Goal: Task Accomplishment & Management: Manage account settings

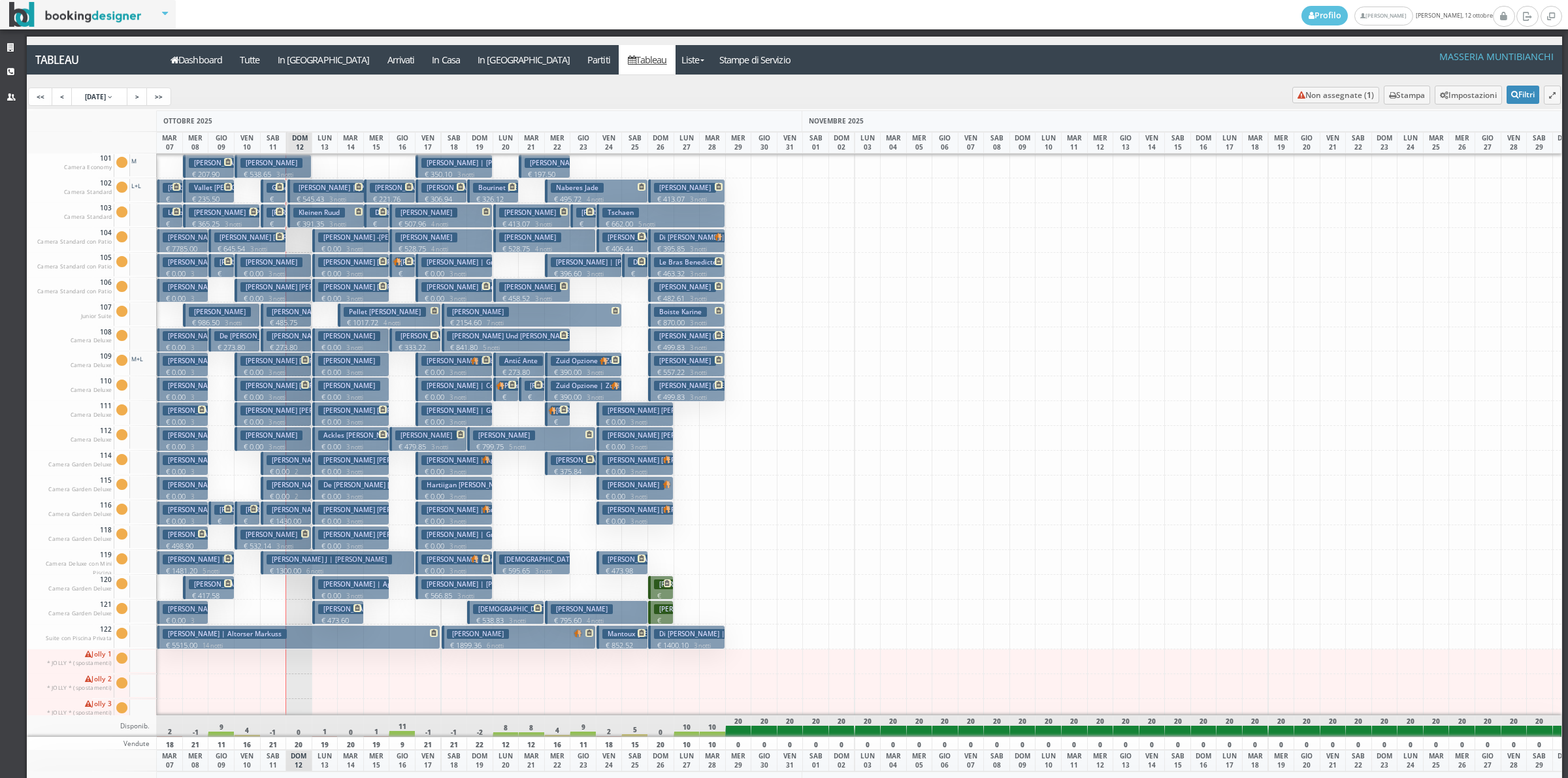
click at [276, 197] on p "€ 130.82 1 notti" at bounding box center [274, 215] width 16 height 41
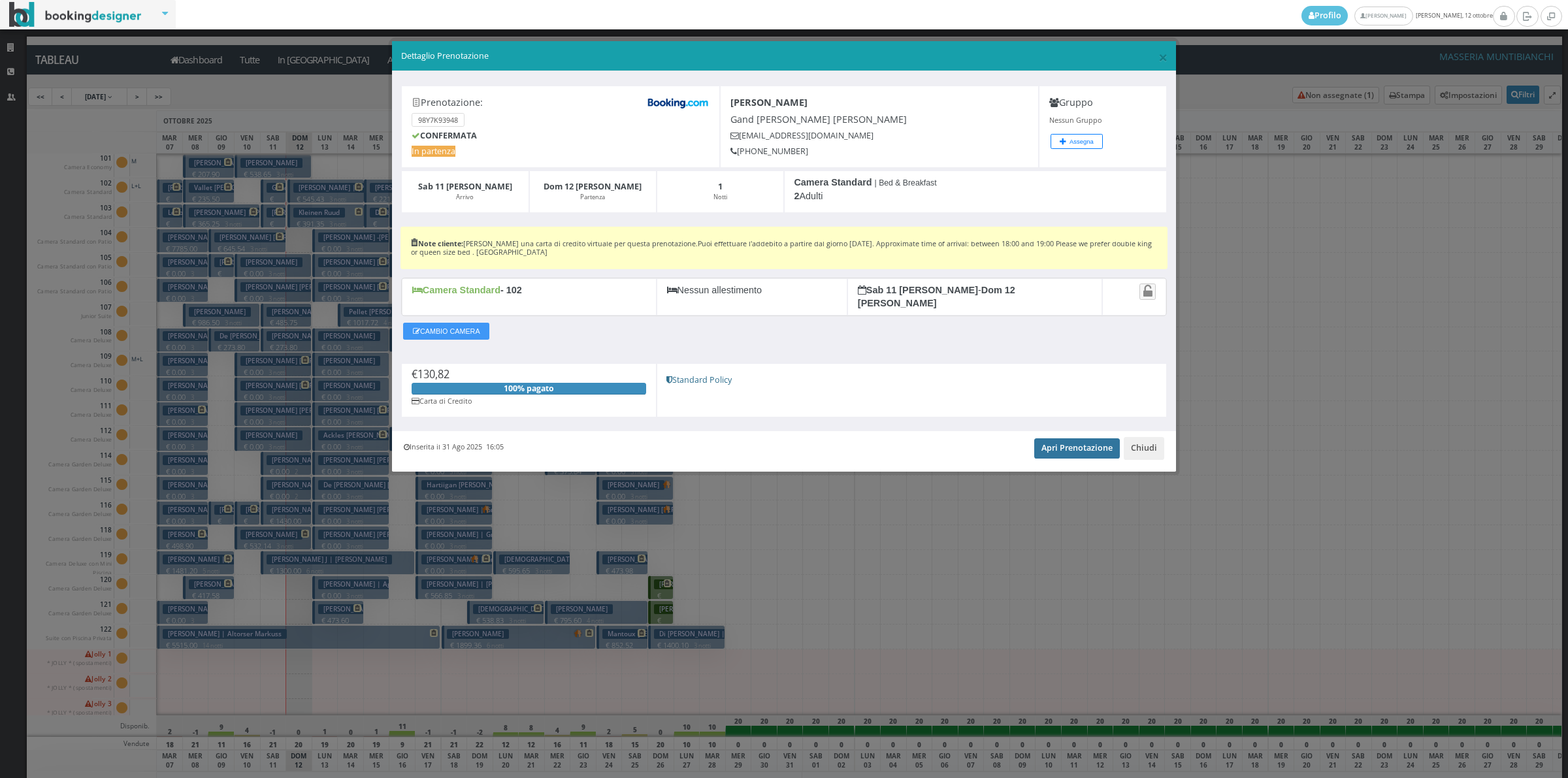
click at [1040, 439] on link "Apri Prenotazione" at bounding box center [1076, 448] width 85 height 20
click at [1155, 448] on button "Chiudi" at bounding box center [1144, 448] width 41 height 22
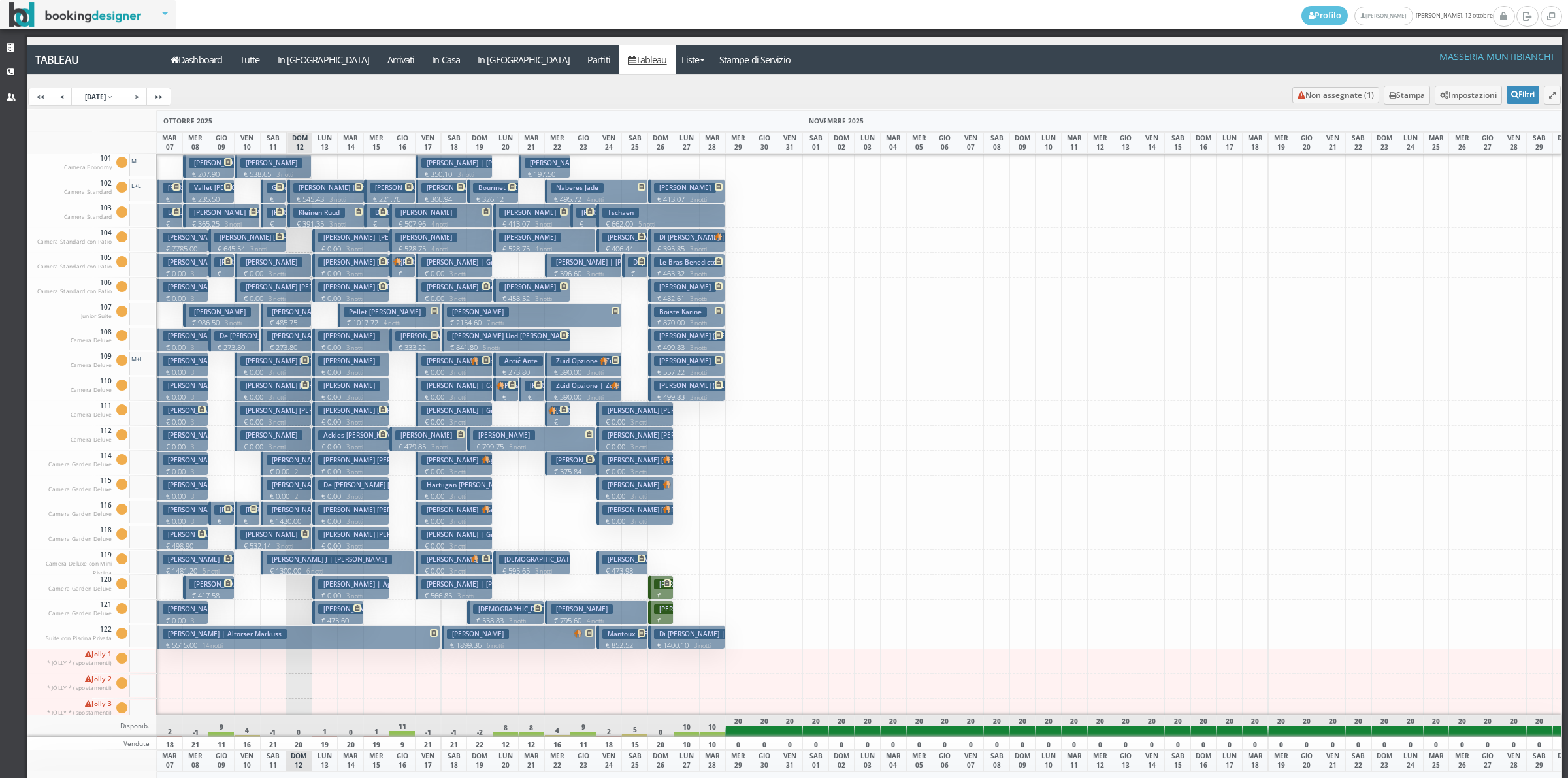
click at [272, 240] on h3 "Mackiewicz Michalea Maria | Mackiewicz Michalea" at bounding box center [301, 237] width 175 height 10
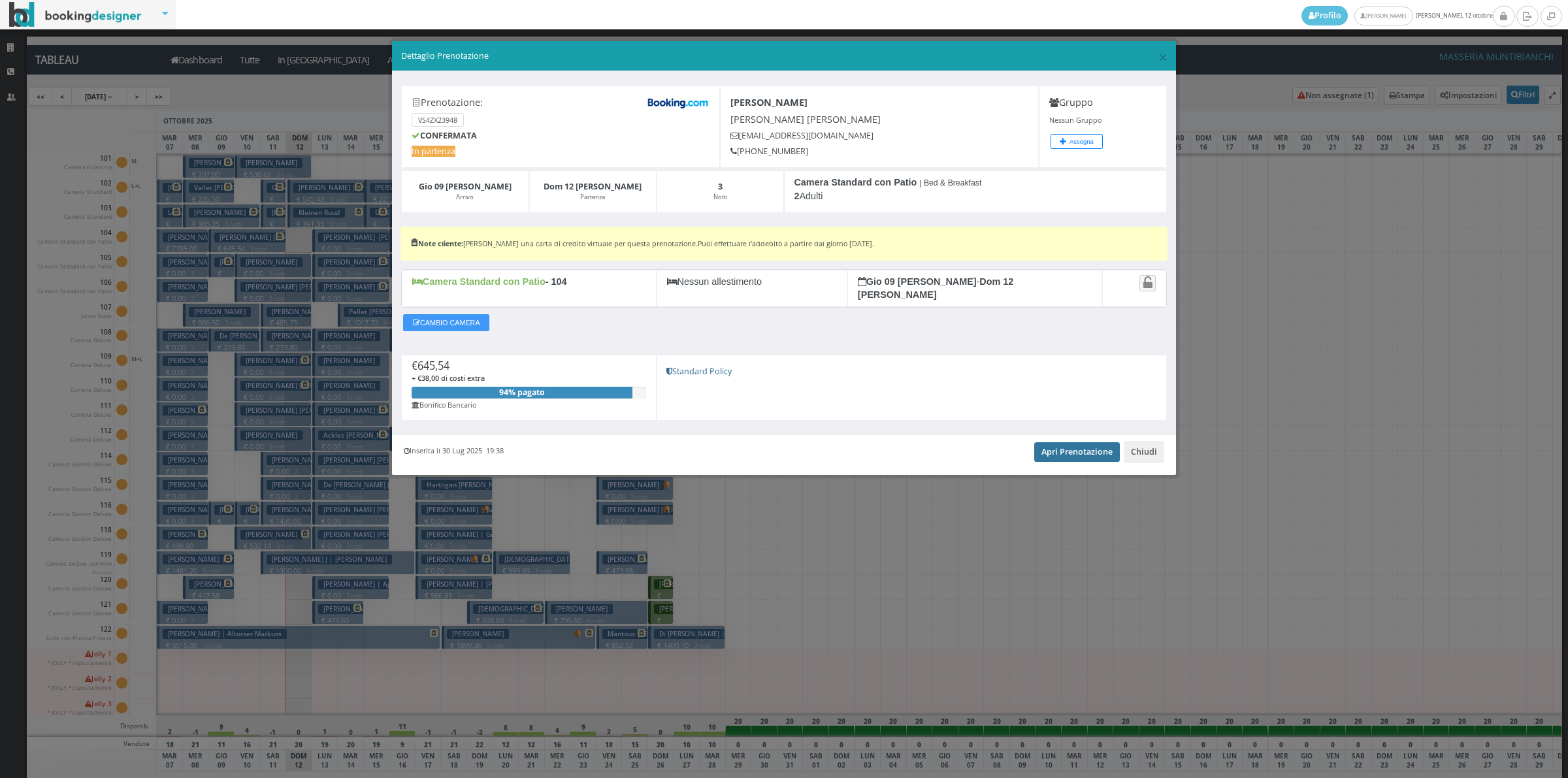
click at [1076, 448] on link "Apri Prenotazione" at bounding box center [1076, 452] width 85 height 20
click at [1140, 445] on button "Chiudi" at bounding box center [1144, 451] width 41 height 22
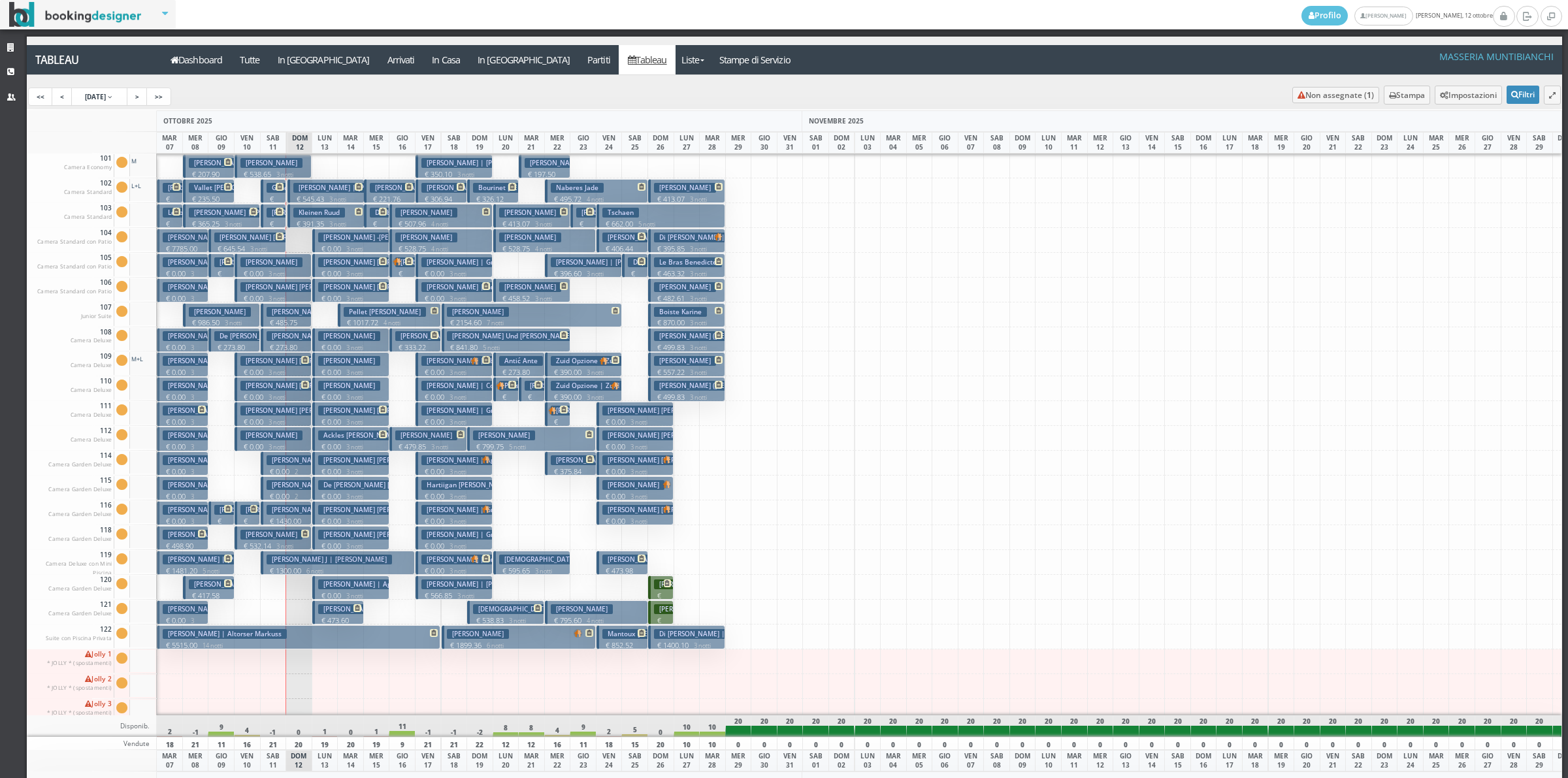
click at [272, 240] on span at bounding box center [278, 237] width 11 height 8
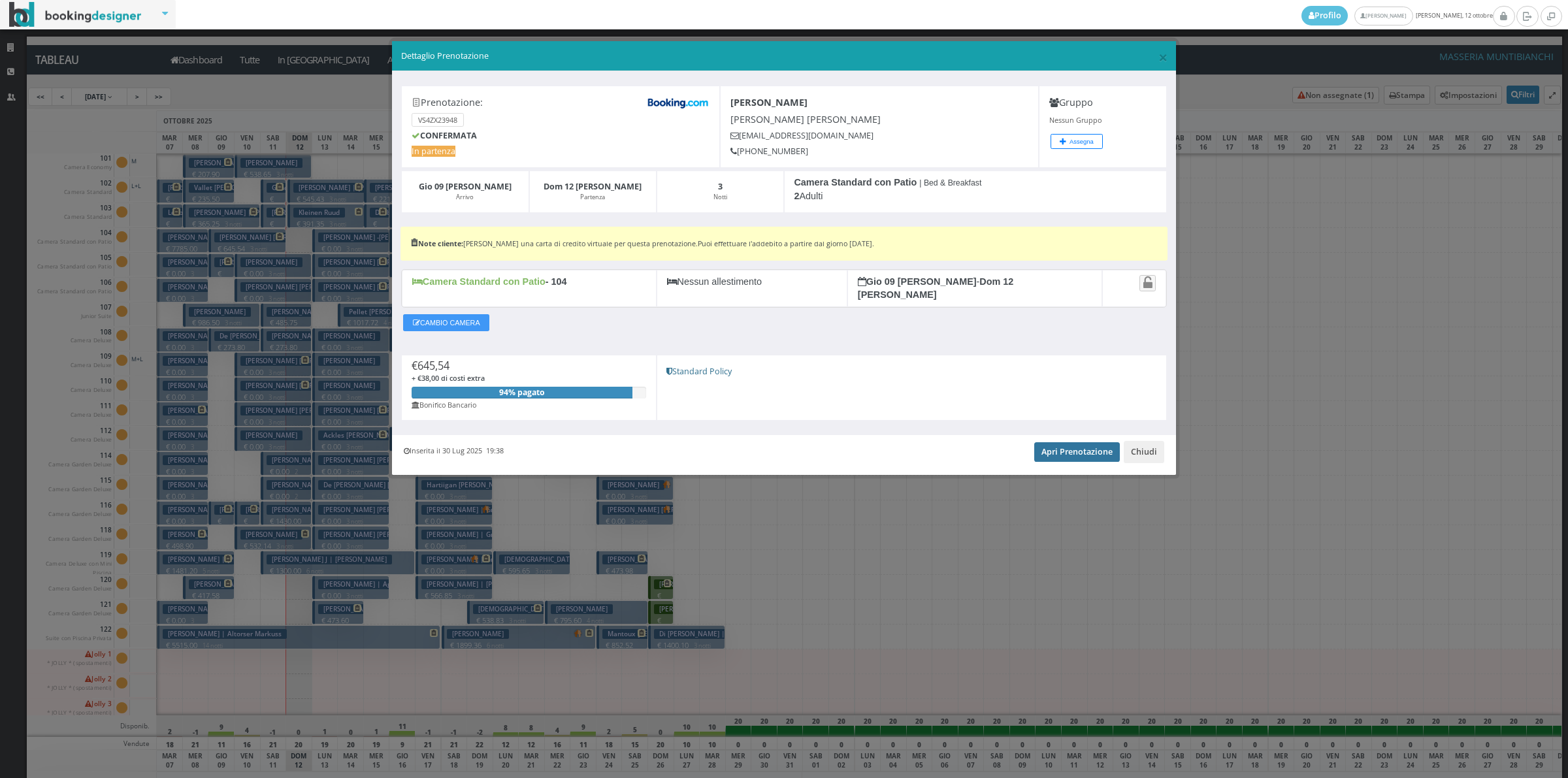
click at [1098, 442] on link "Apri Prenotazione" at bounding box center [1076, 452] width 85 height 20
click at [1141, 449] on button "Chiudi" at bounding box center [1144, 451] width 41 height 22
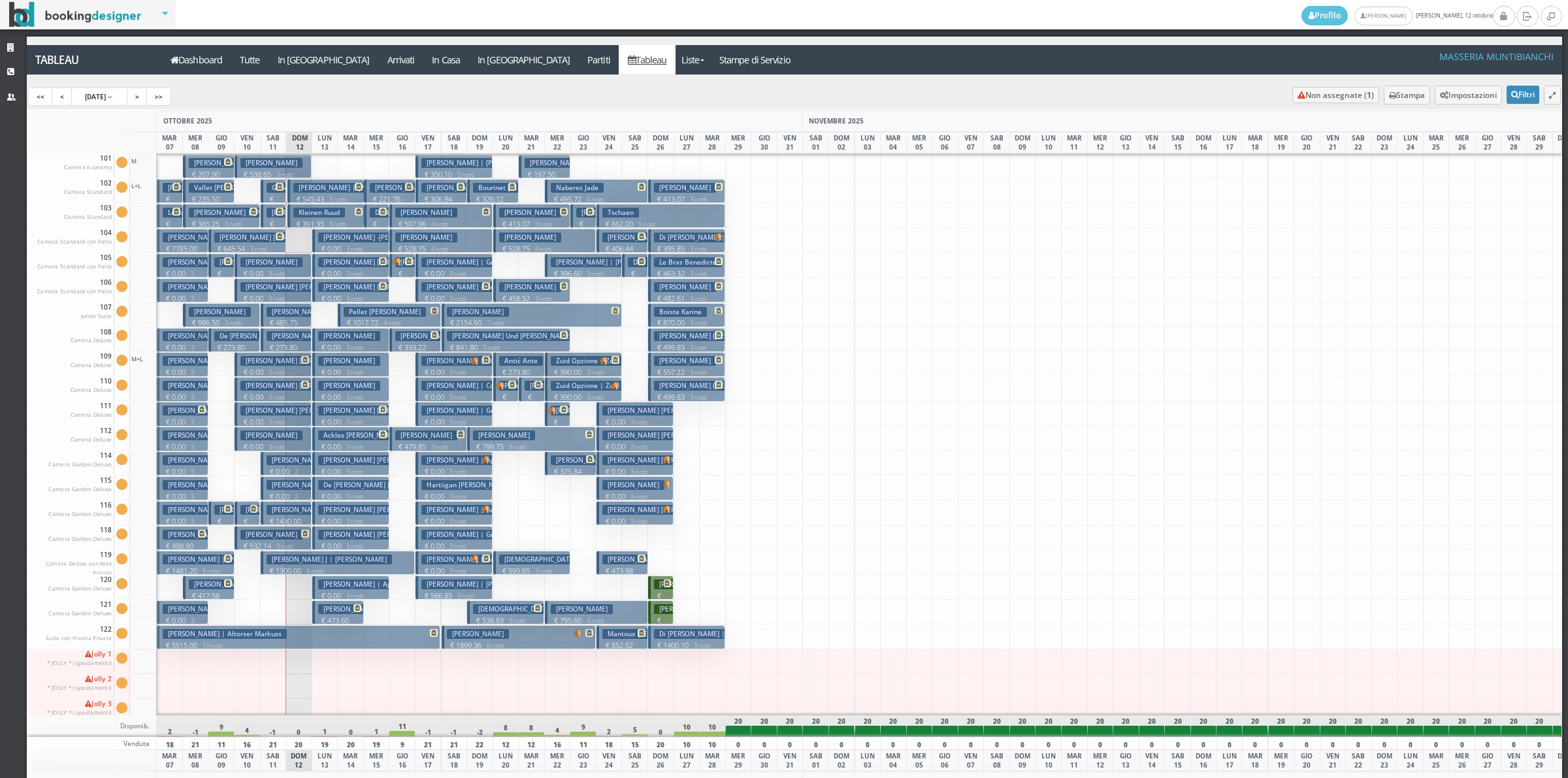
click at [221, 517] on p "€ 177.38 1 notti" at bounding box center [222, 536] width 16 height 41
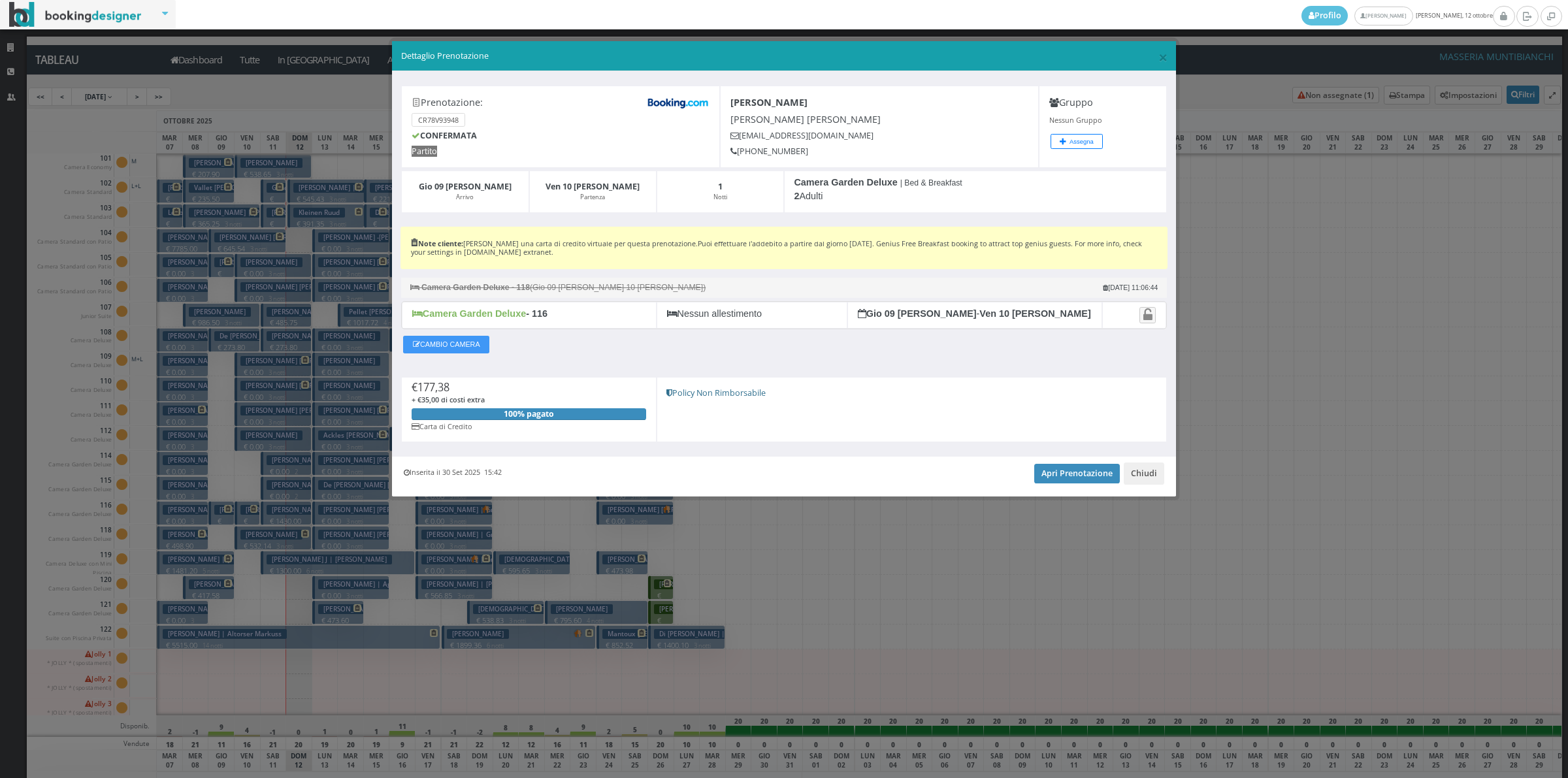
click at [1072, 457] on div "Prenotazione: CR78V93948 CONFERMATA Partito Hess Anita HESS tIMOTHY lEE ahess.5…" at bounding box center [784, 264] width 784 height 386
click at [1079, 477] on link "Apri Prenotazione" at bounding box center [1076, 473] width 85 height 20
click at [1153, 473] on button "Chiudi" at bounding box center [1144, 473] width 41 height 22
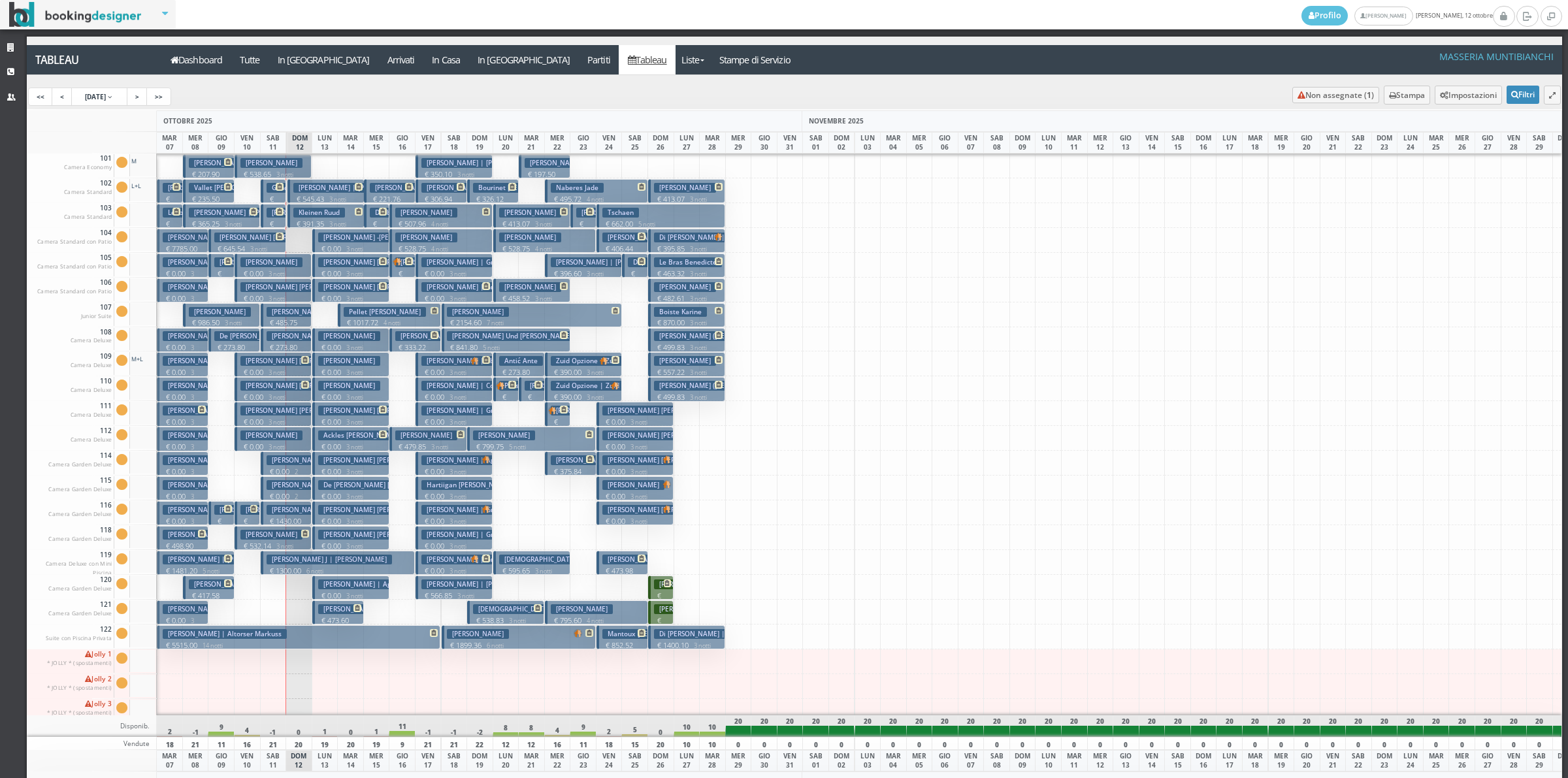
click at [252, 516] on p "€ 159.90 1 notti" at bounding box center [248, 536] width 16 height 41
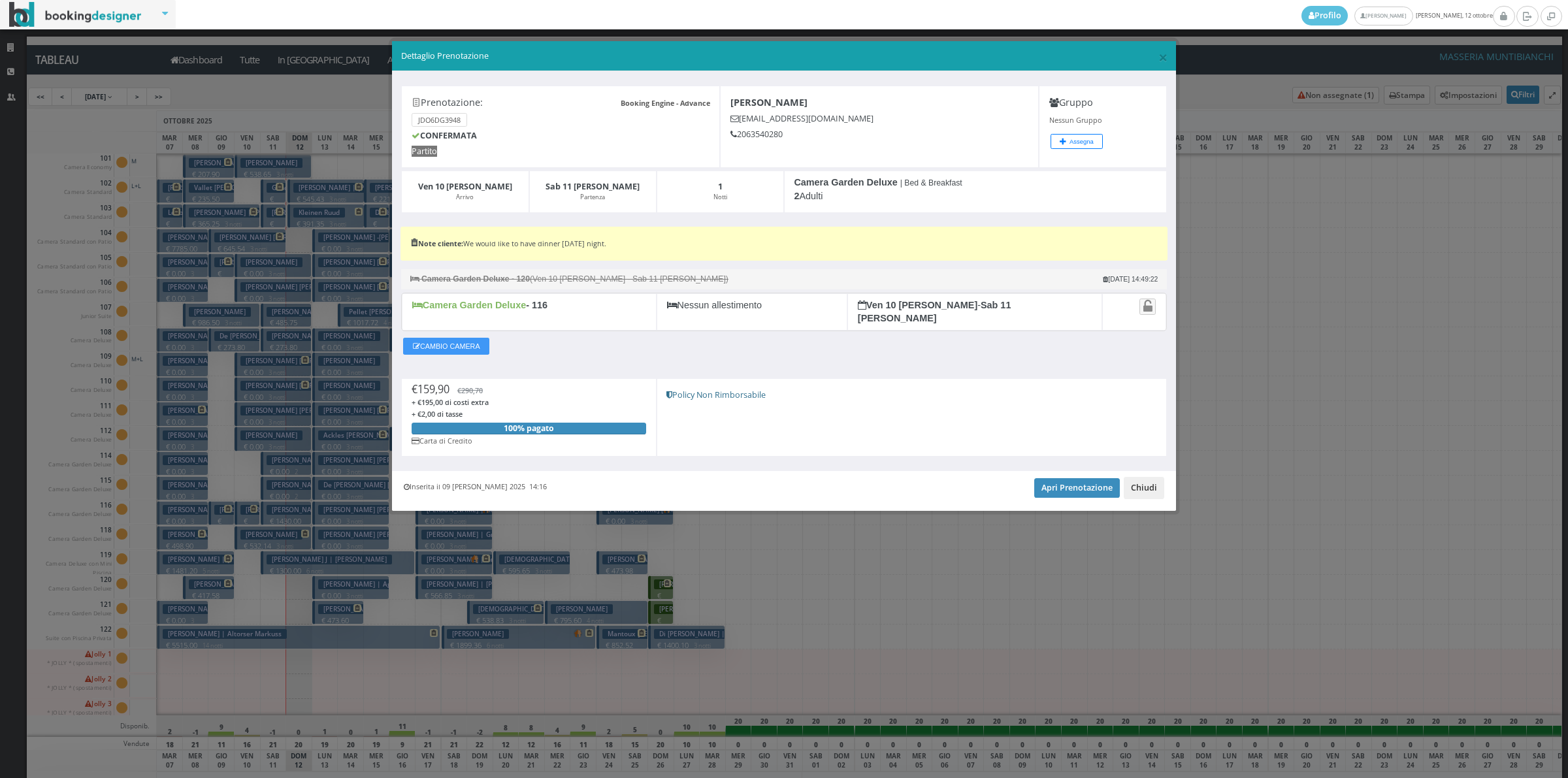
click at [1137, 487] on button "Chiudi" at bounding box center [1144, 488] width 41 height 22
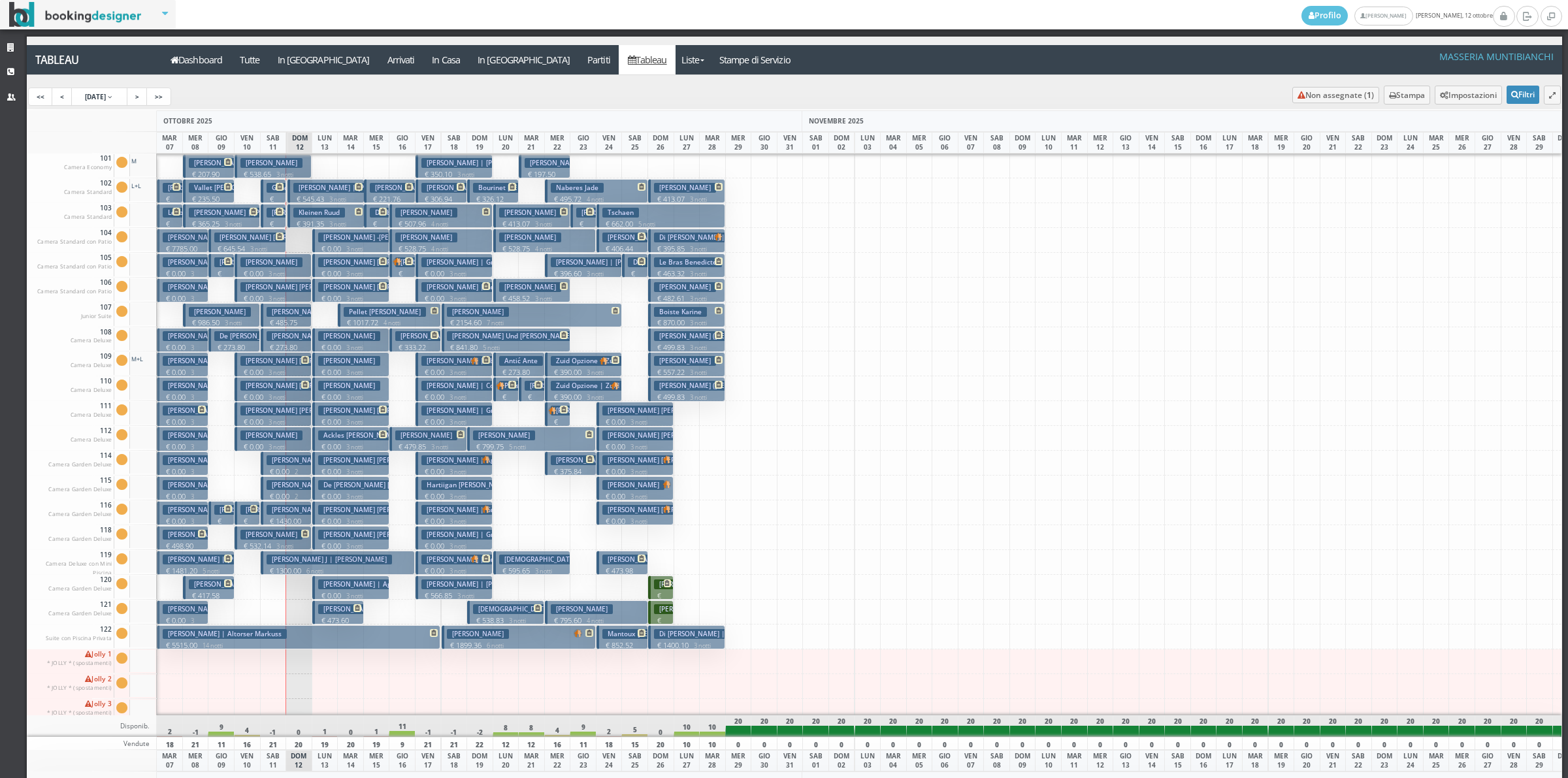
click at [218, 588] on h3 "Brisson Dany" at bounding box center [220, 584] width 62 height 10
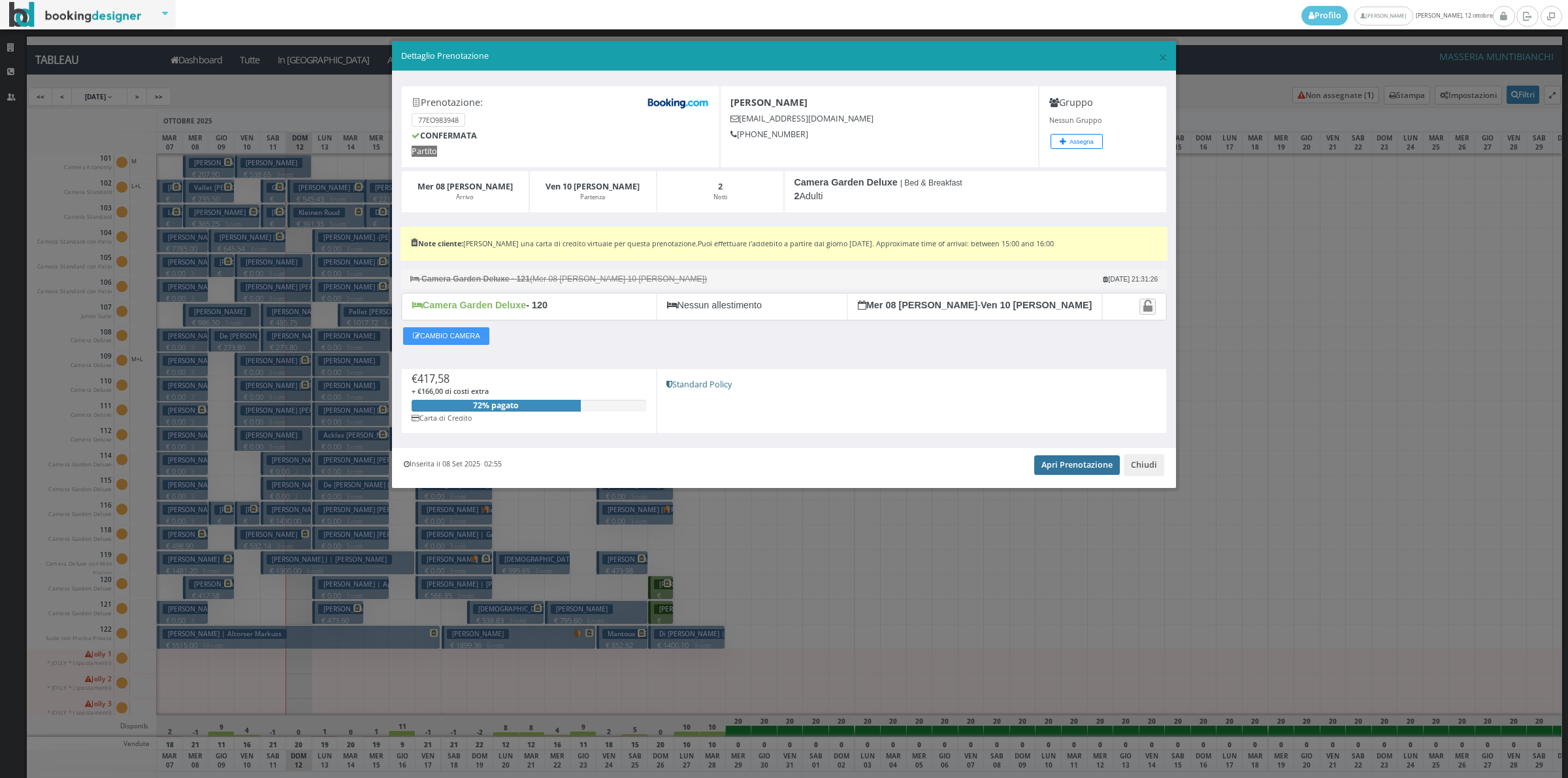
click at [1076, 475] on link "Apri Prenotazione" at bounding box center [1076, 465] width 85 height 20
click at [1152, 470] on button "Chiudi" at bounding box center [1144, 464] width 41 height 22
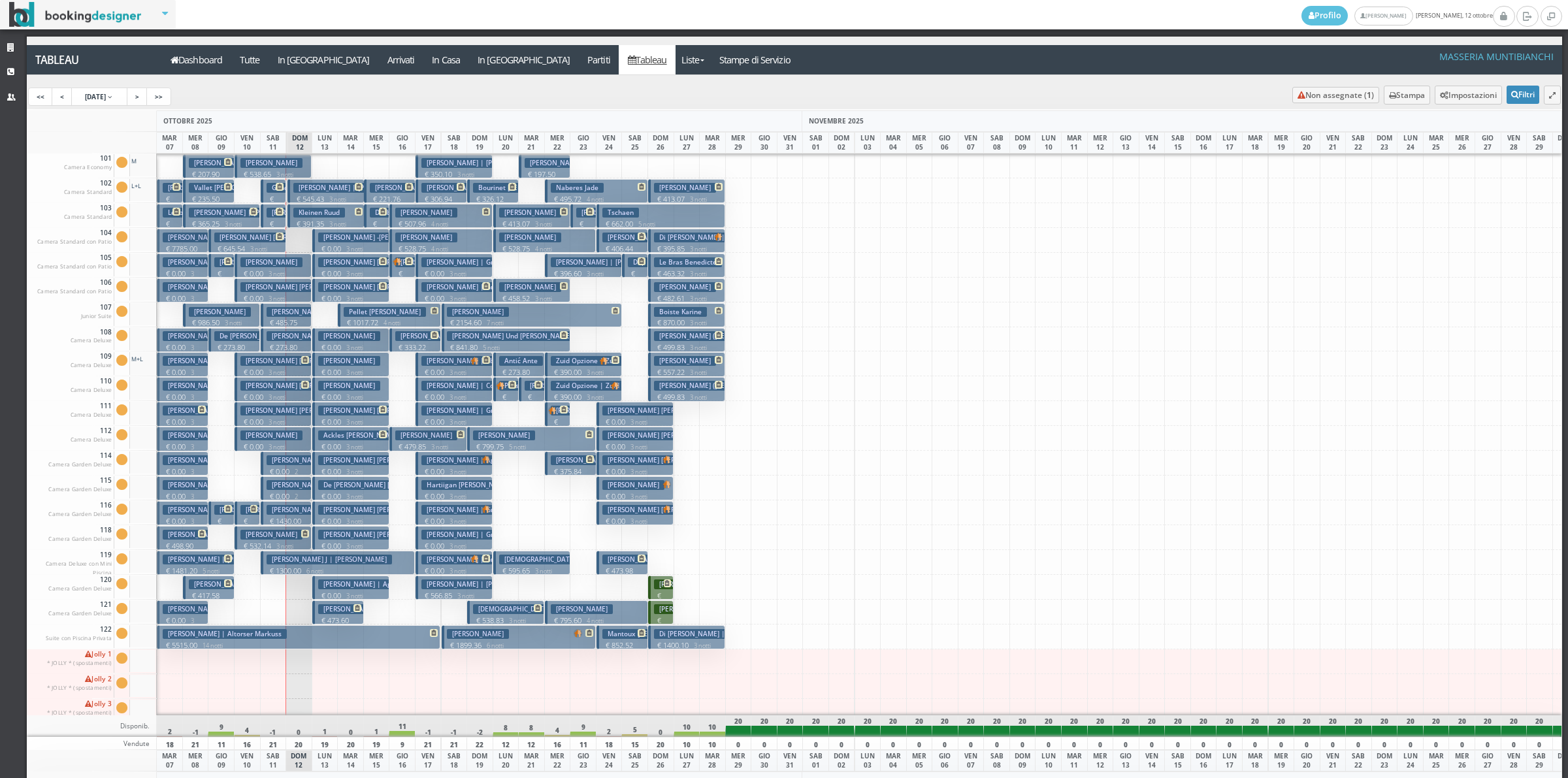
click at [228, 590] on p "€ 417.58 2 notti" at bounding box center [210, 600] width 42 height 20
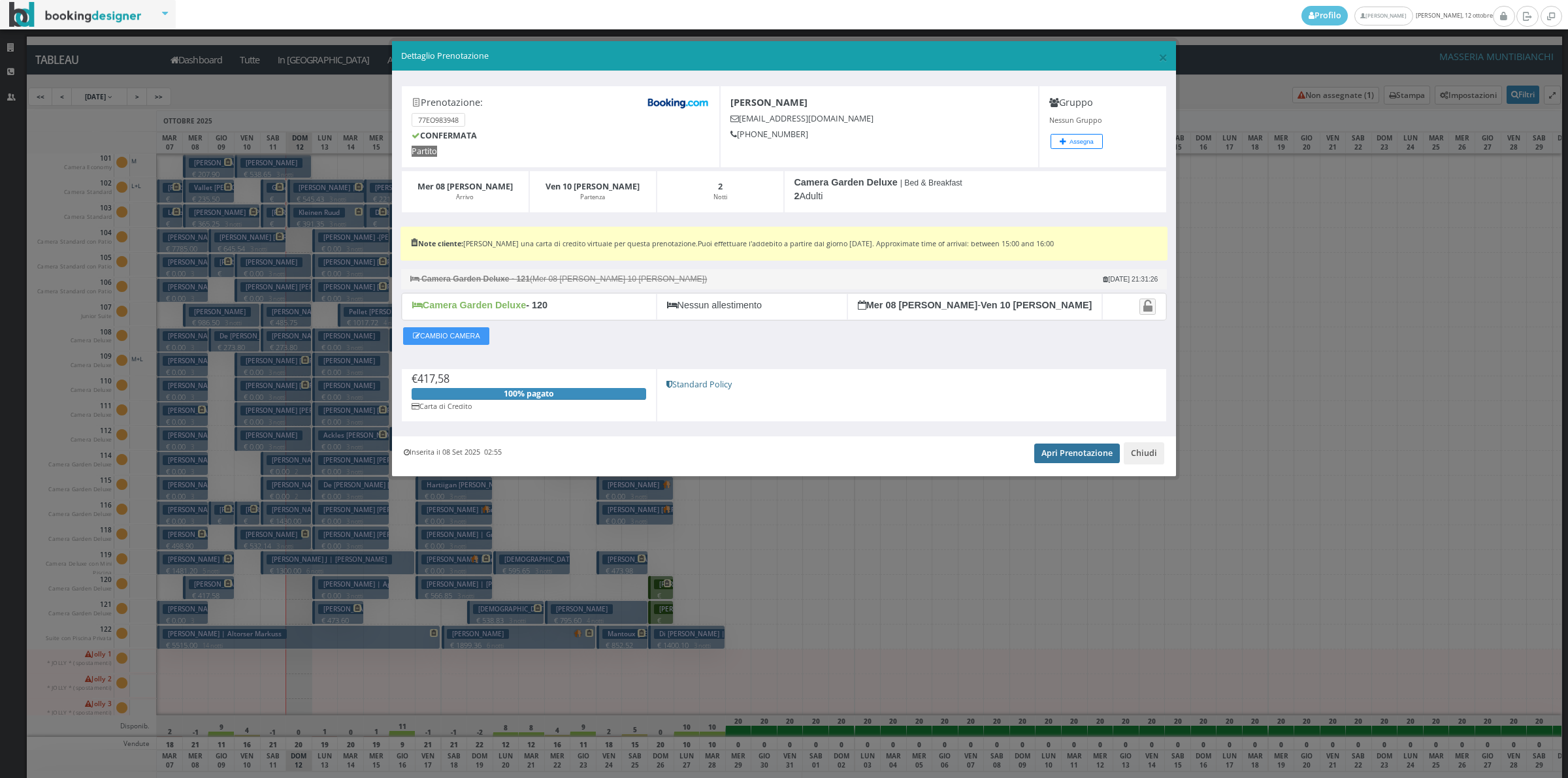
click at [1096, 458] on link "Apri Prenotazione" at bounding box center [1076, 453] width 85 height 20
click at [1145, 458] on button "Chiudi" at bounding box center [1144, 453] width 41 height 22
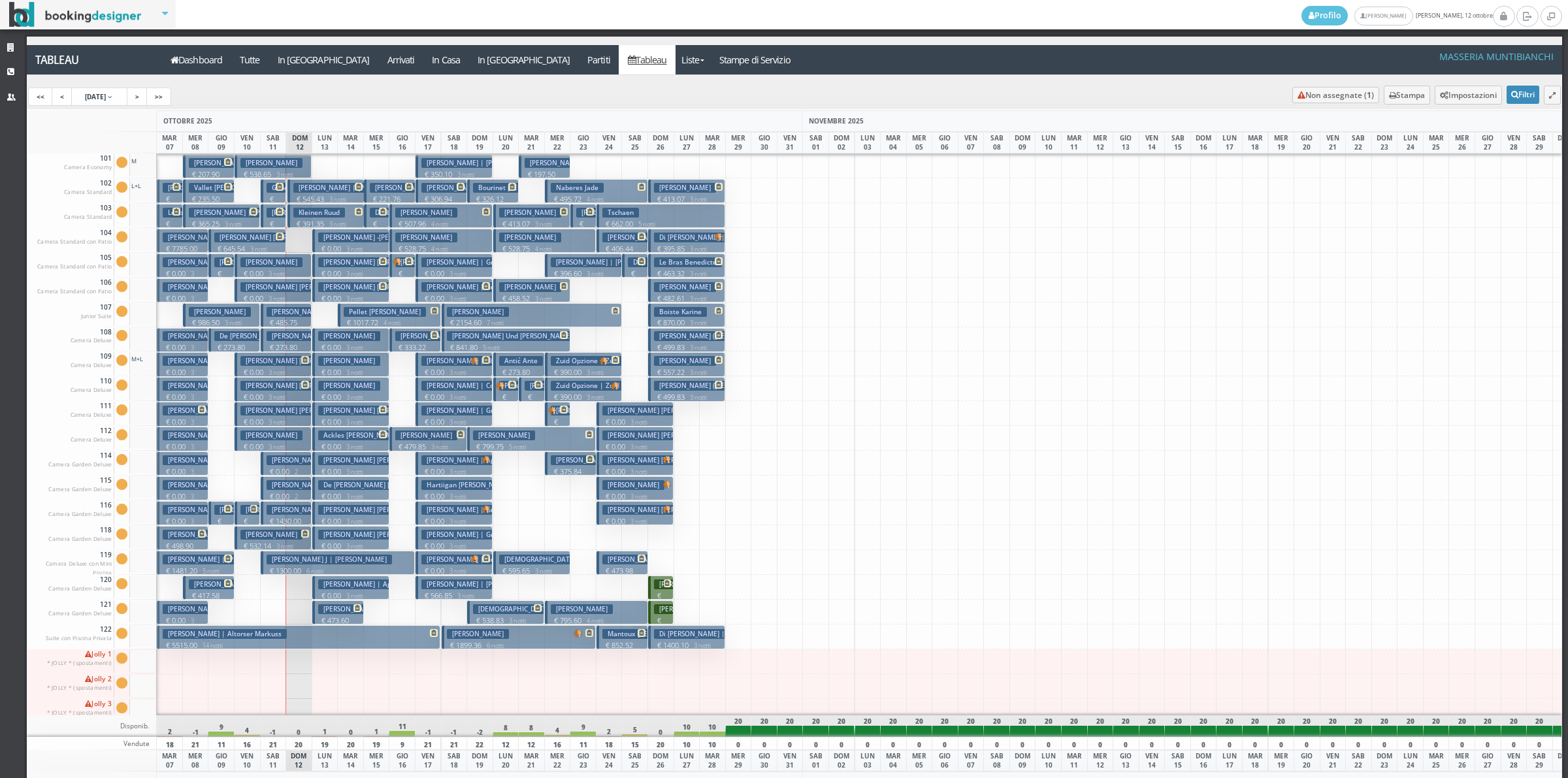
click at [283, 193] on h3 "Gand Philippe Francois Xavier Michel | Debels Bertrand" at bounding box center [363, 188] width 194 height 10
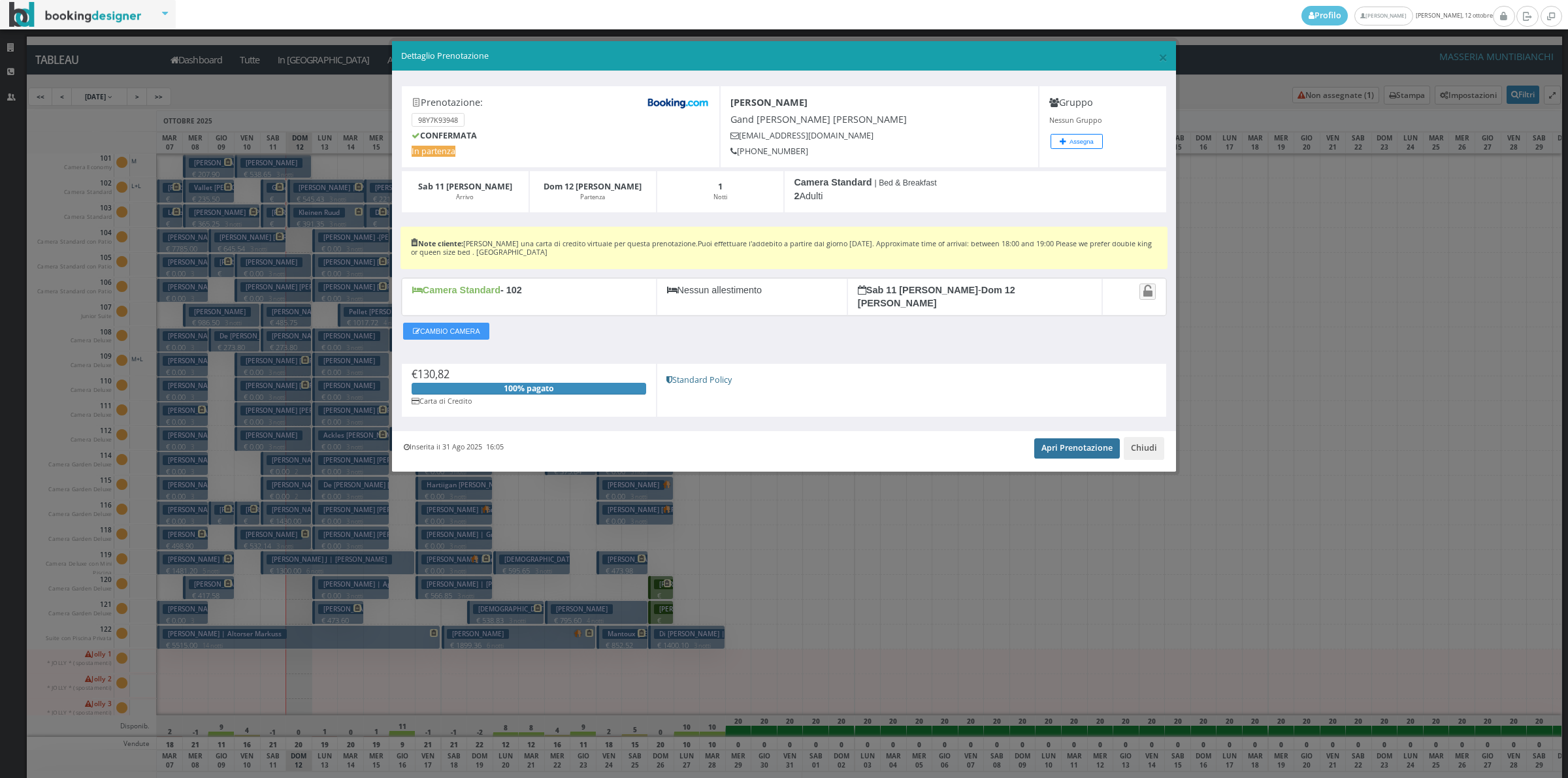
click at [1057, 439] on link "Apri Prenotazione" at bounding box center [1076, 448] width 85 height 20
click at [1154, 441] on button "Chiudi" at bounding box center [1144, 448] width 41 height 22
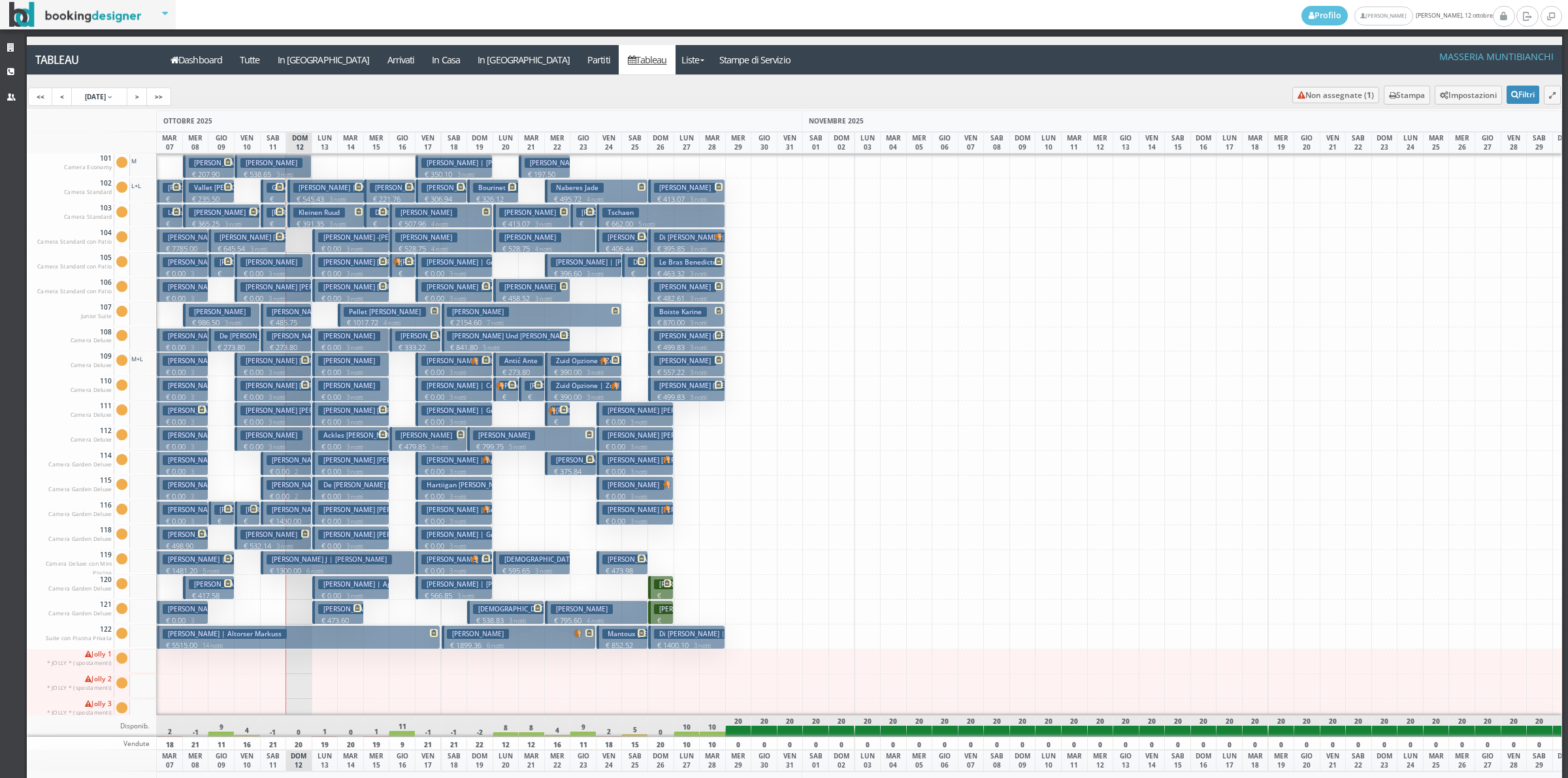
click at [269, 215] on h3 "Debels Bertrand Yves | Debels Bertrand" at bounding box center [327, 212] width 122 height 10
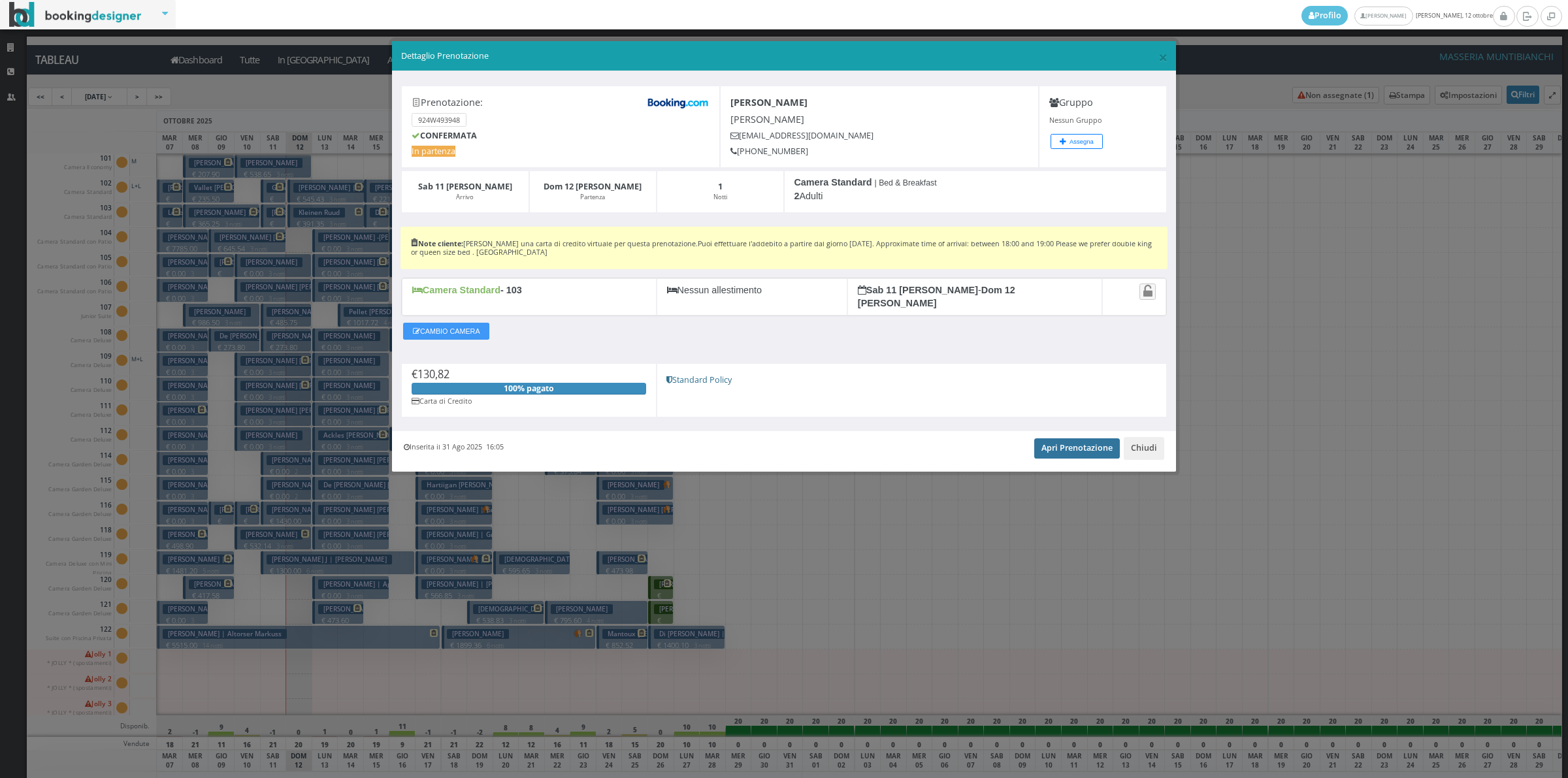
click at [1072, 442] on link "Apri Prenotazione" at bounding box center [1076, 448] width 85 height 20
click at [1155, 441] on button "Chiudi" at bounding box center [1144, 448] width 41 height 22
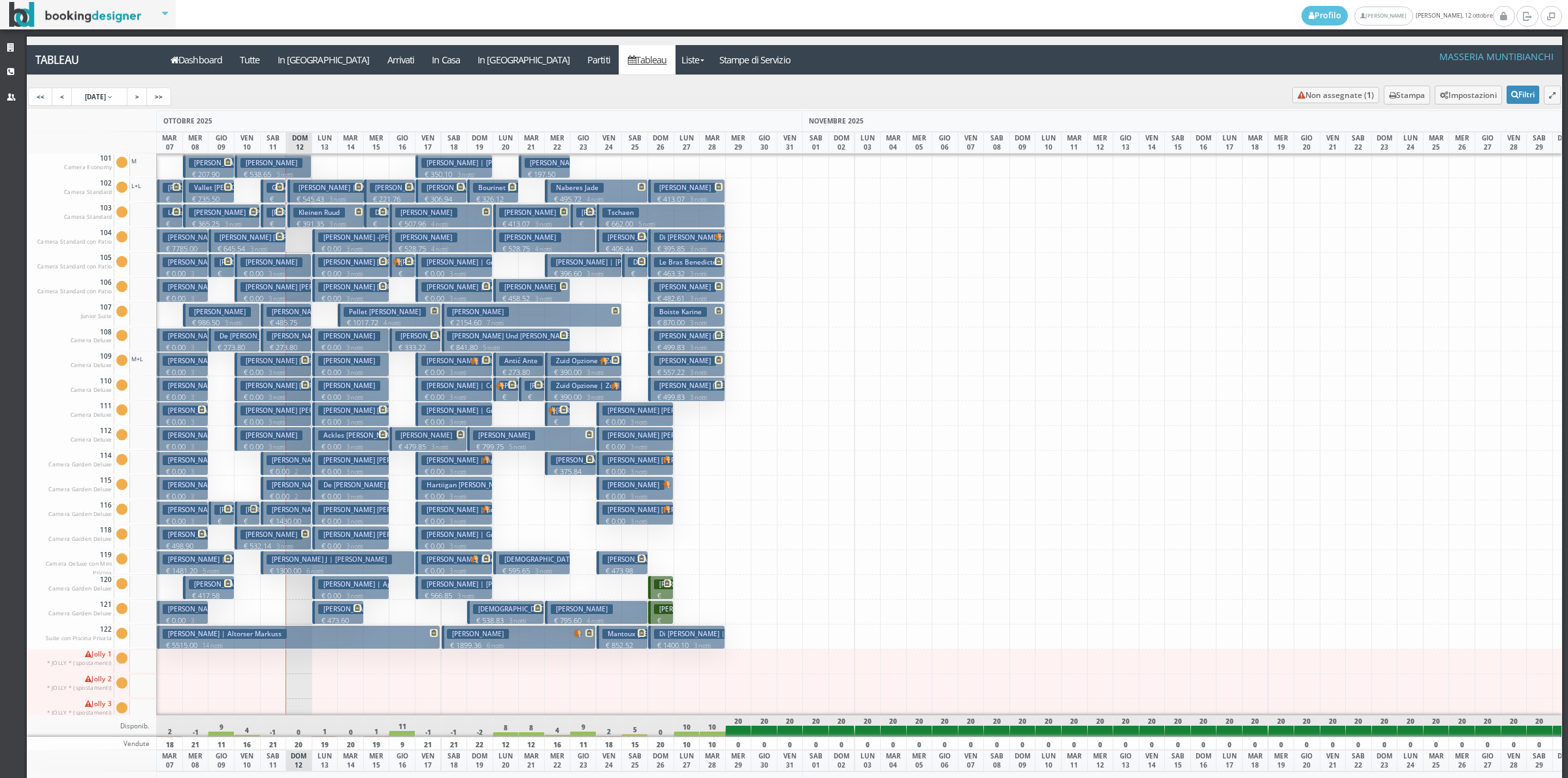
click at [248, 243] on p "€ 645.54 3 notti" at bounding box center [247, 249] width 67 height 11
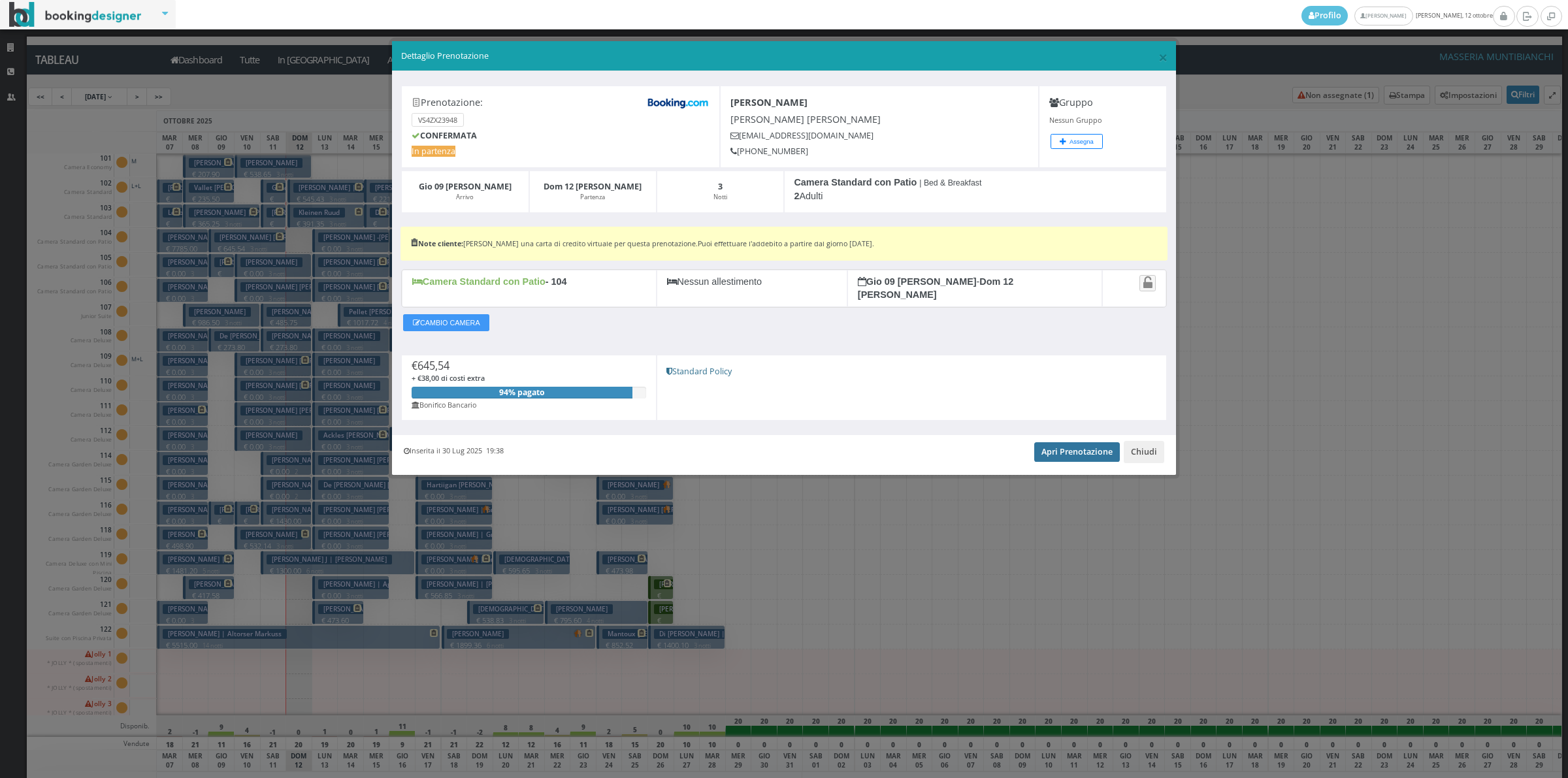
click at [1076, 448] on link "Apri Prenotazione" at bounding box center [1076, 452] width 85 height 20
click at [1138, 443] on button "Chiudi" at bounding box center [1144, 451] width 41 height 22
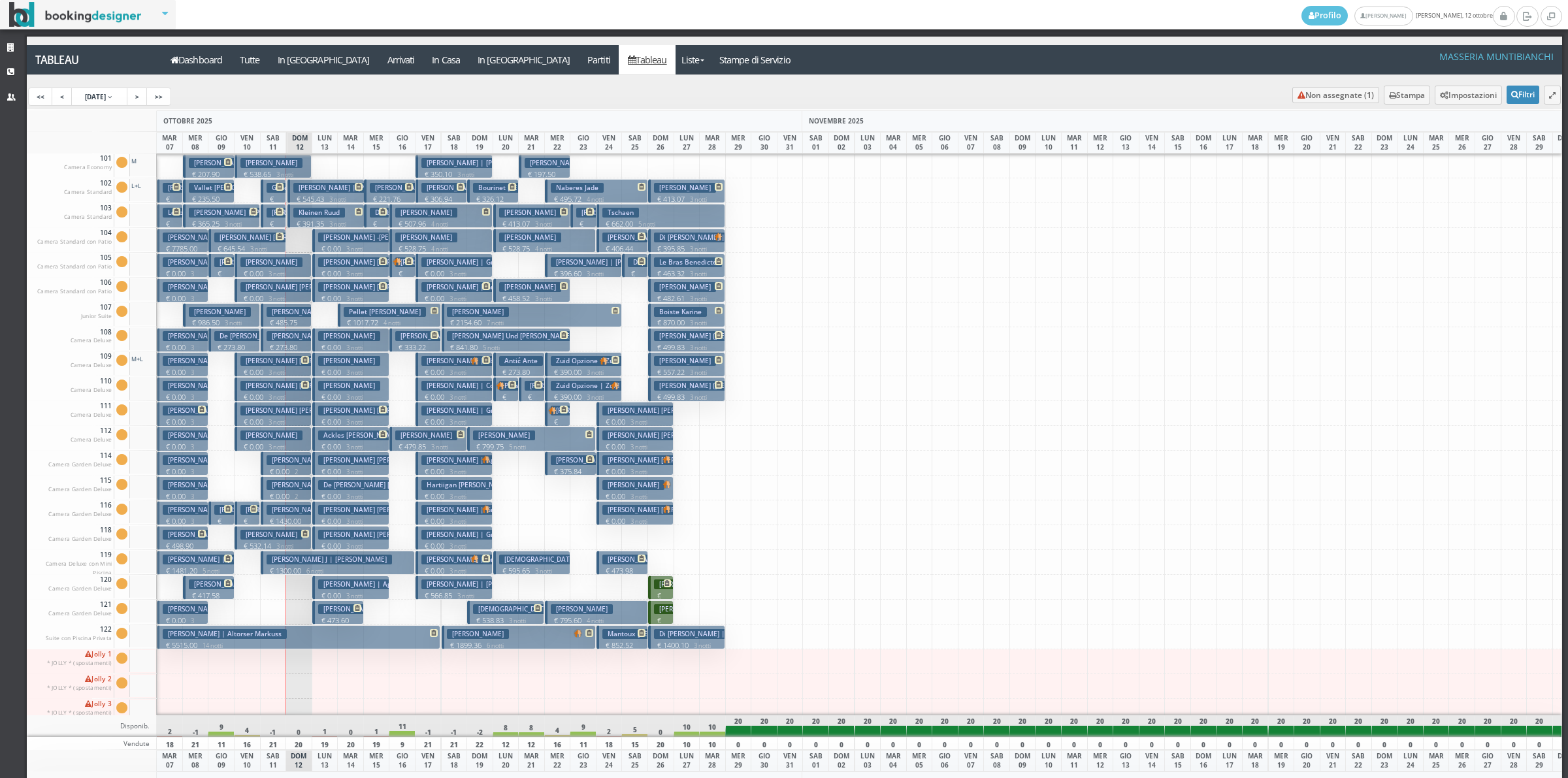
click at [242, 246] on p "€ 645.54 3 notti" at bounding box center [247, 249] width 67 height 11
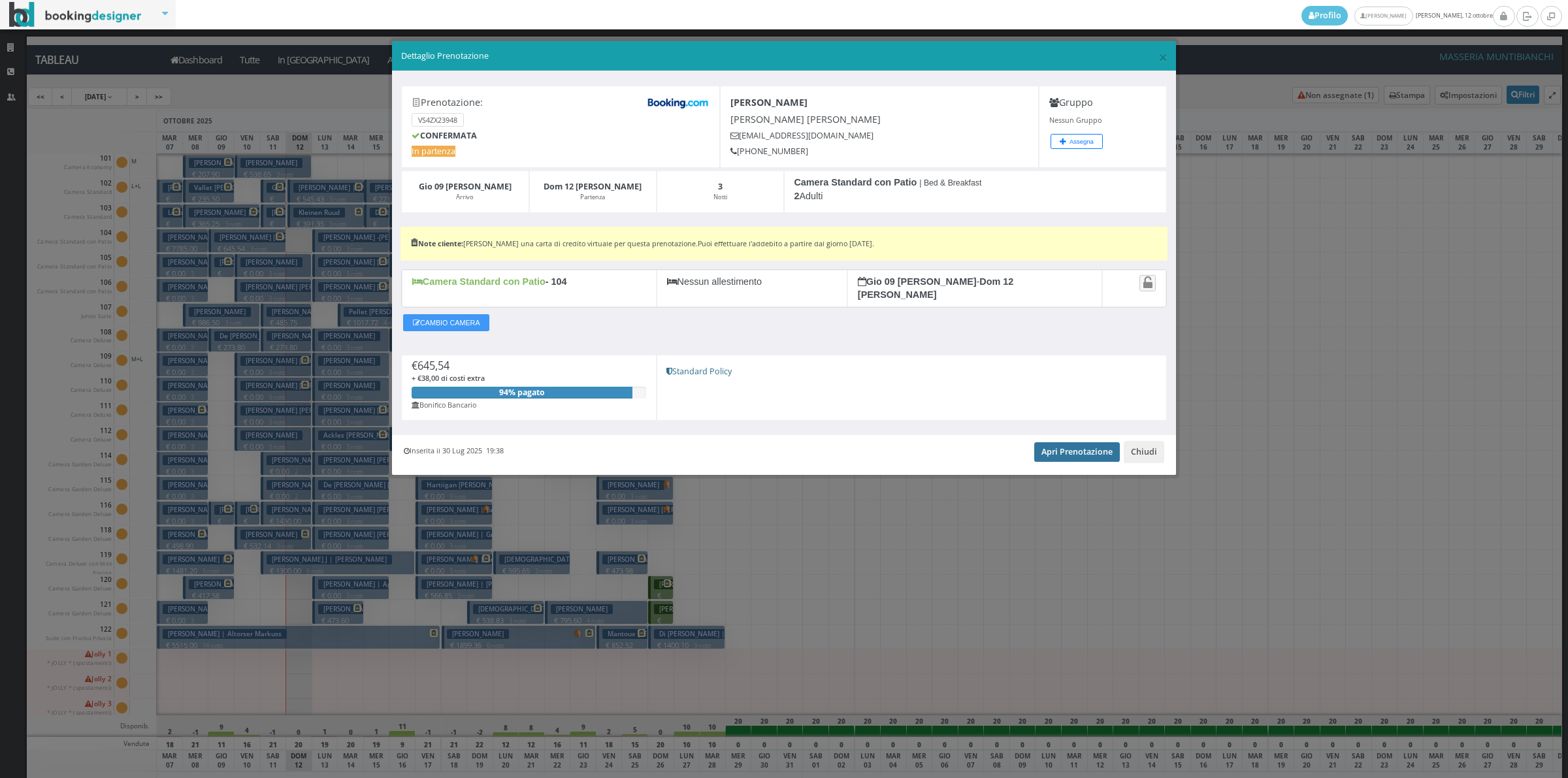
click at [1078, 444] on link "Apri Prenotazione" at bounding box center [1076, 452] width 85 height 20
click at [1149, 443] on button "Chiudi" at bounding box center [1144, 451] width 41 height 22
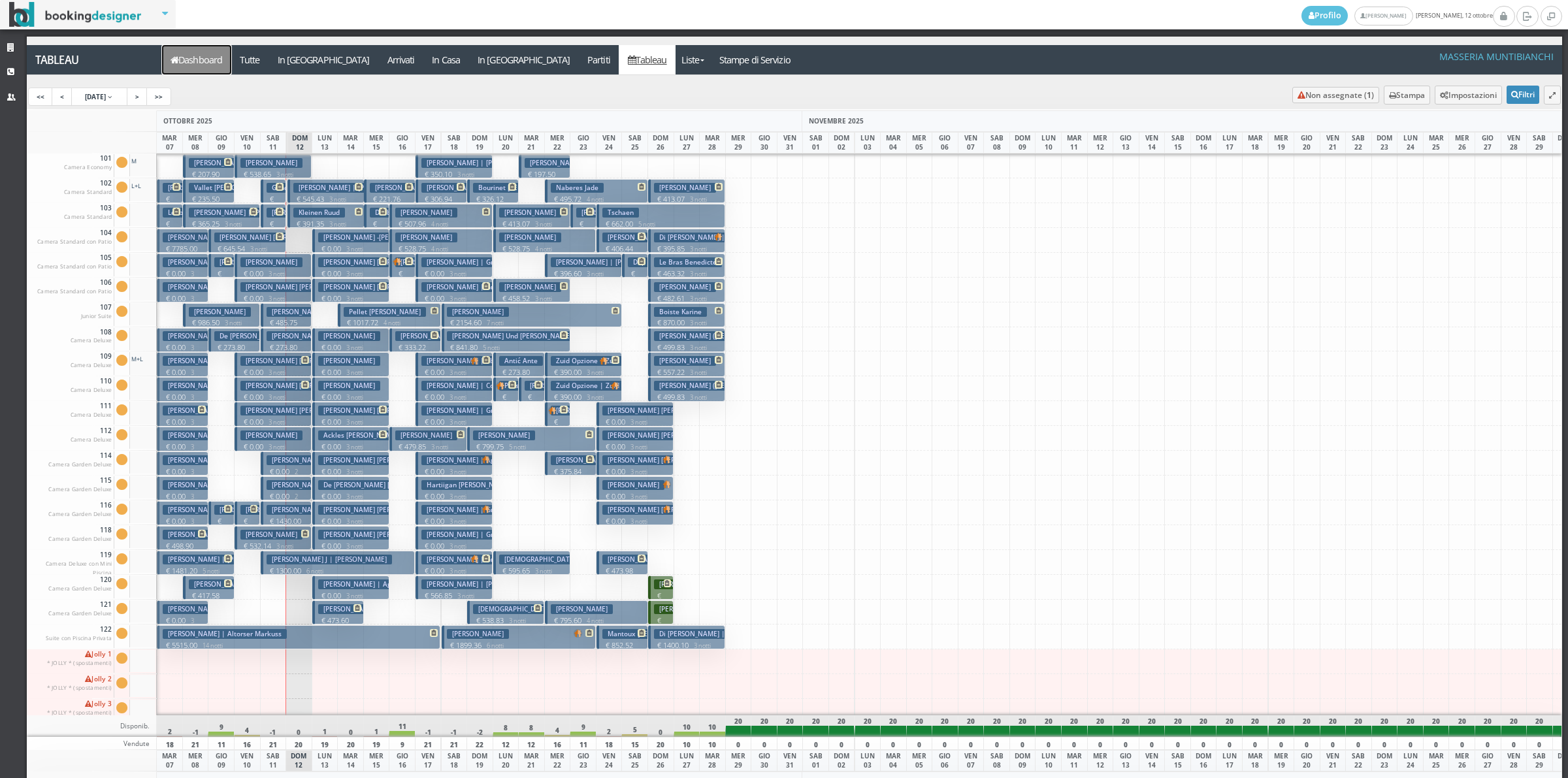
click at [177, 62] on icon at bounding box center [174, 60] width 8 height 9
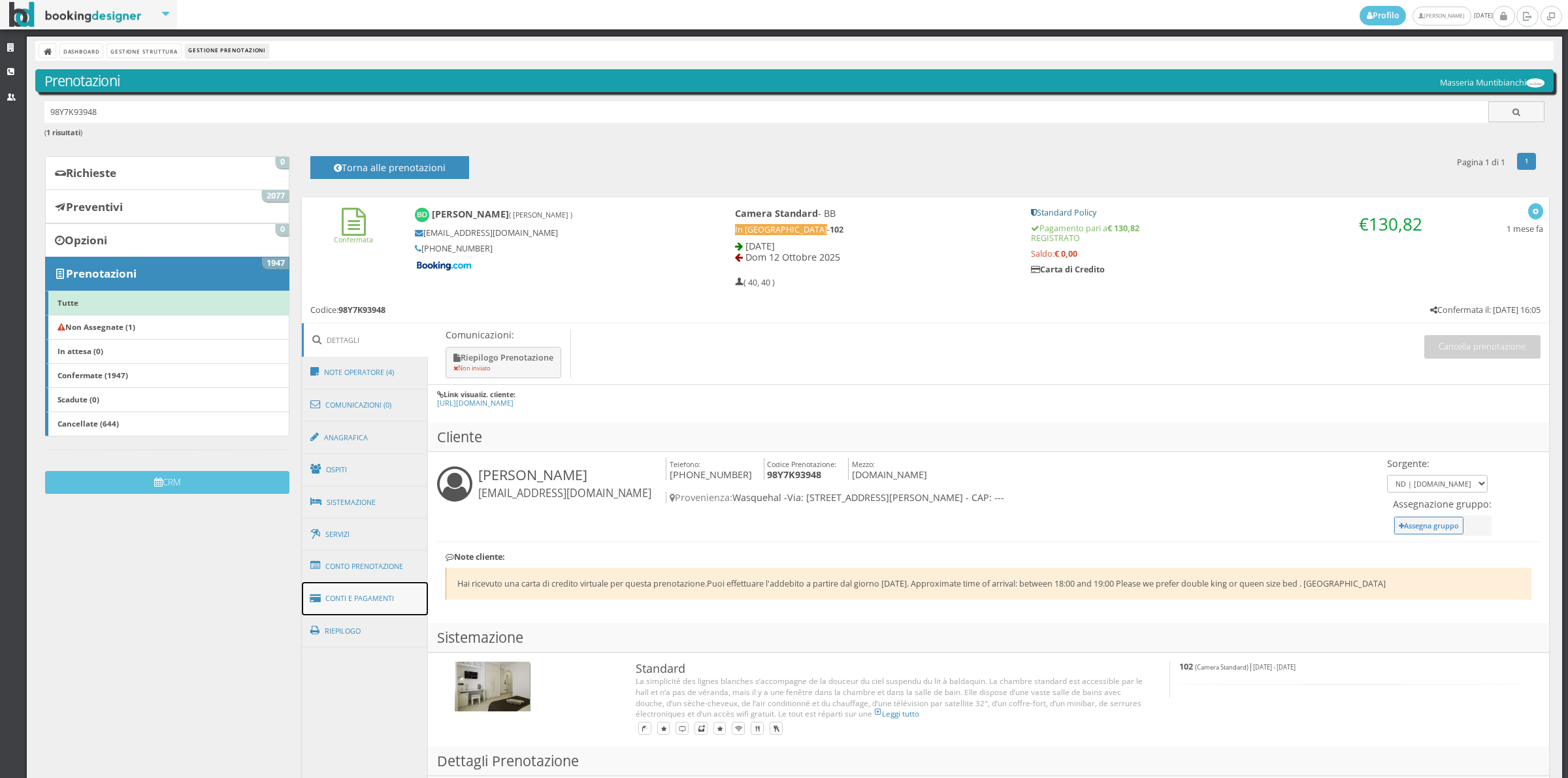
click at [345, 608] on link "Conti e Pagamenti" at bounding box center [365, 599] width 127 height 33
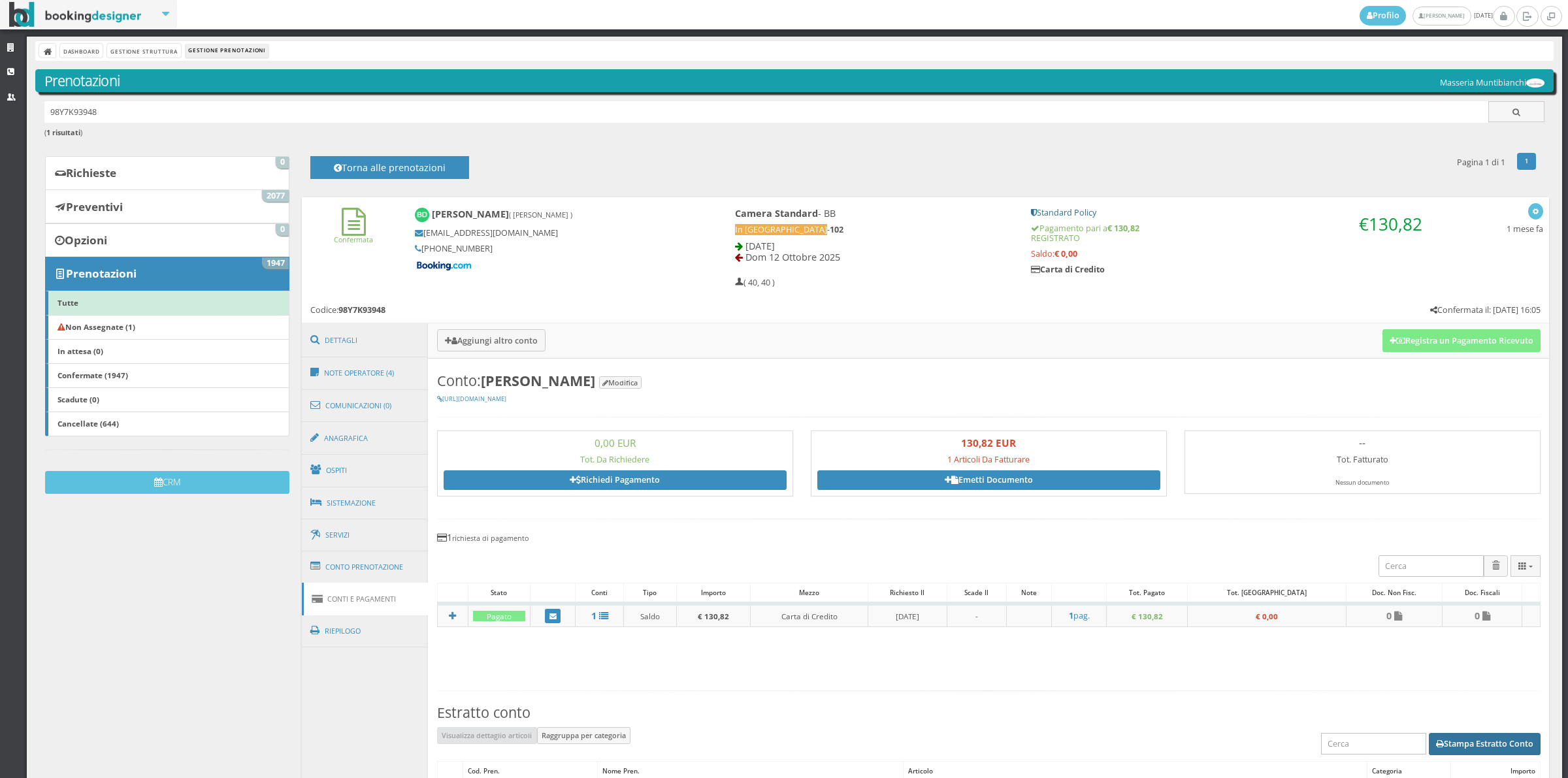
click at [1434, 751] on button "Stampa Estratto Conto" at bounding box center [1485, 743] width 112 height 22
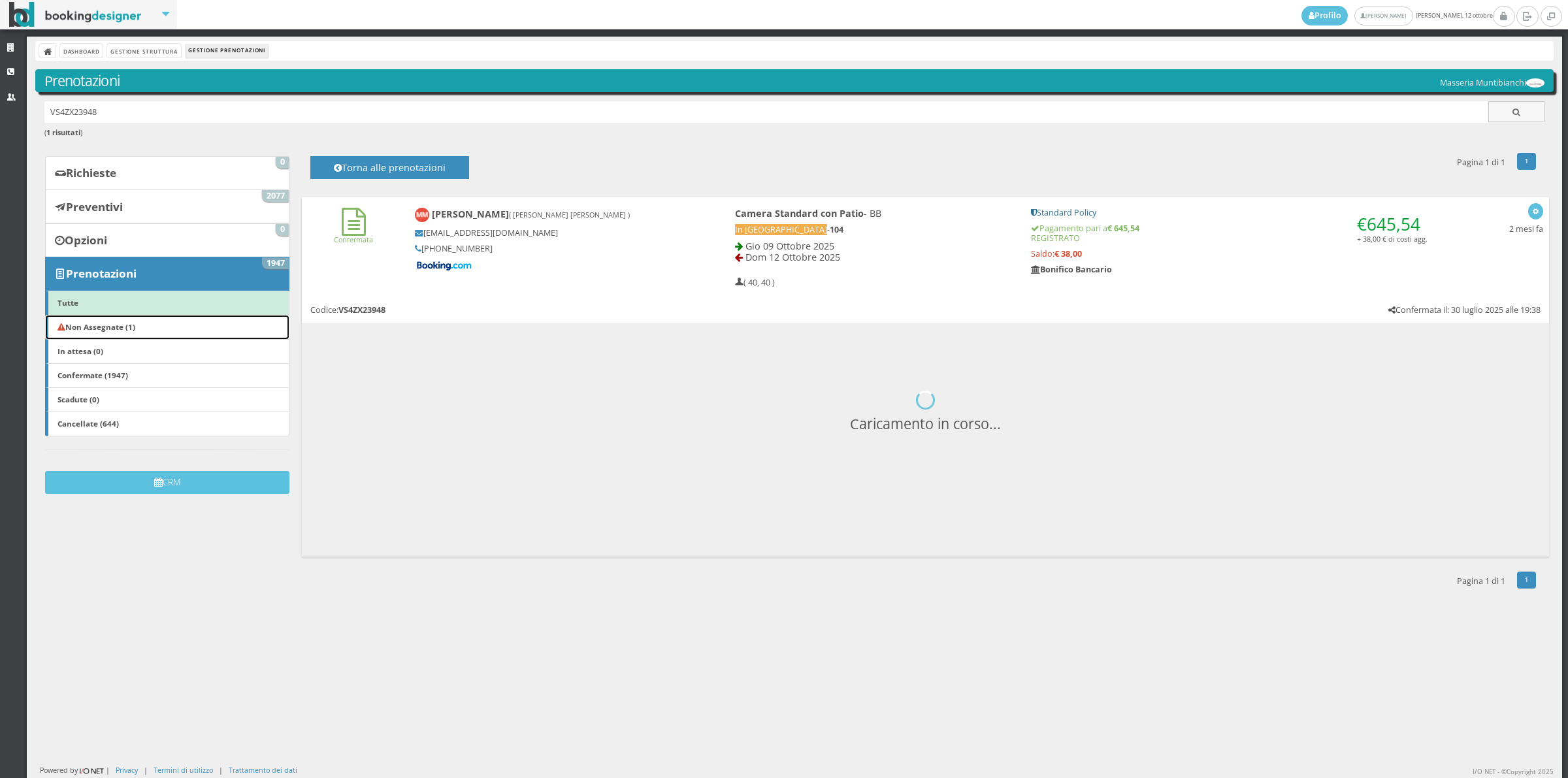
click at [128, 327] on b "Non Assegnate (1)" at bounding box center [96, 327] width 78 height 11
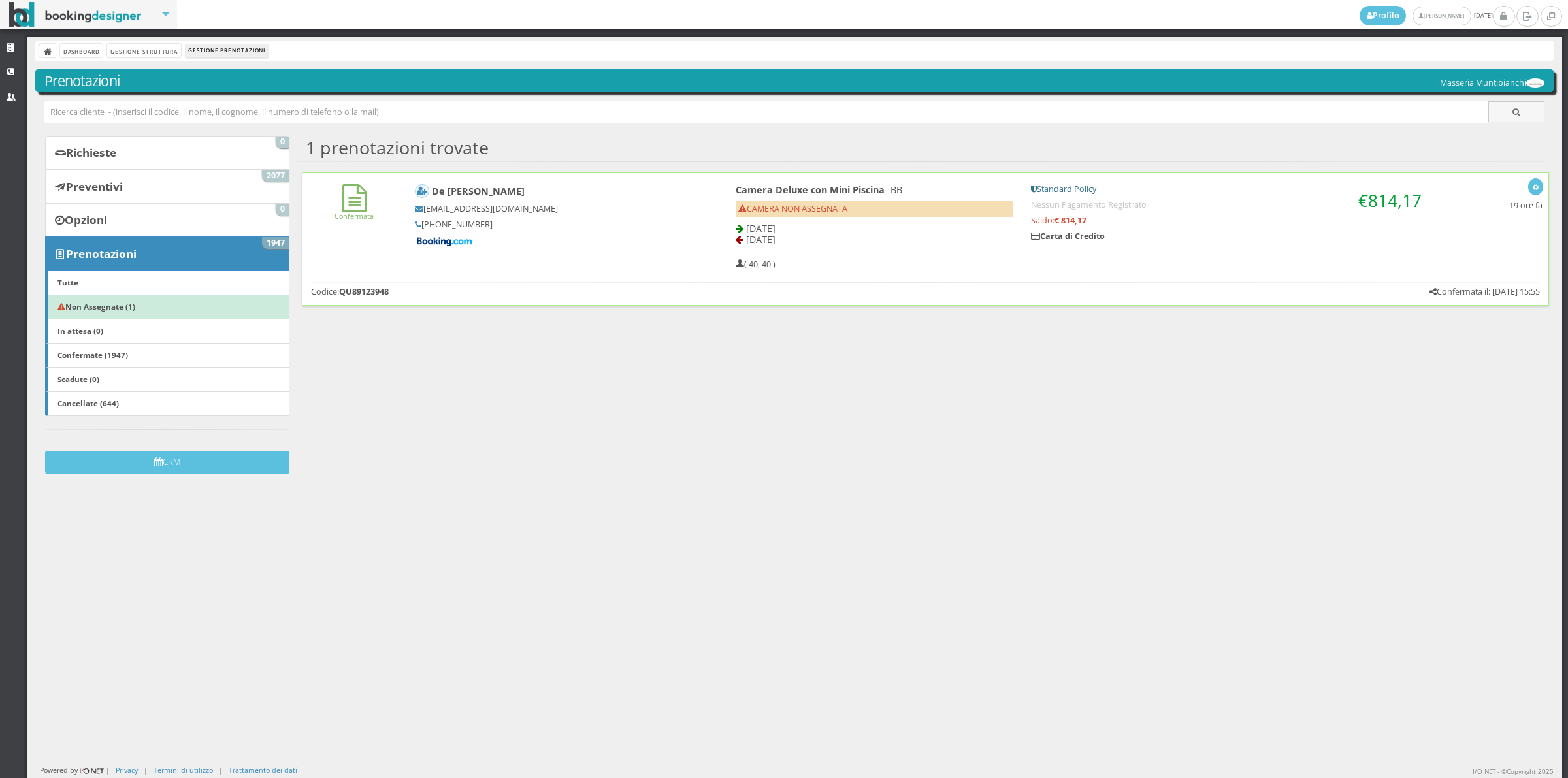
click at [348, 242] on div "Confermata De Curtis Nicola dnicol.602092@guest.booking.com +39 348 287 1830 Ca…" at bounding box center [925, 224] width 1246 height 102
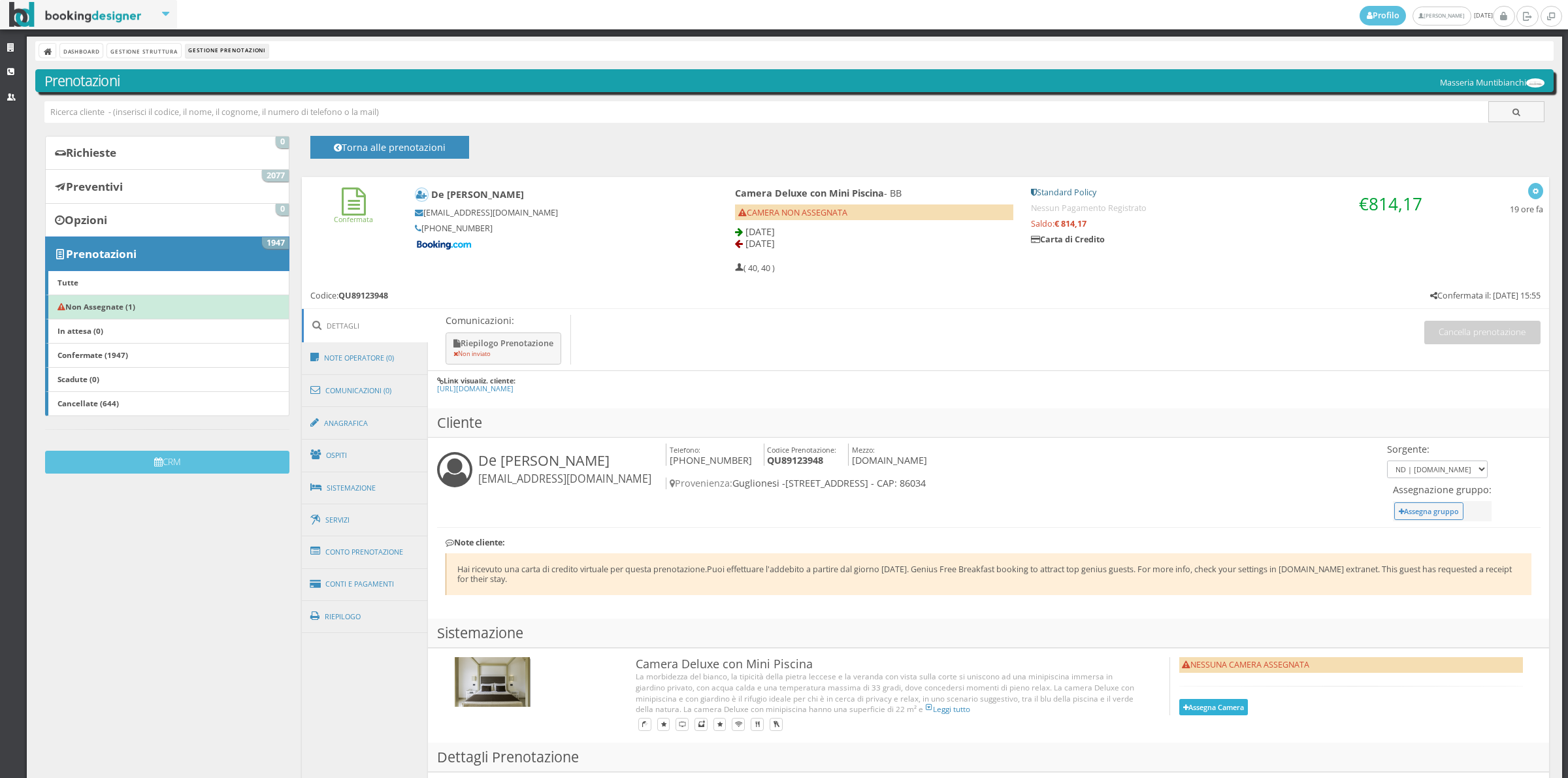
click at [1209, 707] on button "Assegna Camera" at bounding box center [1214, 707] width 70 height 17
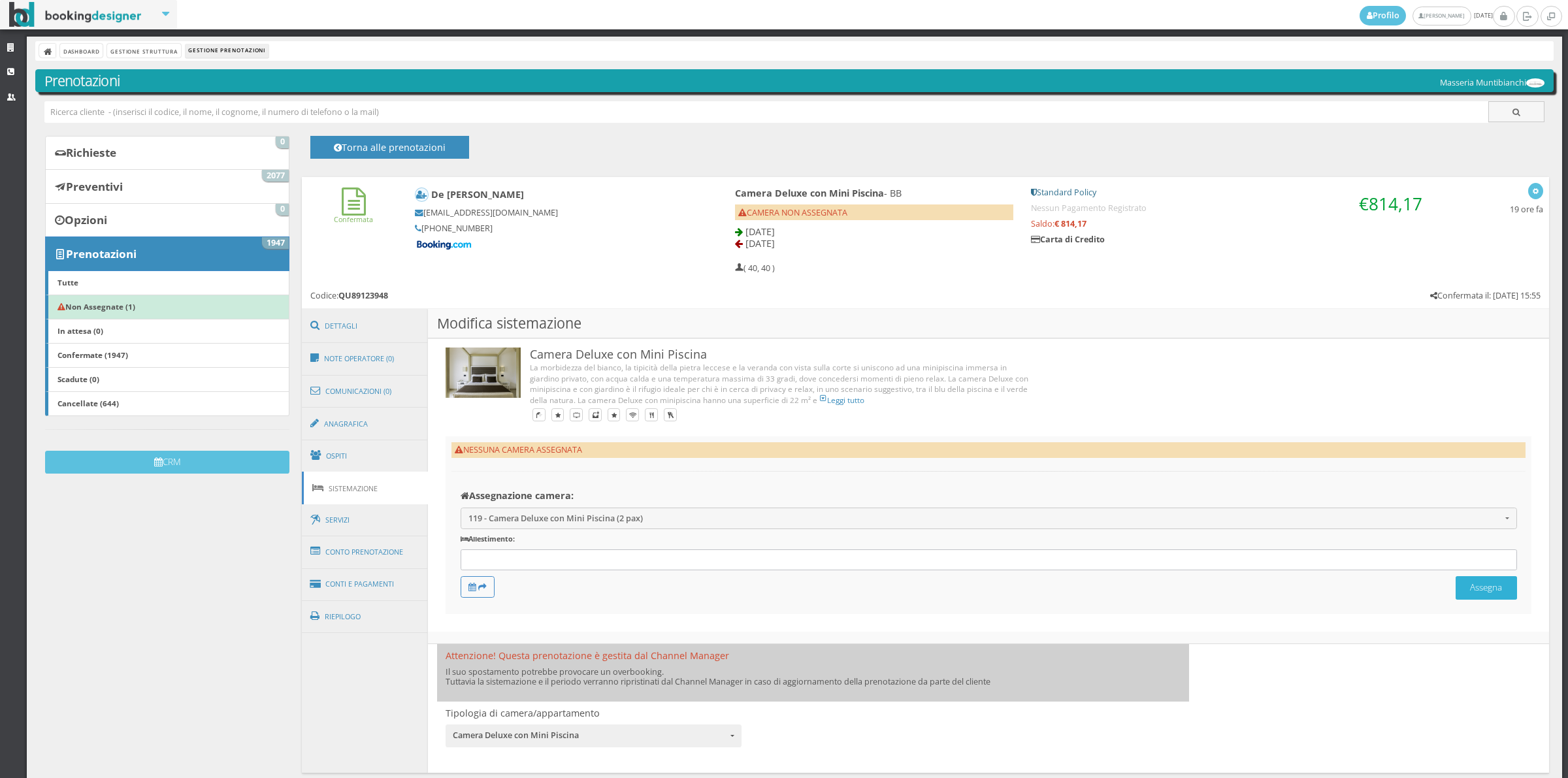
click at [1464, 585] on button "Assegna" at bounding box center [1486, 587] width 61 height 23
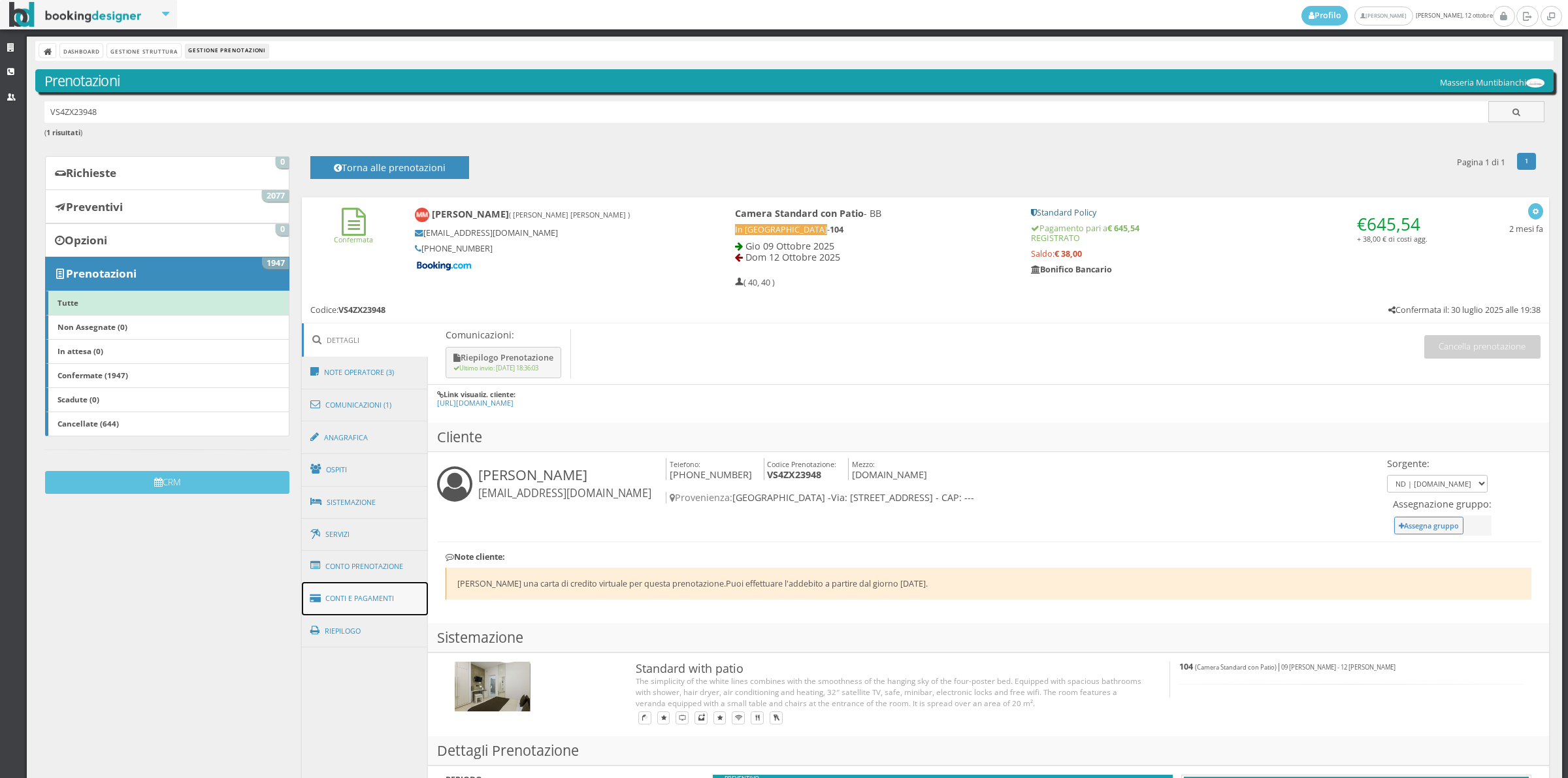
click at [405, 599] on link "Conti e Pagamenti" at bounding box center [365, 599] width 127 height 33
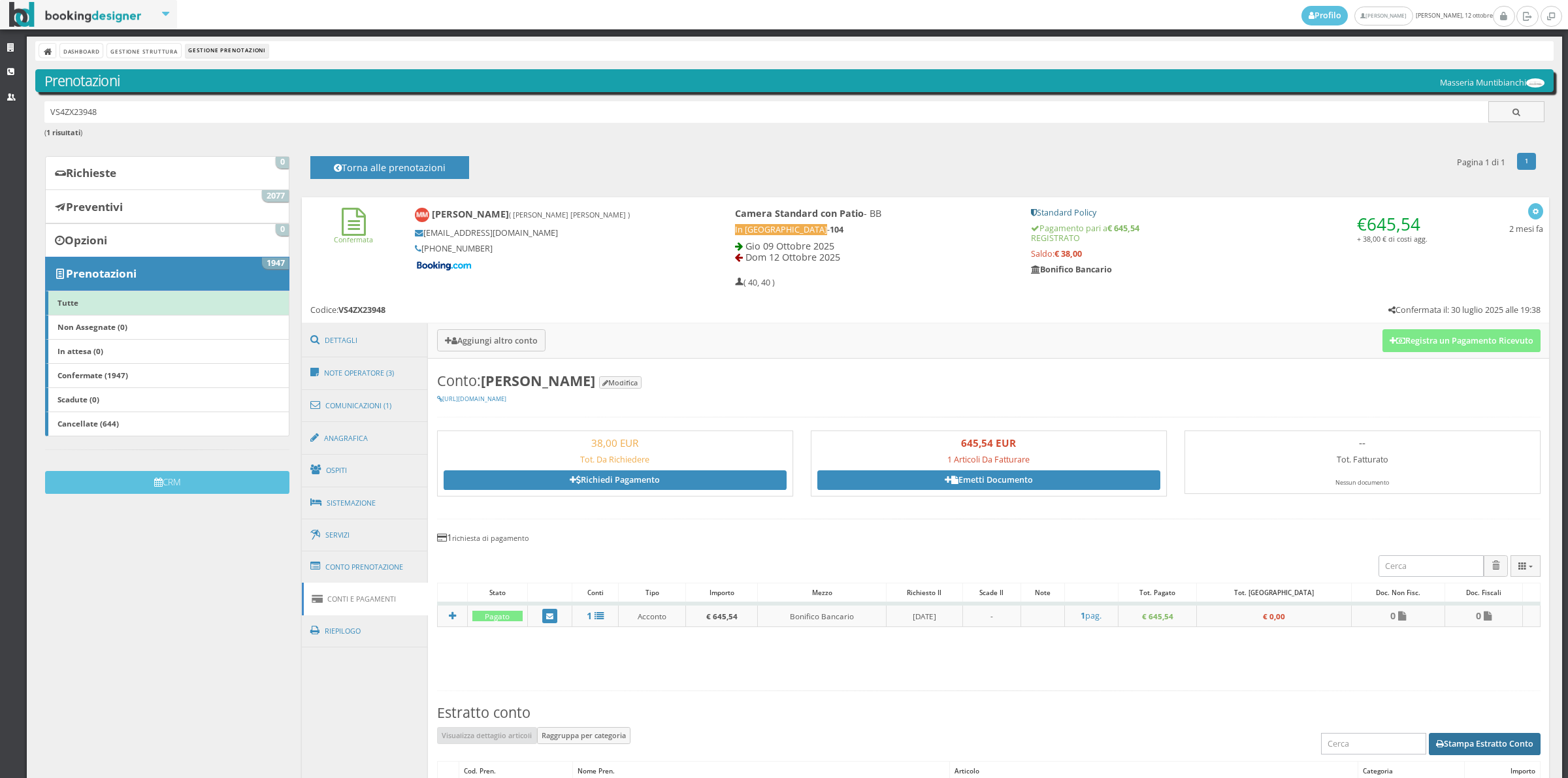
click at [1445, 755] on button "Stampa Estratto Conto" at bounding box center [1485, 743] width 112 height 22
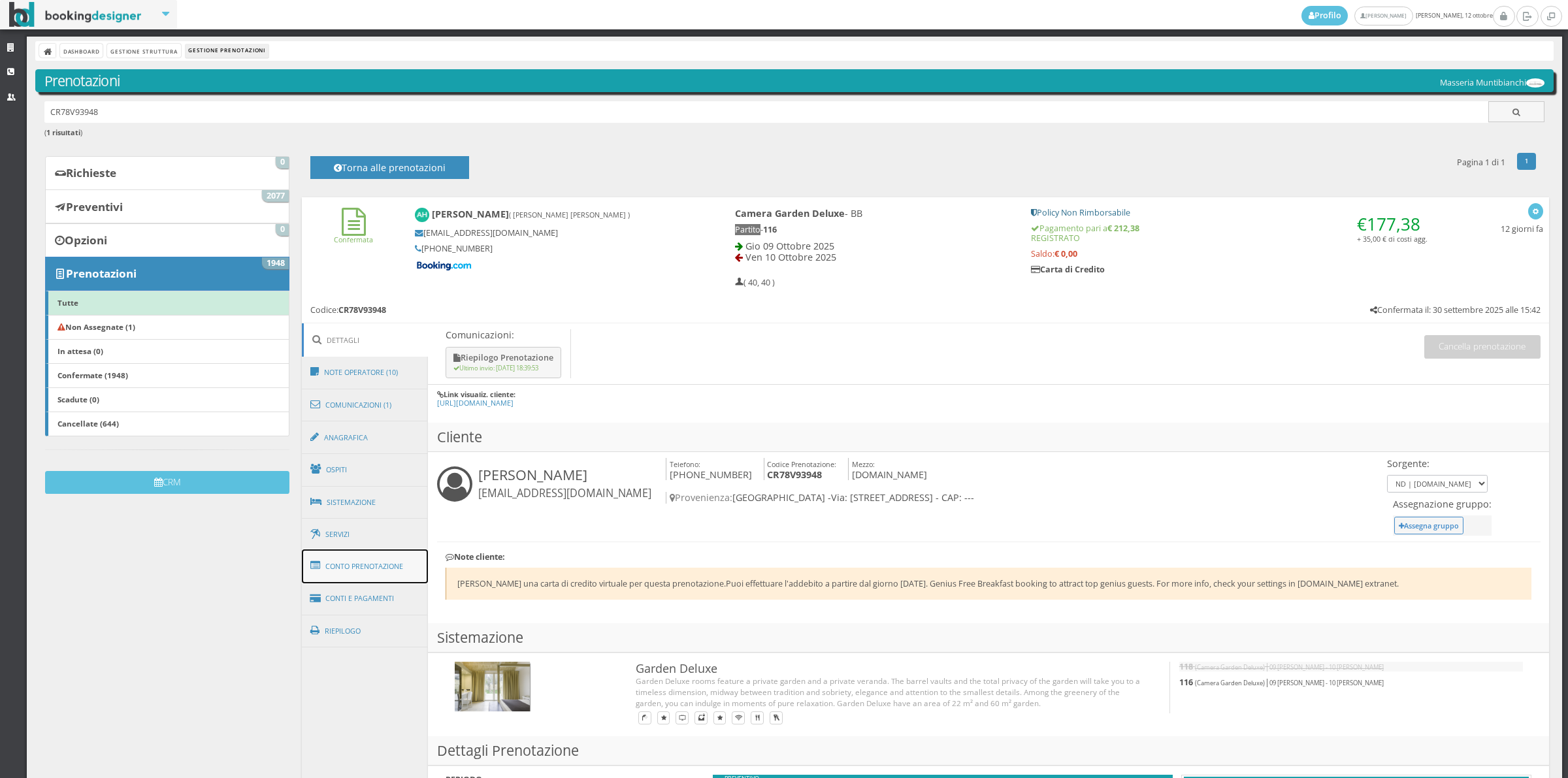
click at [380, 575] on link "Conto Prenotazione" at bounding box center [365, 566] width 127 height 34
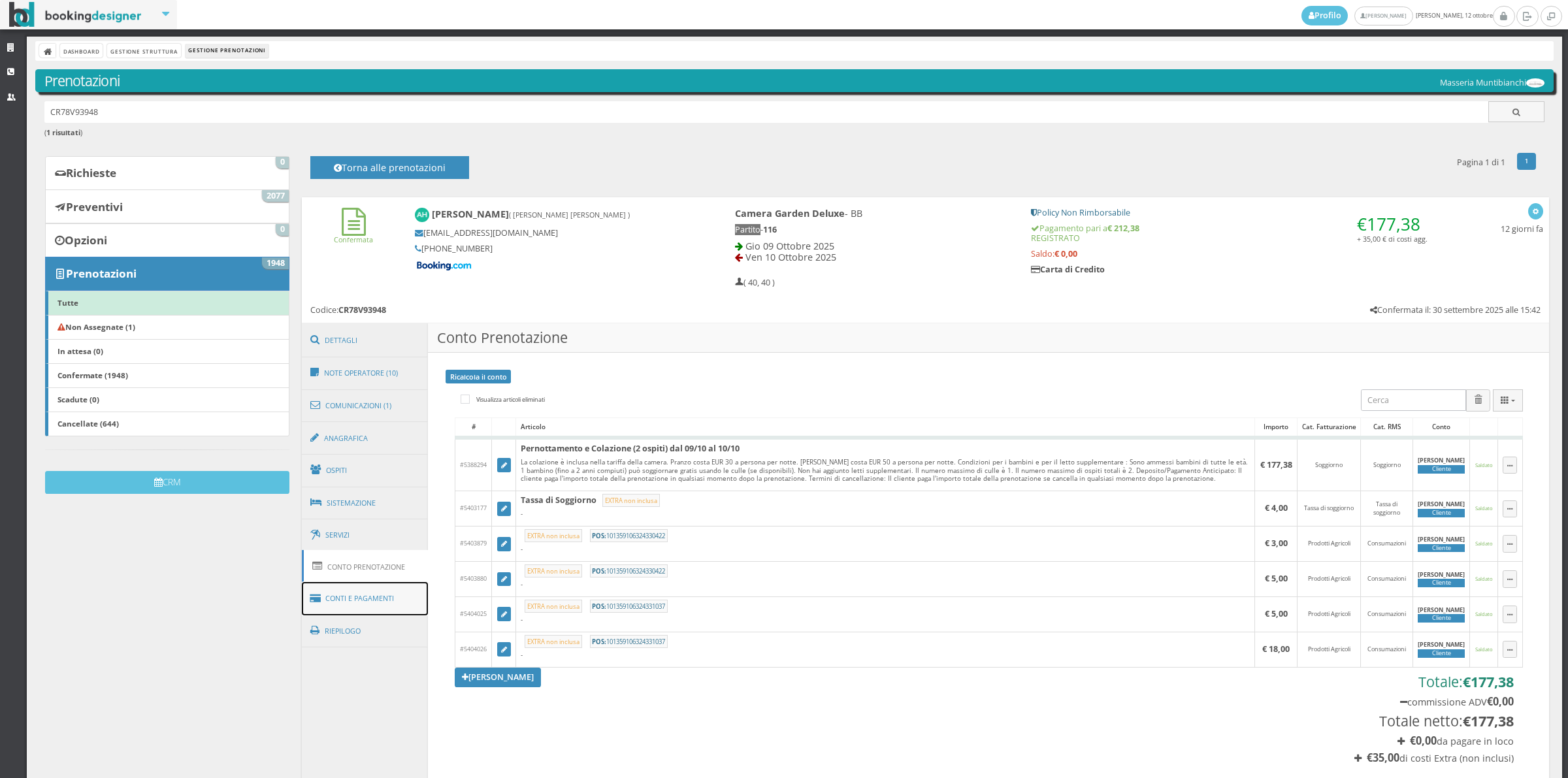
click at [379, 590] on link "Conti e Pagamenti" at bounding box center [365, 599] width 127 height 33
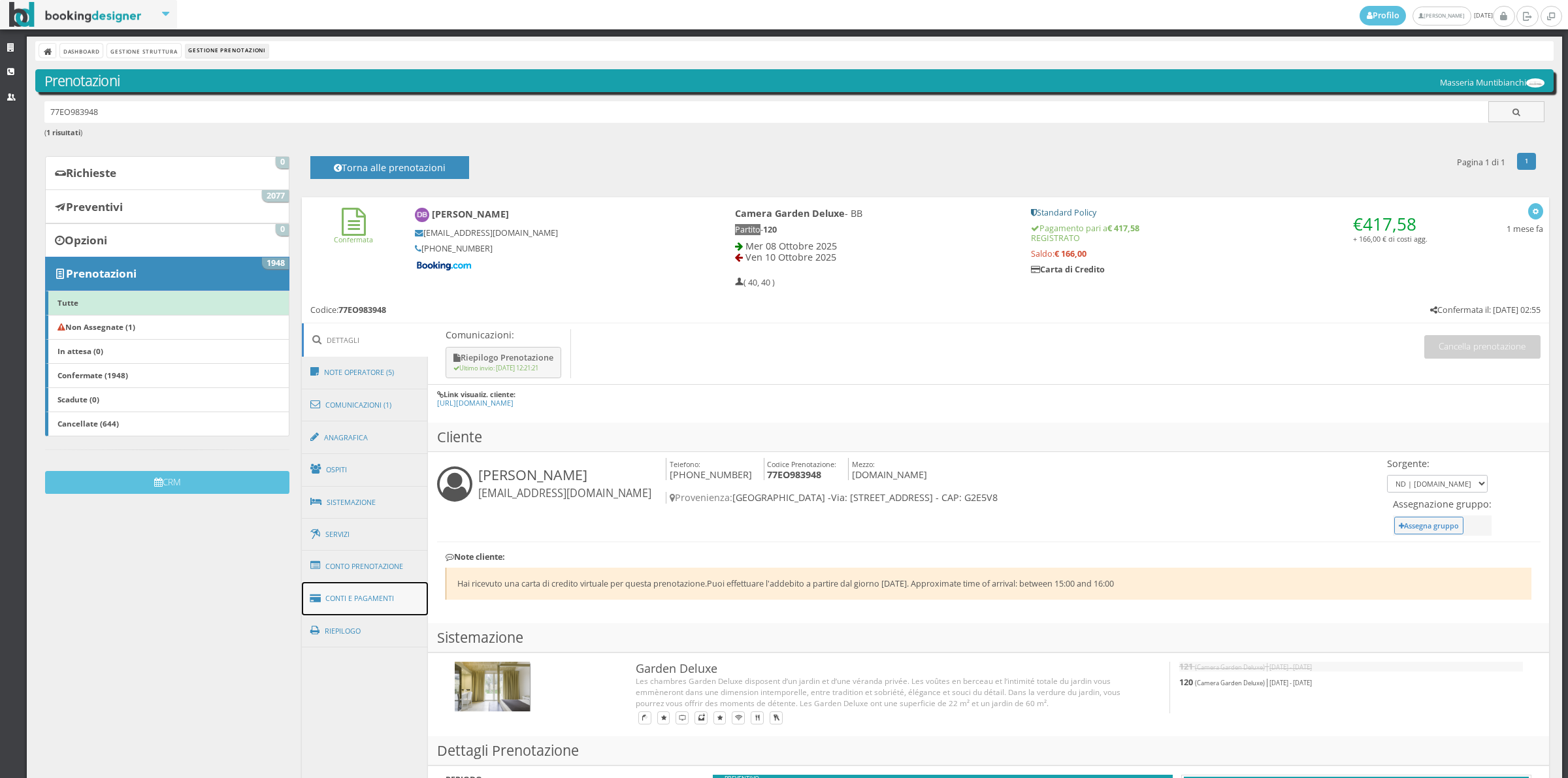
click at [340, 596] on link "Conti e Pagamenti" at bounding box center [365, 599] width 127 height 33
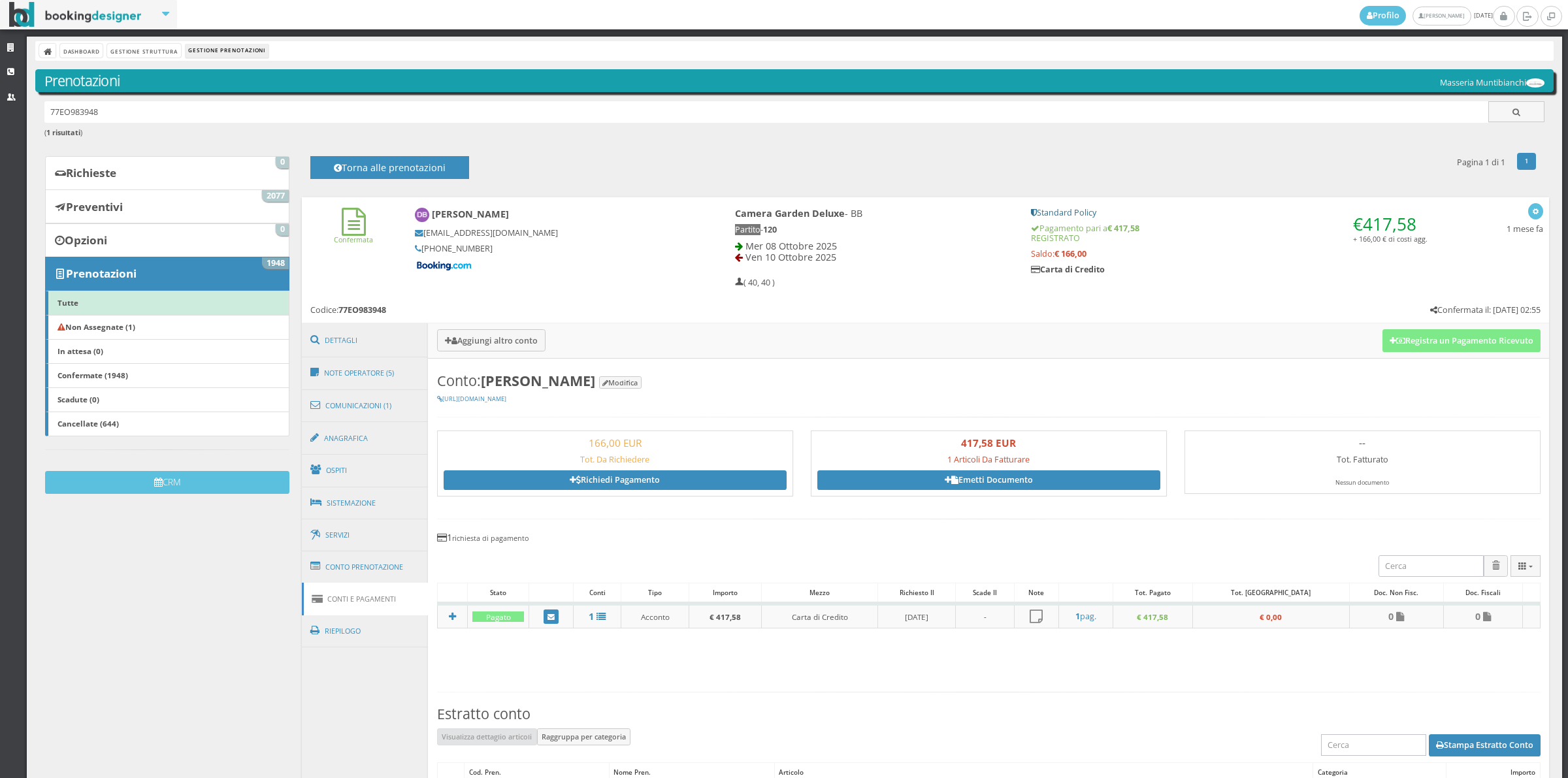
click at [345, 584] on link "Conti e Pagamenti" at bounding box center [365, 598] width 127 height 33
click at [346, 578] on link "Conto Prenotazione" at bounding box center [365, 566] width 127 height 34
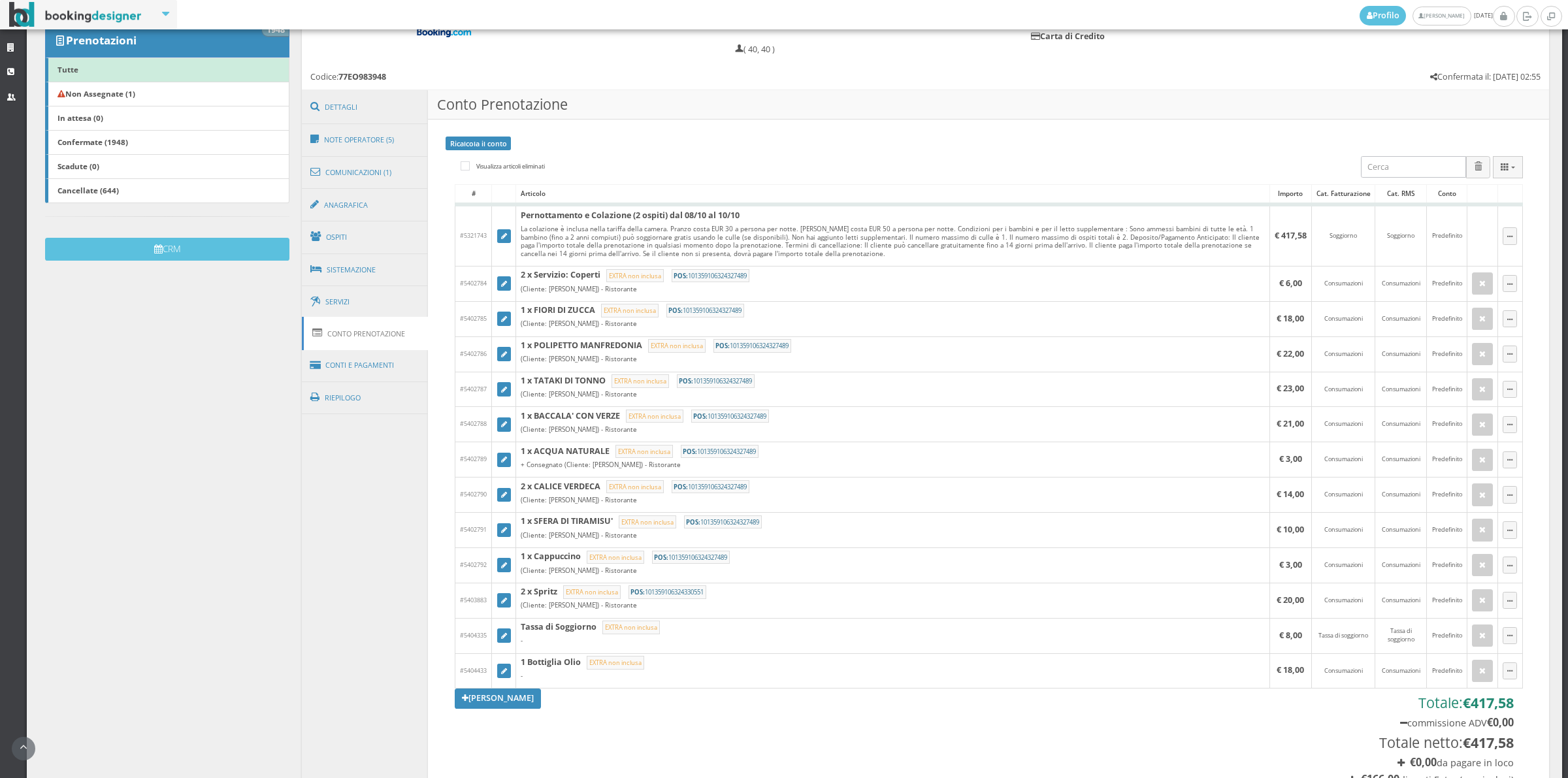
scroll to position [271, 0]
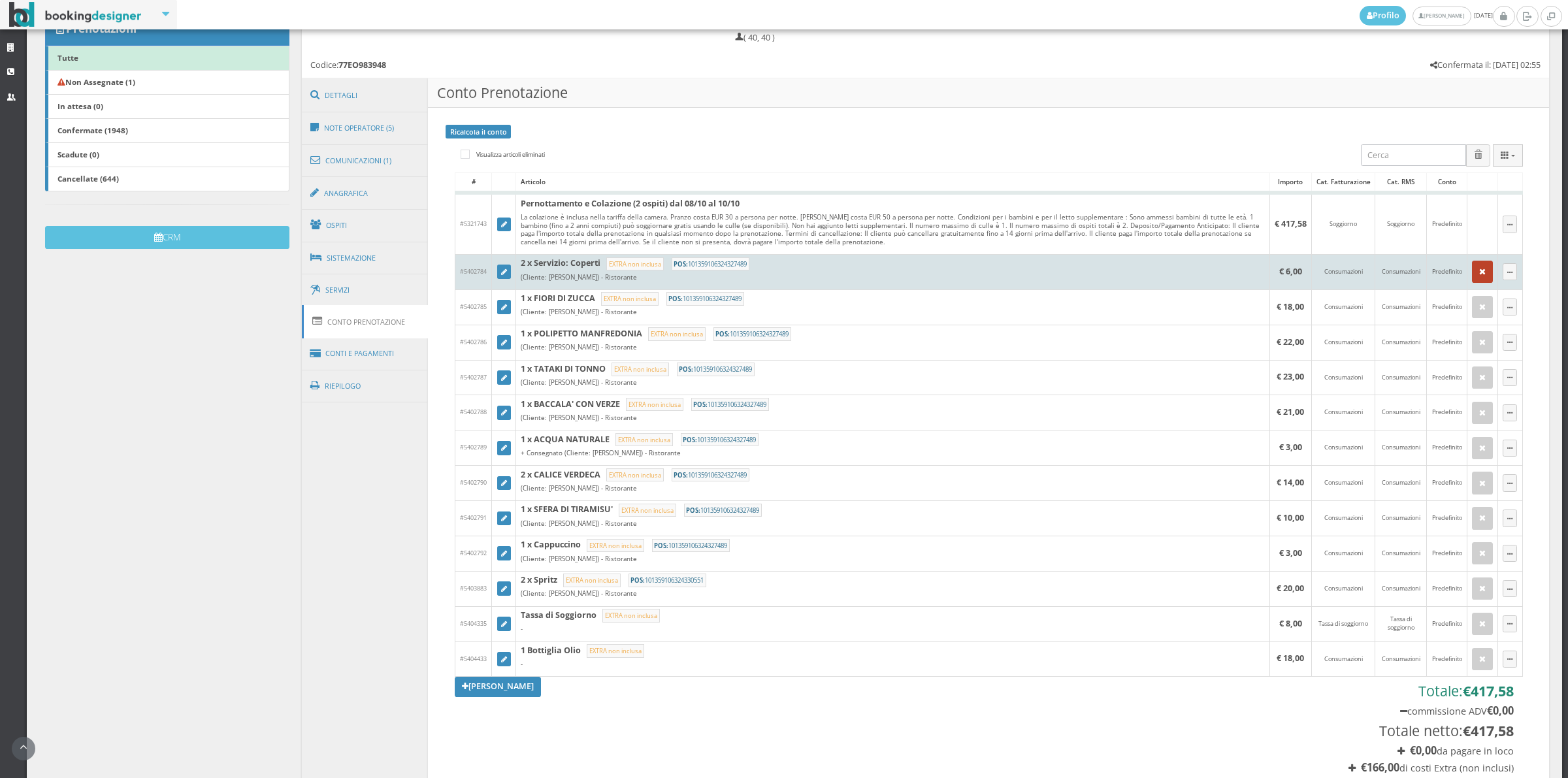
click at [1480, 271] on icon "button" at bounding box center [1483, 271] width 7 height 8
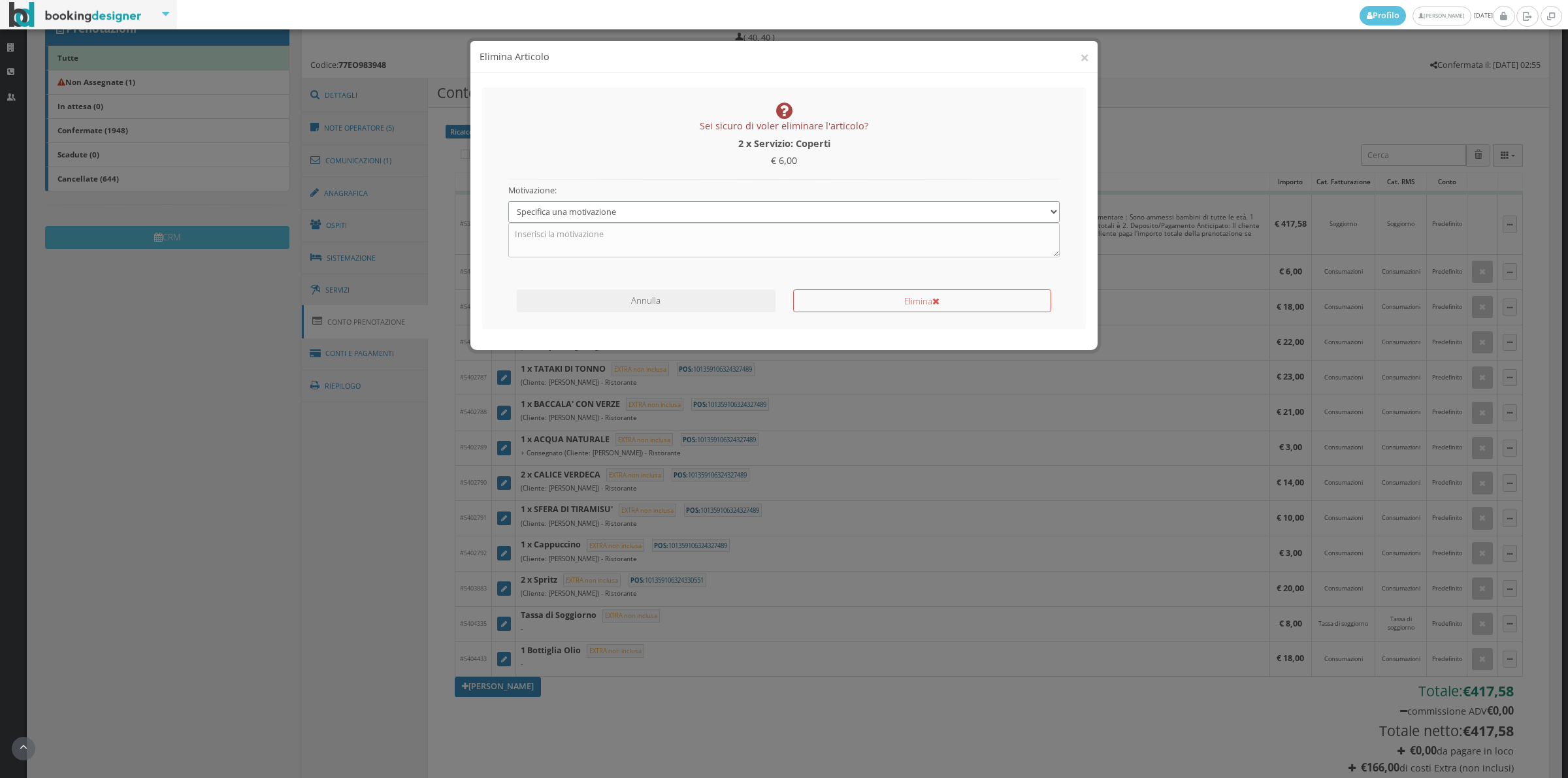
click at [906, 208] on select "Specifica una motivazione Errore di inserimento Ricalcolo del conto Il cliente …" at bounding box center [784, 212] width 552 height 22
select select "1"
click at [508, 201] on select "Specifica una motivazione Errore di inserimento Ricalcolo del conto Il cliente …" at bounding box center [784, 212] width 552 height 22
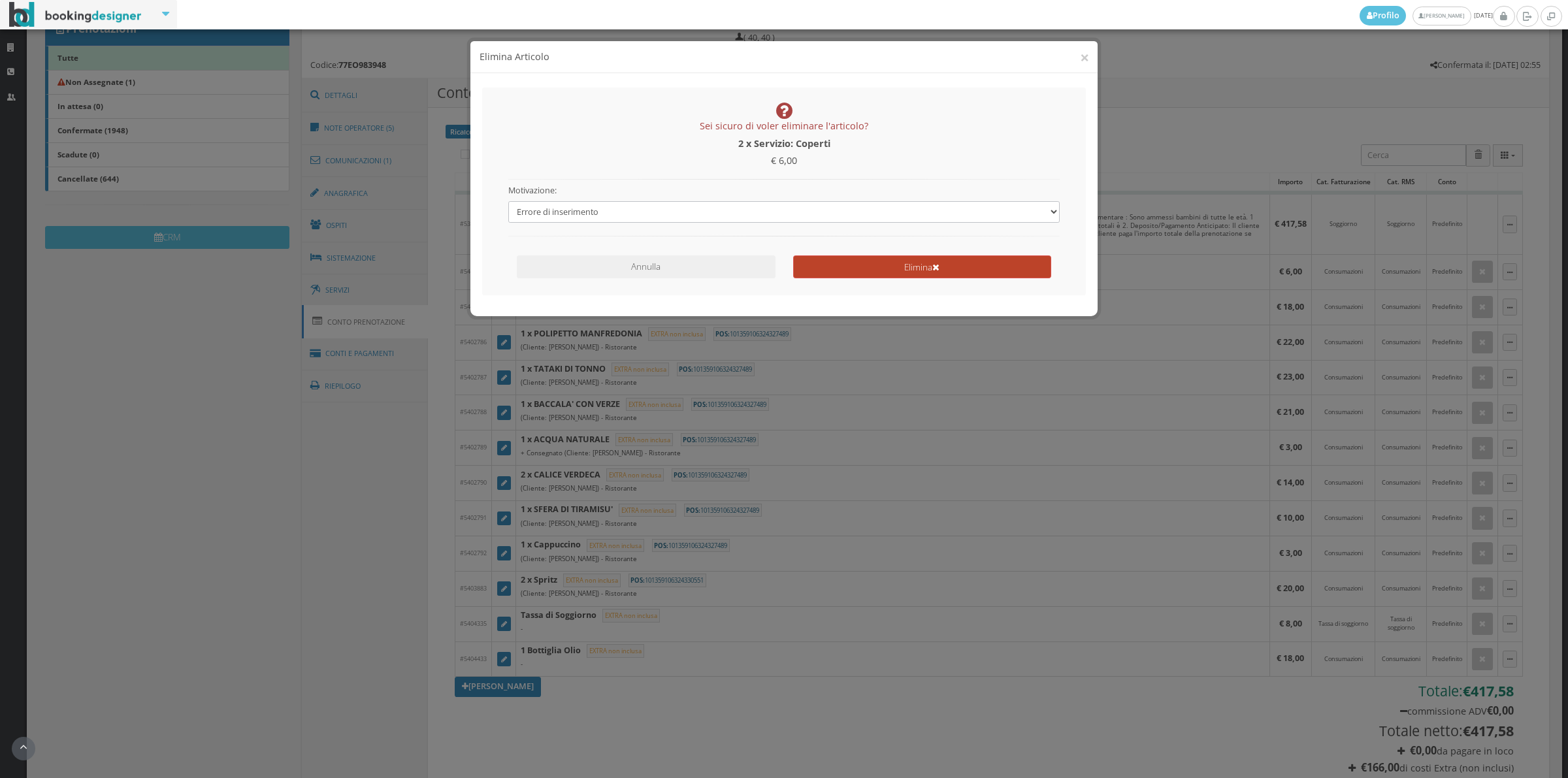
click at [908, 273] on button "Elimina" at bounding box center [922, 267] width 258 height 23
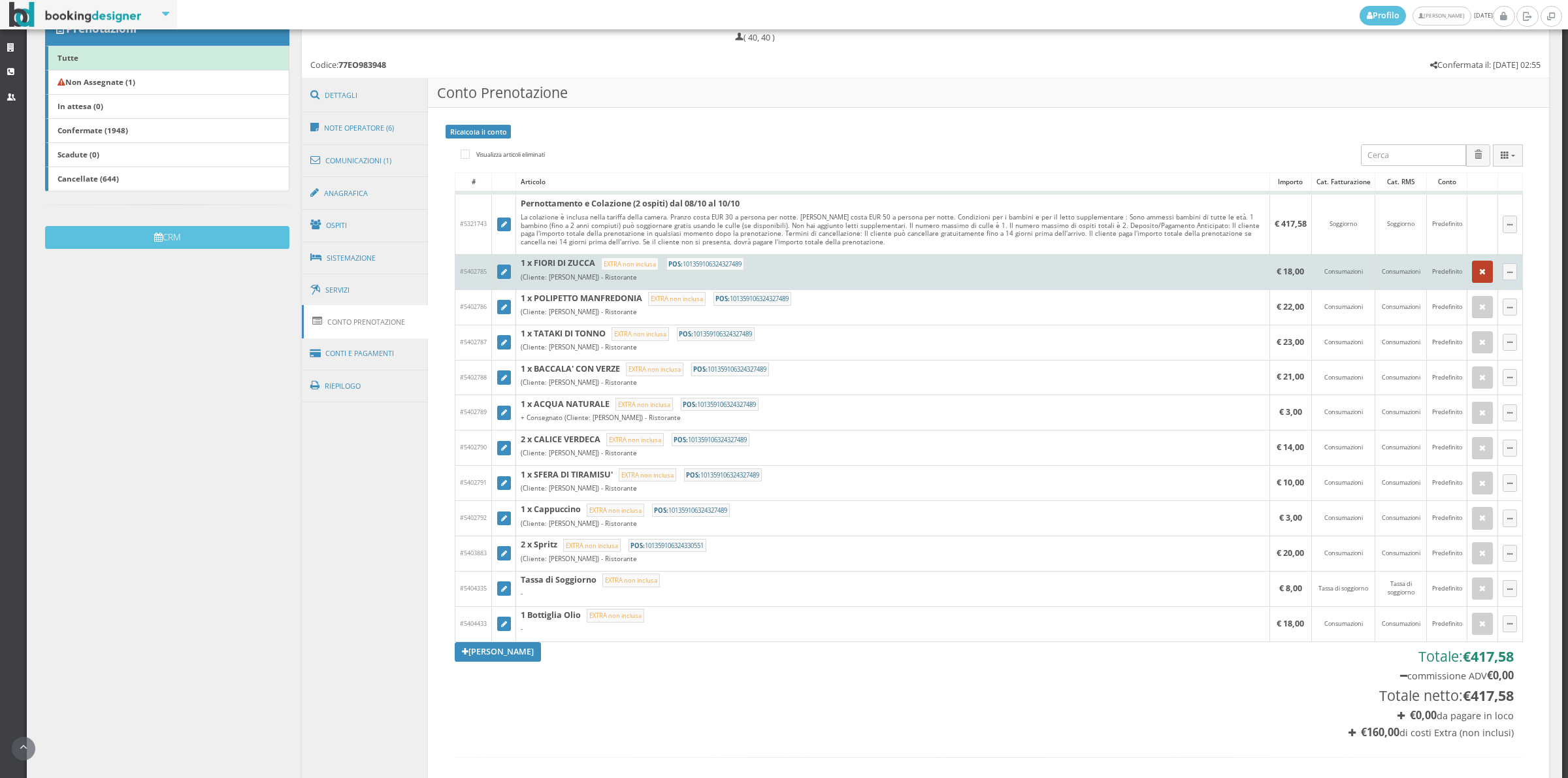
click at [1472, 279] on button "button" at bounding box center [1483, 271] width 21 height 22
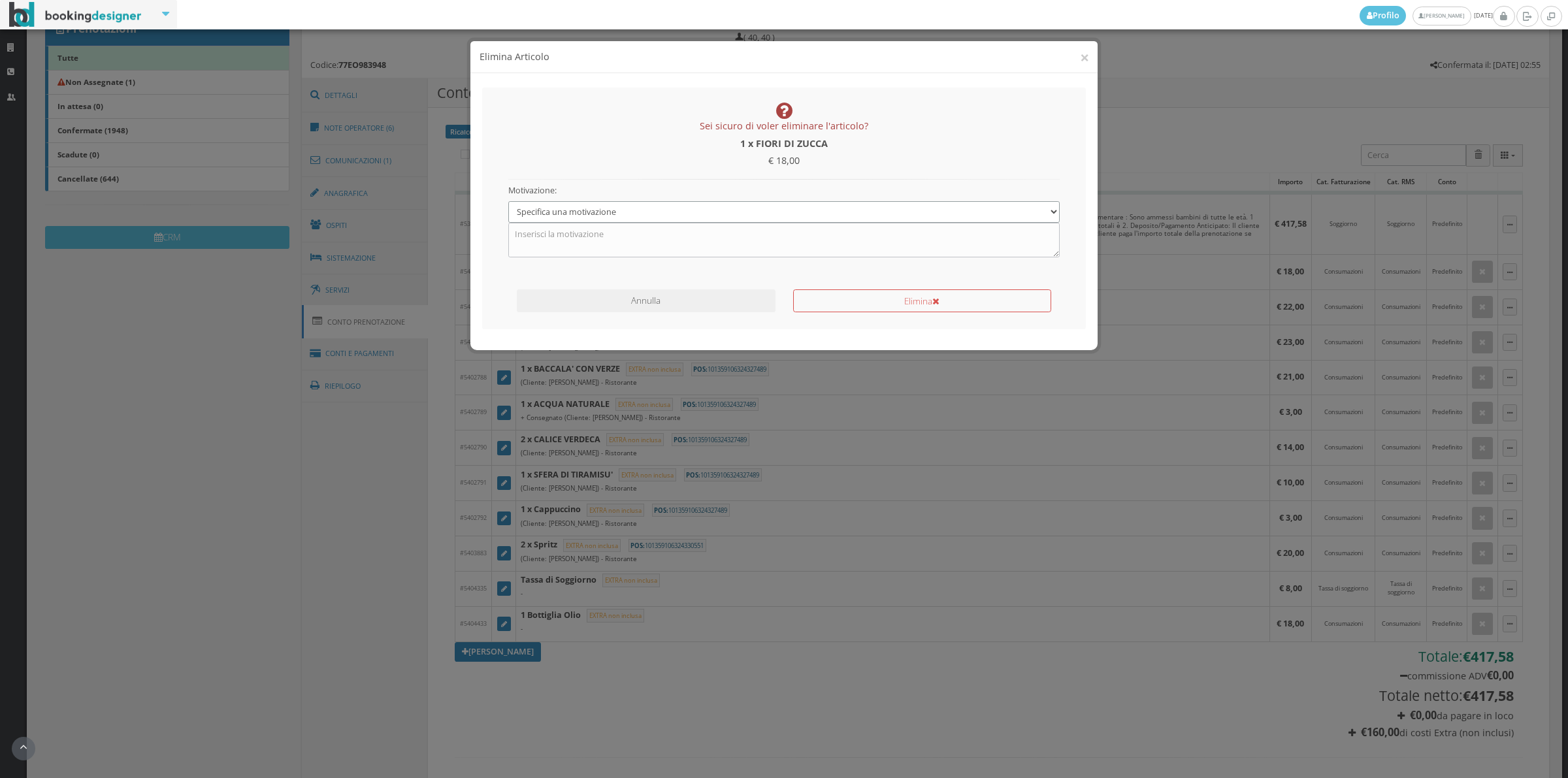
click at [628, 213] on select "Specifica una motivazione Errore di inserimento Ricalcolo del conto Il cliente …" at bounding box center [784, 212] width 552 height 22
select select "1"
click at [508, 201] on select "Specifica una motivazione Errore di inserimento Ricalcolo del conto Il cliente …" at bounding box center [784, 212] width 552 height 22
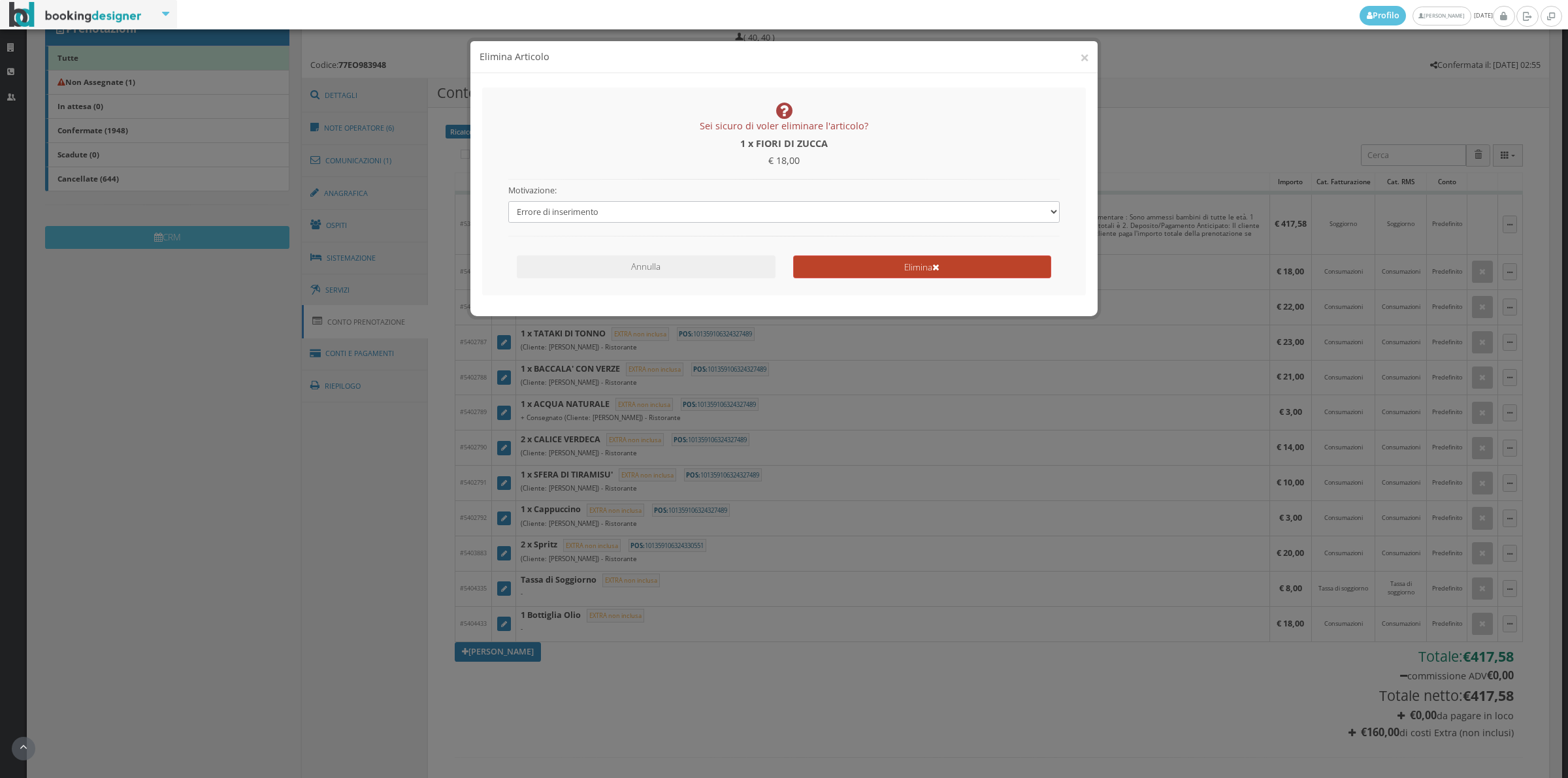
click at [1017, 263] on button "Elimina" at bounding box center [922, 267] width 258 height 23
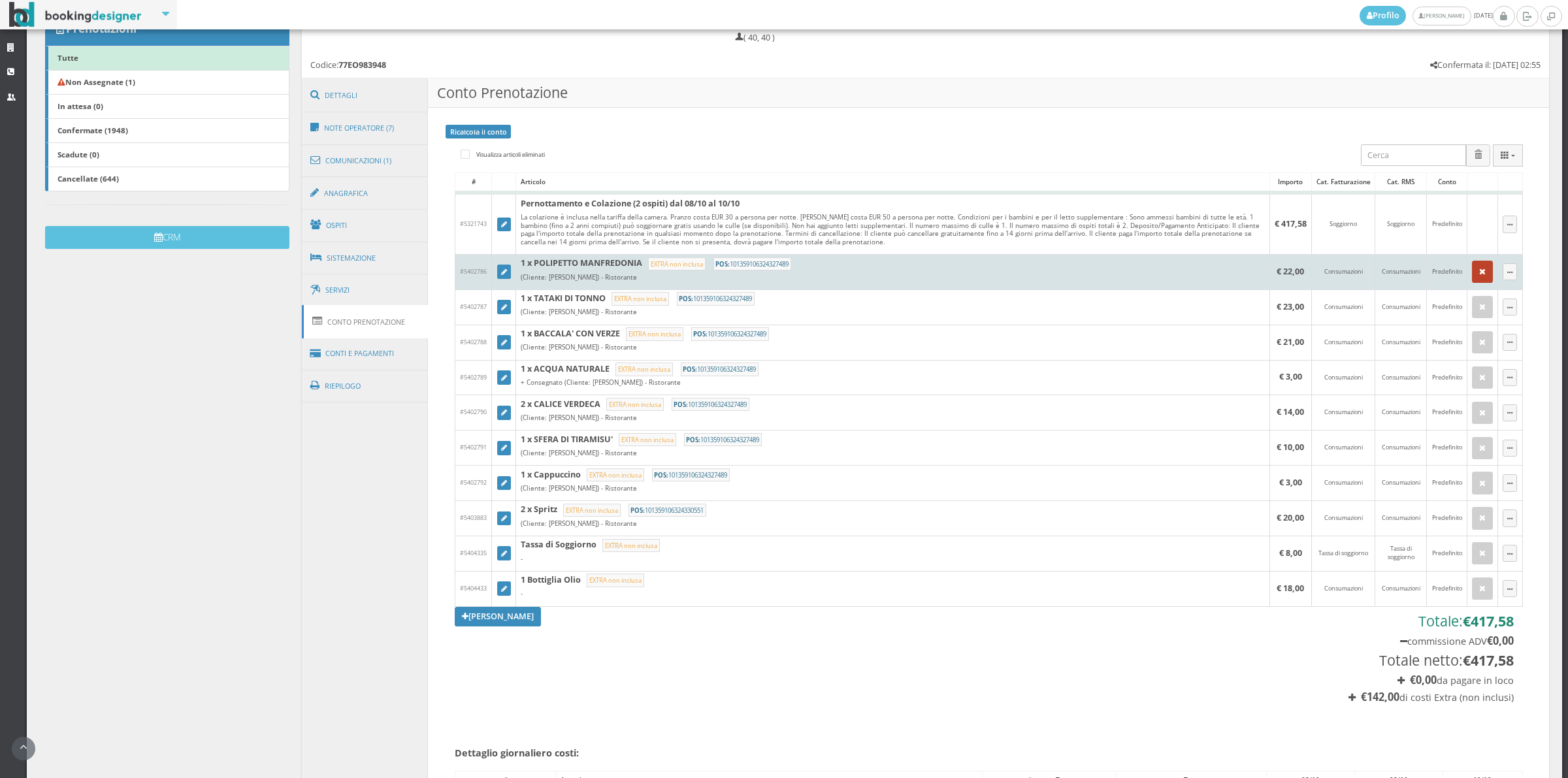
click at [1480, 275] on icon "button" at bounding box center [1483, 271] width 7 height 8
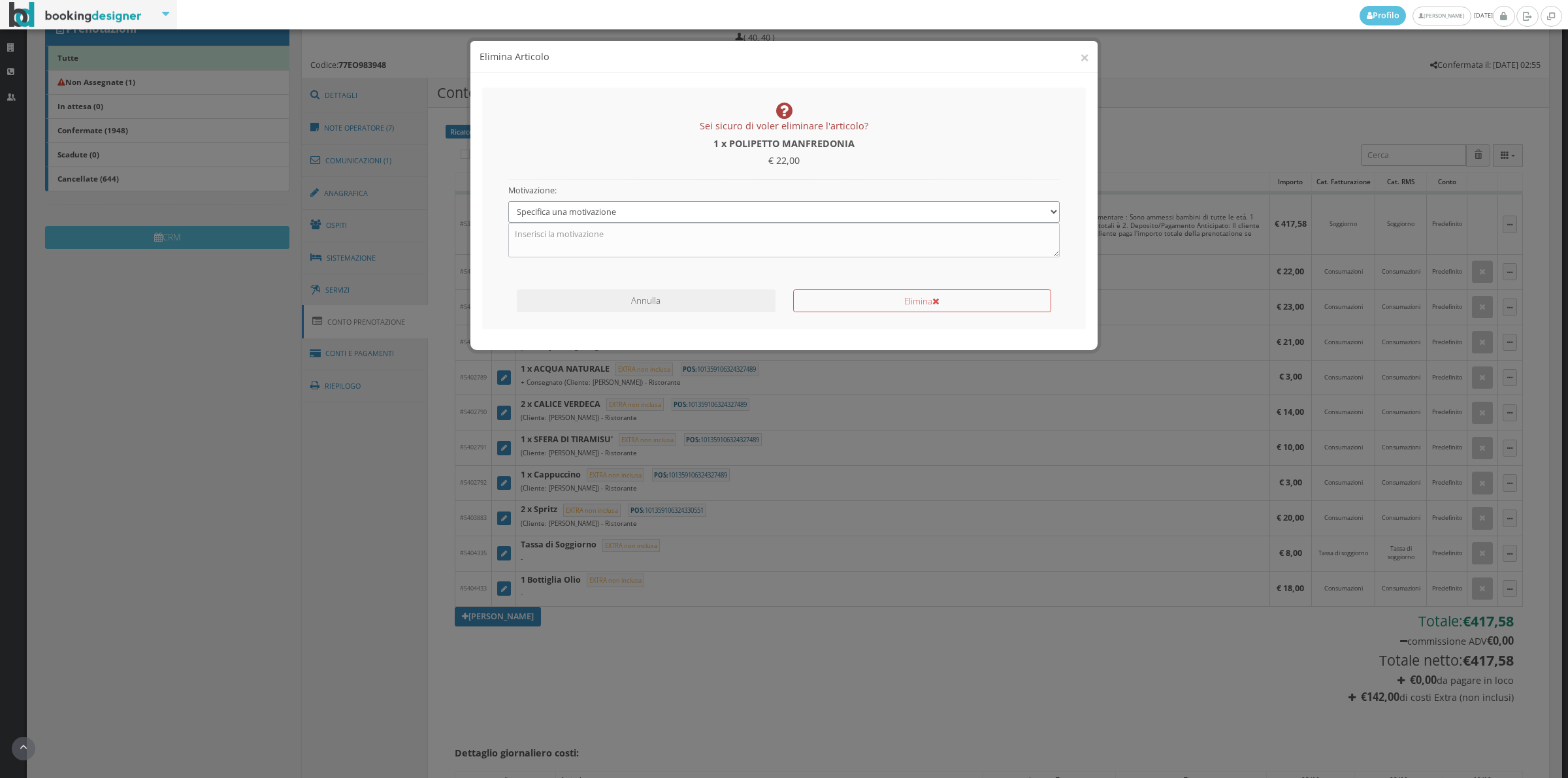
click at [592, 212] on select "Specifica una motivazione Errore di inserimento Ricalcolo del conto Il cliente …" at bounding box center [784, 212] width 552 height 22
select select "1"
click at [508, 201] on select "Specifica una motivazione Errore di inserimento Ricalcolo del conto Il cliente …" at bounding box center [784, 212] width 552 height 22
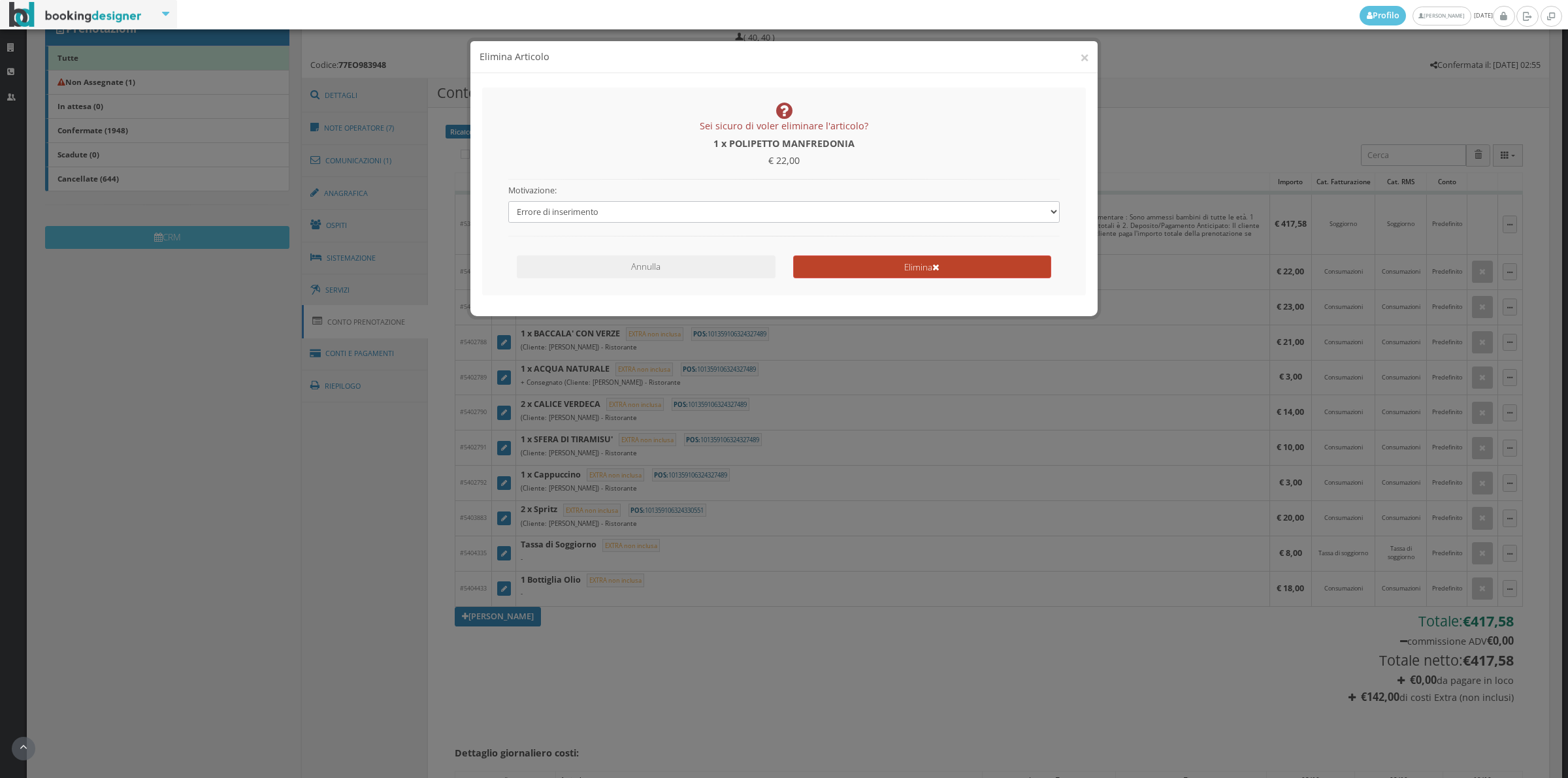
click at [828, 256] on button "Elimina" at bounding box center [922, 267] width 258 height 23
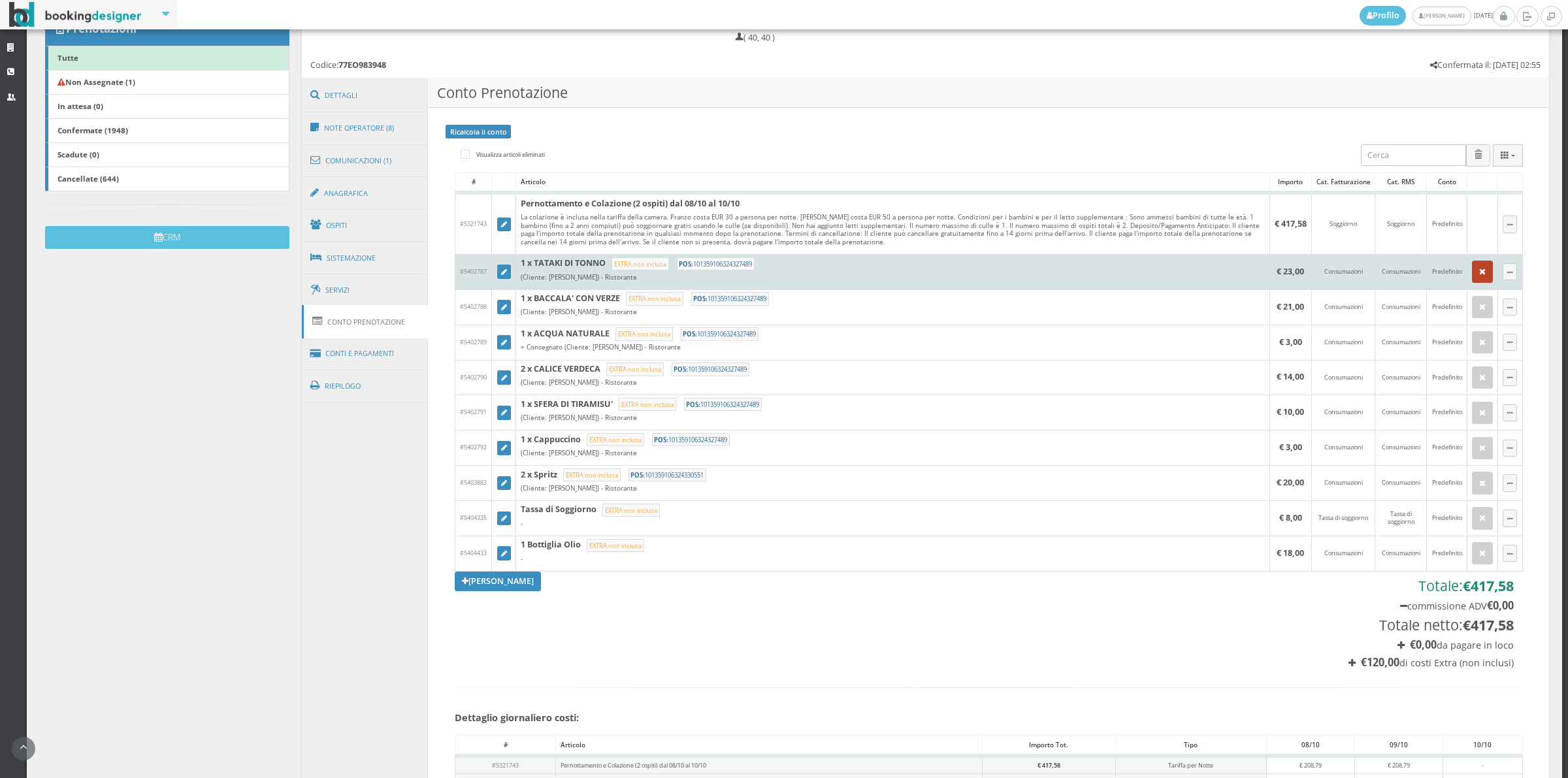
click at [1475, 277] on button "button" at bounding box center [1483, 271] width 21 height 22
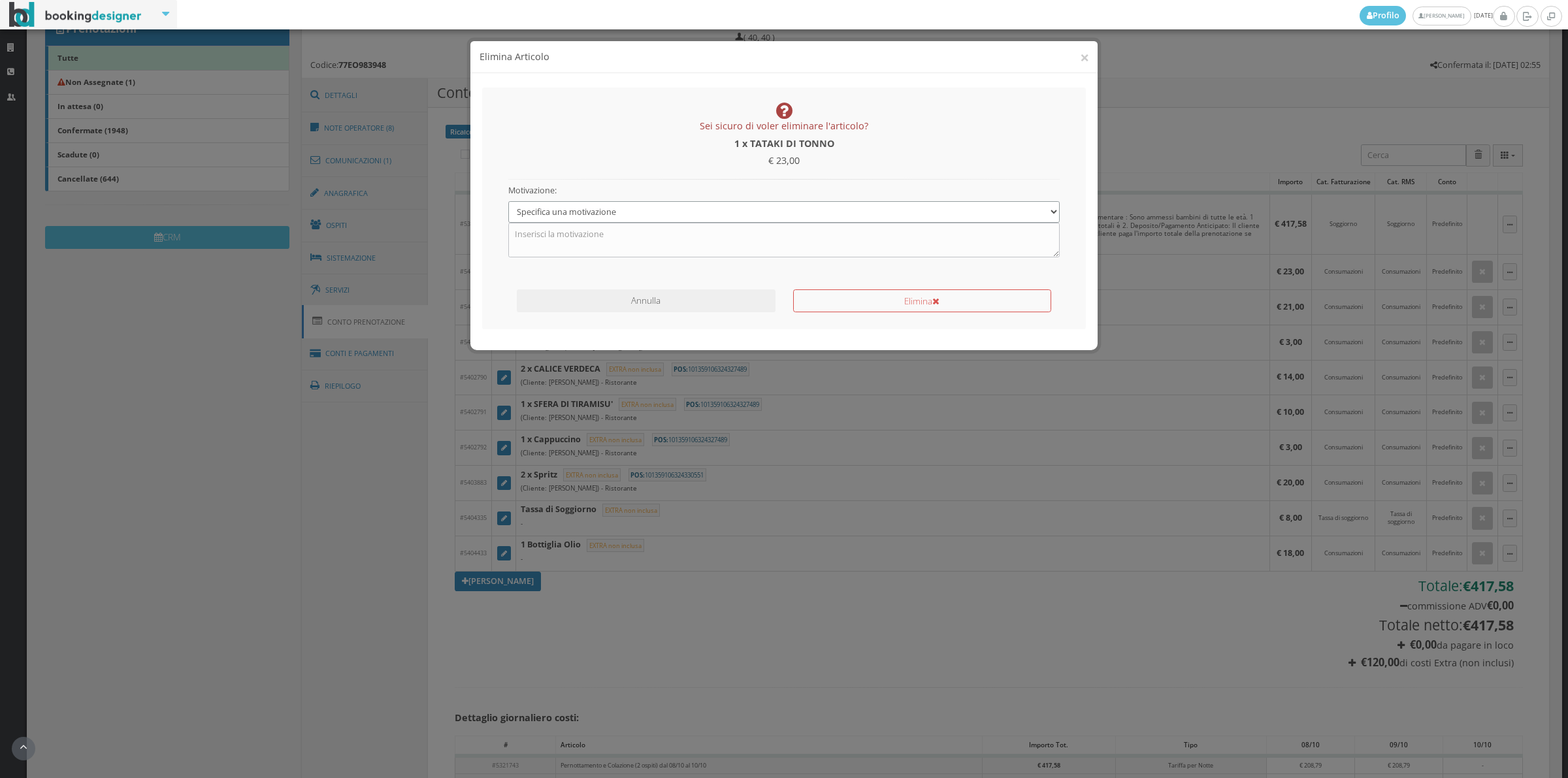
drag, startPoint x: 639, startPoint y: 206, endPoint x: 639, endPoint y: 214, distance: 8.0
click at [639, 206] on select "Specifica una motivazione Errore di inserimento Ricalcolo del conto Il cliente …" at bounding box center [784, 212] width 552 height 22
select select "1"
click at [508, 201] on select "Specifica una motivazione Errore di inserimento Ricalcolo del conto Il cliente …" at bounding box center [784, 212] width 552 height 22
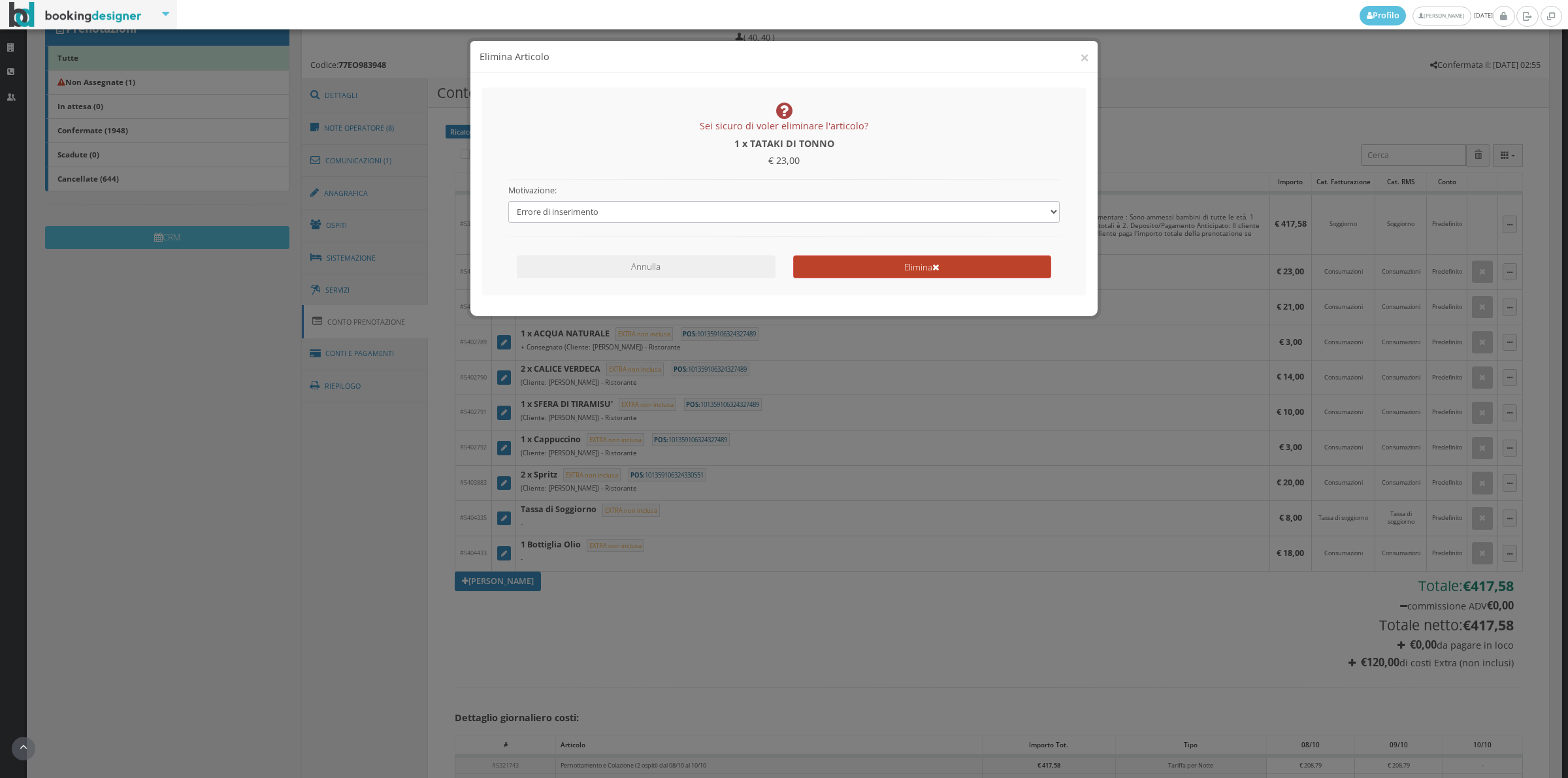
click at [886, 269] on button "Elimina" at bounding box center [922, 267] width 258 height 23
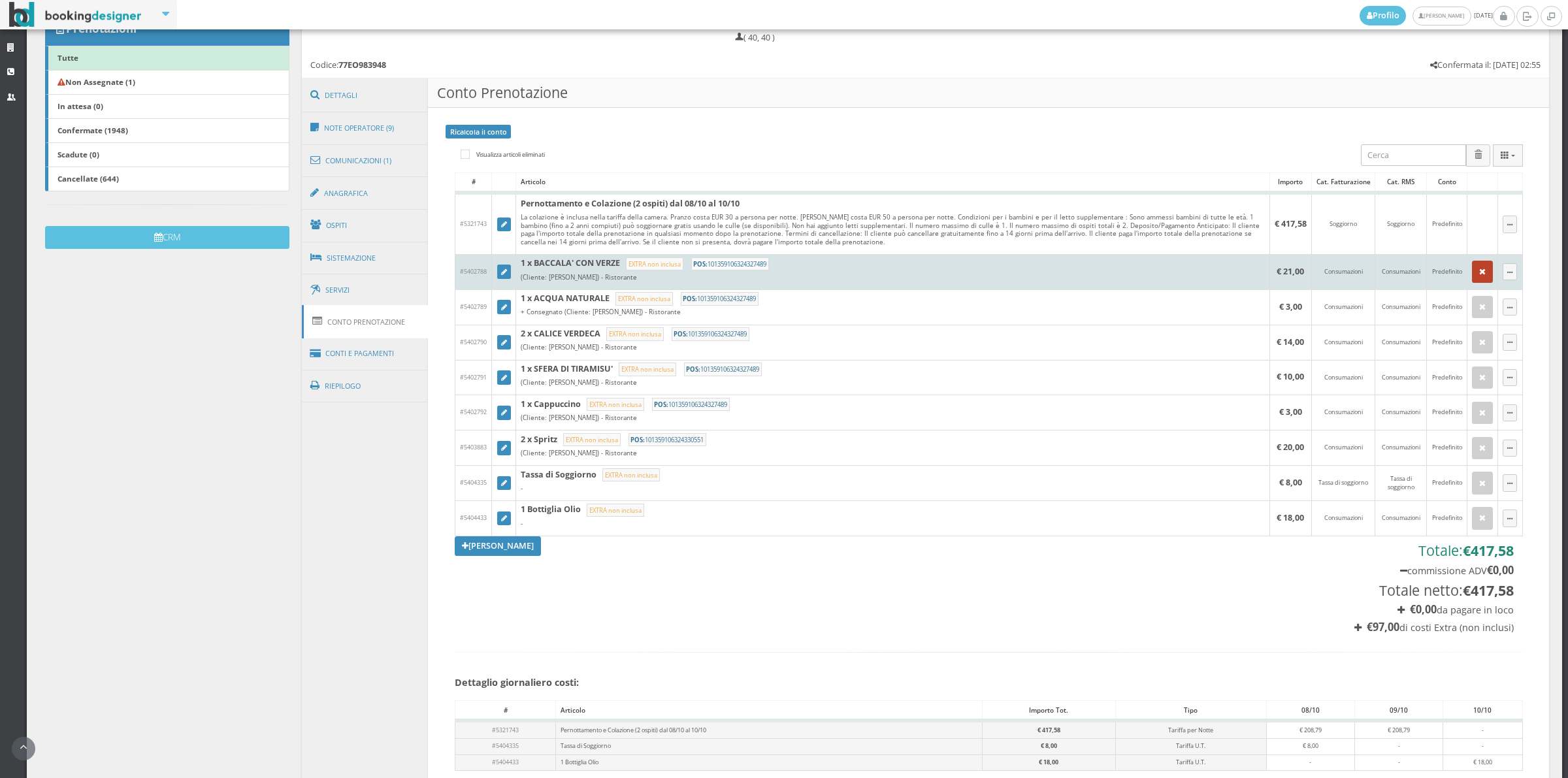
click at [1477, 274] on button "button" at bounding box center [1483, 271] width 21 height 22
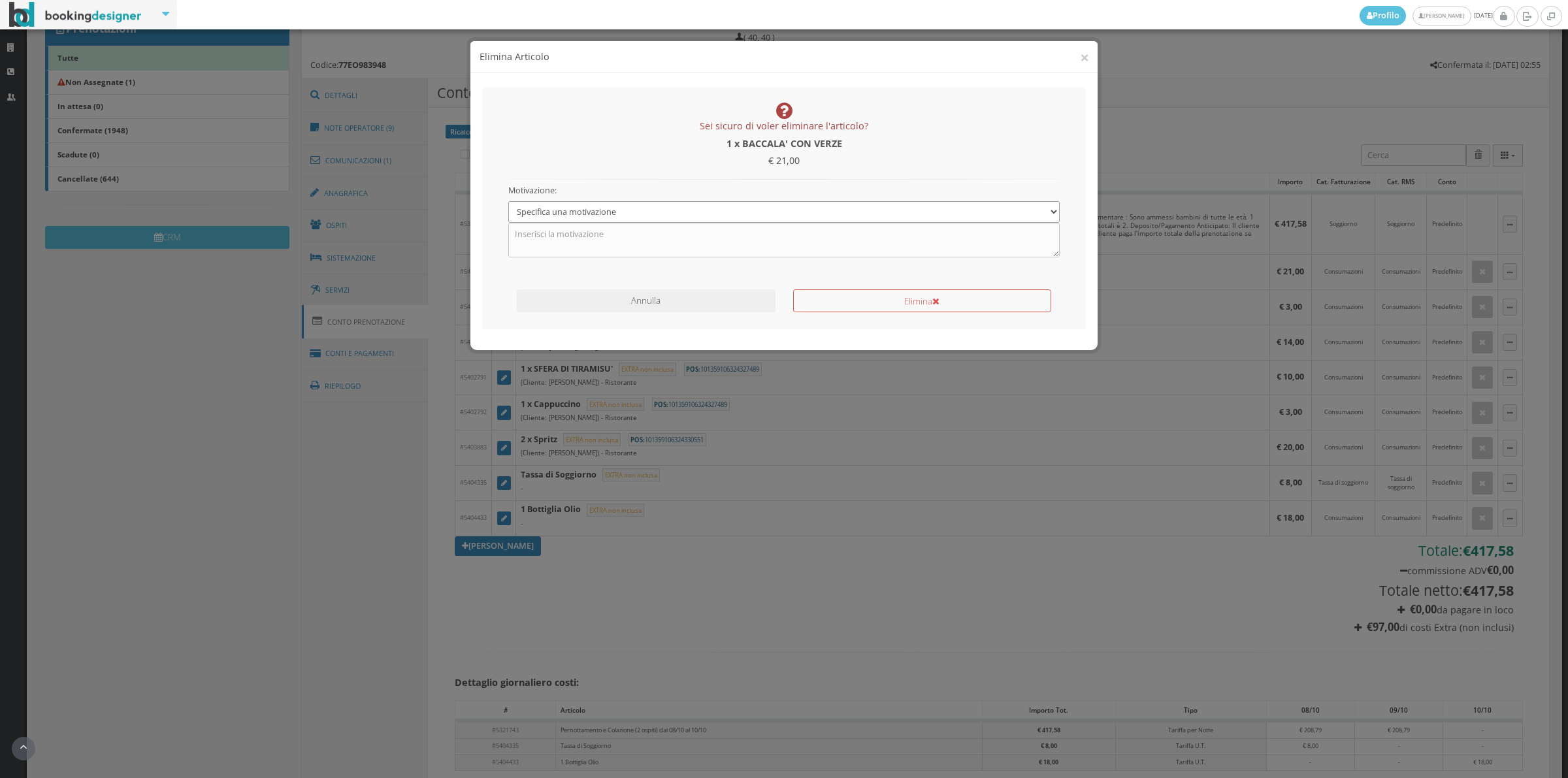
click at [678, 201] on select "Specifica una motivazione Errore di inserimento Ricalcolo del conto Il cliente …" at bounding box center [784, 212] width 552 height 22
select select "1"
click at [508, 201] on select "Specifica una motivazione Errore di inserimento Ricalcolo del conto Il cliente …" at bounding box center [784, 212] width 552 height 22
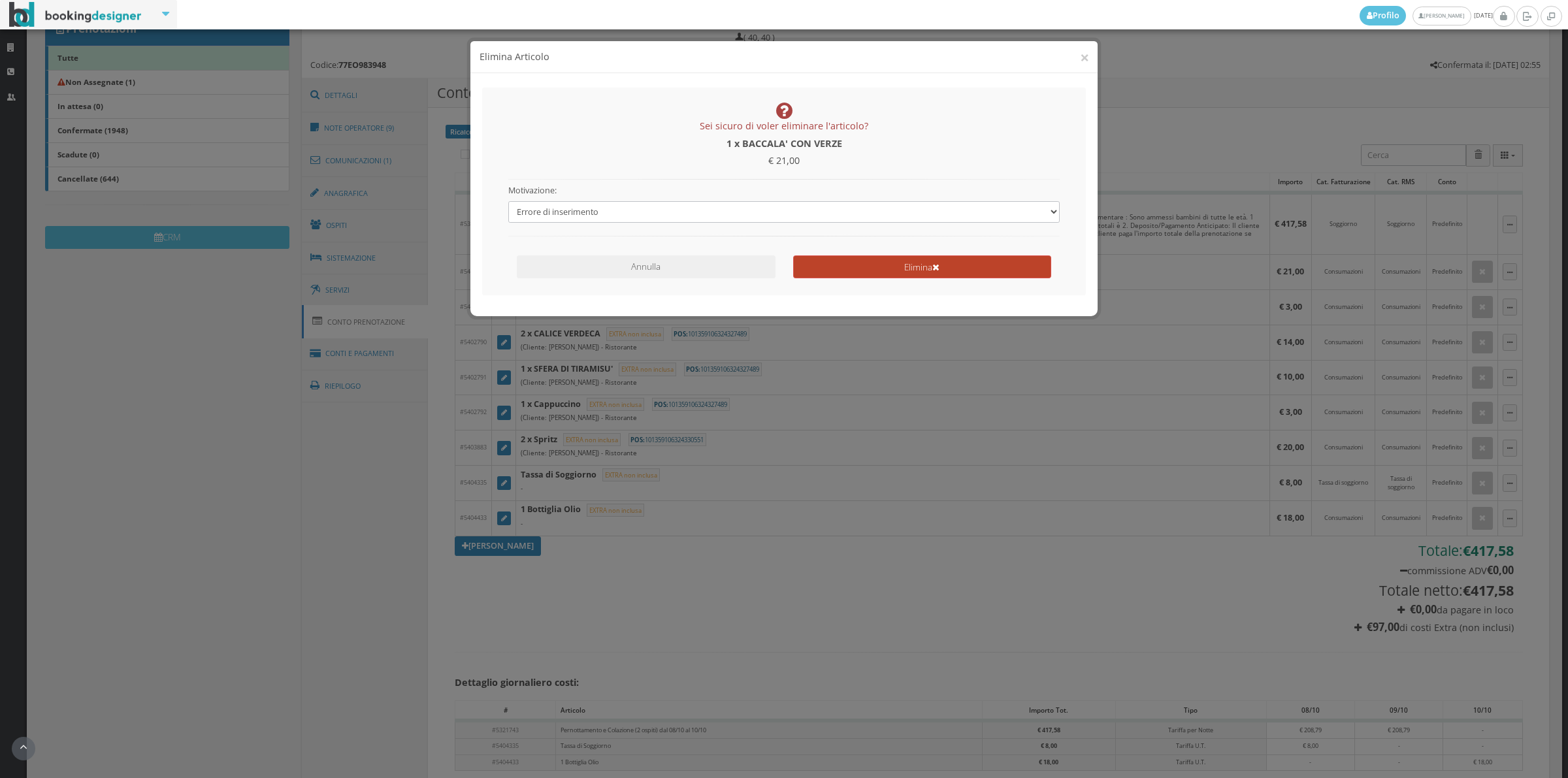
click at [818, 268] on button "Elimina" at bounding box center [922, 267] width 258 height 23
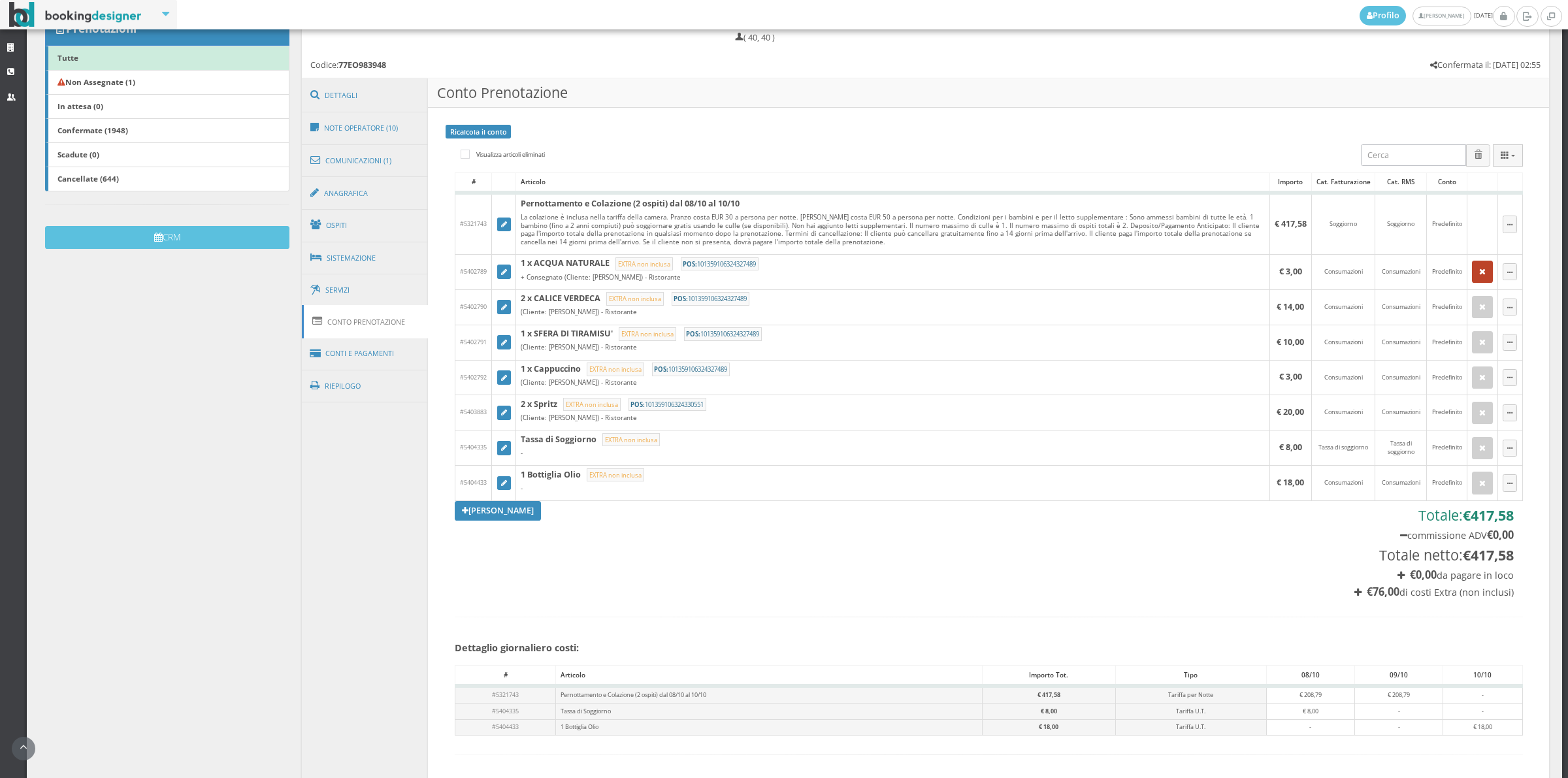
click at [1472, 278] on button "button" at bounding box center [1483, 271] width 21 height 22
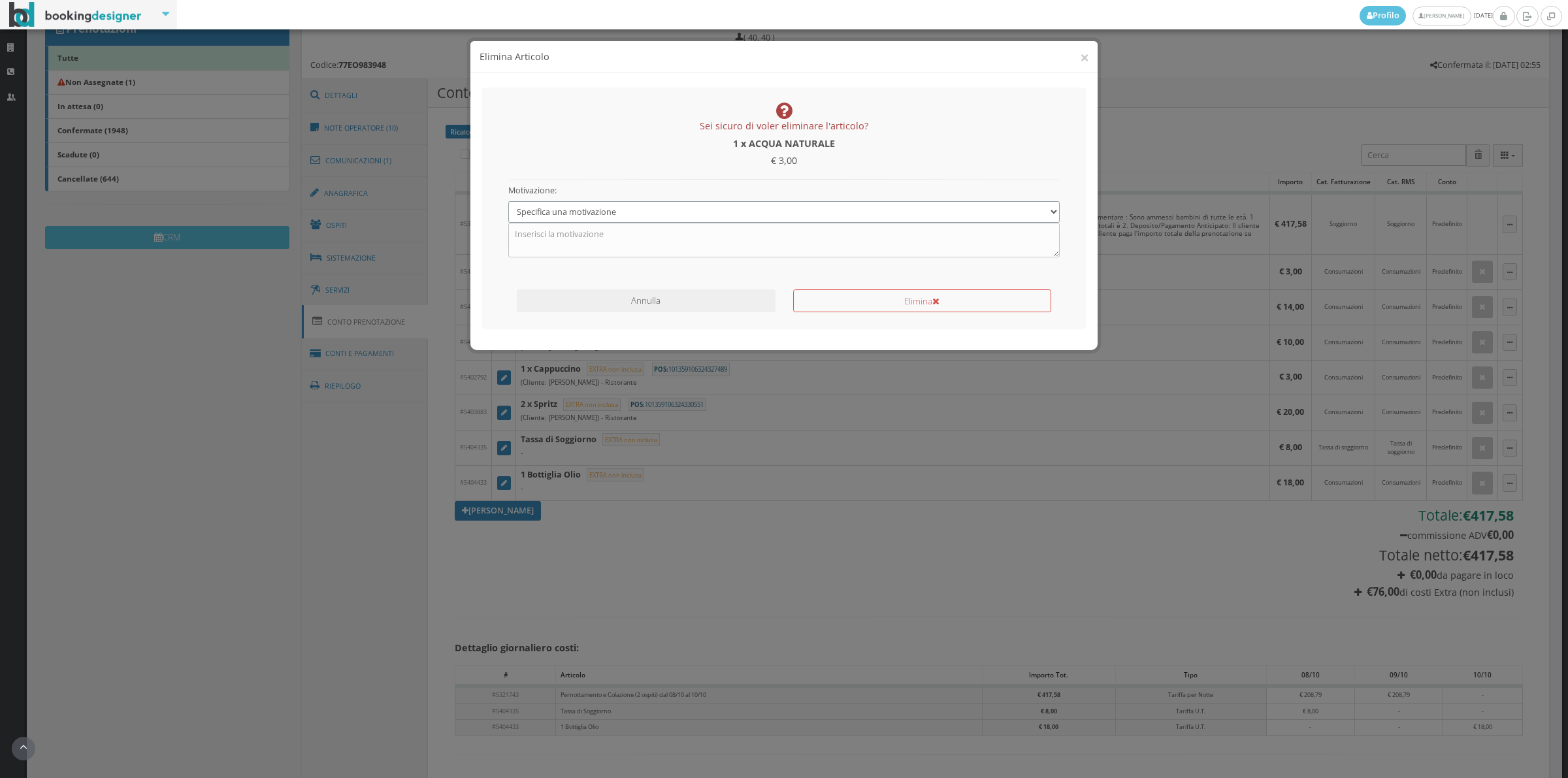
click at [604, 203] on select "Specifica una motivazione Errore di inserimento Ricalcolo del conto Il cliente …" at bounding box center [784, 212] width 552 height 22
select select "1"
click at [508, 201] on select "Specifica una motivazione Errore di inserimento Ricalcolo del conto Il cliente …" at bounding box center [784, 212] width 552 height 22
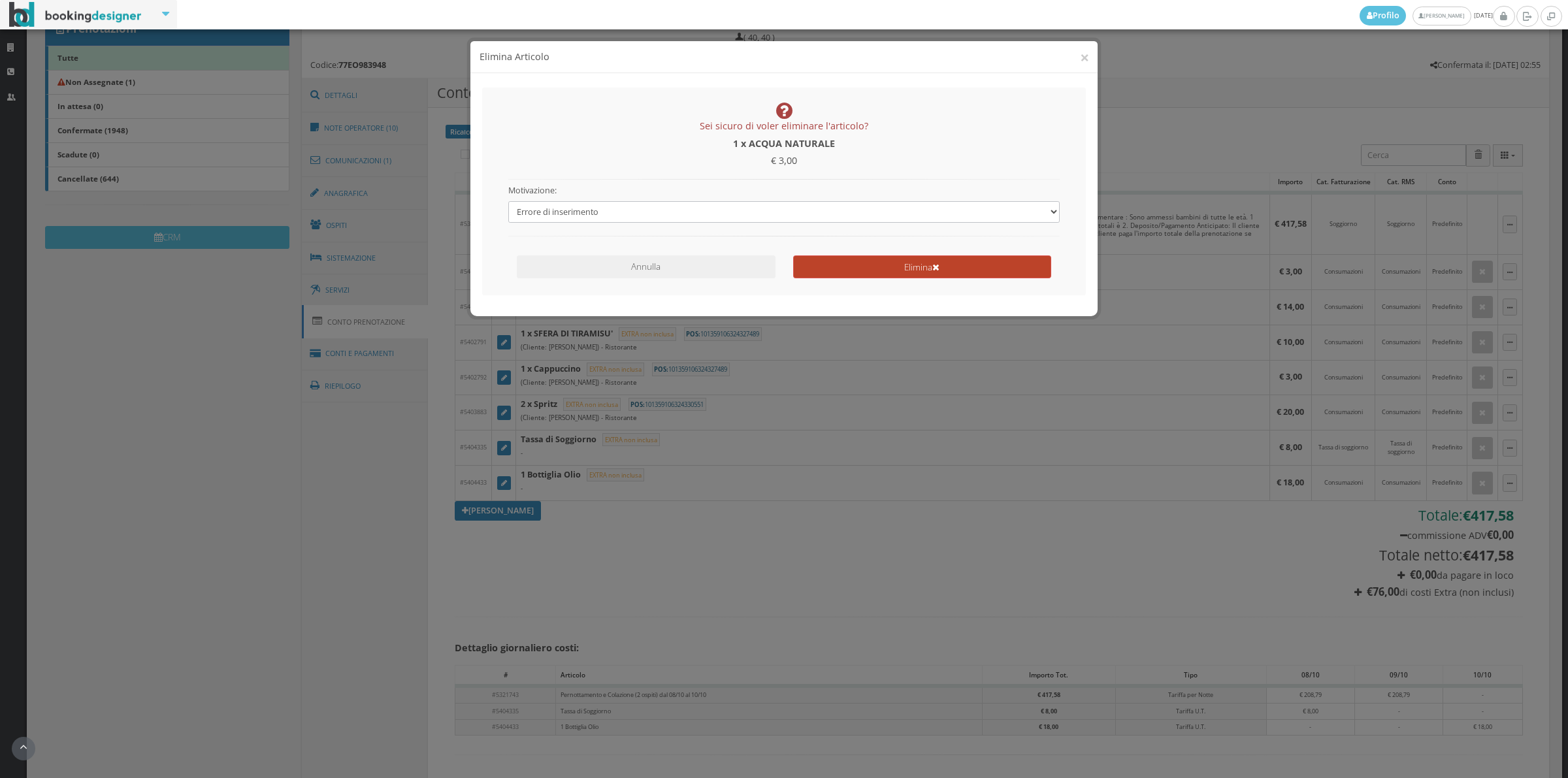
click at [865, 272] on button "Elimina" at bounding box center [922, 267] width 258 height 23
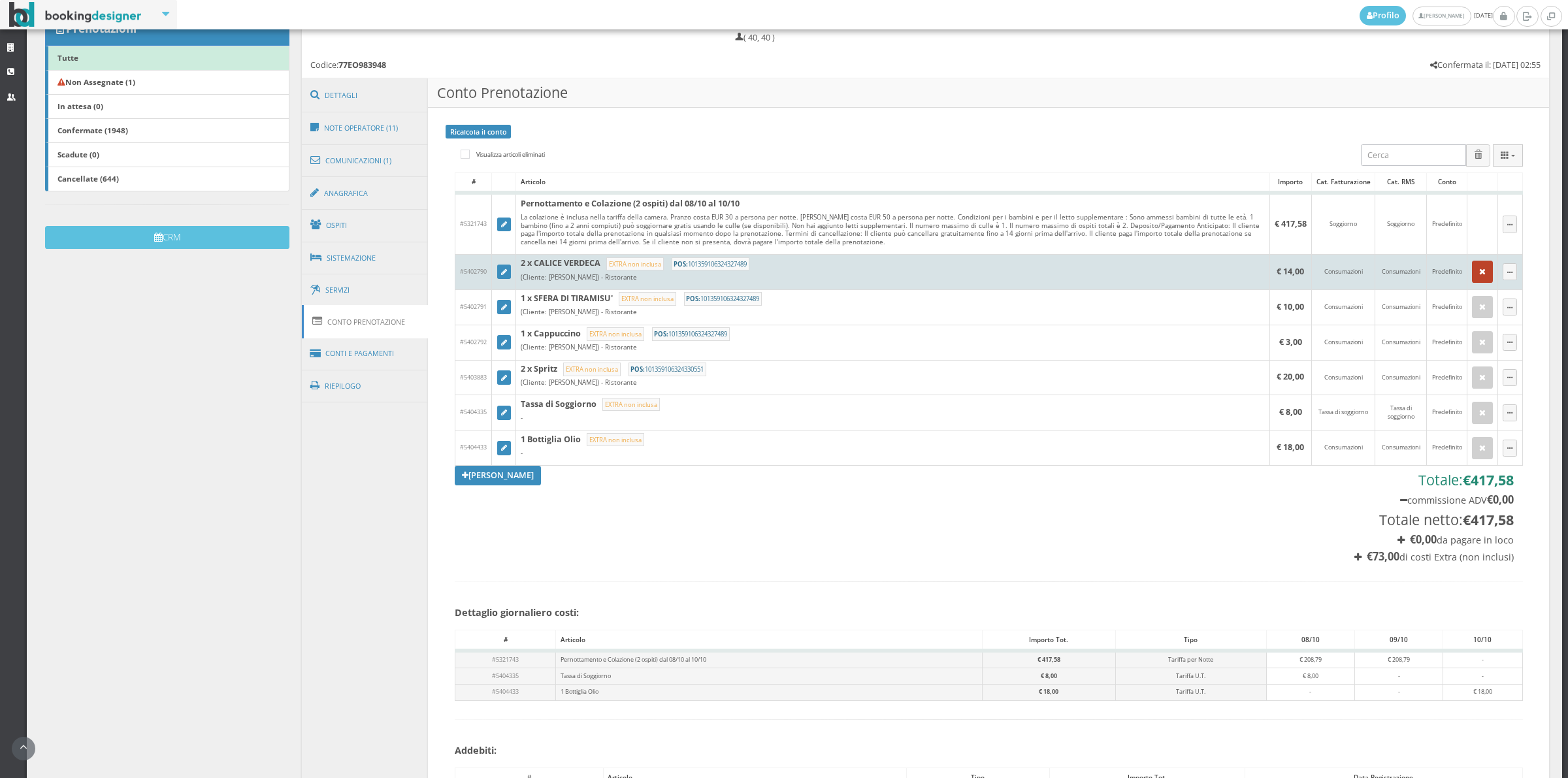
click at [1472, 270] on button "button" at bounding box center [1483, 271] width 21 height 22
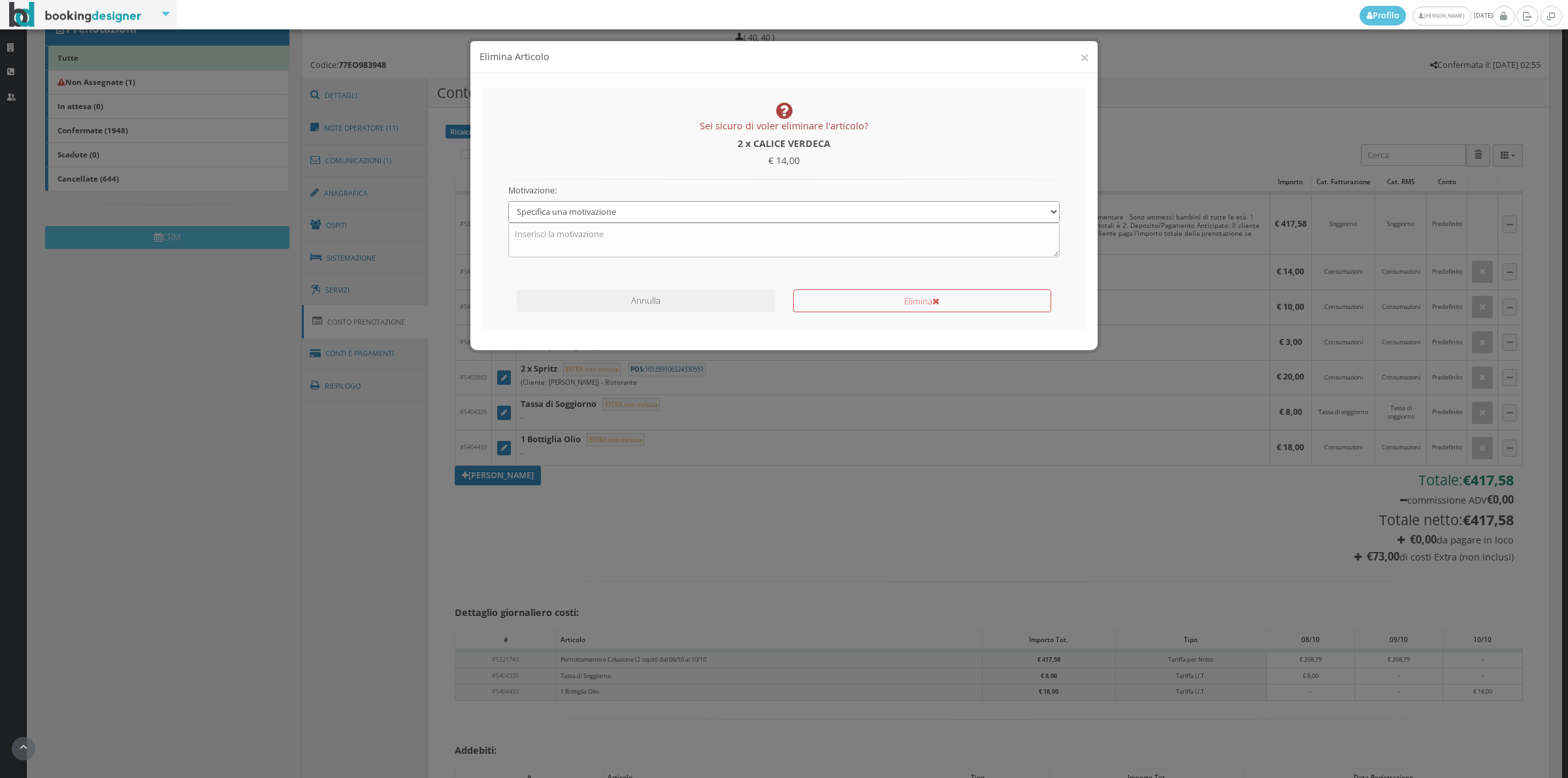
click at [648, 220] on select "Specifica una motivazione Errore di inserimento Ricalcolo del conto Il cliente …" at bounding box center [784, 212] width 552 height 22
select select "1"
click at [508, 201] on select "Specifica una motivazione Errore di inserimento Ricalcolo del conto Il cliente …" at bounding box center [784, 212] width 552 height 22
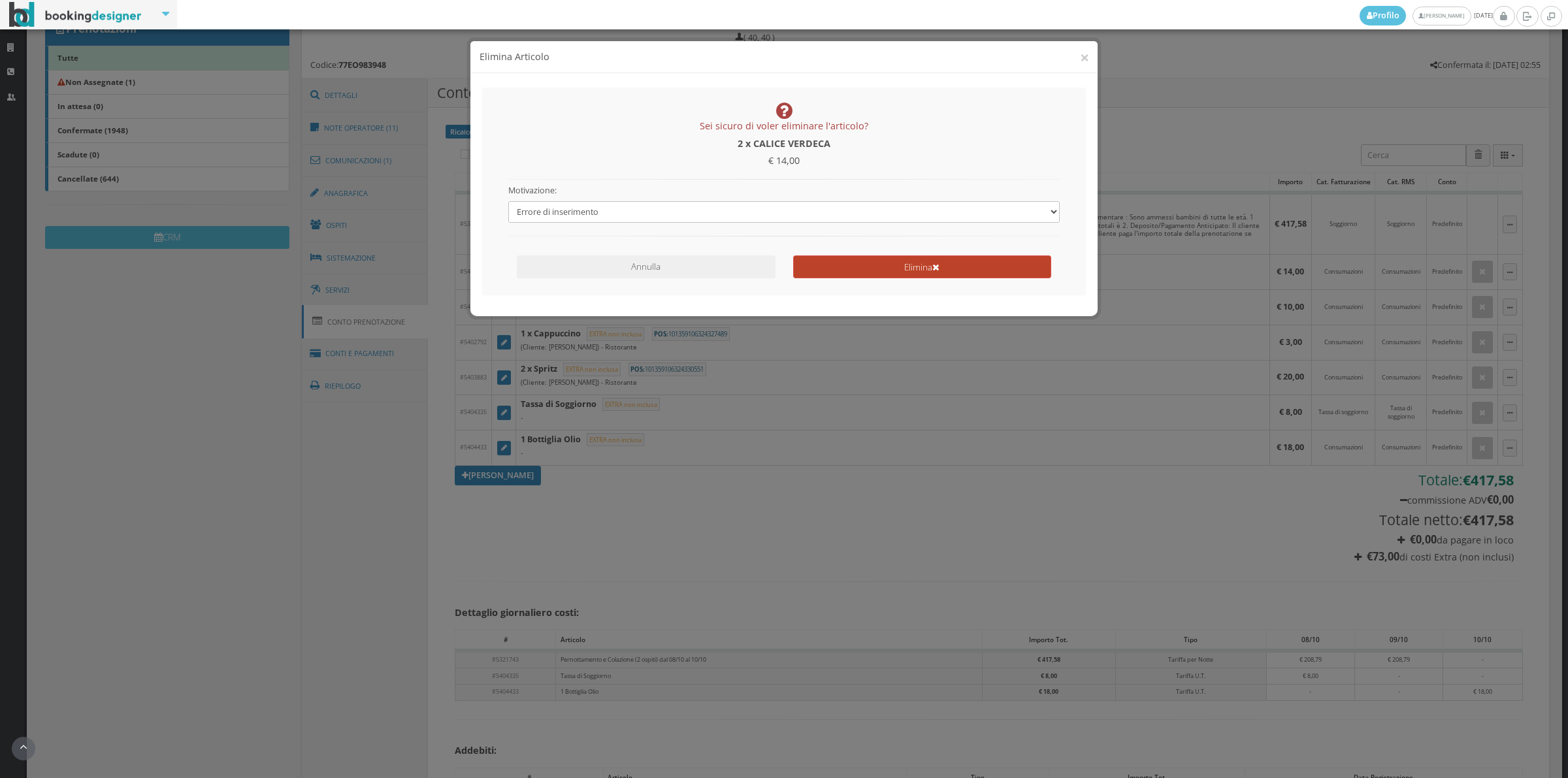
click at [821, 259] on button "Elimina" at bounding box center [922, 267] width 258 height 23
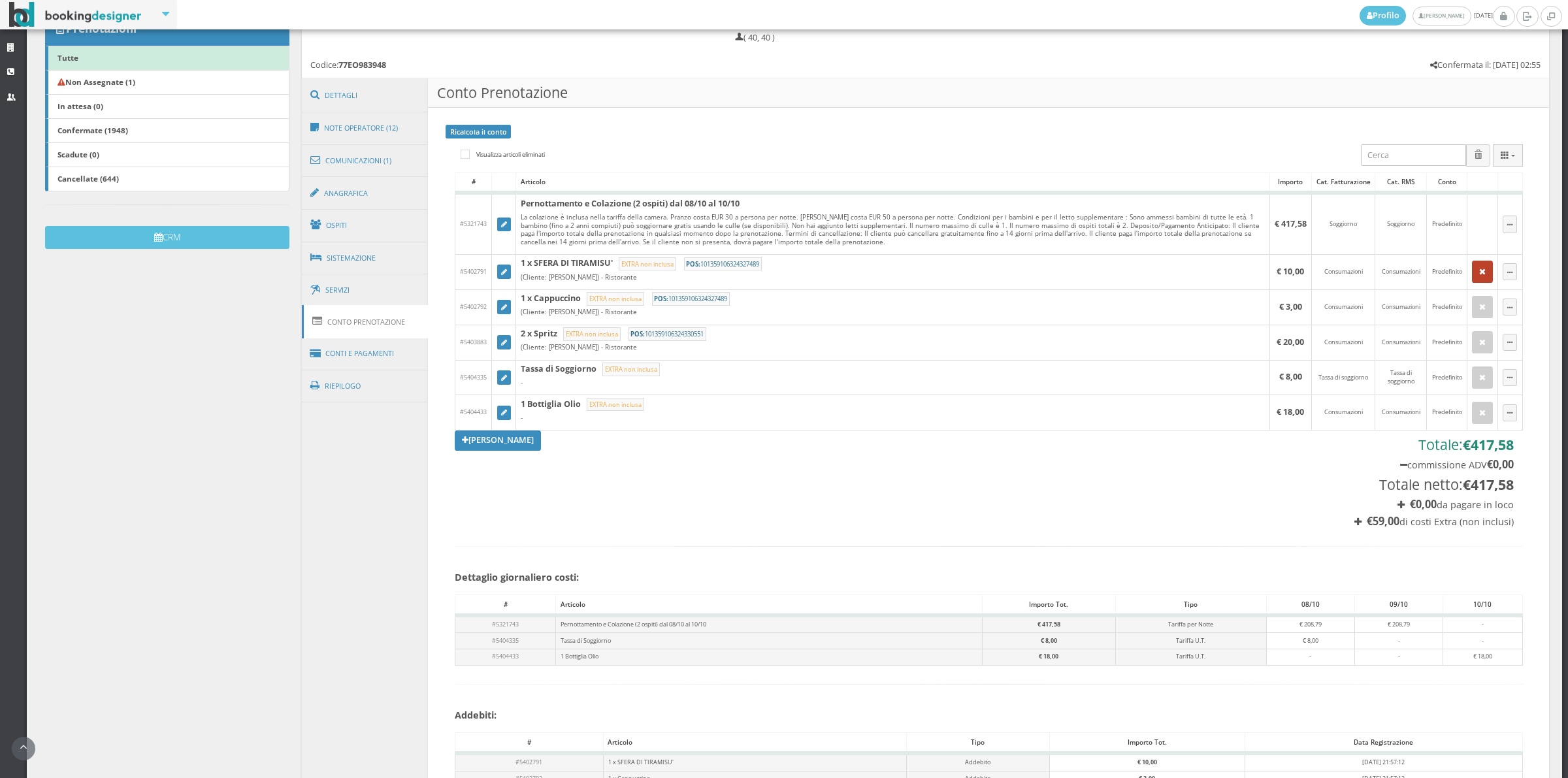
click at [1475, 274] on button "button" at bounding box center [1483, 271] width 21 height 22
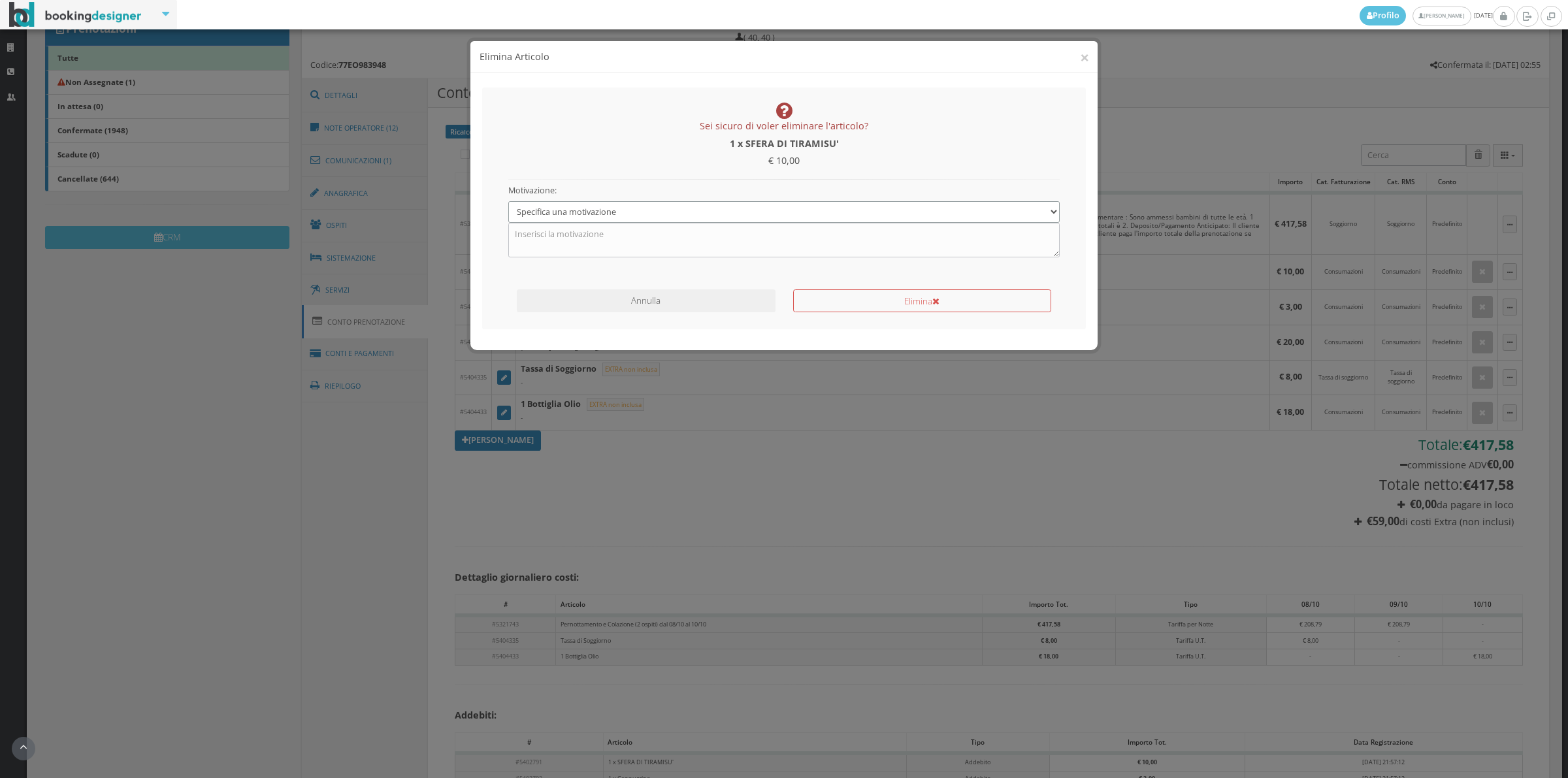
click at [614, 213] on select "Specifica una motivazione Errore di inserimento Ricalcolo del conto Il cliente …" at bounding box center [784, 212] width 552 height 22
select select "1"
click at [508, 201] on select "Specifica una motivazione Errore di inserimento Ricalcolo del conto Il cliente …" at bounding box center [784, 212] width 552 height 22
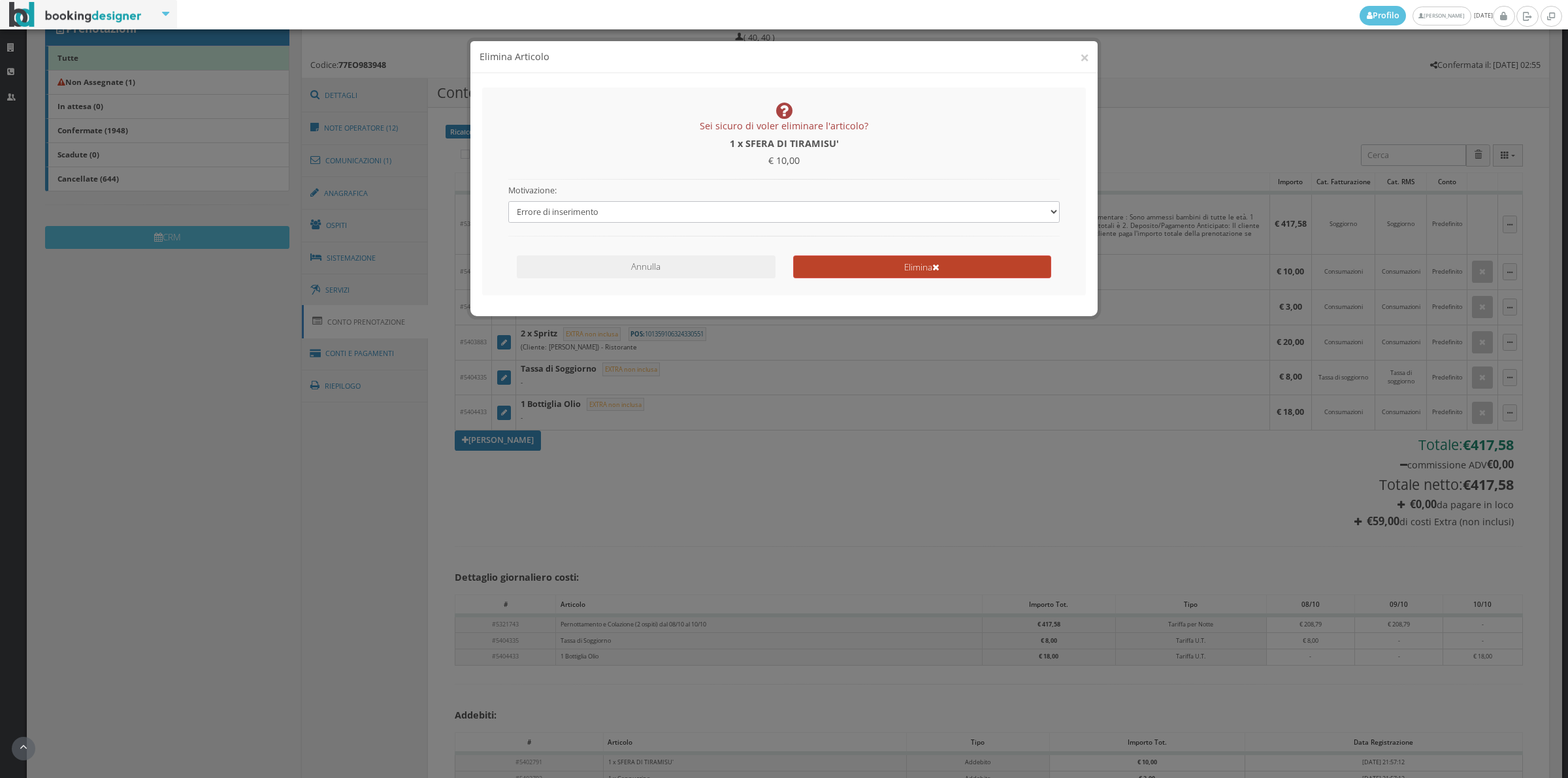
click at [883, 259] on button "Elimina" at bounding box center [922, 267] width 258 height 23
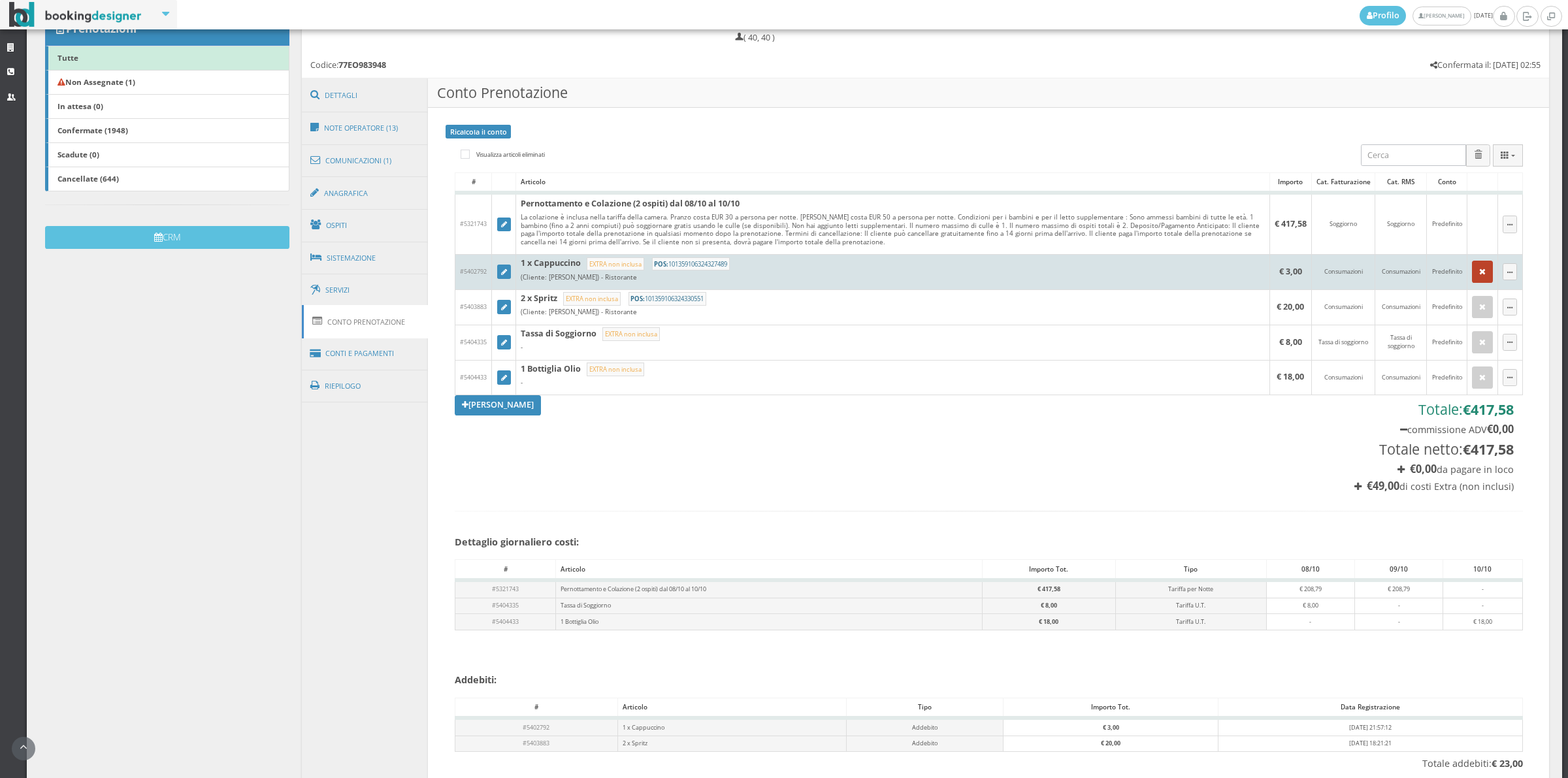
click at [1480, 269] on icon "button" at bounding box center [1483, 271] width 7 height 8
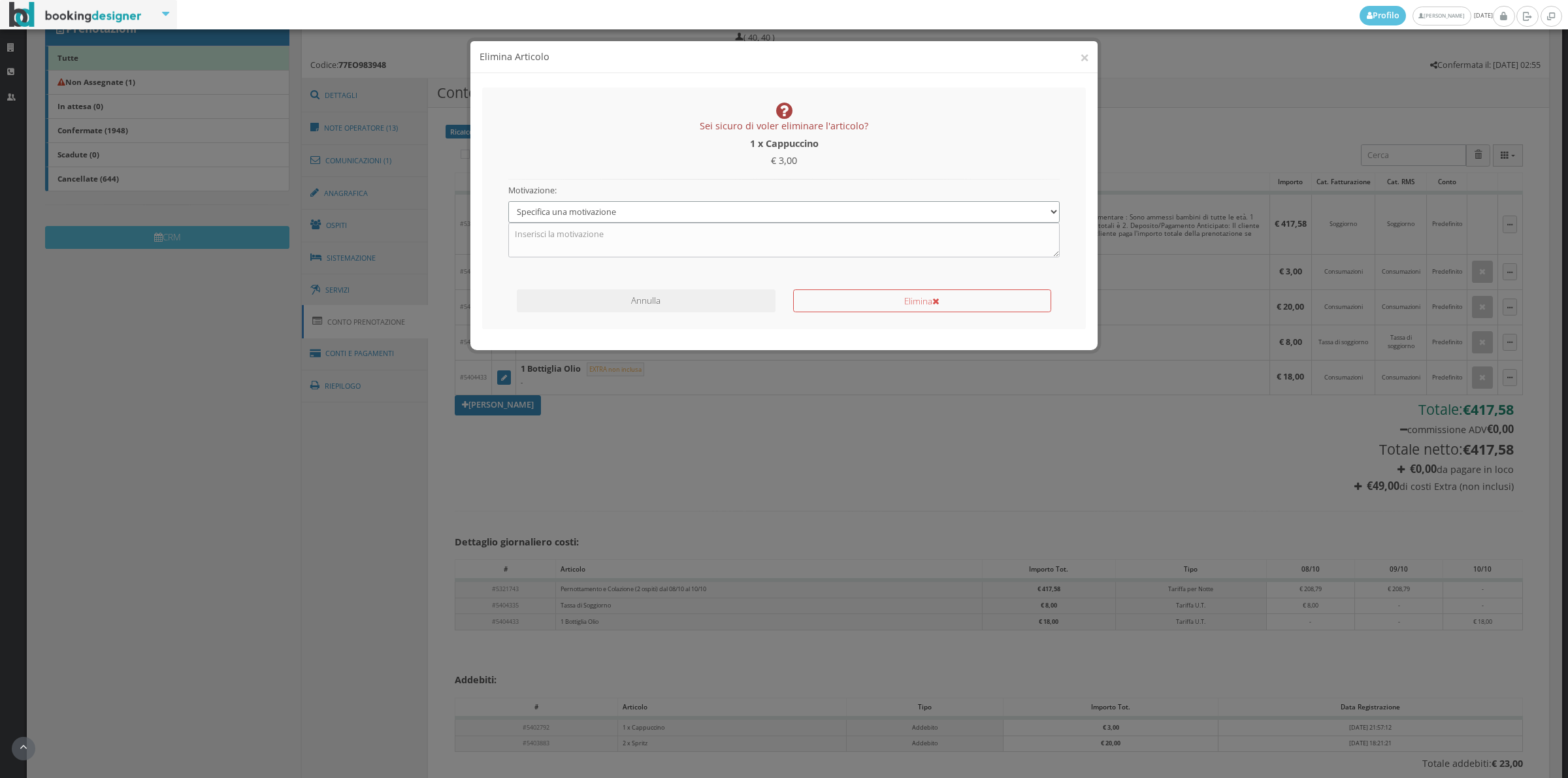
click at [682, 204] on select "Specifica una motivazione Errore di inserimento Ricalcolo del conto Il cliente …" at bounding box center [784, 212] width 552 height 22
select select "1"
click at [508, 201] on select "Specifica una motivazione Errore di inserimento Ricalcolo del conto Il cliente …" at bounding box center [784, 212] width 552 height 22
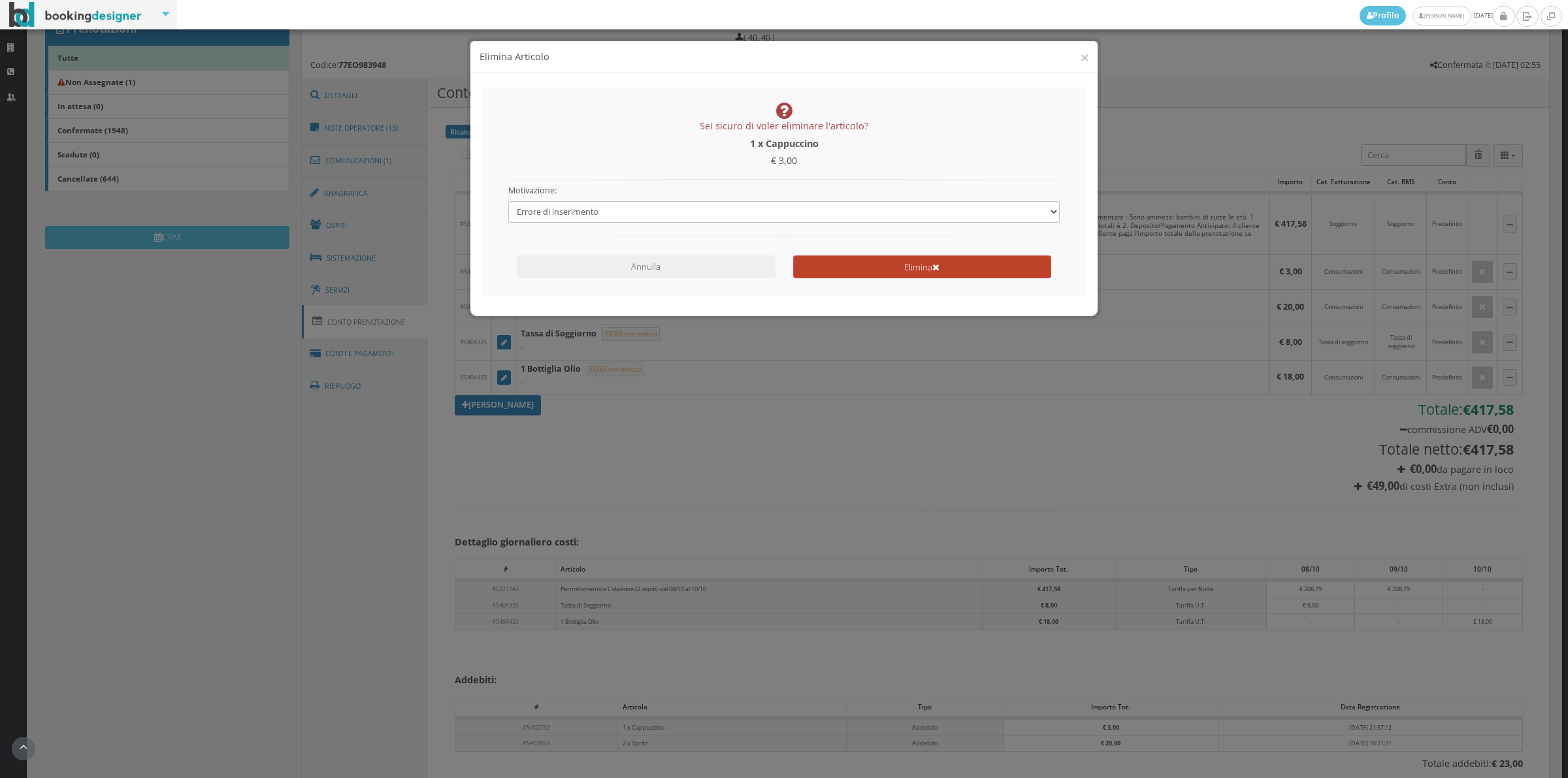
click at [851, 263] on button "Elimina" at bounding box center [922, 267] width 258 height 23
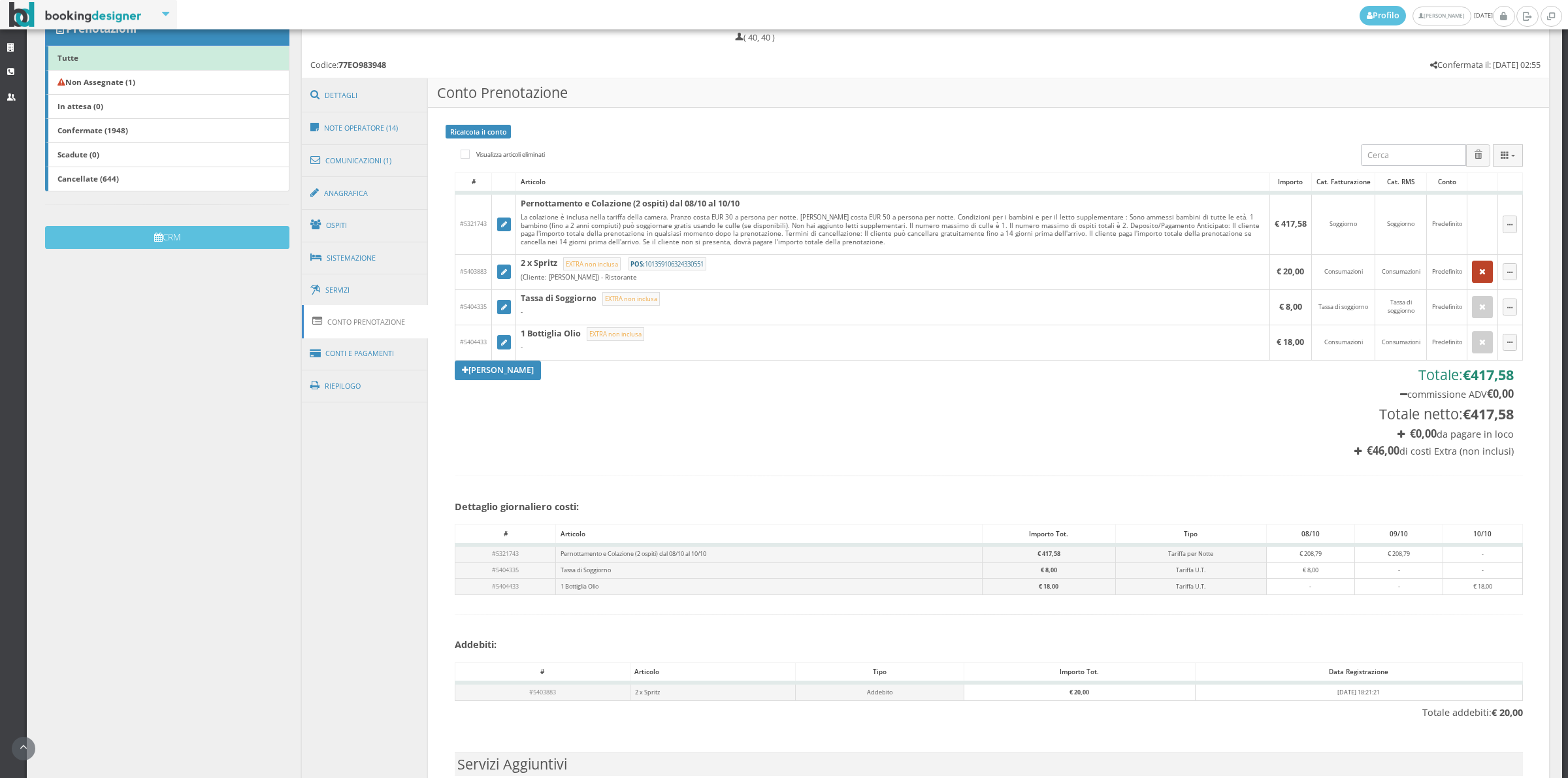
click at [1473, 277] on button "button" at bounding box center [1483, 271] width 21 height 22
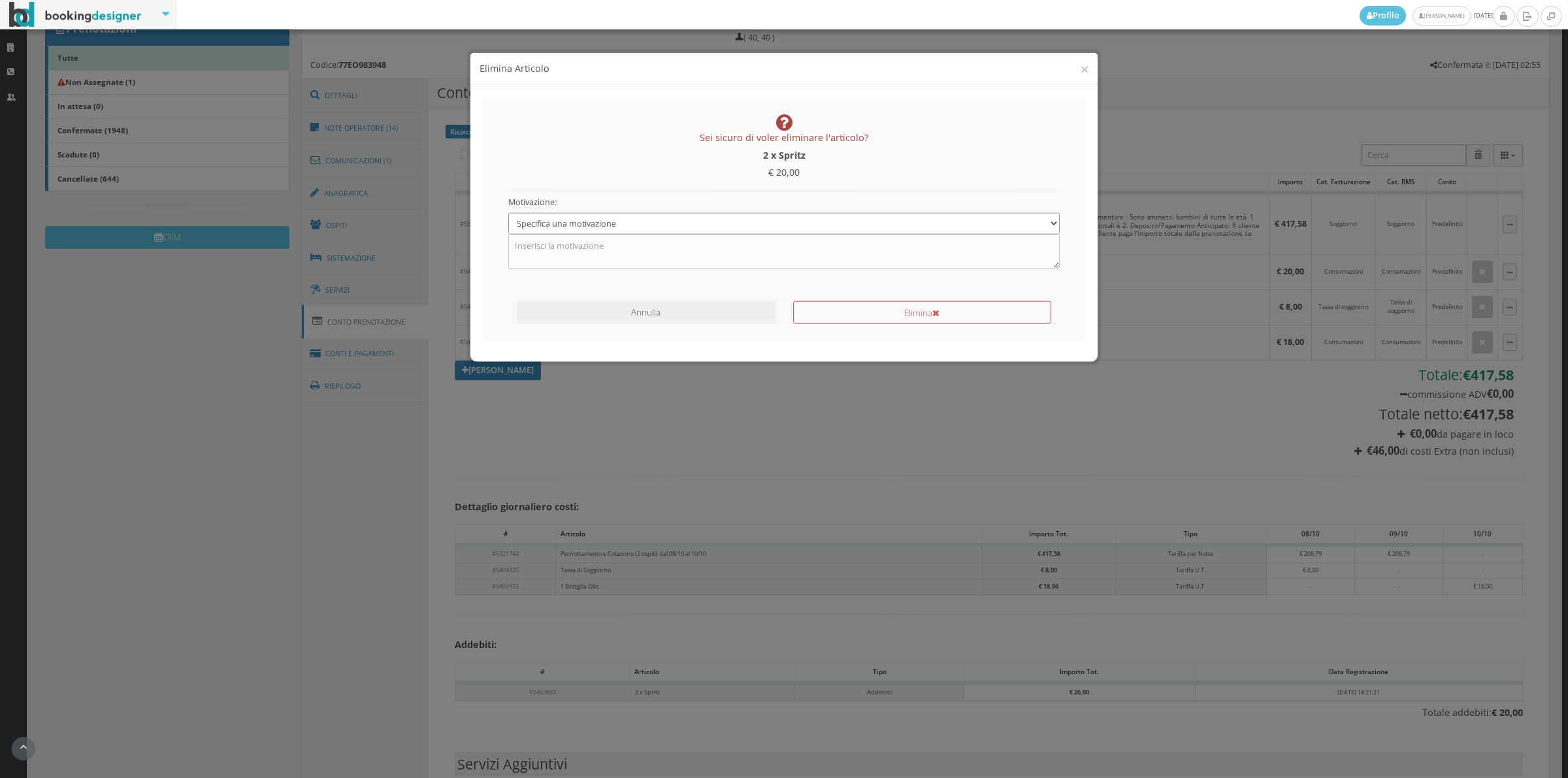
drag, startPoint x: 742, startPoint y: 211, endPoint x: 734, endPoint y: 219, distance: 11.3
click at [742, 211] on select "Specifica una motivazione Errore di inserimento Ricalcolo del conto Il cliente …" at bounding box center [784, 212] width 552 height 22
select select "1"
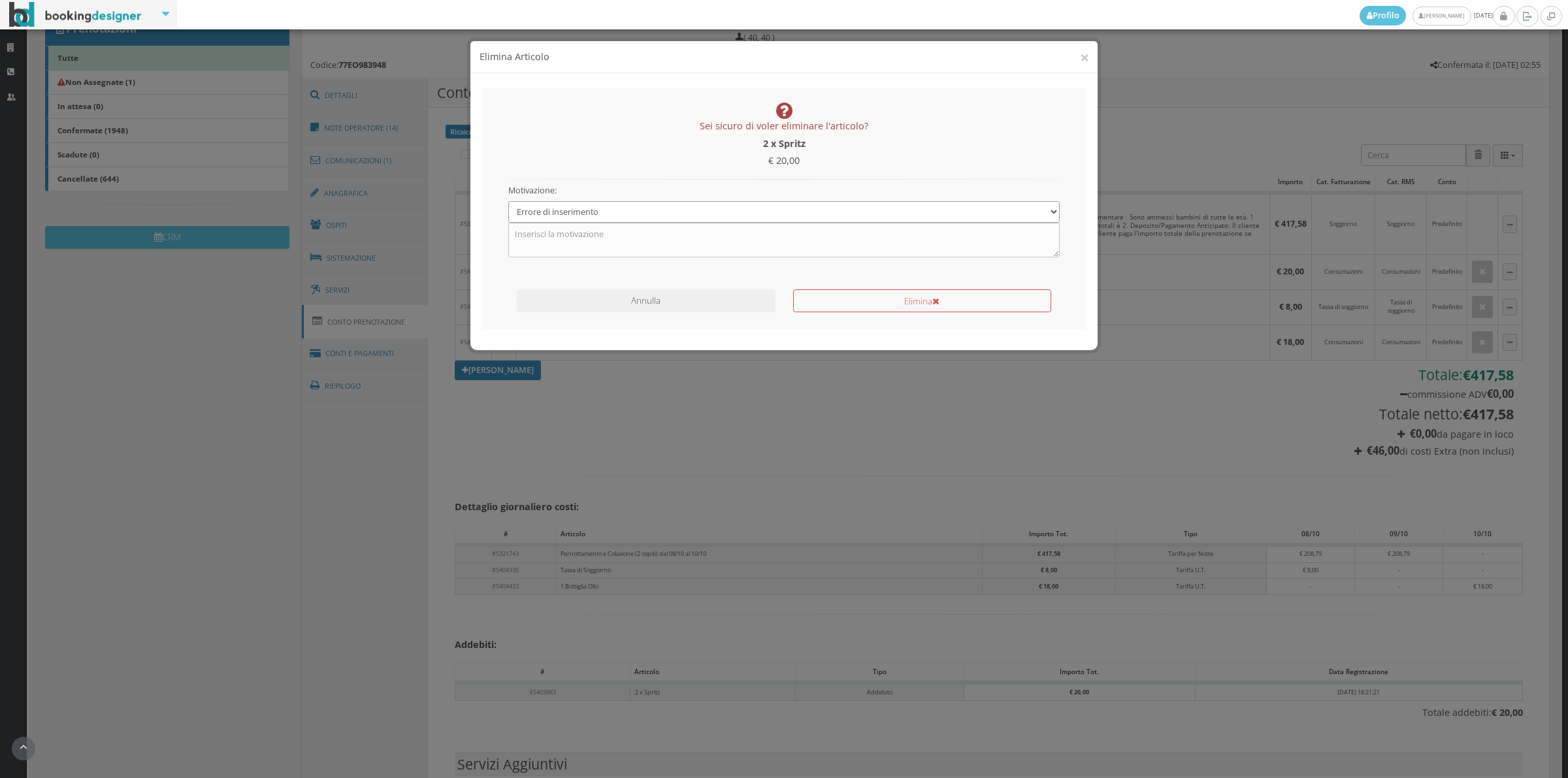
click at [508, 201] on select "Specifica una motivazione Errore di inserimento Ricalcolo del conto Il cliente …" at bounding box center [784, 212] width 552 height 22
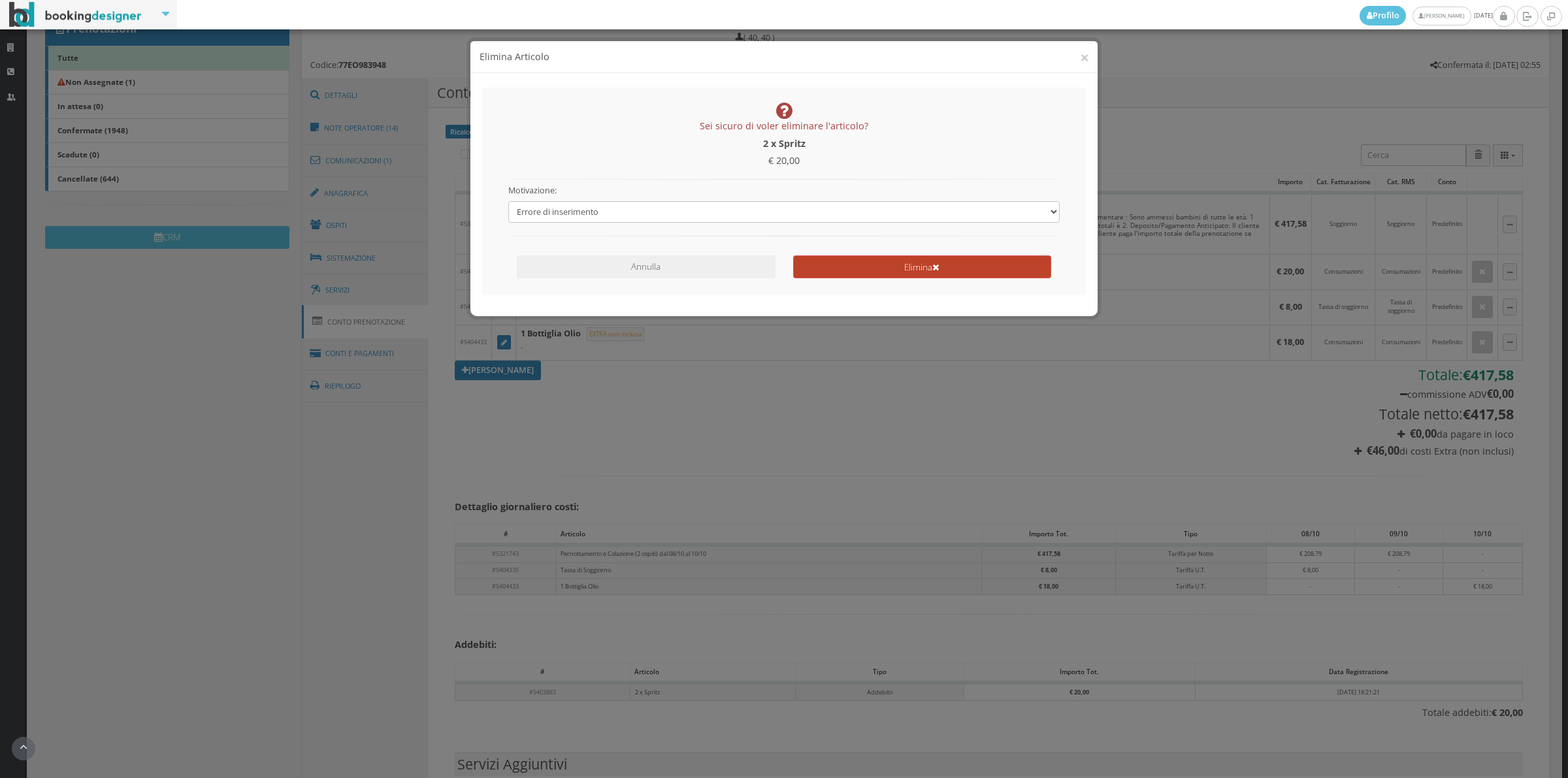
click at [889, 262] on button "Elimina" at bounding box center [922, 267] width 258 height 23
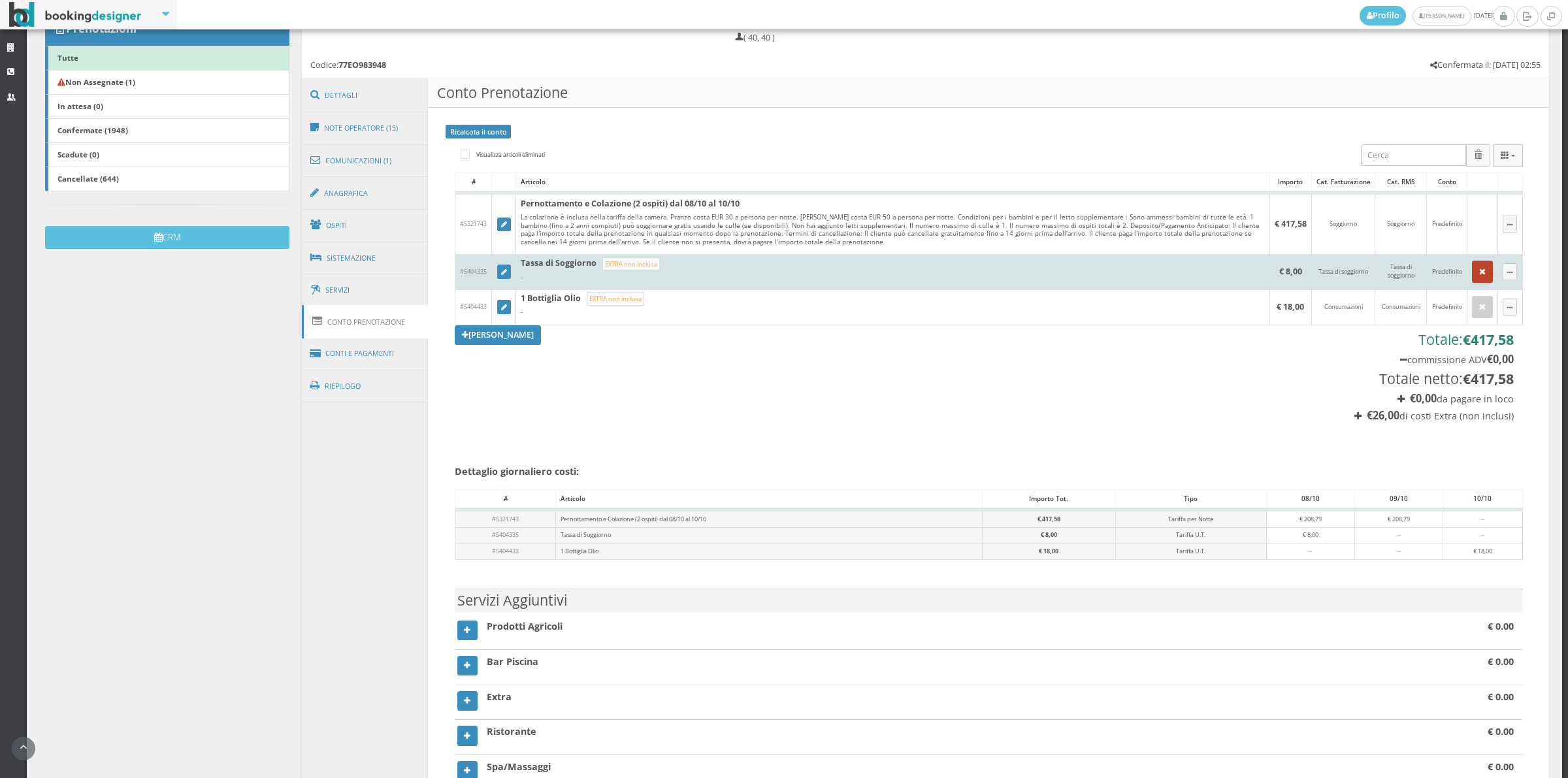
click at [1472, 278] on button "button" at bounding box center [1483, 271] width 21 height 22
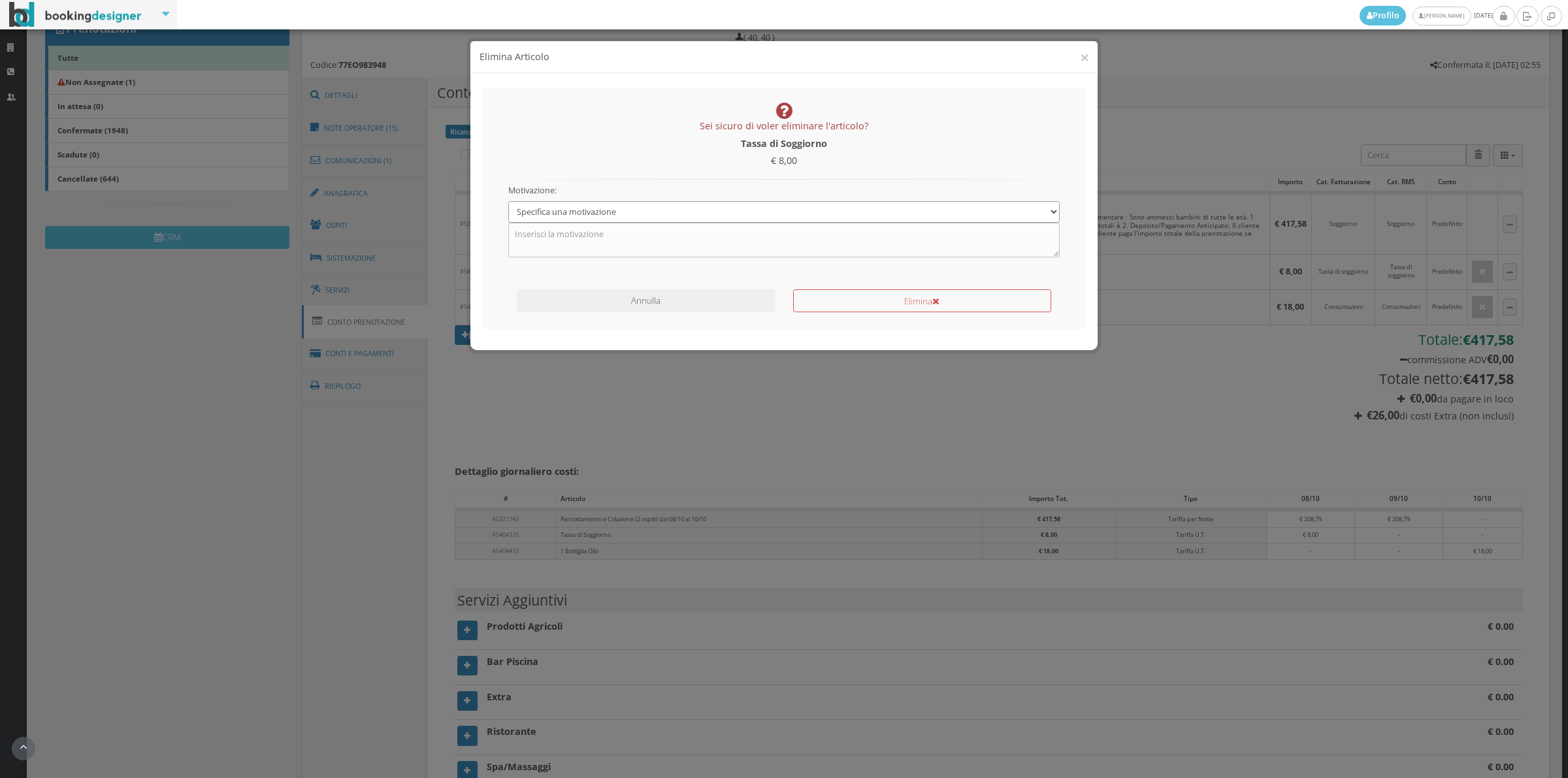
drag, startPoint x: 678, startPoint y: 209, endPoint x: 667, endPoint y: 220, distance: 15.6
click at [678, 209] on select "Specifica una motivazione Errore di inserimento Ricalcolo del conto Il cliente …" at bounding box center [784, 212] width 552 height 22
select select "1"
click at [508, 201] on select "Specifica una motivazione Errore di inserimento Ricalcolo del conto Il cliente …" at bounding box center [784, 212] width 552 height 22
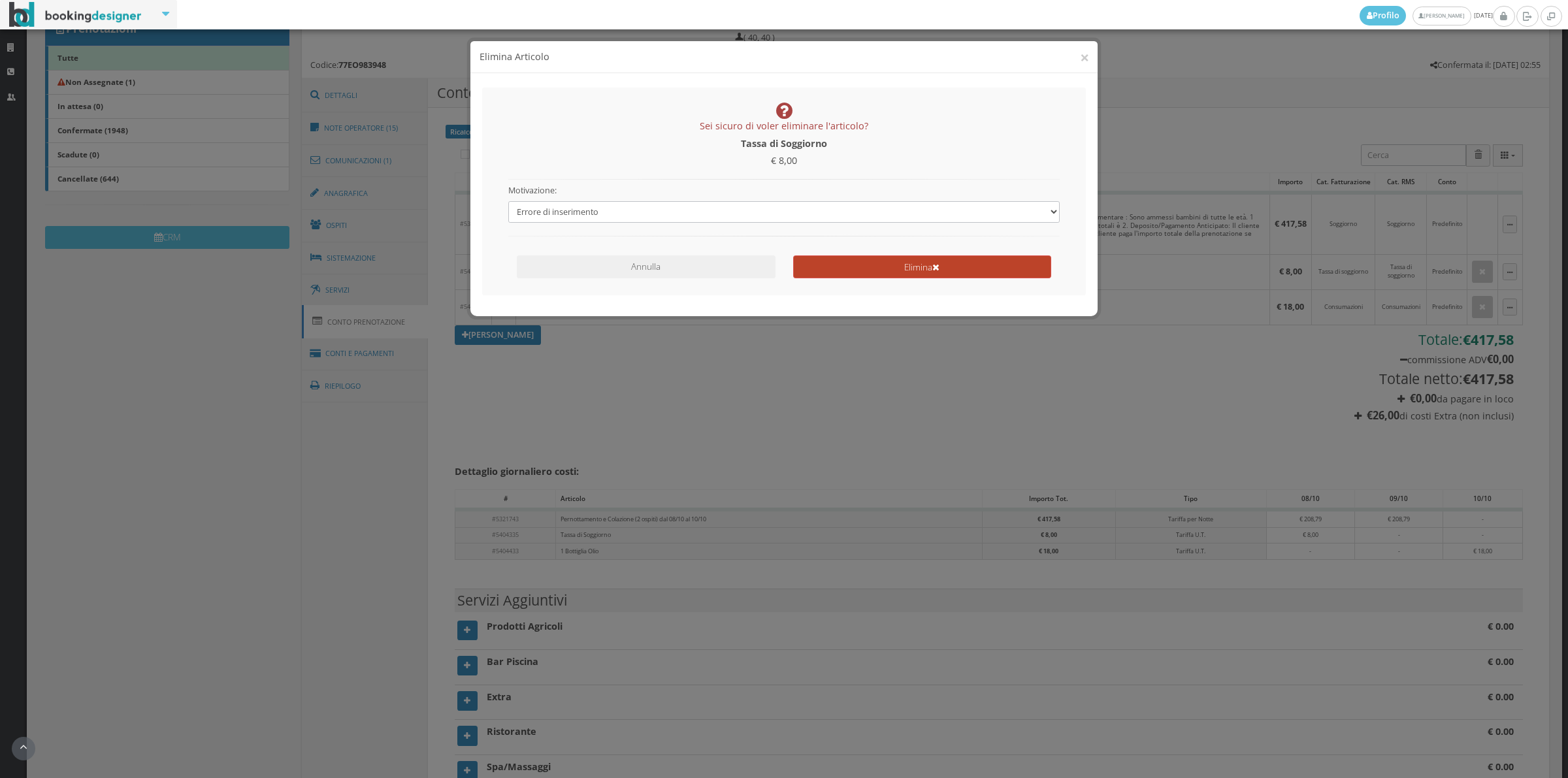
click at [871, 265] on button "Elimina" at bounding box center [922, 267] width 258 height 23
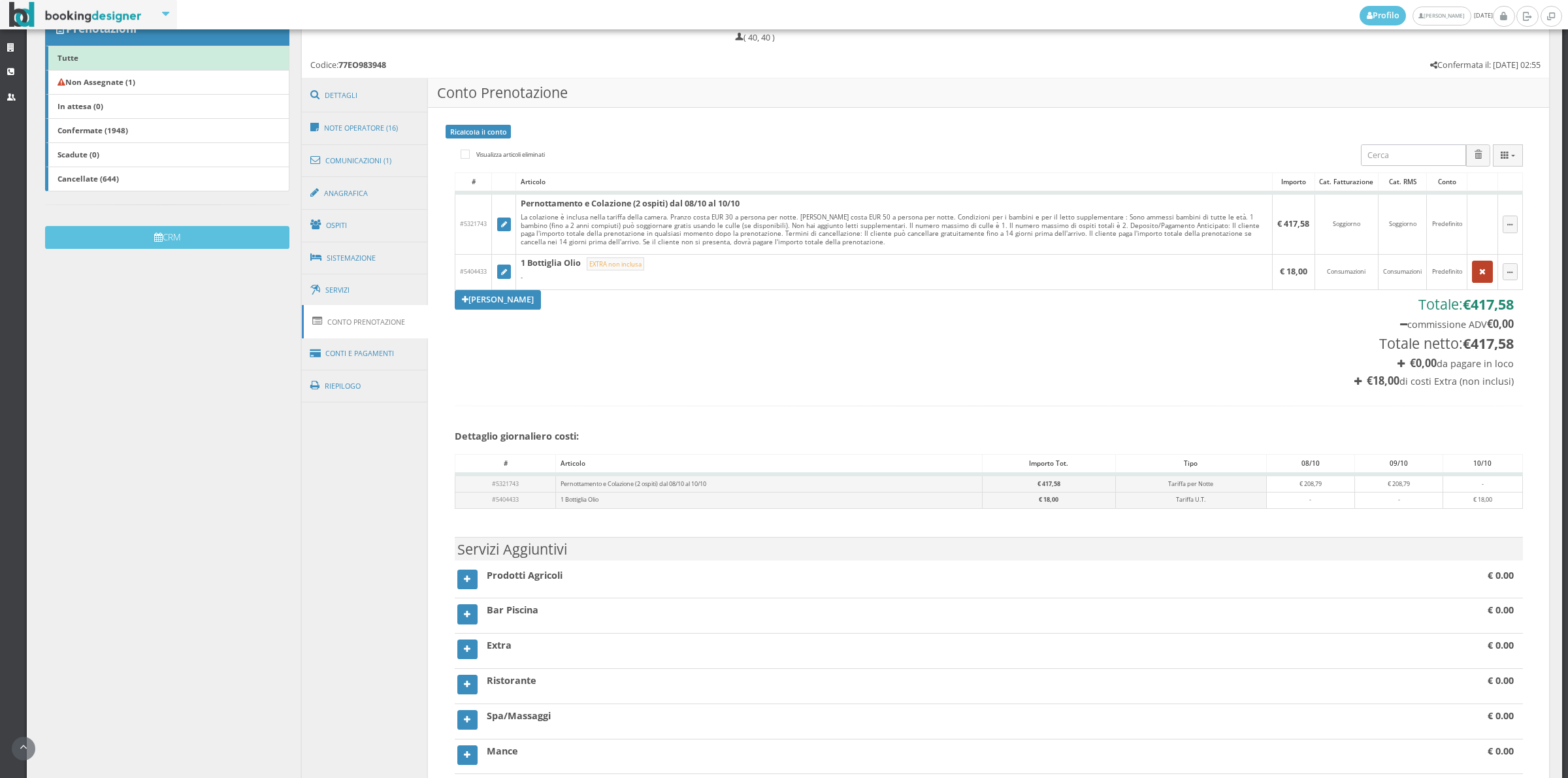
click at [1480, 273] on icon "button" at bounding box center [1483, 271] width 7 height 8
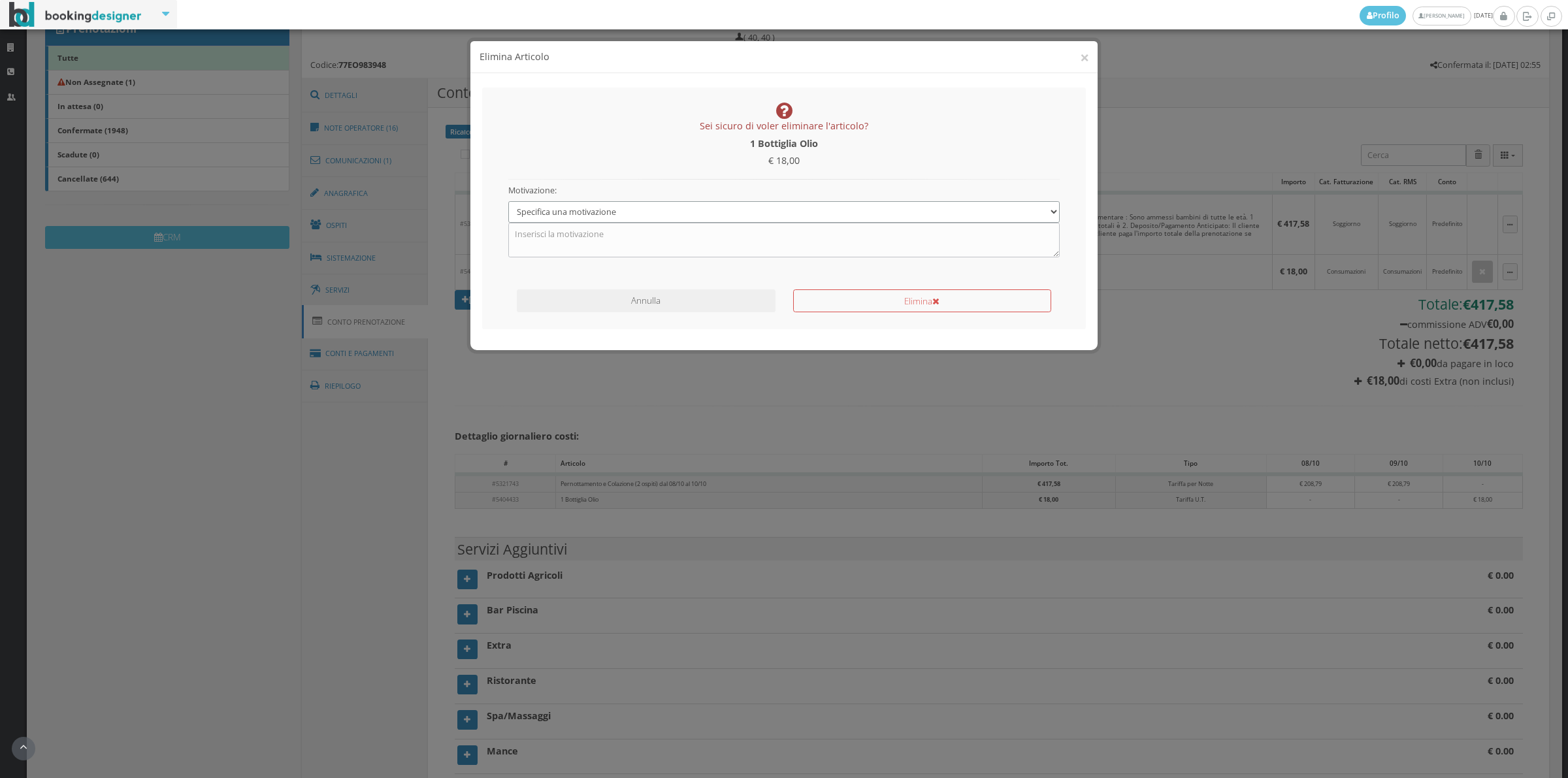
click at [688, 221] on select "Specifica una motivazione Errore di inserimento Ricalcolo del conto Il cliente …" at bounding box center [784, 212] width 552 height 22
select select "1"
click at [508, 201] on select "Specifica una motivazione Errore di inserimento Ricalcolo del conto Il cliente …" at bounding box center [784, 212] width 552 height 22
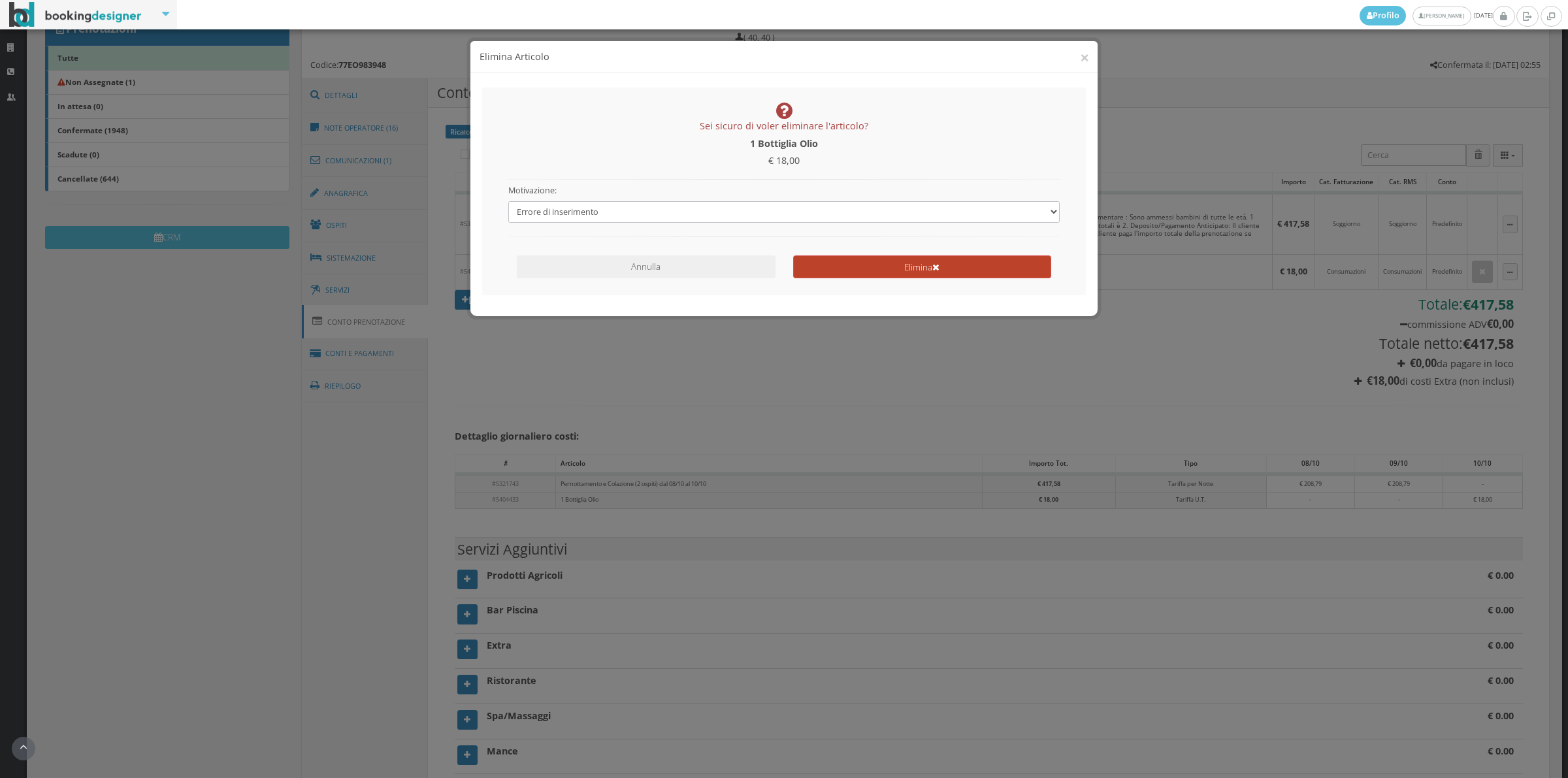
click at [882, 266] on button "Elimina" at bounding box center [922, 267] width 258 height 23
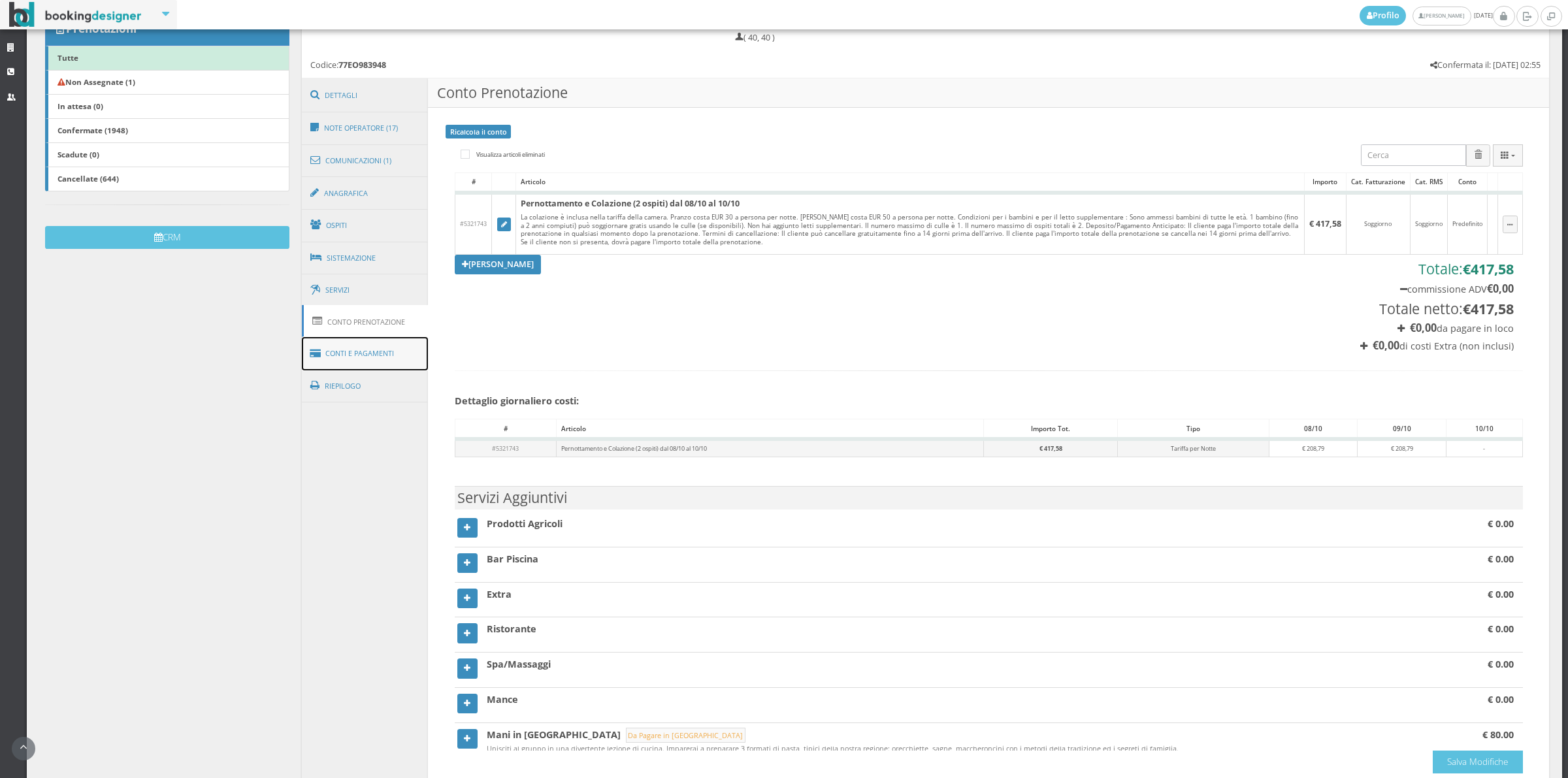
click at [358, 352] on link "Conti e Pagamenti" at bounding box center [365, 354] width 127 height 33
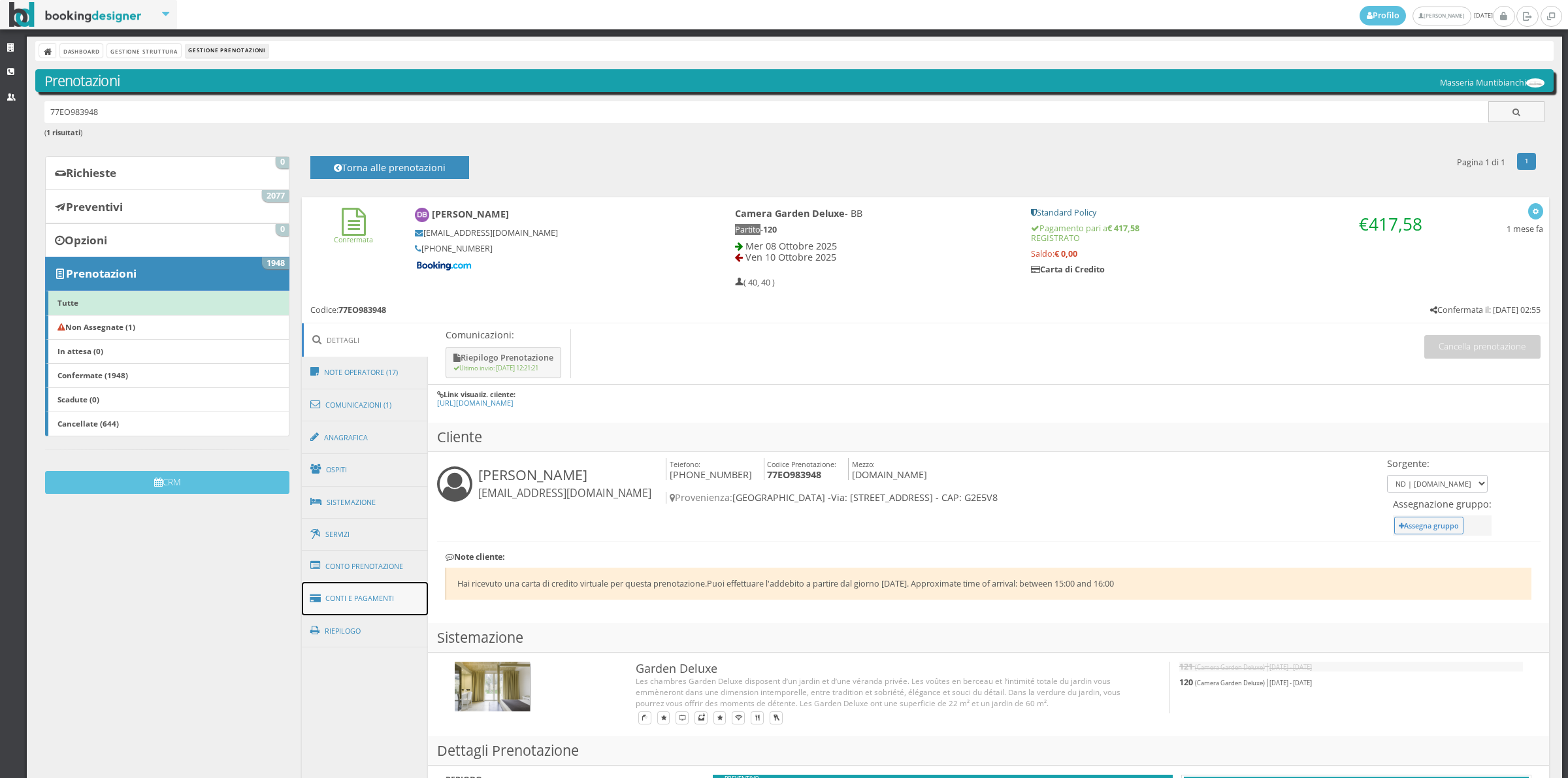
click at [397, 605] on link "Conti e Pagamenti" at bounding box center [365, 599] width 127 height 33
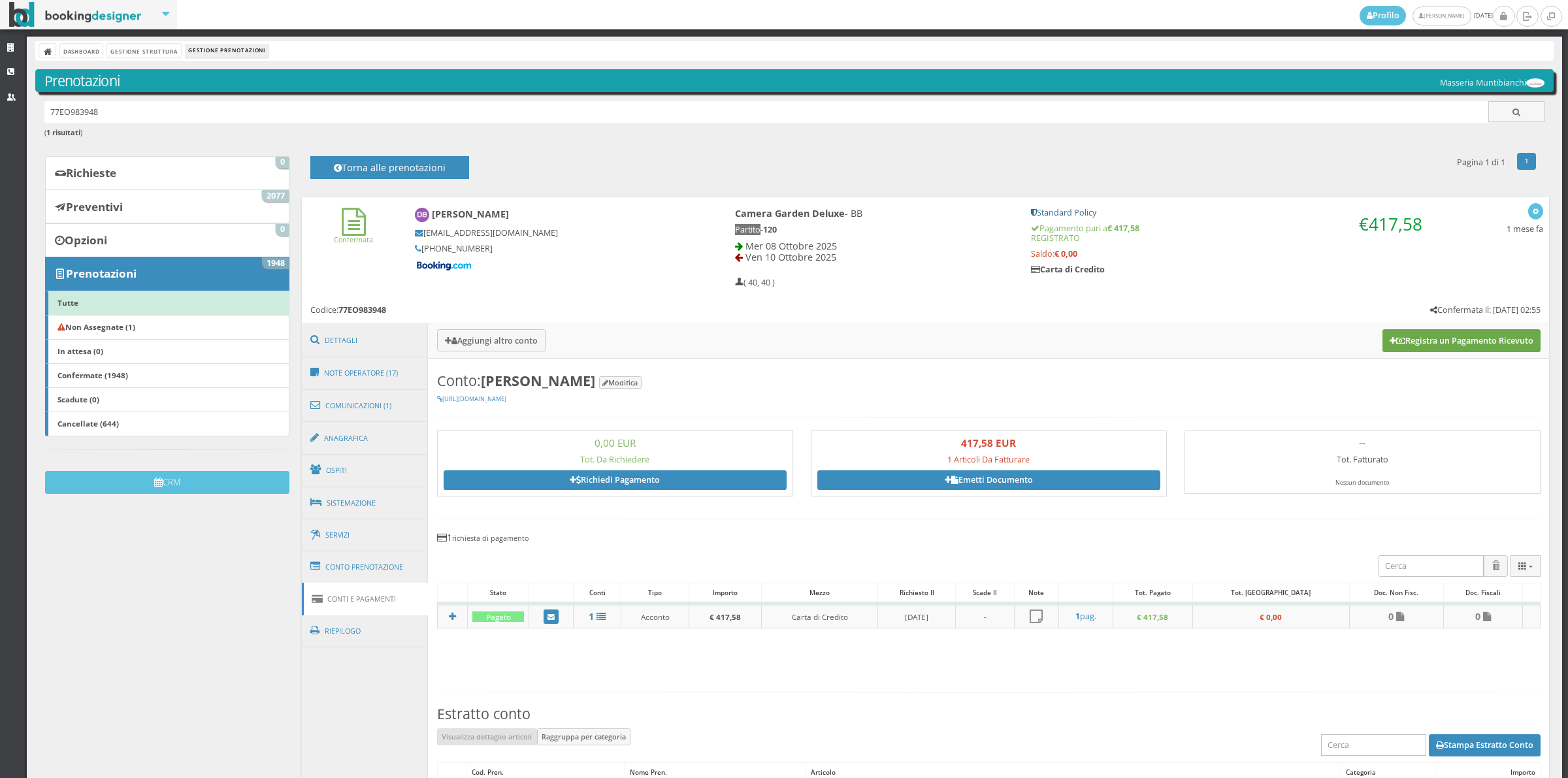
click at [1436, 337] on button "Registra un Pagamento Ricevuto" at bounding box center [1461, 339] width 158 height 22
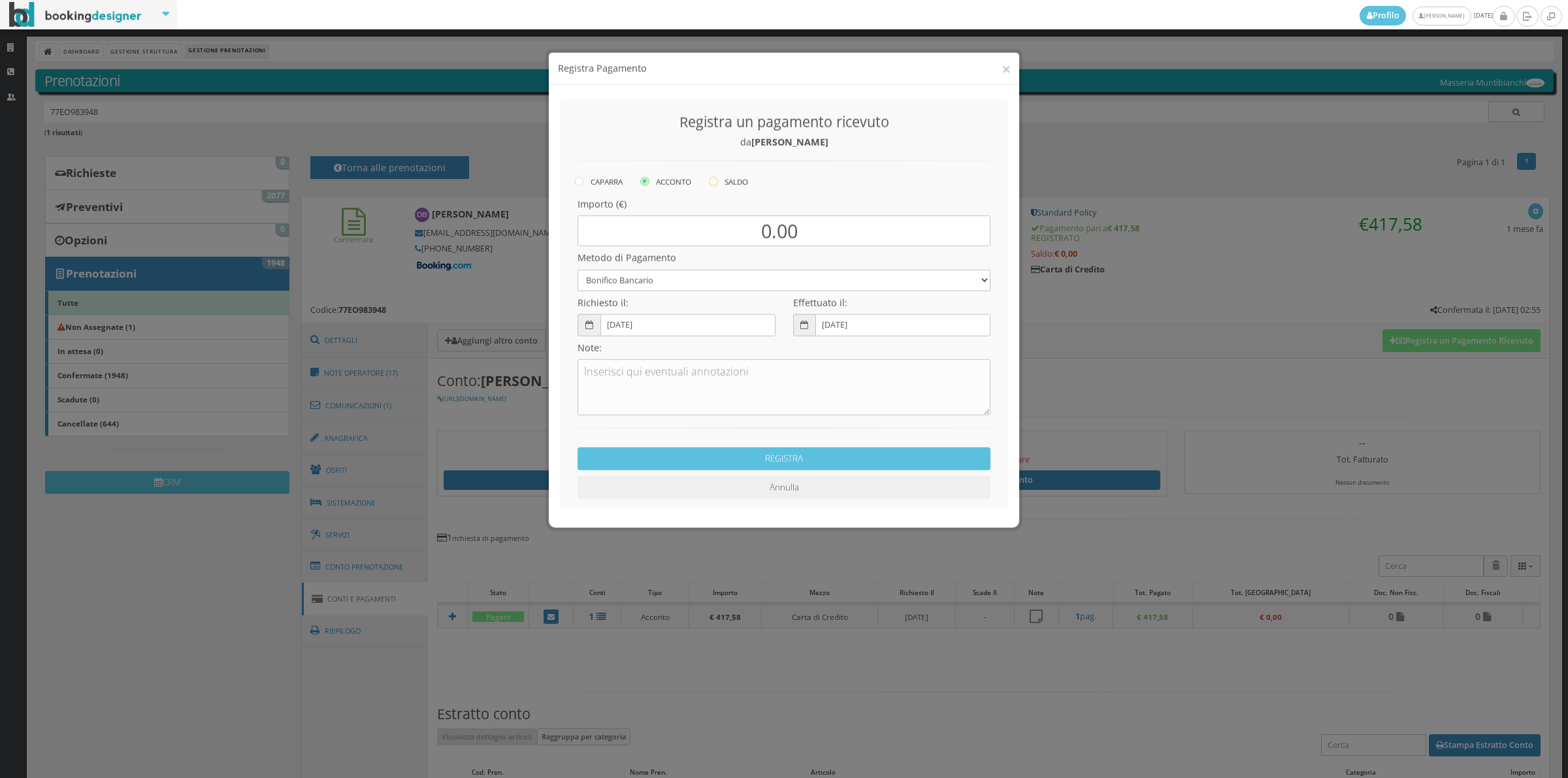
click at [727, 172] on label "SALDO" at bounding box center [728, 169] width 39 height 16
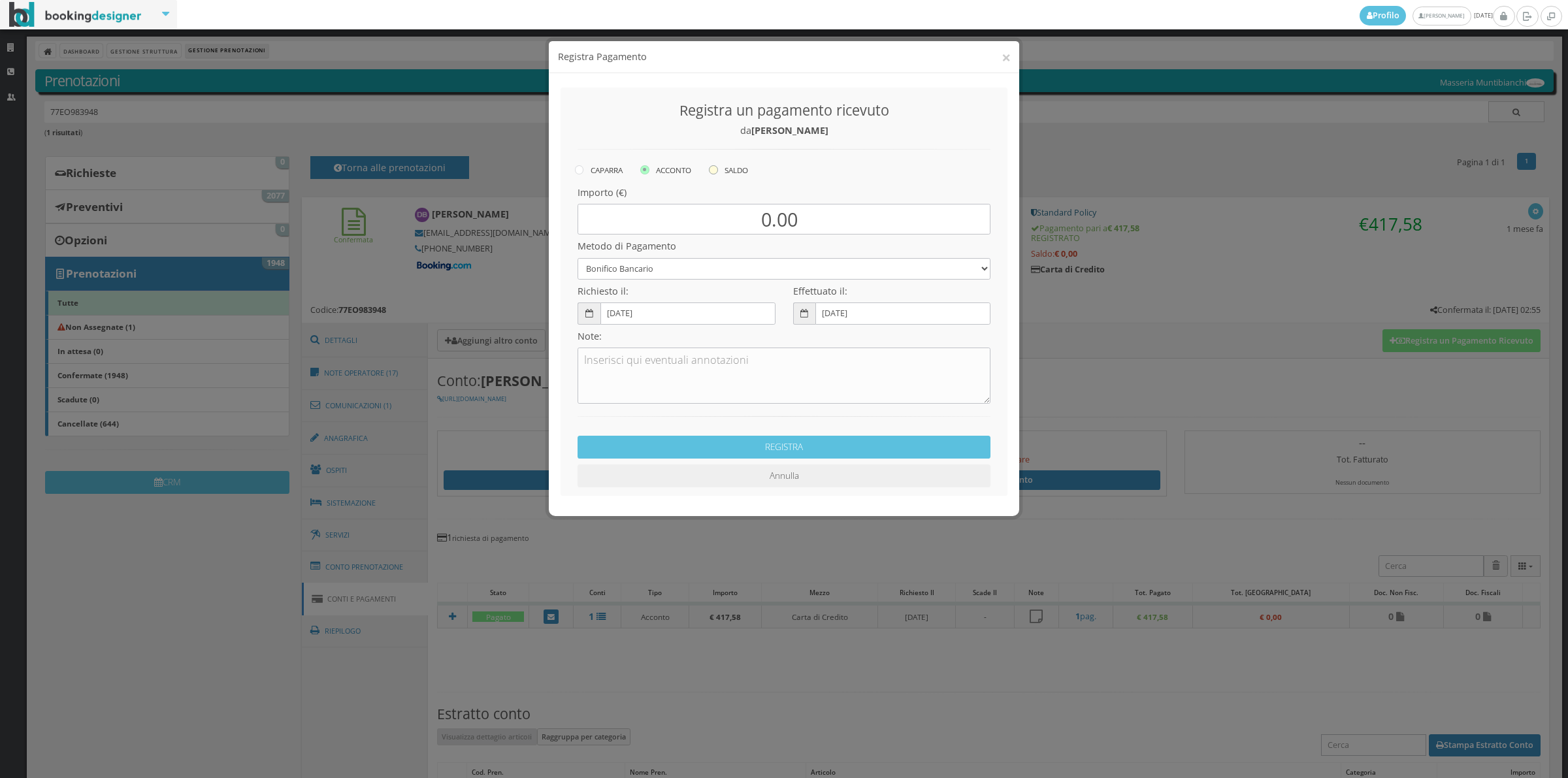
radio input "true"
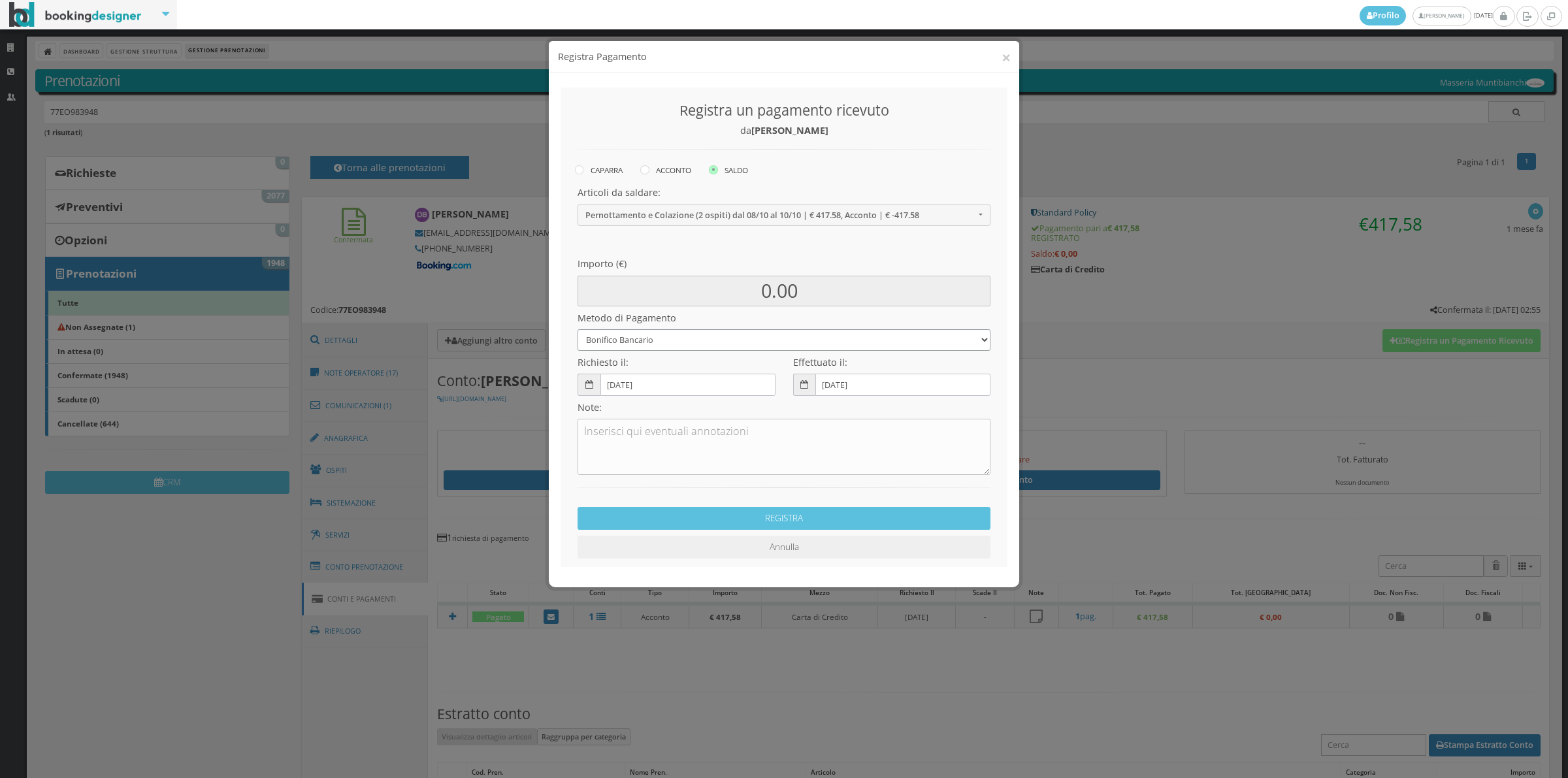
click at [645, 340] on select "Bonifico Bancario Carta di Credito Contanti Assegno Bancario Assegno Circolare …" at bounding box center [784, 339] width 413 height 22
select select "2589"
click at [578, 329] on select "Bonifico Bancario Carta di Credito Contanti Assegno Bancario Assegno Circolare …" at bounding box center [784, 339] width 413 height 22
click at [707, 516] on button "REGISTRA" at bounding box center [784, 518] width 413 height 23
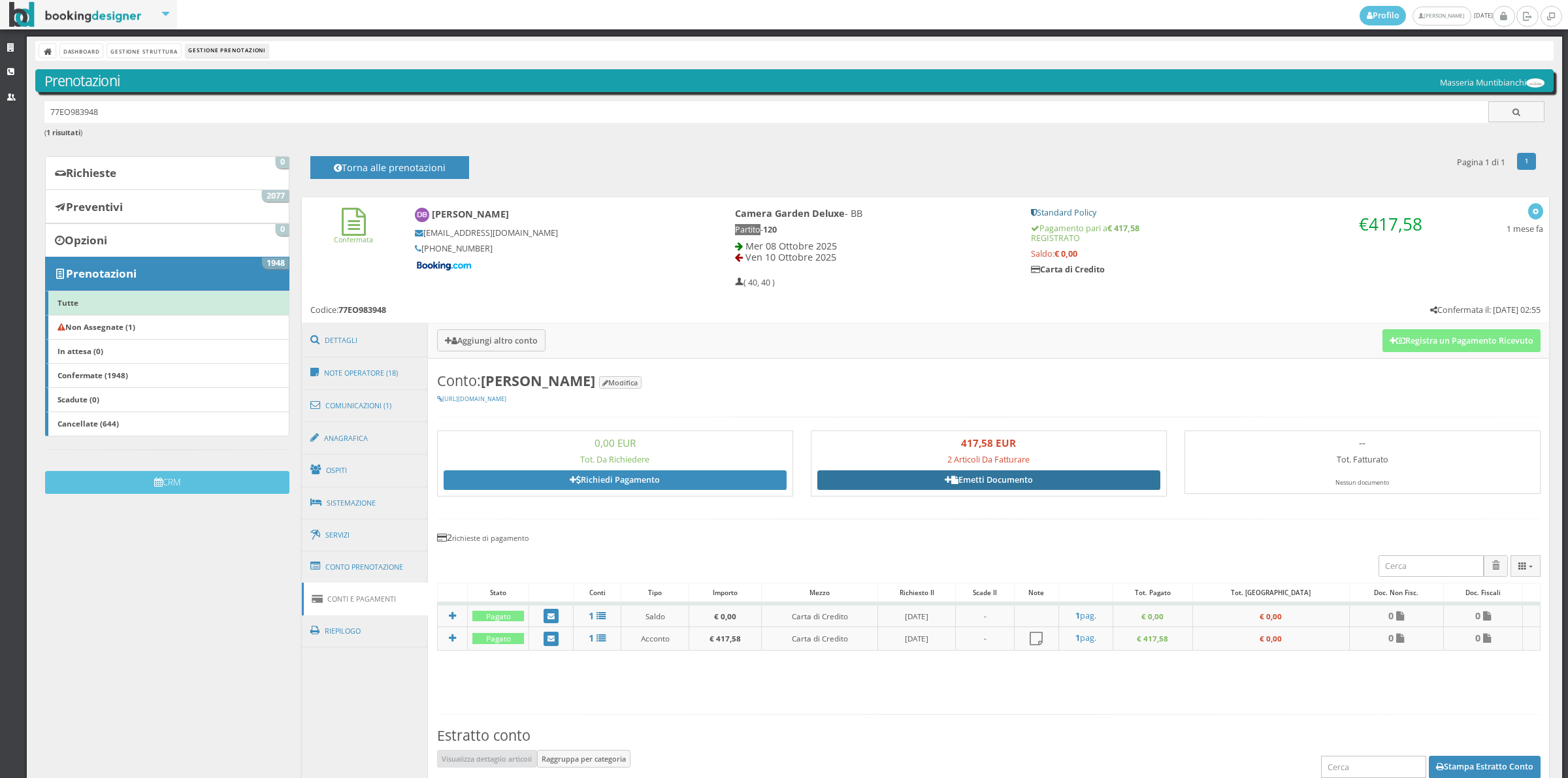
click at [1067, 473] on link "Emetti Documento" at bounding box center [989, 480] width 343 height 20
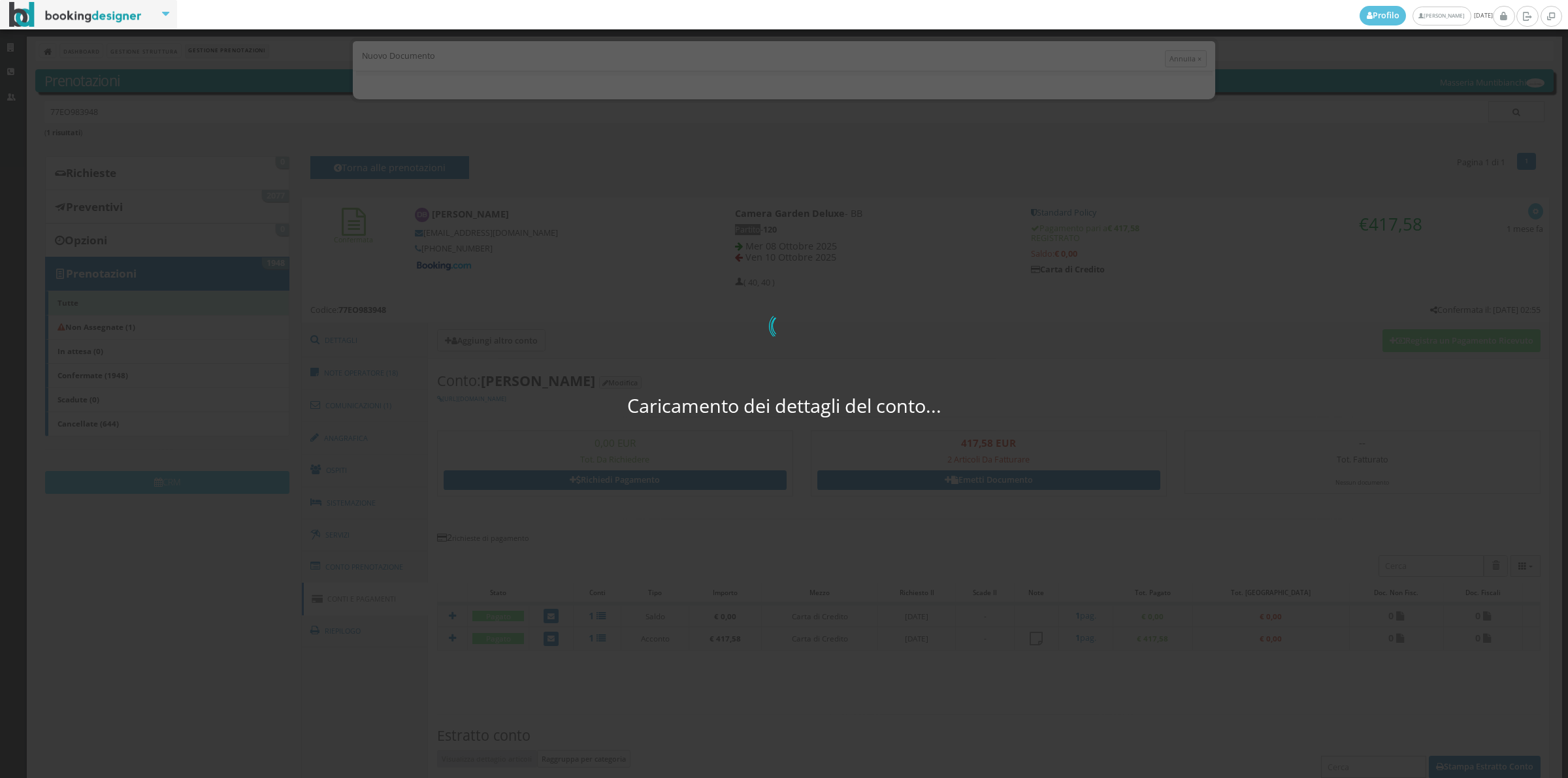
select select "CA"
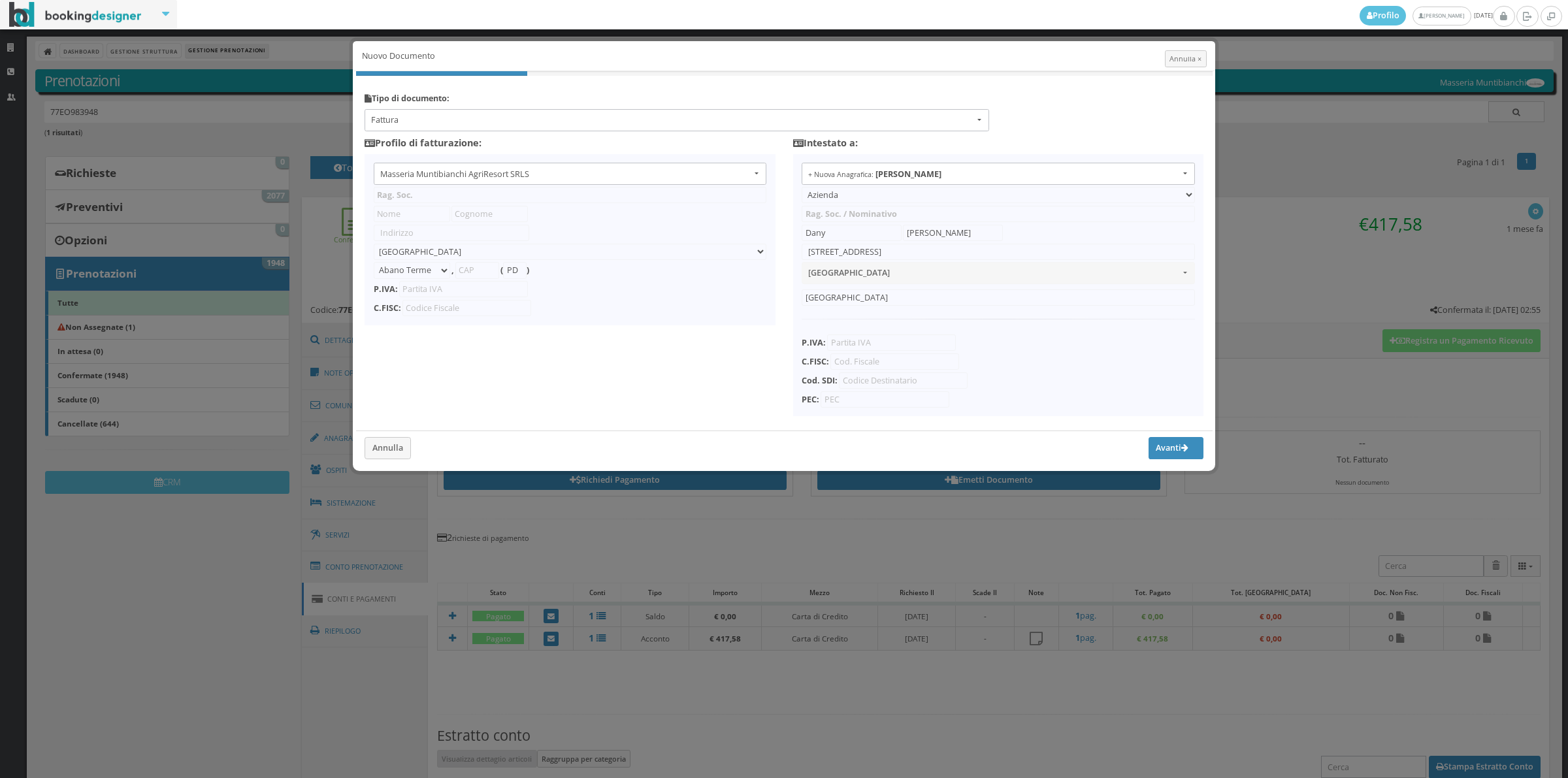
type input "Masseria Muntibianchi AgriResort SRLS"
type input "SP 277 Otranto-[GEOGRAPHIC_DATA]"
select select "Giurdignano"
type input "73020"
type input "LE"
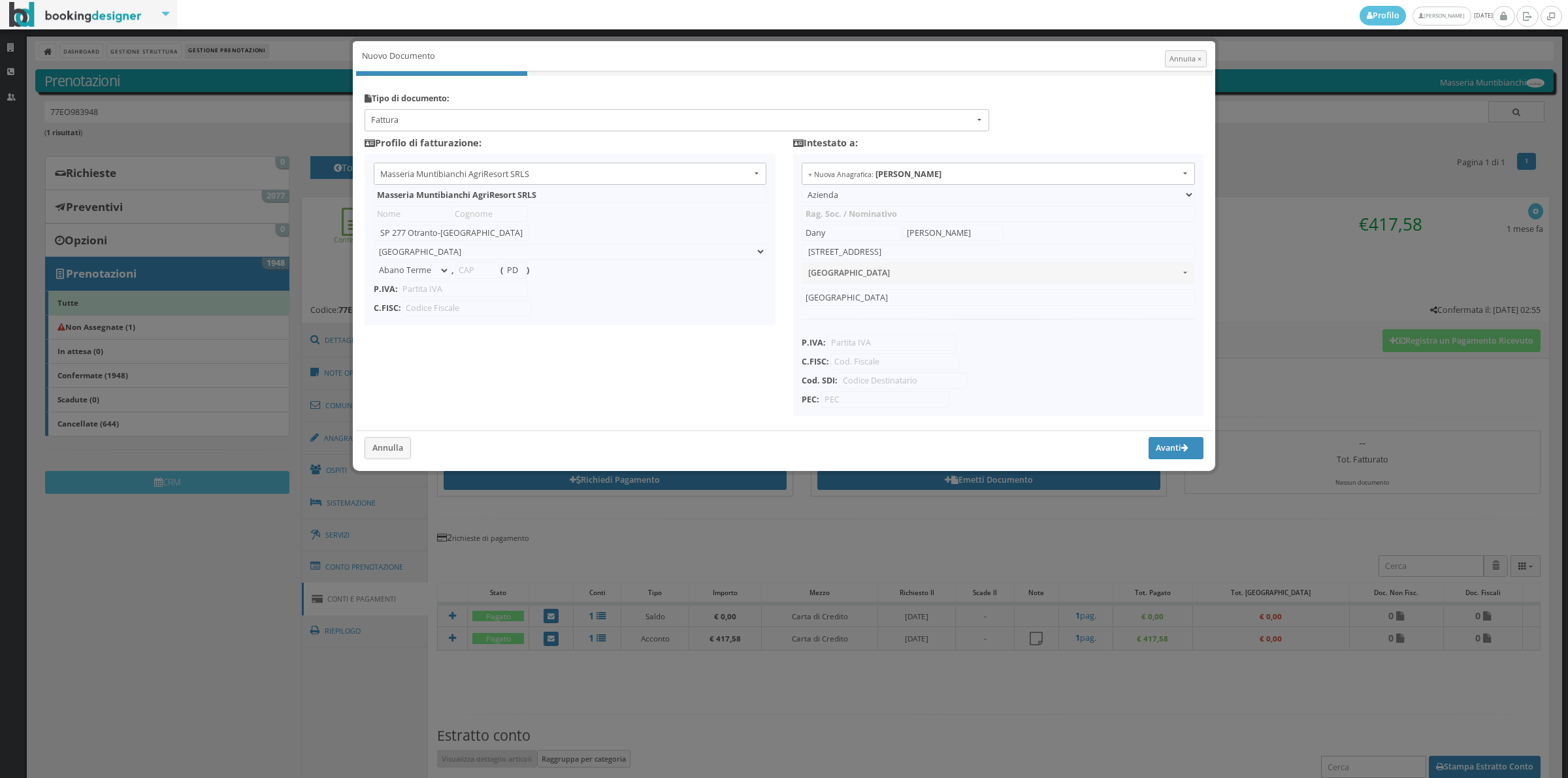
type input "05265030758"
click at [439, 124] on span "Fattura" at bounding box center [672, 120] width 603 height 12
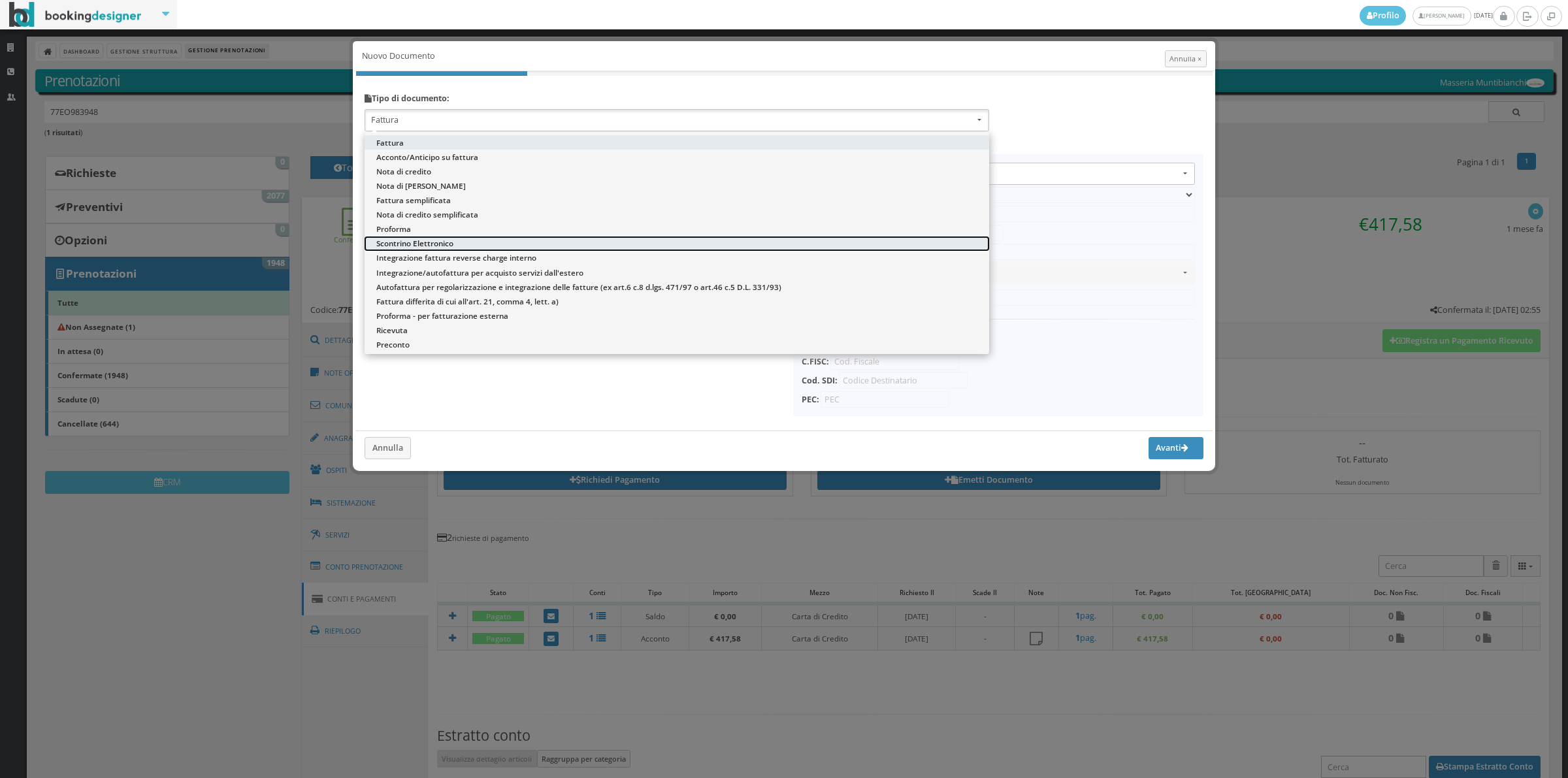
click at [400, 245] on span "Scontrino Elettronico" at bounding box center [415, 243] width 77 height 11
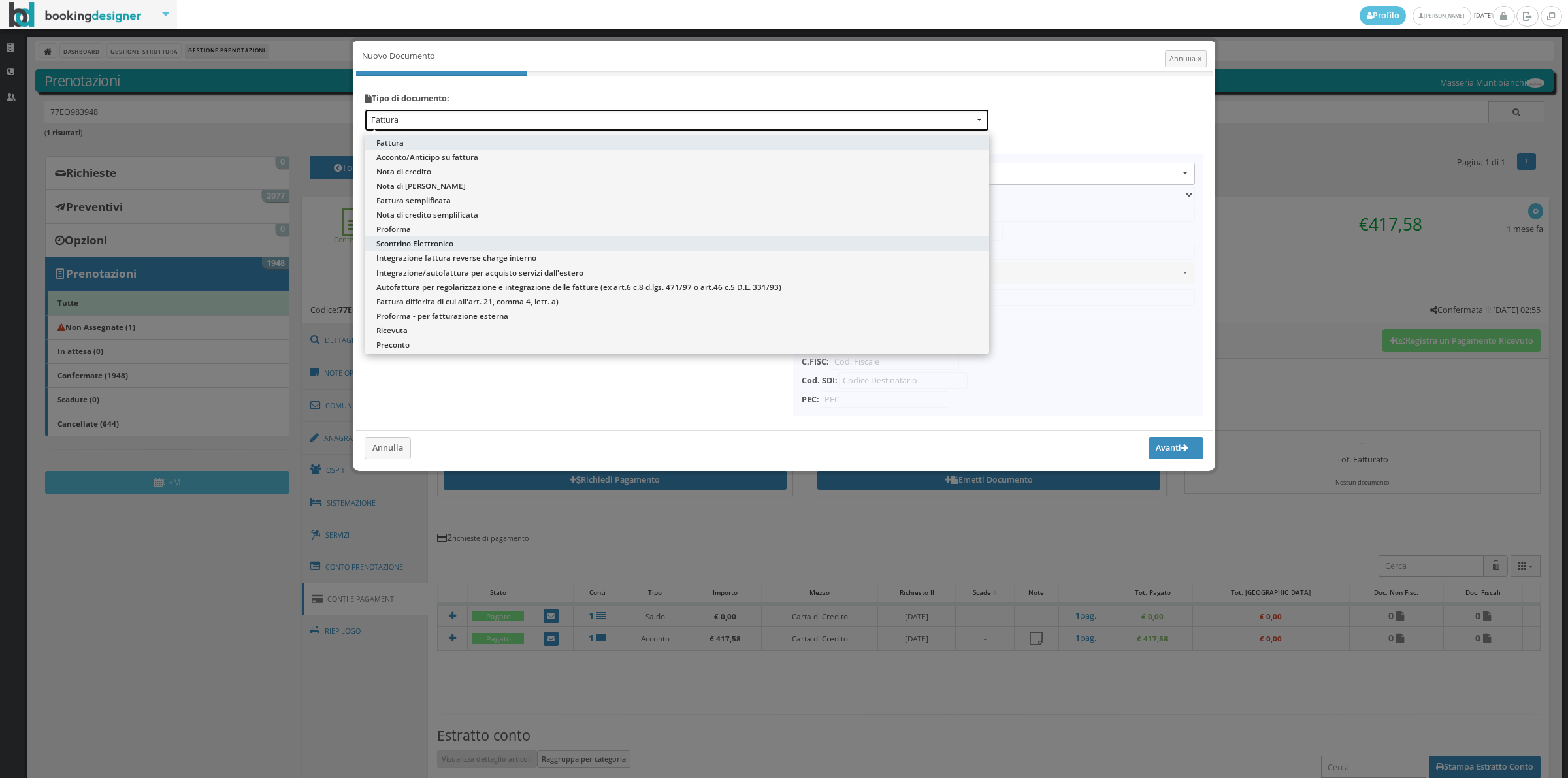
select select "ION02"
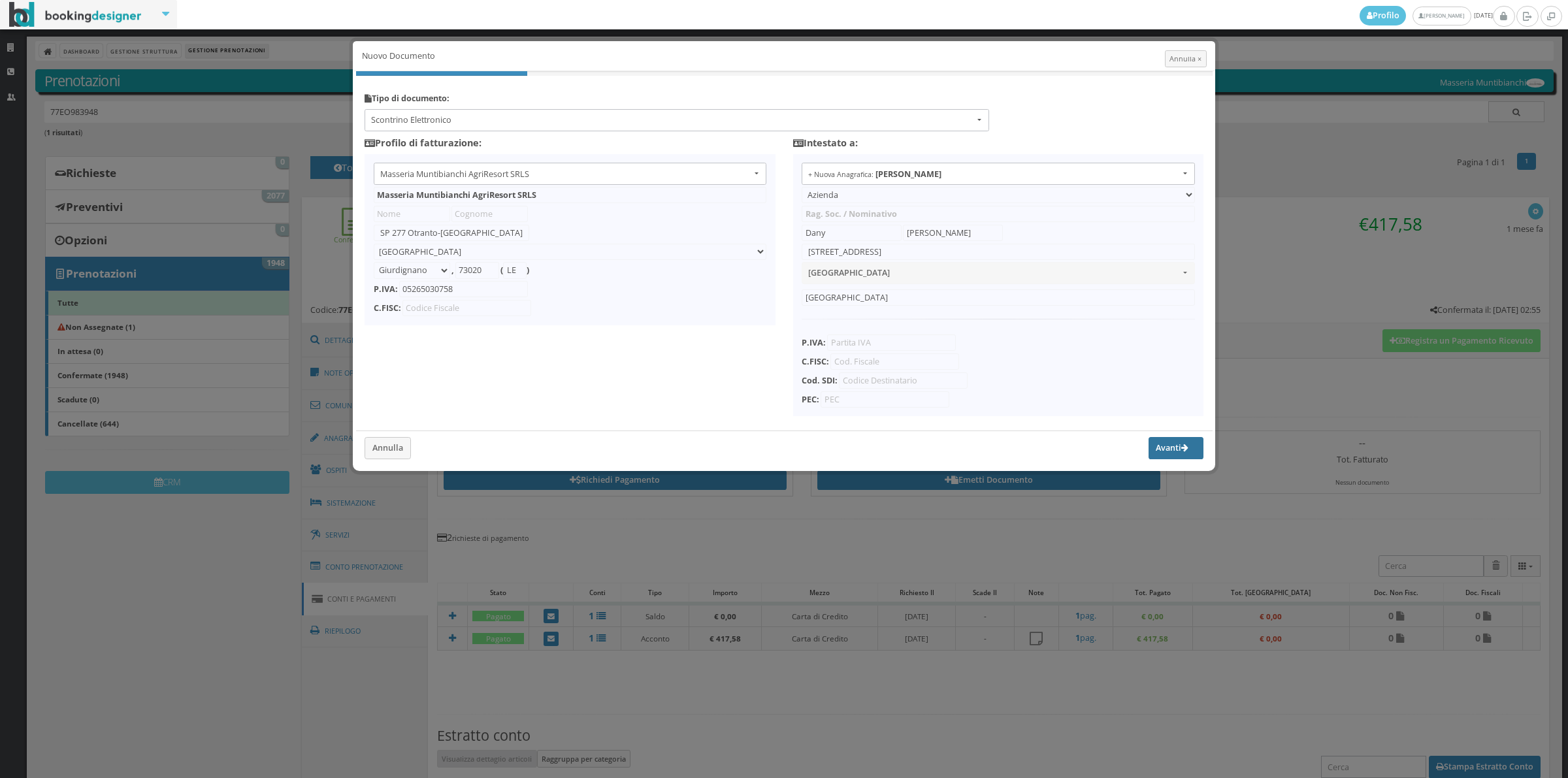
click at [1169, 442] on button "Avanti" at bounding box center [1176, 448] width 55 height 22
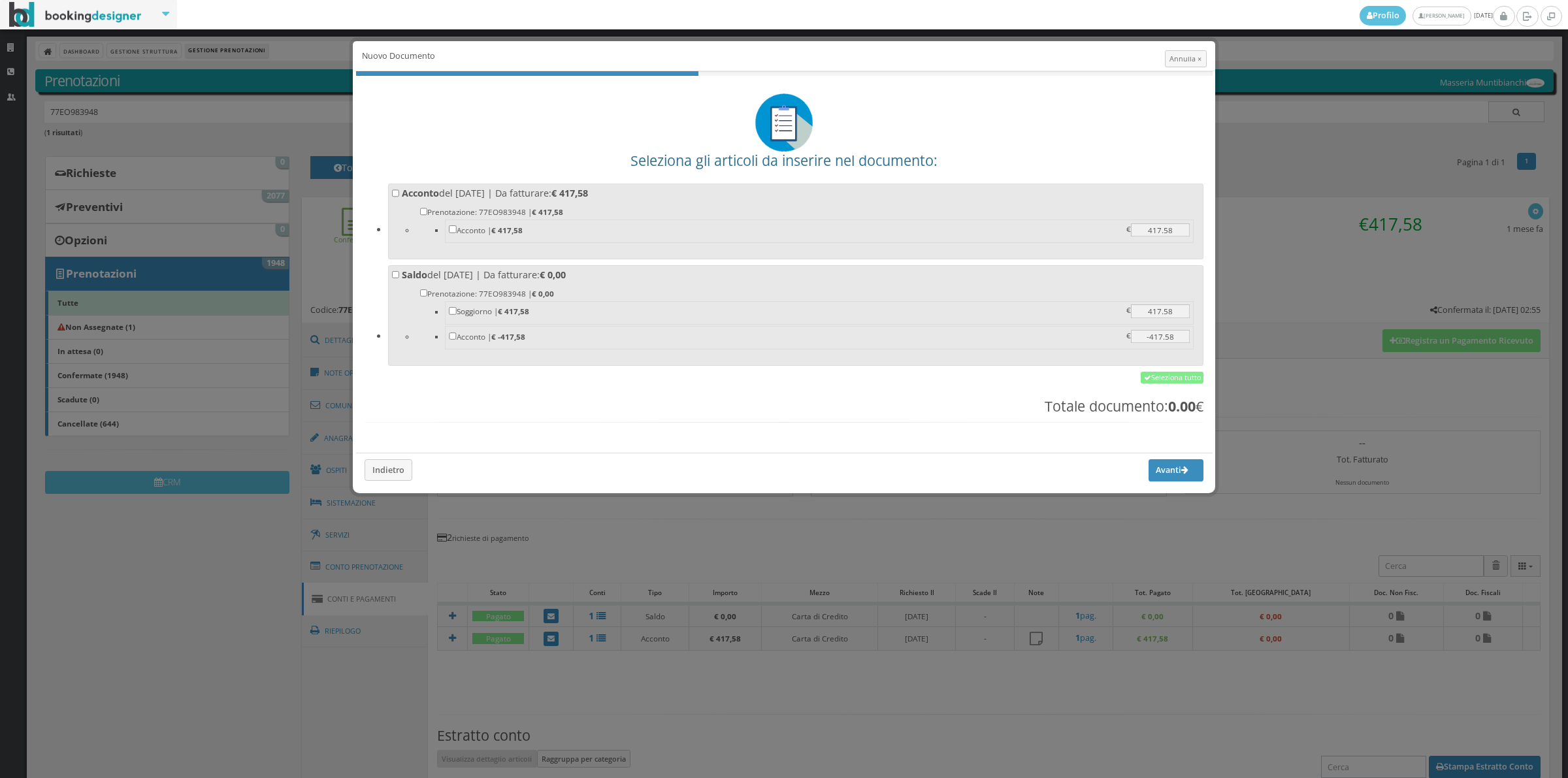
click at [490, 188] on label "Acconto del 08/10/2025 | Da fatturare: € 417,58 Prenotazione: 77EO983948 | € 41…" at bounding box center [796, 219] width 808 height 65
click at [400, 189] on input "Acconto del 08/10/2025 | Da fatturare: € 417,58 Prenotazione: 77EO983948 | € 41…" at bounding box center [396, 193] width 8 height 8
checkbox input "true"
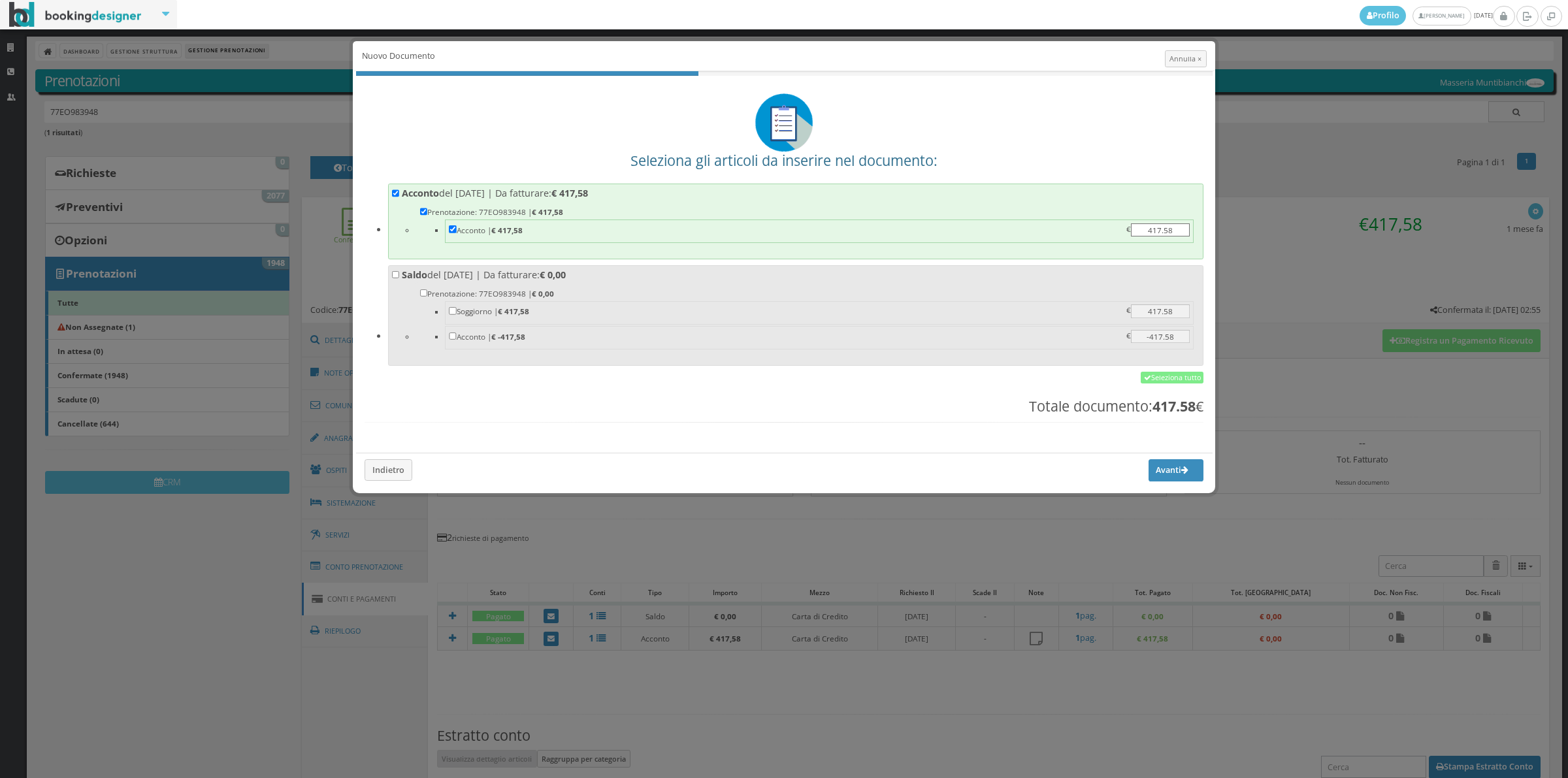
click at [472, 282] on label "Saldo del 12/10/2025 | Da fatturare: € 0,00 Prenotazione: 77EO983948 | € 0,00 S…" at bounding box center [796, 314] width 808 height 91
click at [400, 279] on input "Saldo del 12/10/2025 | Da fatturare: € 0,00 Prenotazione: 77EO983948 | € 0,00 S…" at bounding box center [396, 274] width 8 height 8
checkbox input "true"
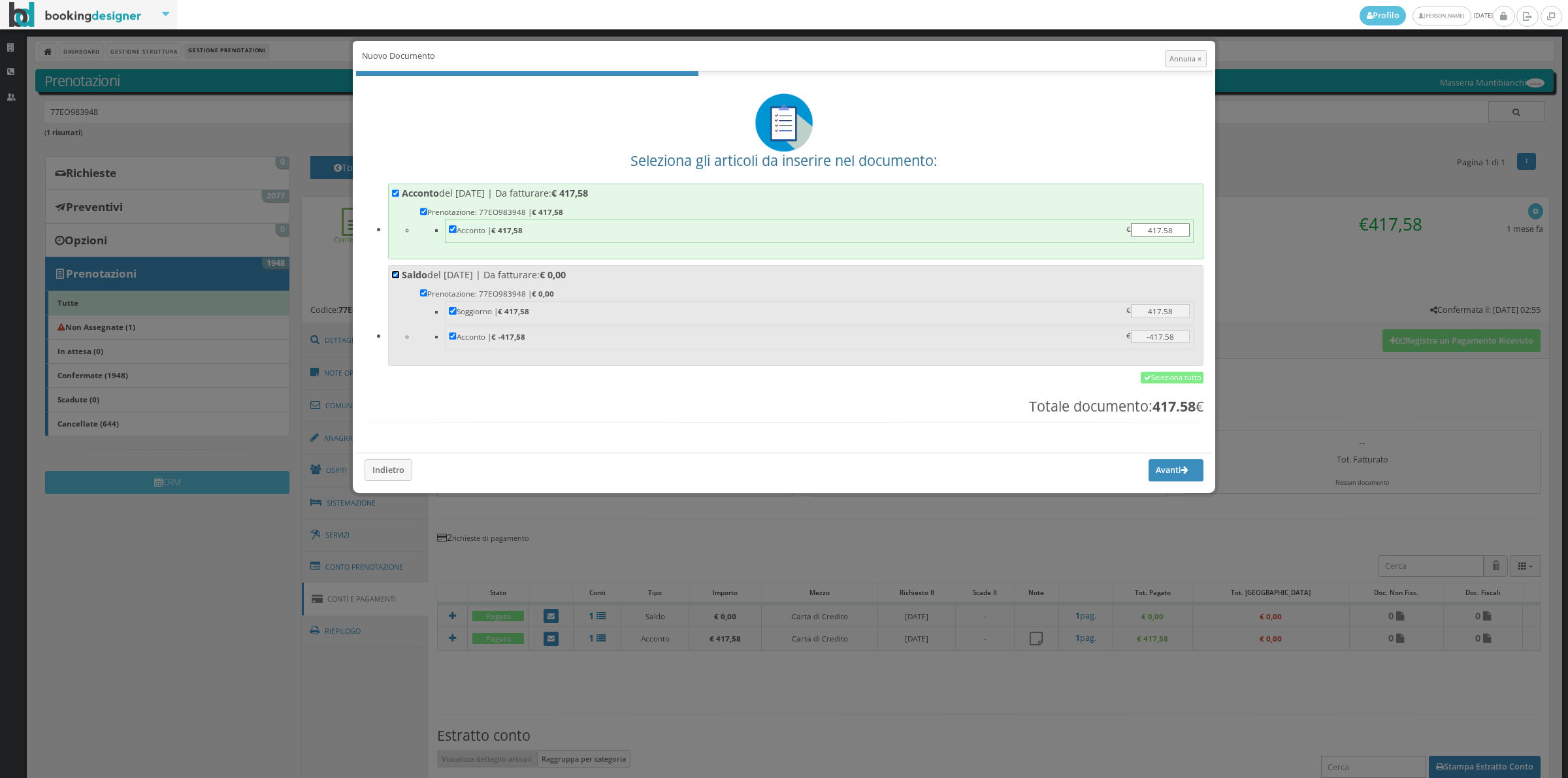
checkbox input "true"
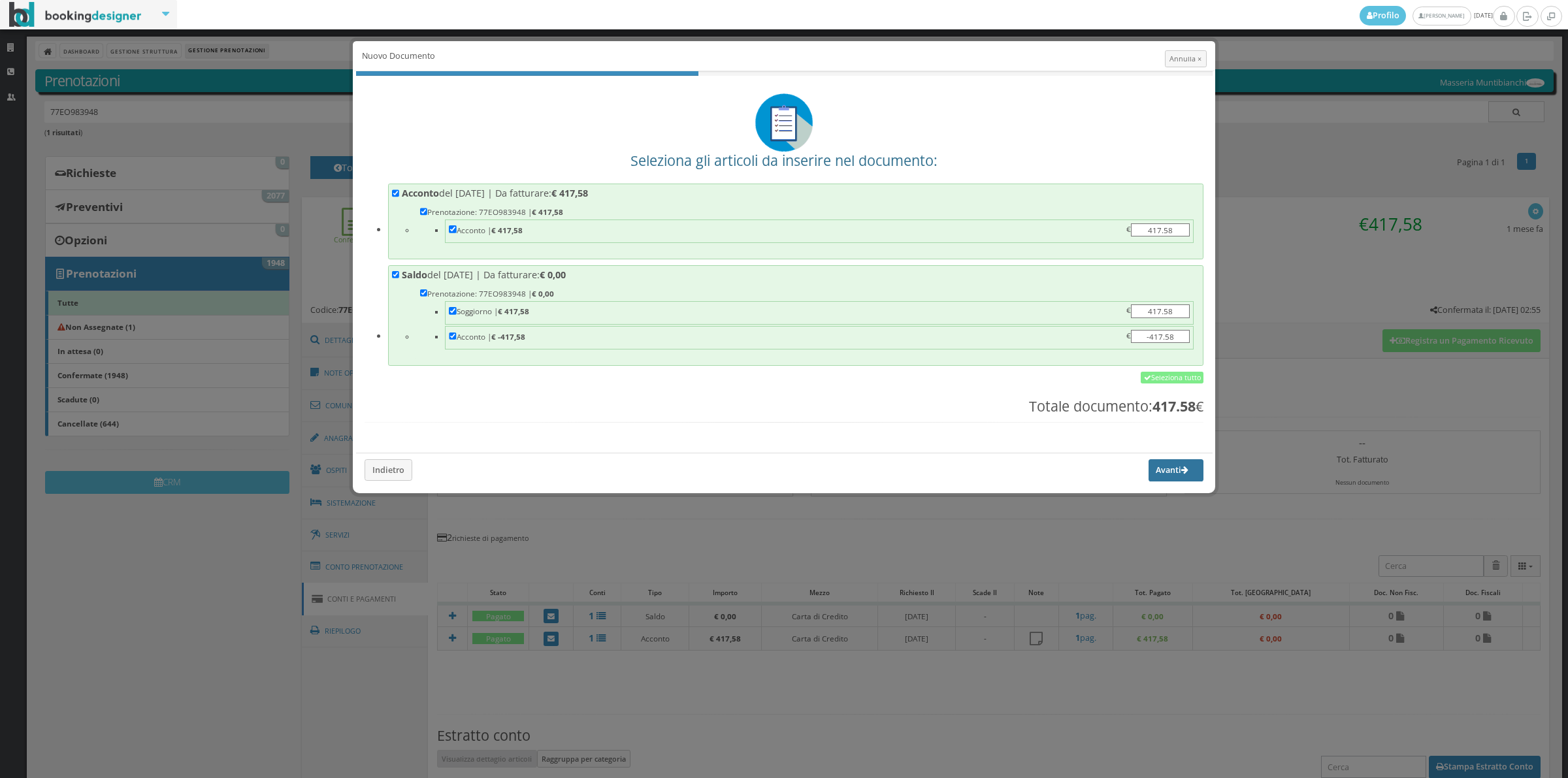
click at [1178, 476] on button "Avanti" at bounding box center [1176, 470] width 55 height 22
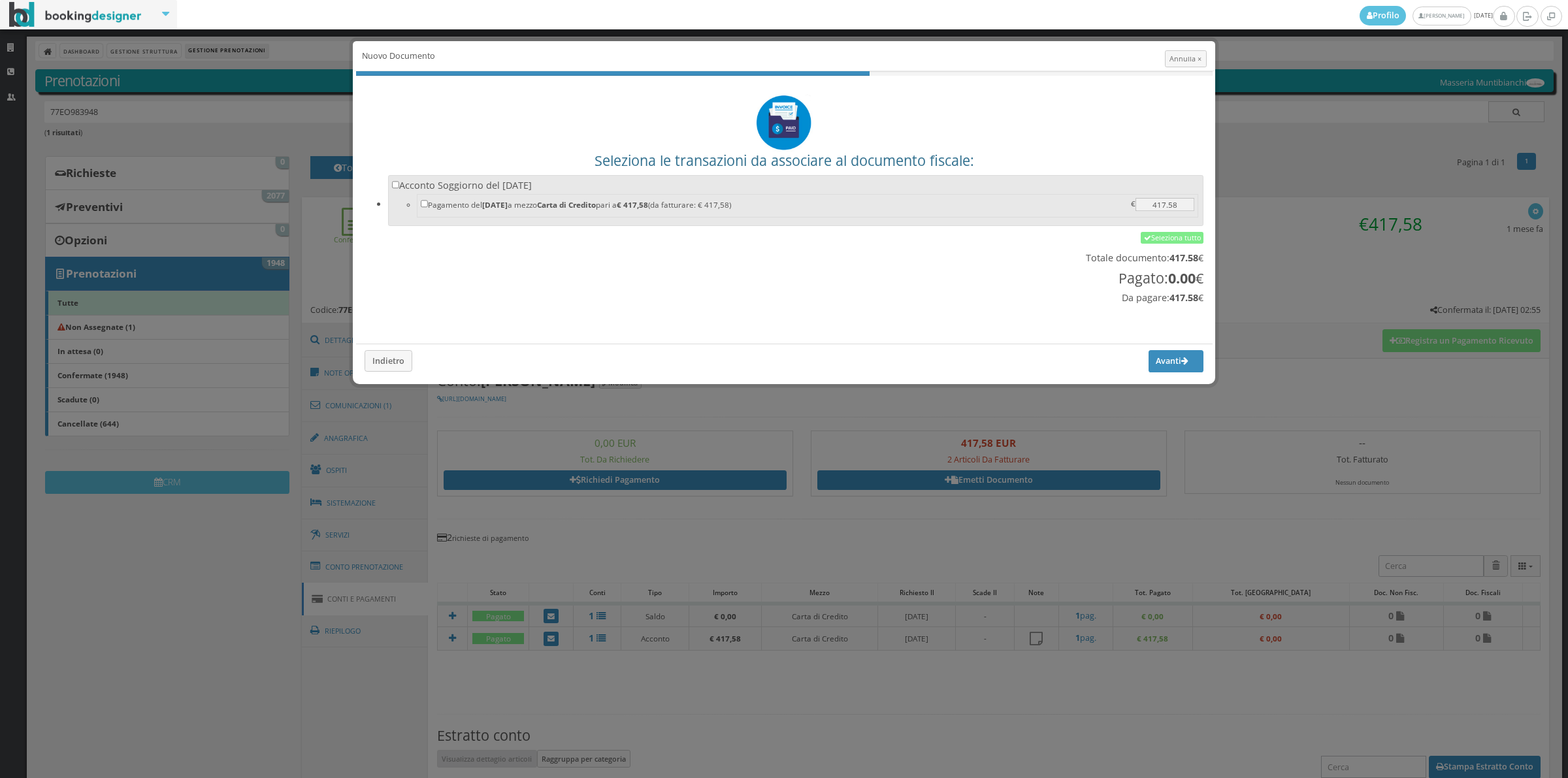
click at [557, 174] on div "Seleziona le transazioni da associare al documento fiscale: Acconto Soggiorno d…" at bounding box center [784, 211] width 856 height 247
click at [555, 180] on label "Acconto Soggiorno del 08/10/2025 Pagamento del 08/10/2025 a mezzo Carta di Cred…" at bounding box center [796, 200] width 808 height 41
click at [400, 181] on input "Acconto Soggiorno del 08/10/2025 Pagamento del 08/10/2025 a mezzo Carta di Cred…" at bounding box center [396, 184] width 8 height 8
checkbox input "true"
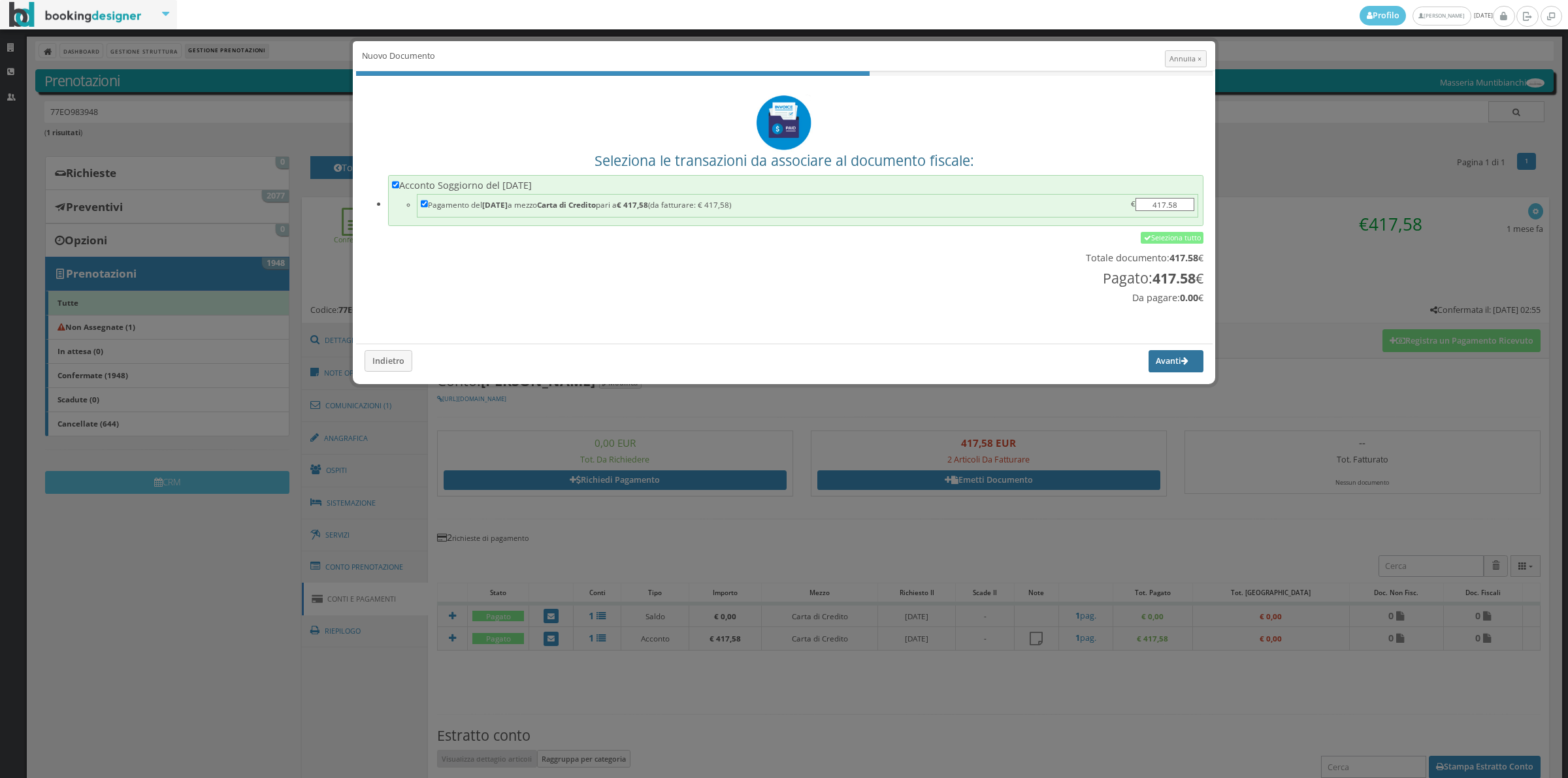
click at [1167, 370] on button "Avanti" at bounding box center [1176, 361] width 55 height 22
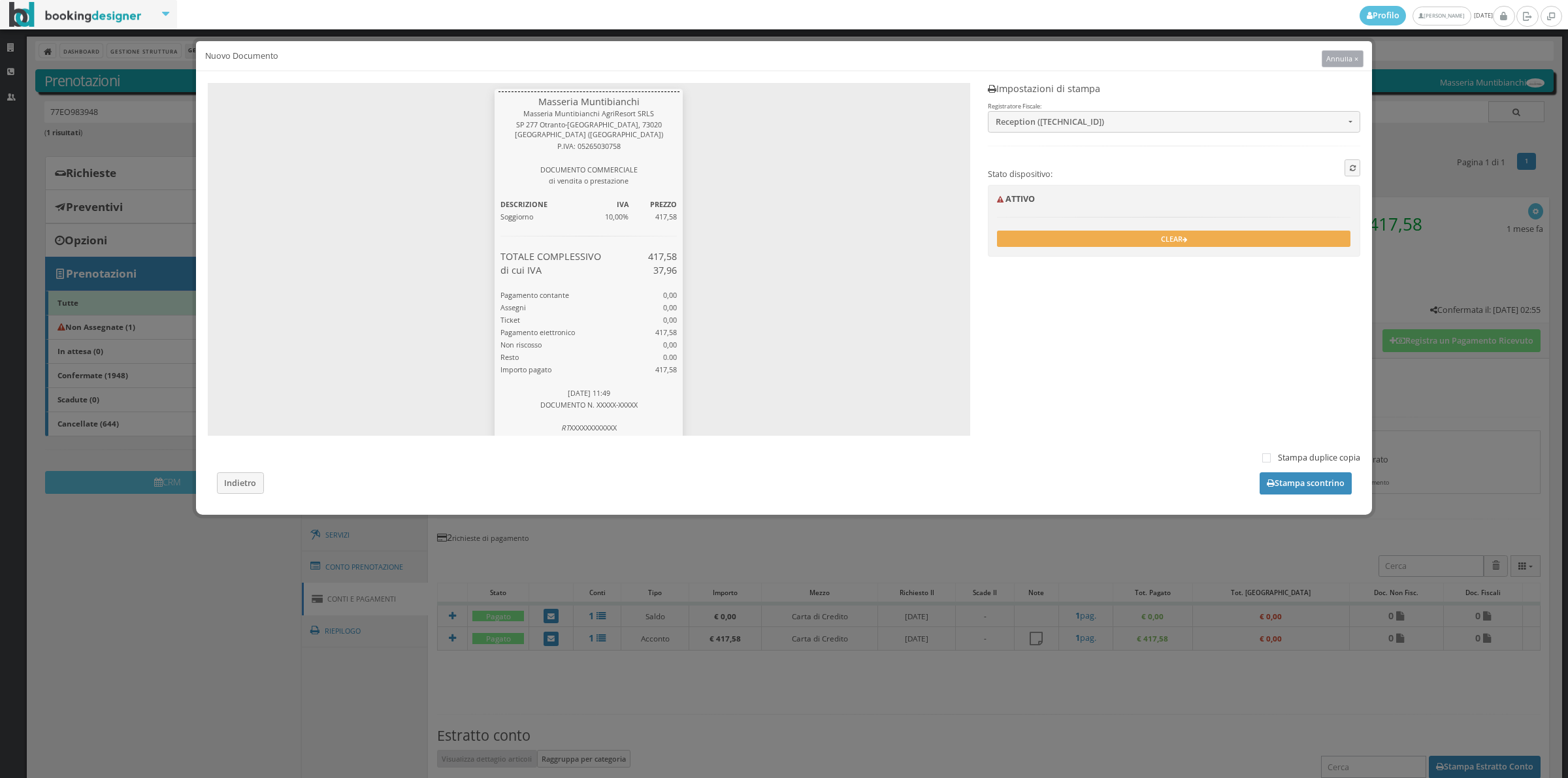
click at [1333, 56] on span "Annulla ×" at bounding box center [1342, 58] width 32 height 10
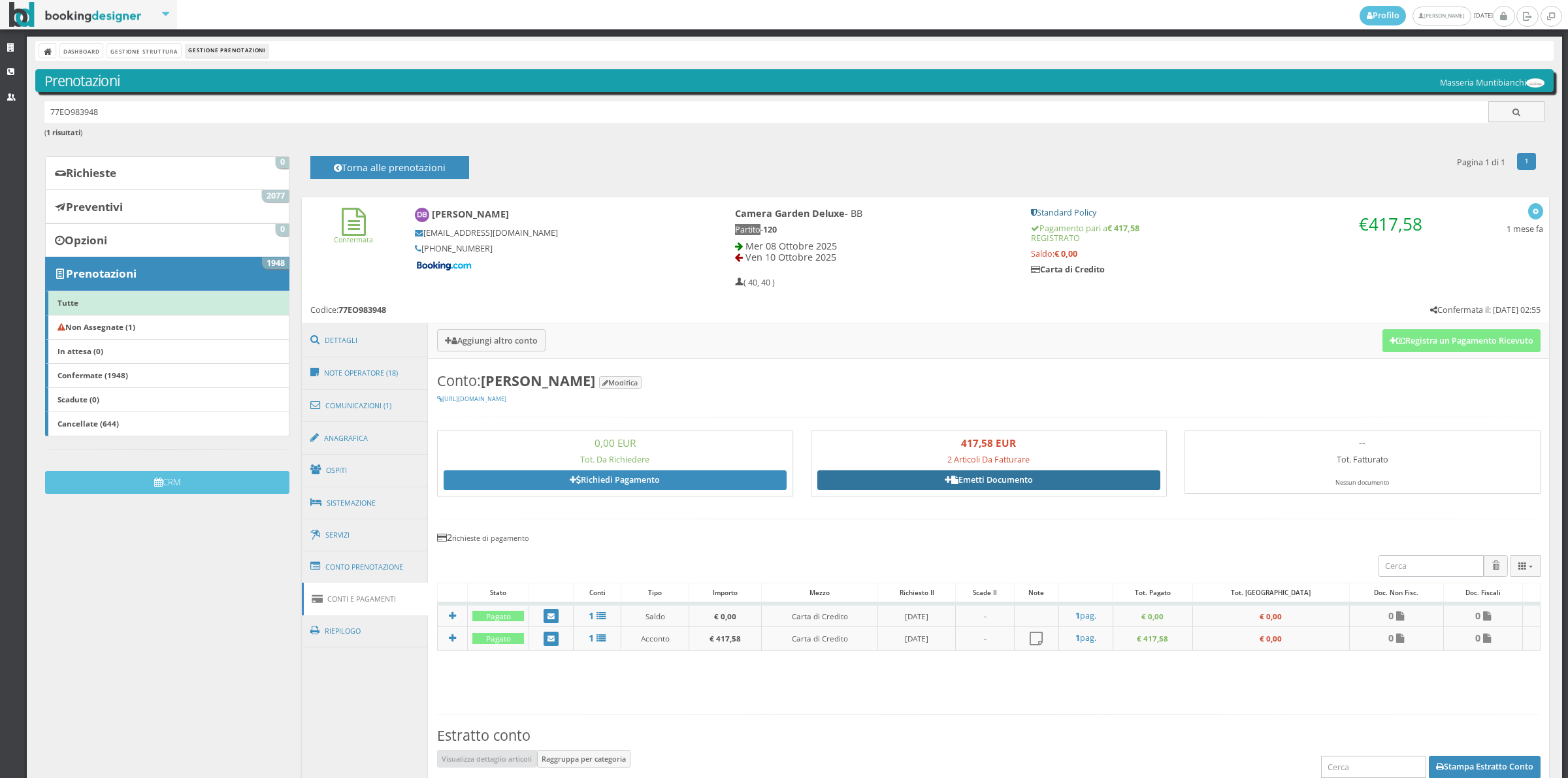
click at [945, 477] on icon at bounding box center [948, 480] width 7 height 8
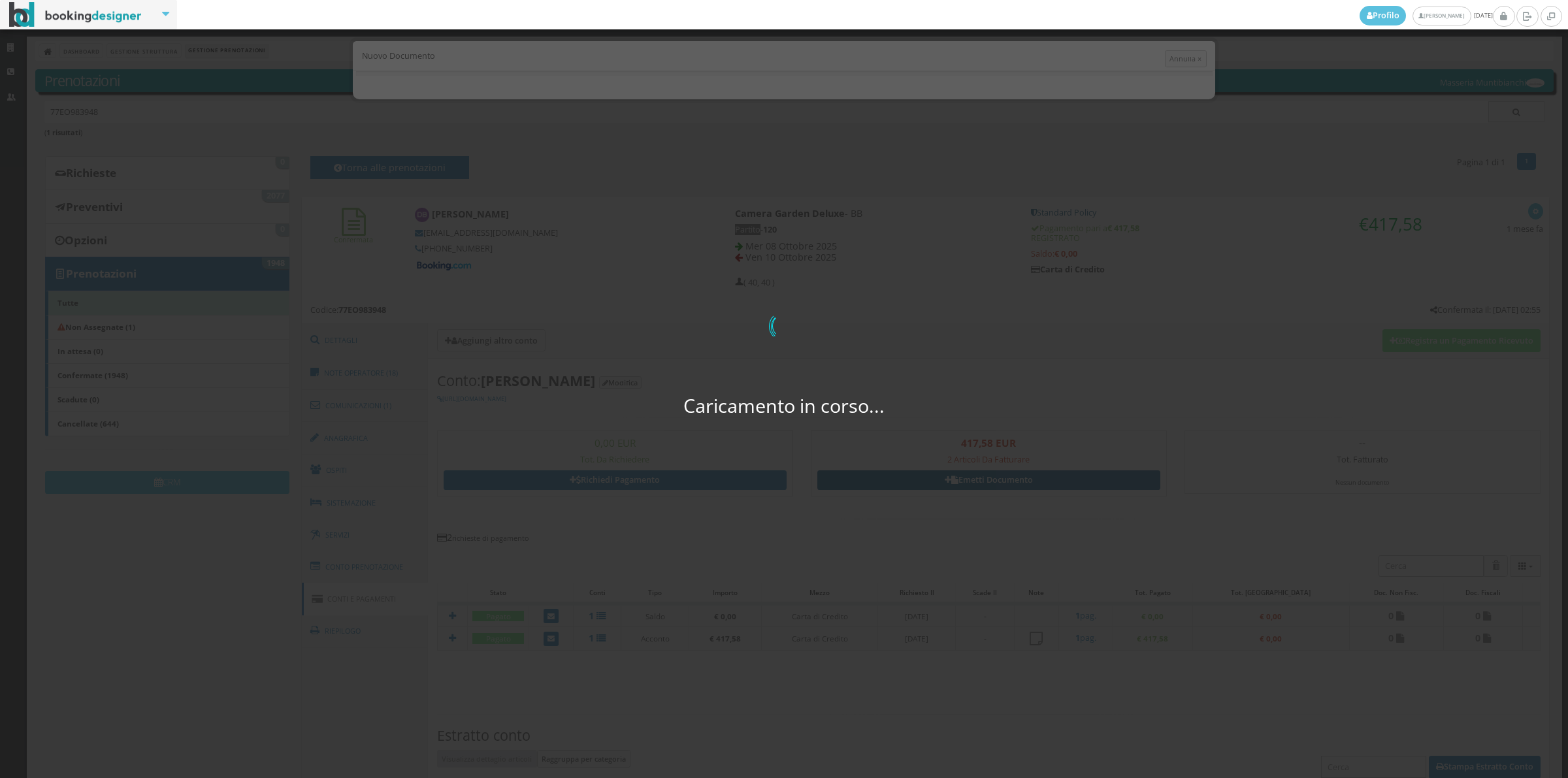
select select "CA"
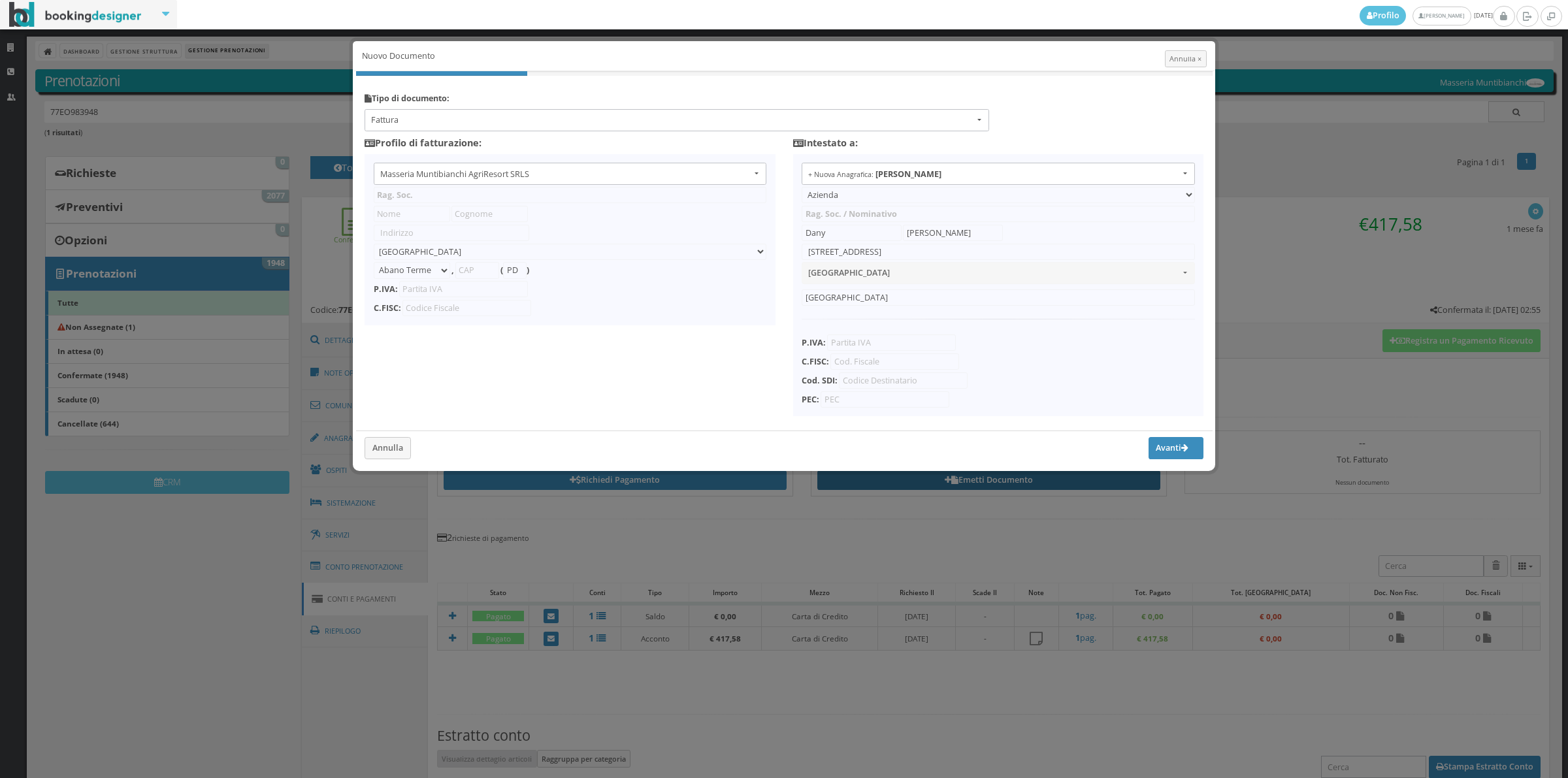
type input "Masseria Muntibianchi AgriResort SRLS"
type input "SP 277 Otranto-[GEOGRAPHIC_DATA]"
select select "Giurdignano"
type input "73020"
type input "LE"
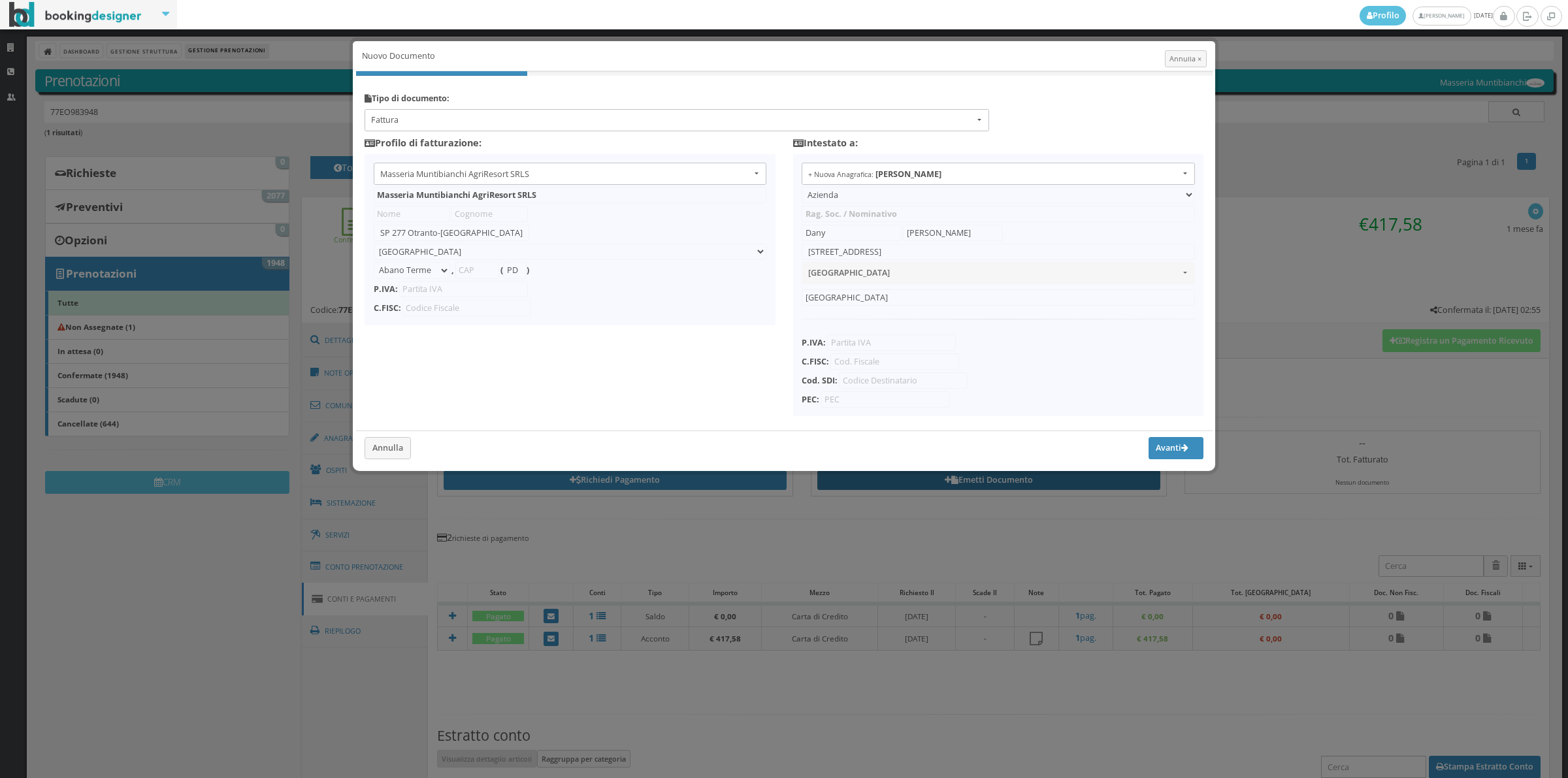
type input "05265030758"
click at [464, 132] on div "Profilo di fatturazione: Masseria Muntibianchi AgriResort SRLS Masseria Muntibi…" at bounding box center [570, 231] width 429 height 200
click at [459, 126] on span "Fattura" at bounding box center [672, 120] width 603 height 12
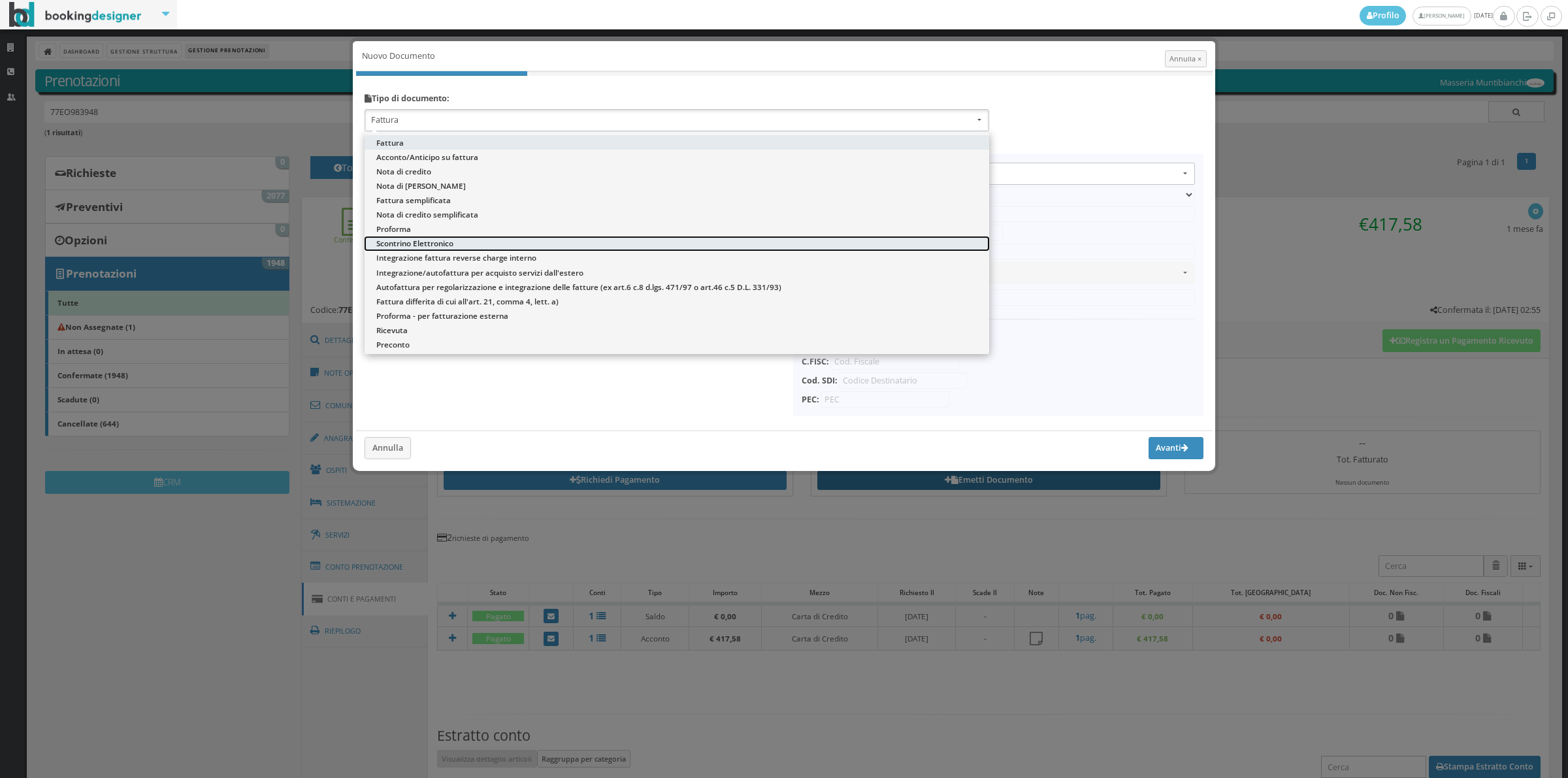
click at [404, 243] on span "Scontrino Elettronico" at bounding box center [415, 243] width 77 height 11
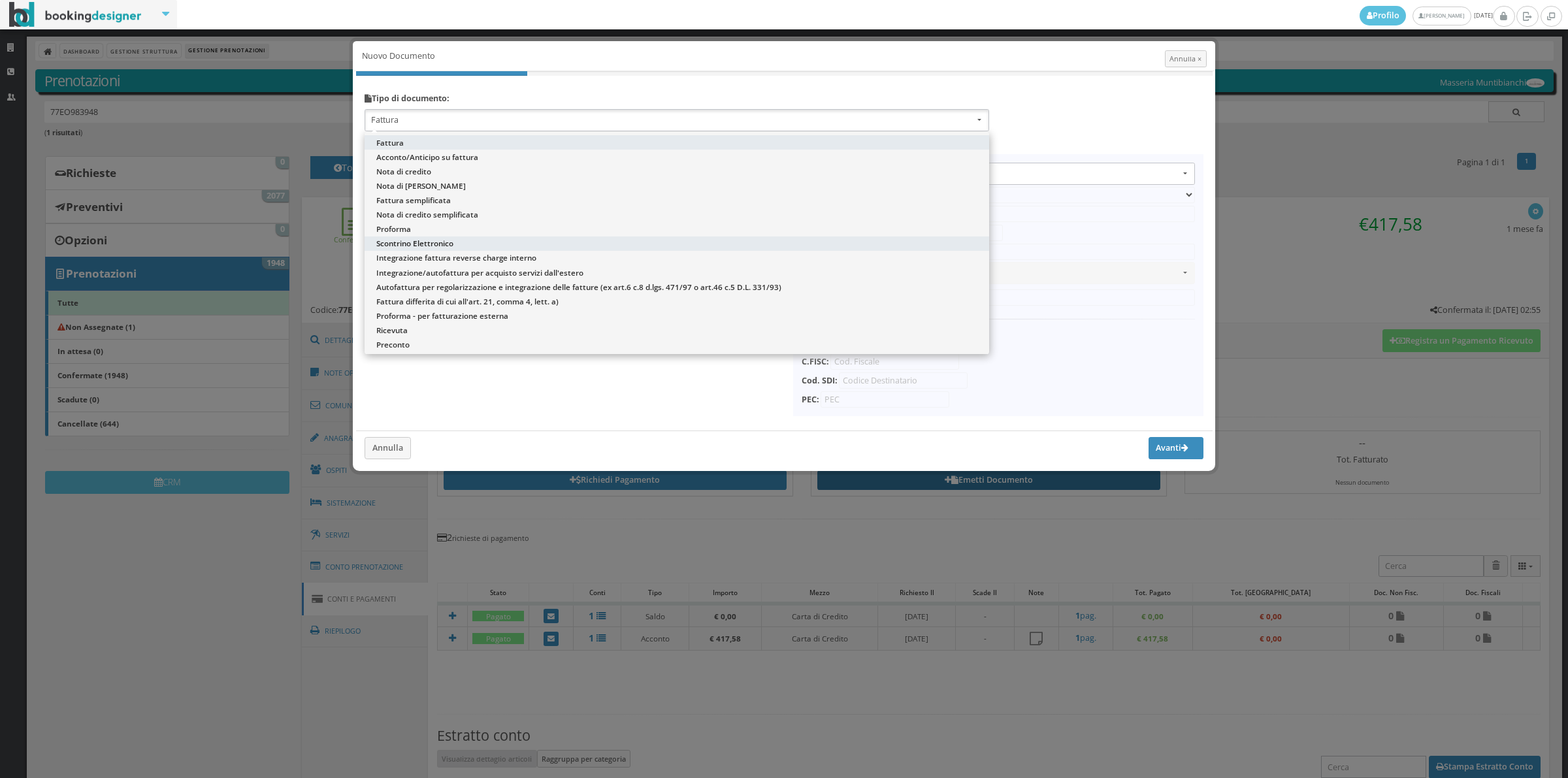
select select "ION02"
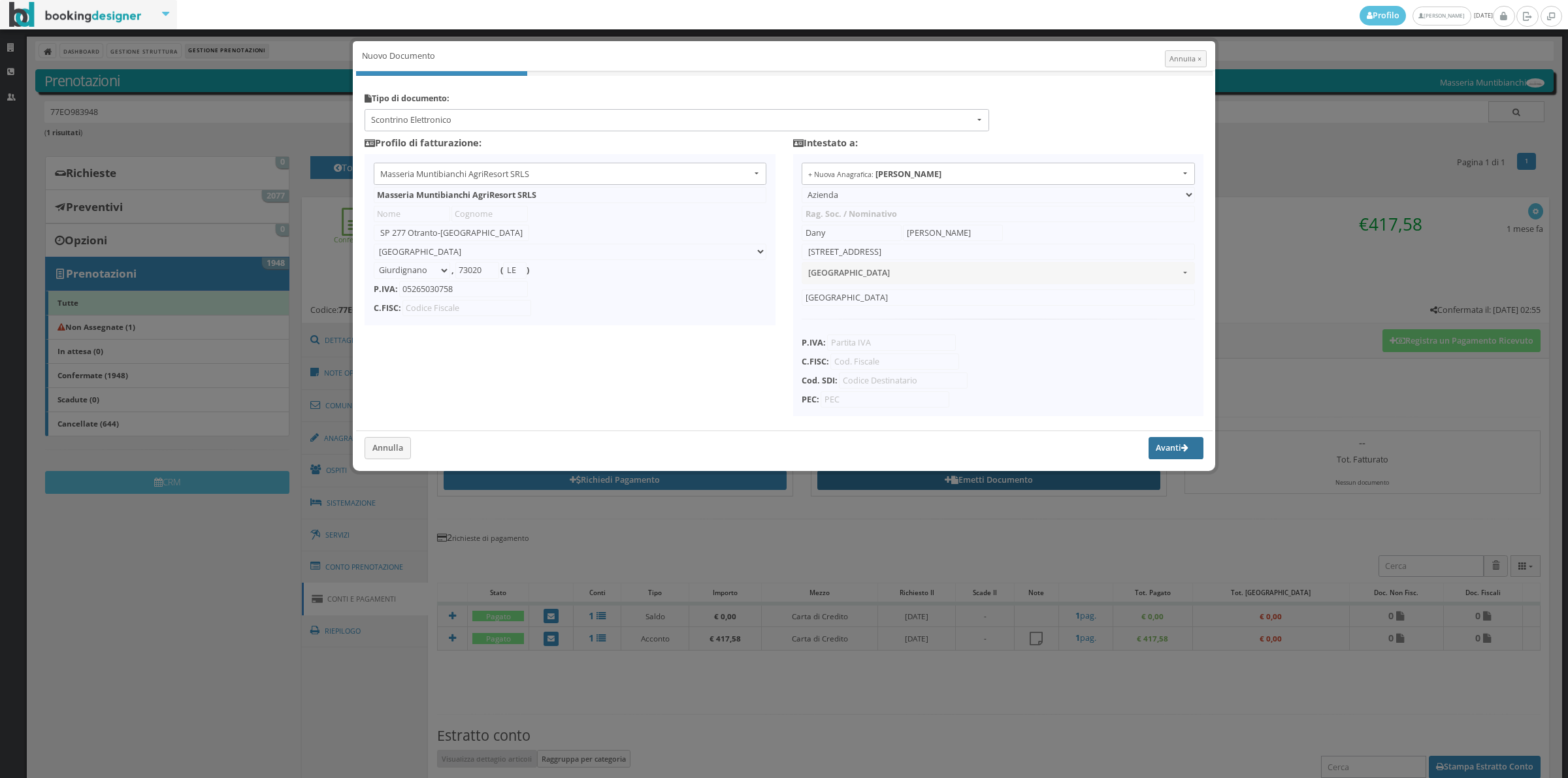
click at [1160, 448] on button "Avanti" at bounding box center [1176, 448] width 55 height 22
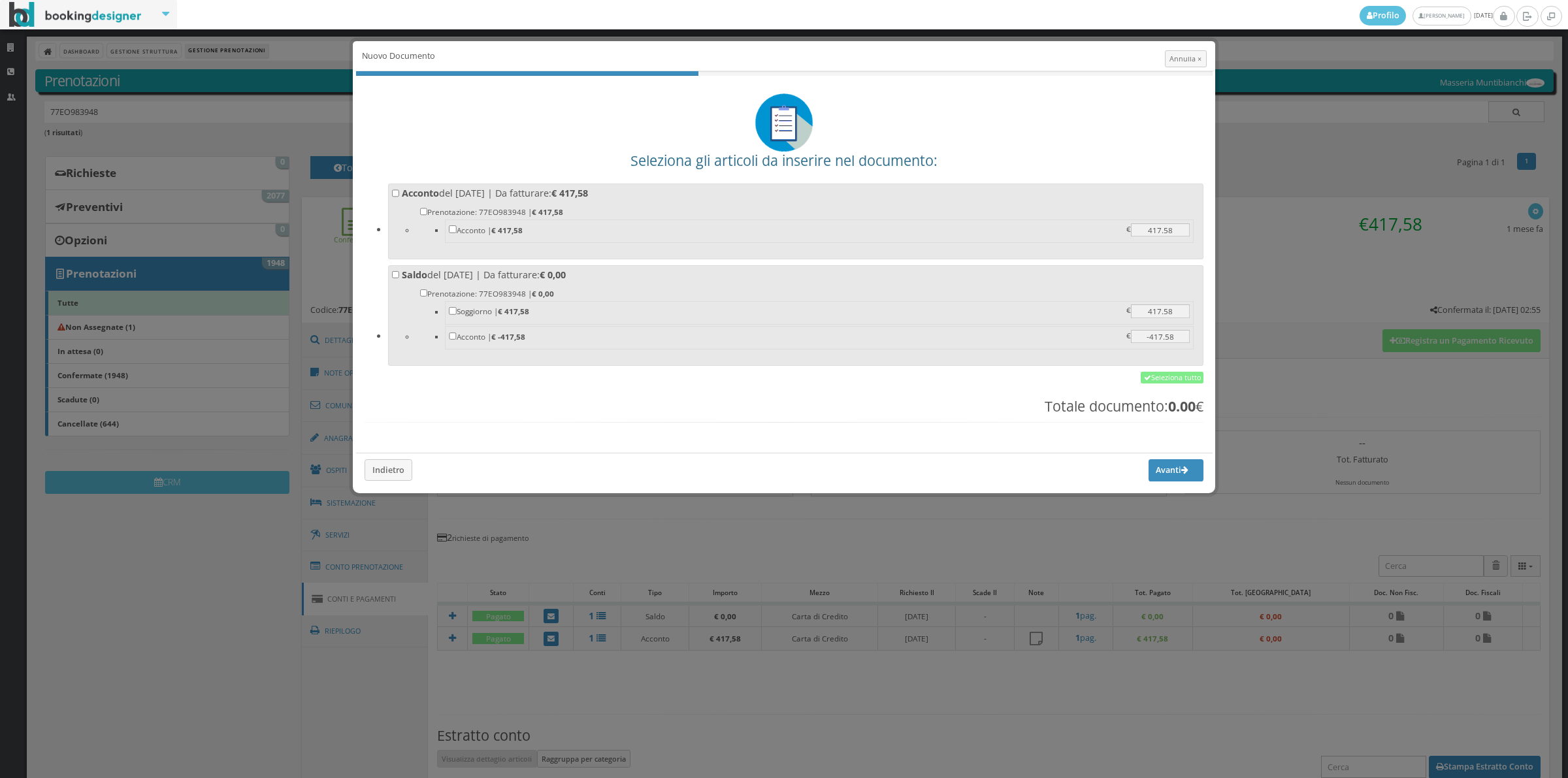
click at [650, 191] on label "Acconto del 08/10/2025 | Da fatturare: € 417,58 Prenotazione: 77EO983948 | € 41…" at bounding box center [796, 219] width 808 height 65
click at [400, 191] on input "Acconto del 08/10/2025 | Da fatturare: € 417,58 Prenotazione: 77EO983948 | € 41…" at bounding box center [396, 193] width 8 height 8
checkbox input "true"
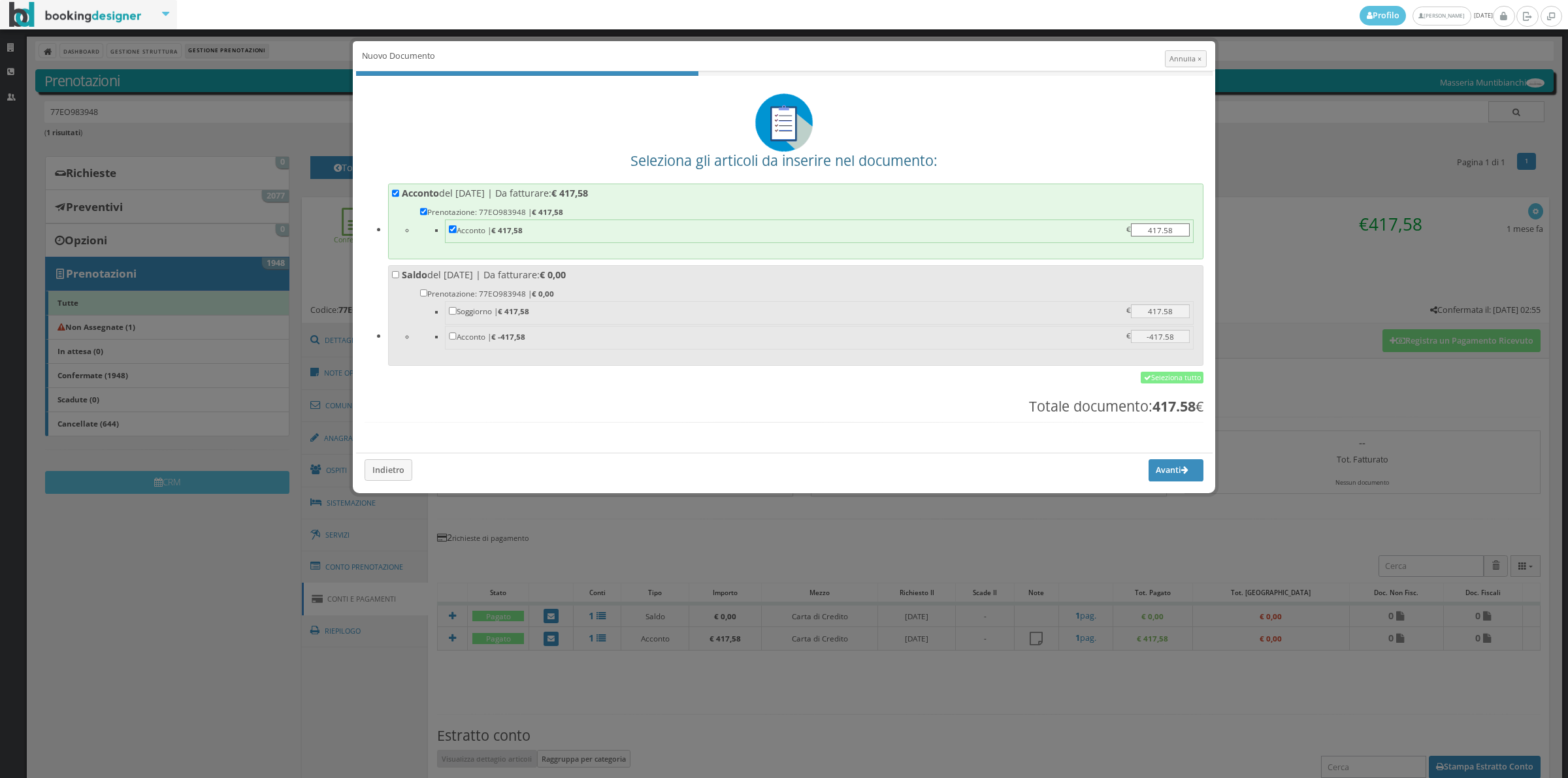
click at [635, 275] on label "Saldo del 12/10/2025 | Da fatturare: € 0,00 Prenotazione: 77EO983948 | € 0,00 S…" at bounding box center [796, 314] width 808 height 91
click at [400, 275] on input "Saldo del 12/10/2025 | Da fatturare: € 0,00 Prenotazione: 77EO983948 | € 0,00 S…" at bounding box center [396, 274] width 8 height 8
checkbox input "true"
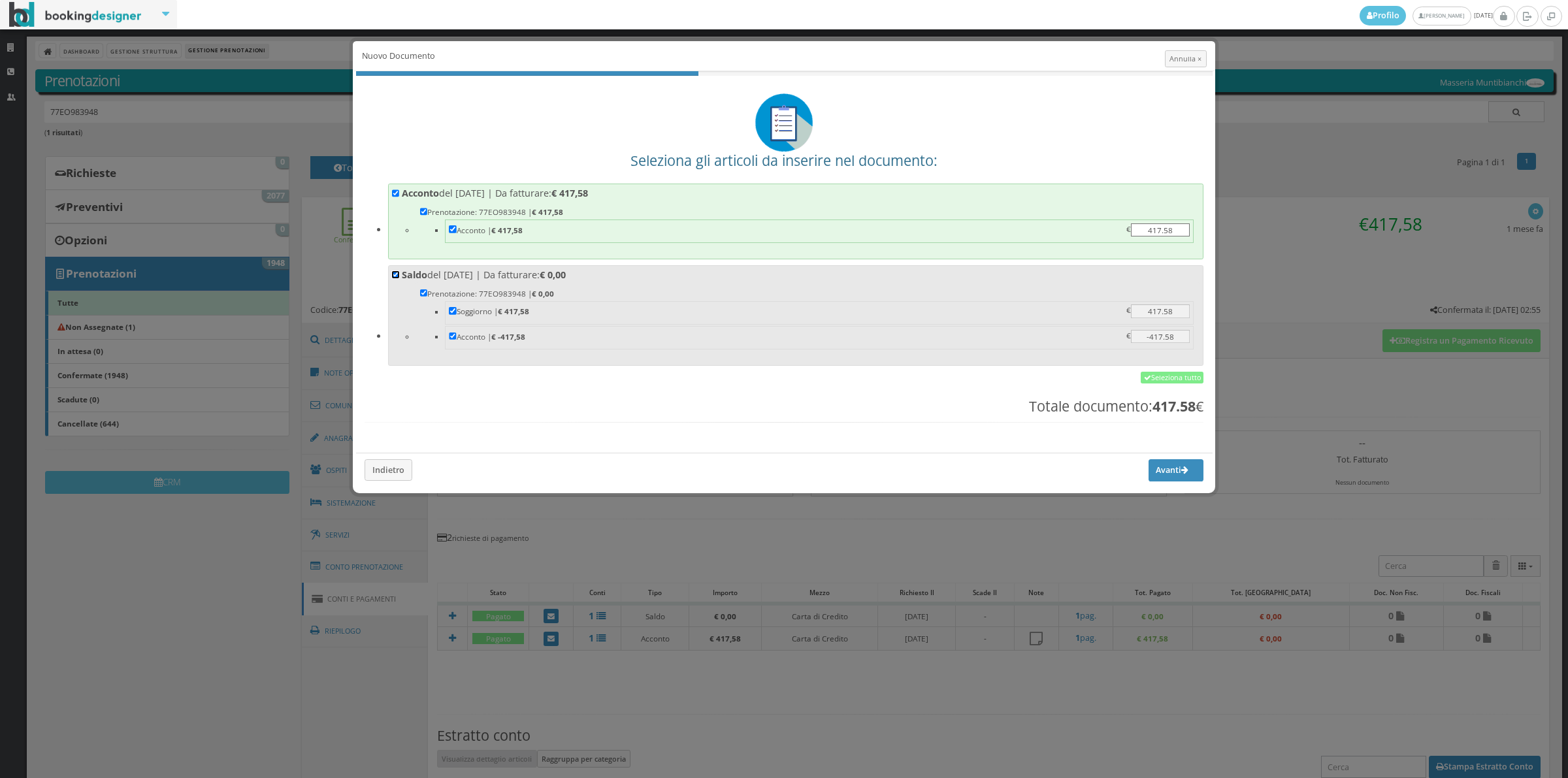
checkbox input "true"
click at [635, 275] on label "Saldo del 12/10/2025 | Da fatturare: € 0,00 Prenotazione: 77EO983948 | € 0,00 S…" at bounding box center [796, 314] width 808 height 91
click at [400, 275] on input "Saldo del 12/10/2025 | Da fatturare: € 0,00 Prenotazione: 77EO983948 | € 0,00 S…" at bounding box center [396, 274] width 8 height 8
checkbox input "false"
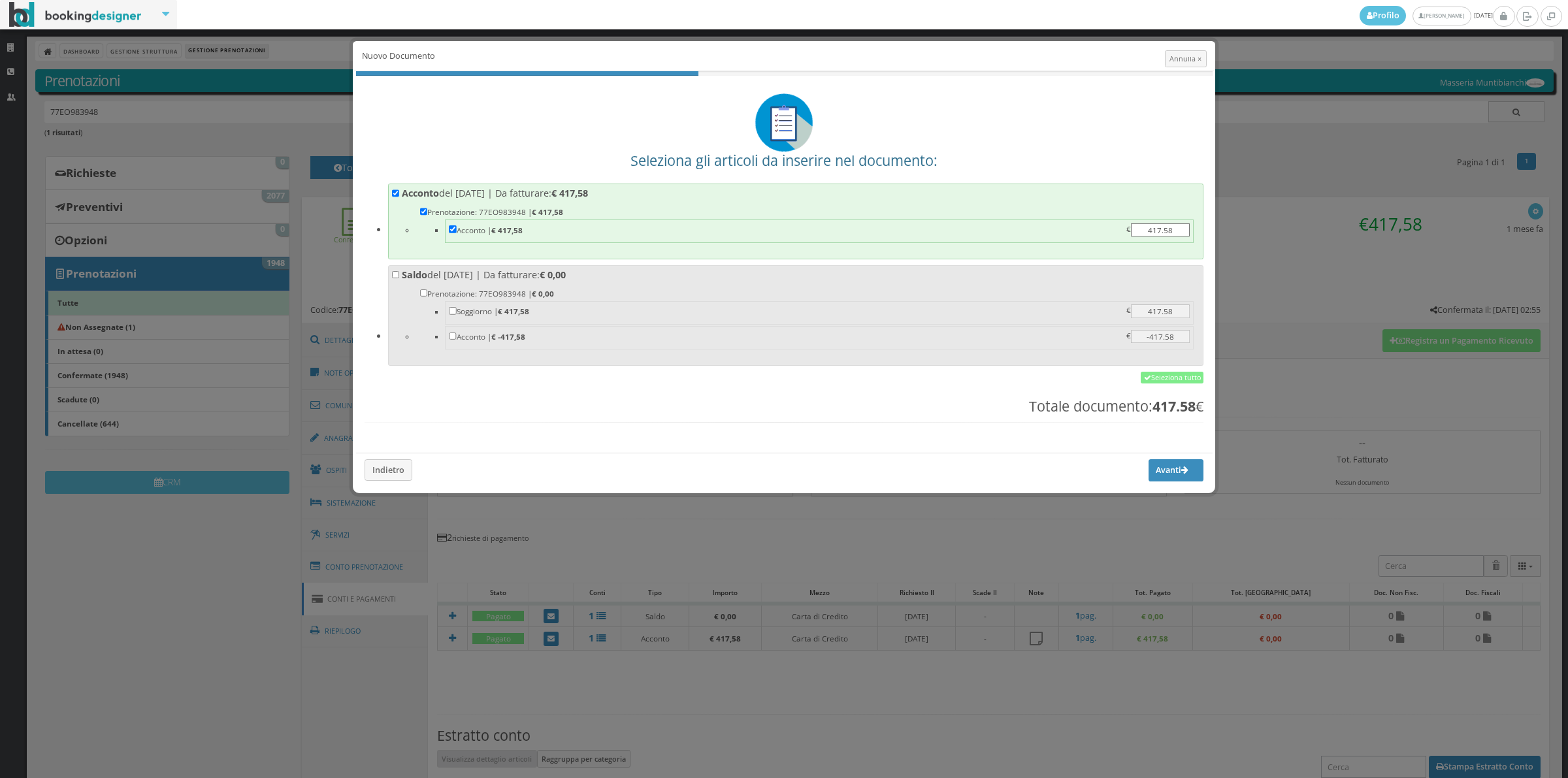
checkbox input "false"
click at [566, 272] on b "€ 0,00" at bounding box center [552, 274] width 26 height 12
click at [400, 272] on input "Saldo del 12/10/2025 | Da fatturare: € 0,00 Prenotazione: 77EO983948 | € 0,00 S…" at bounding box center [396, 274] width 8 height 8
checkbox input "true"
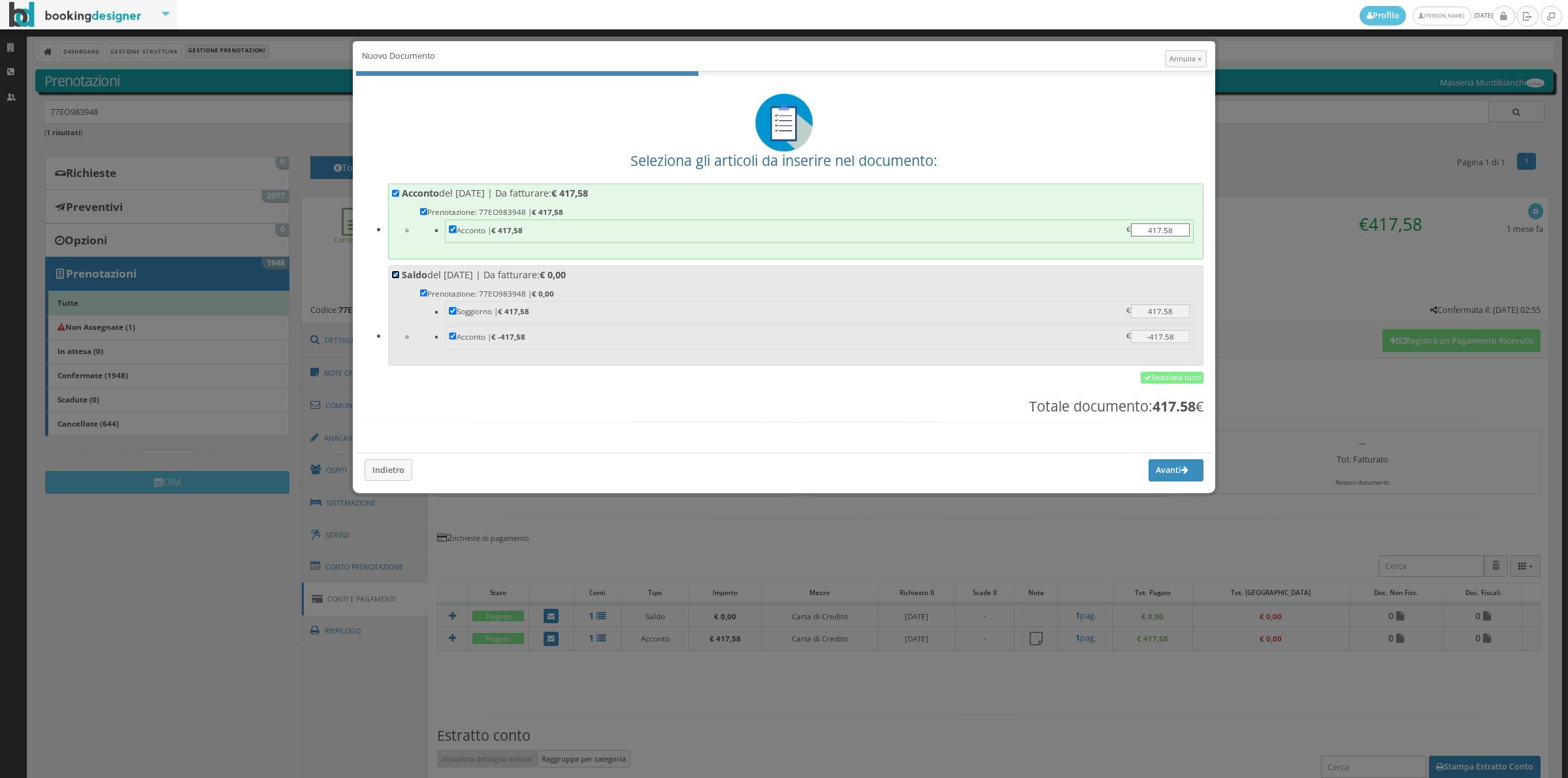
checkbox input "true"
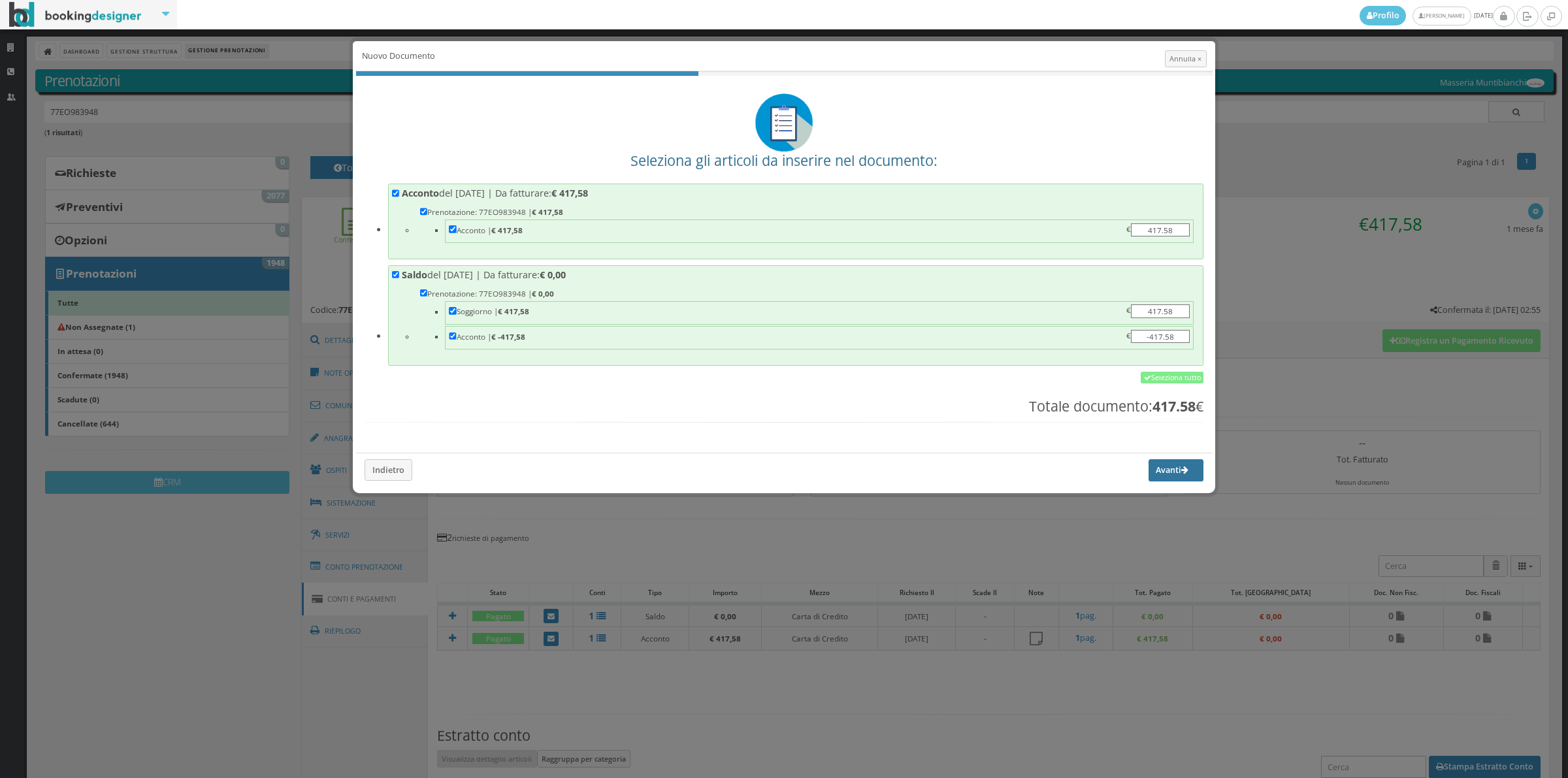
click at [1149, 478] on button "Avanti" at bounding box center [1176, 470] width 55 height 22
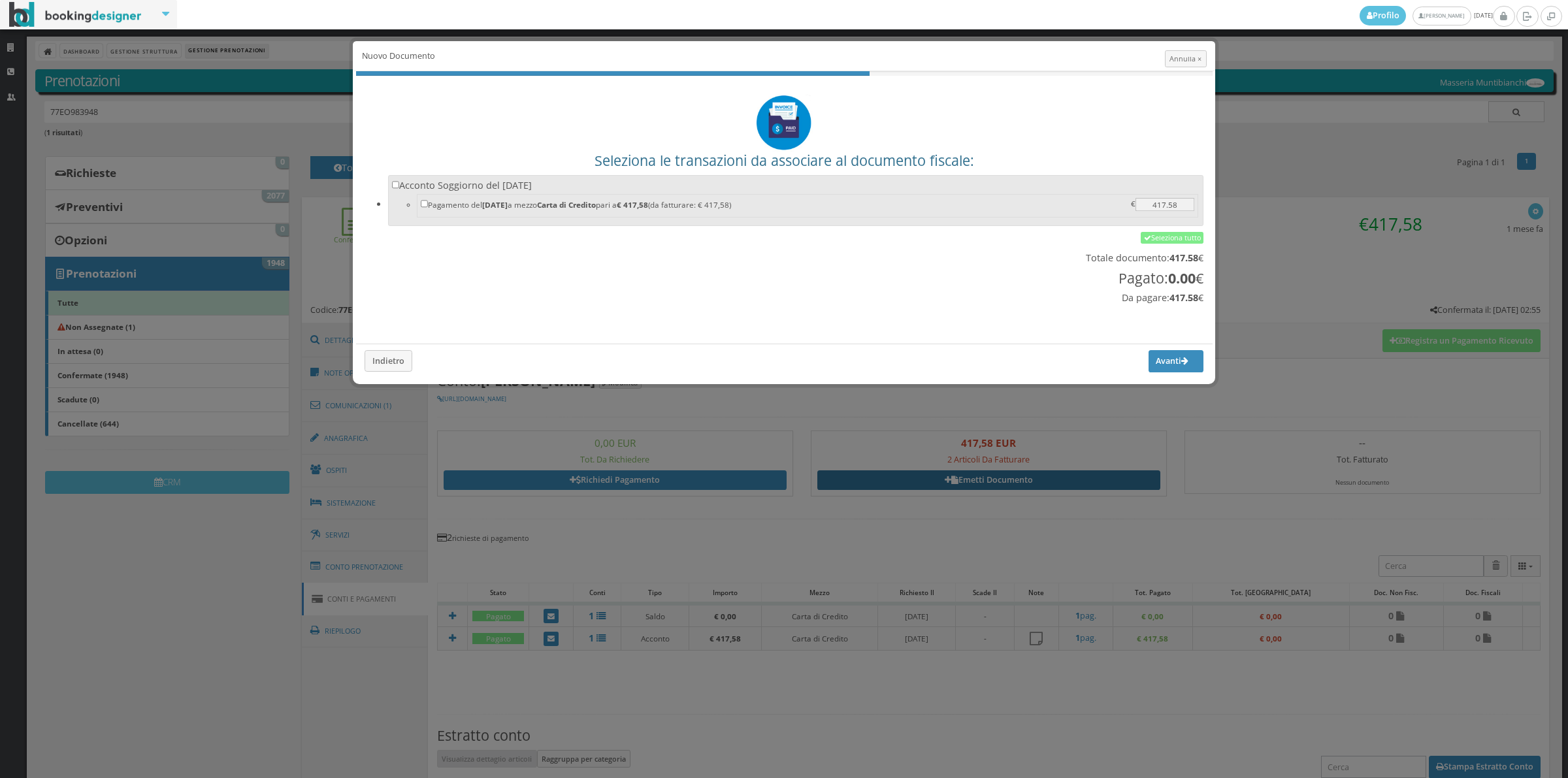
click at [727, 193] on label "Acconto Soggiorno del 08/10/2025 Pagamento del 08/10/2025 a mezzo Carta di Cred…" at bounding box center [796, 200] width 808 height 41
click at [400, 189] on input "Acconto Soggiorno del 08/10/2025 Pagamento del 08/10/2025 a mezzo Carta di Cred…" at bounding box center [396, 184] width 8 height 8
checkbox input "true"
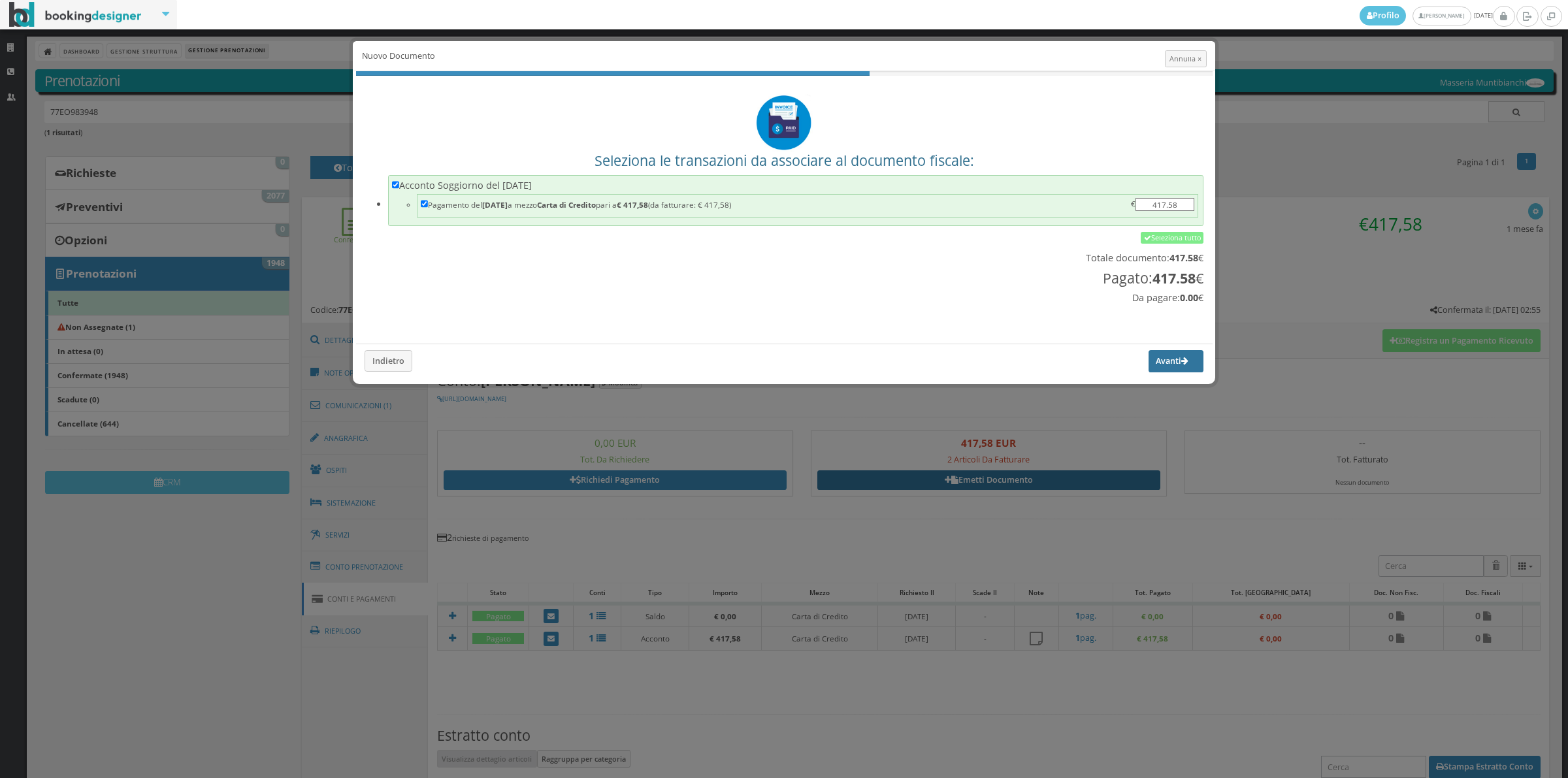
click at [1160, 364] on button "Avanti" at bounding box center [1176, 361] width 55 height 22
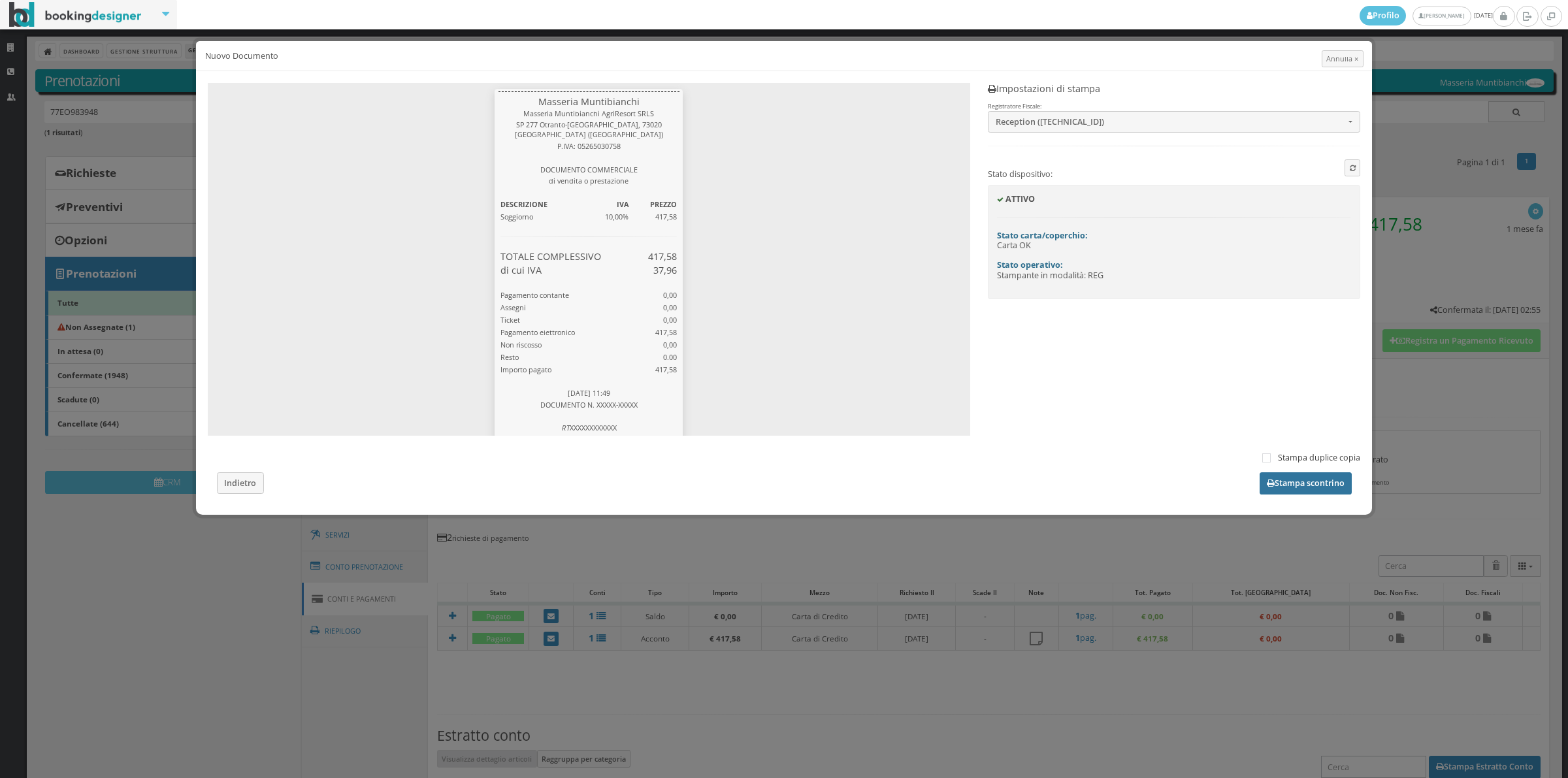
click at [1281, 481] on button "Stampa scontrino" at bounding box center [1306, 483] width 92 height 22
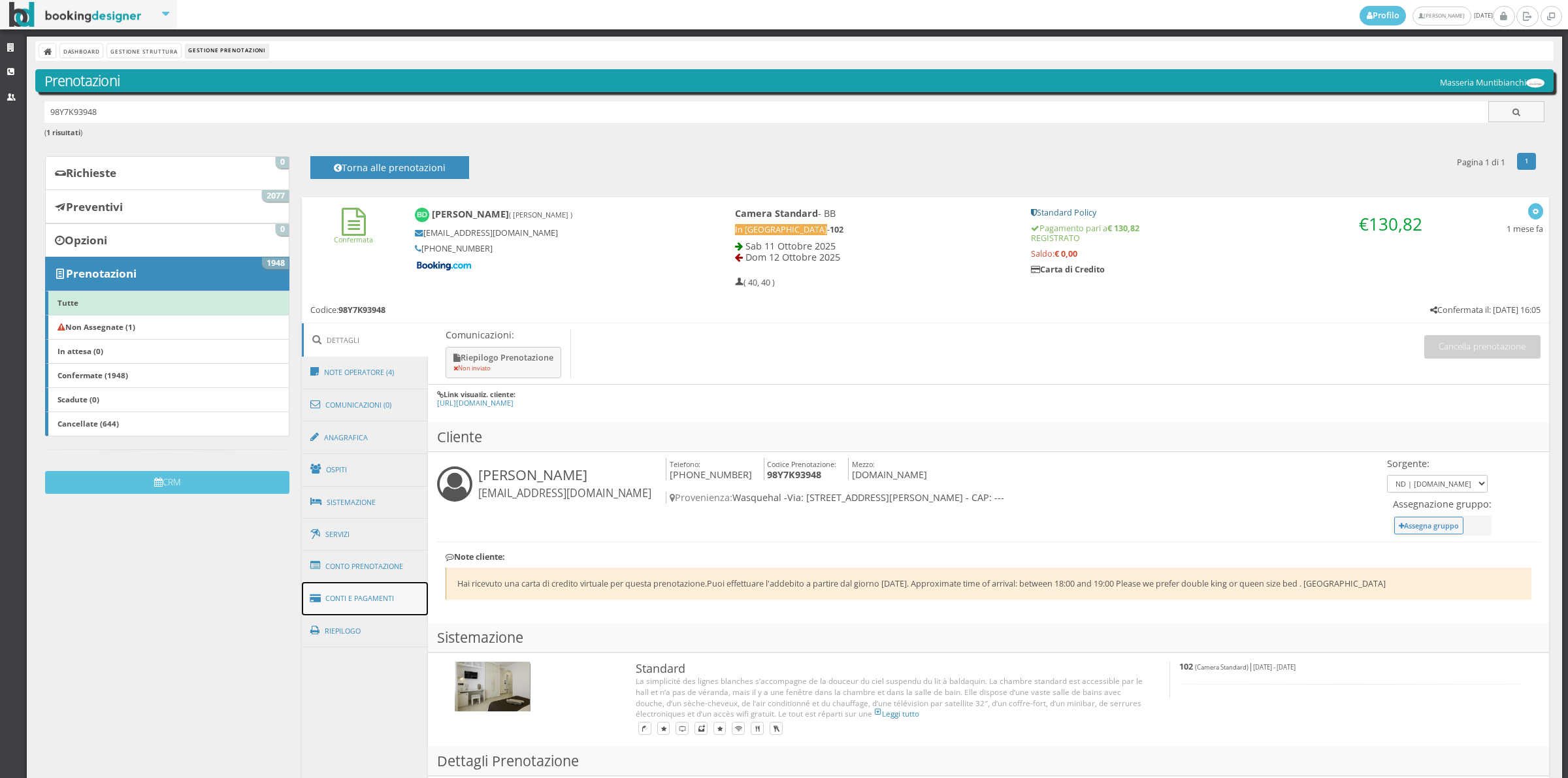
click at [403, 612] on link "Conti e Pagamenti" at bounding box center [365, 599] width 127 height 33
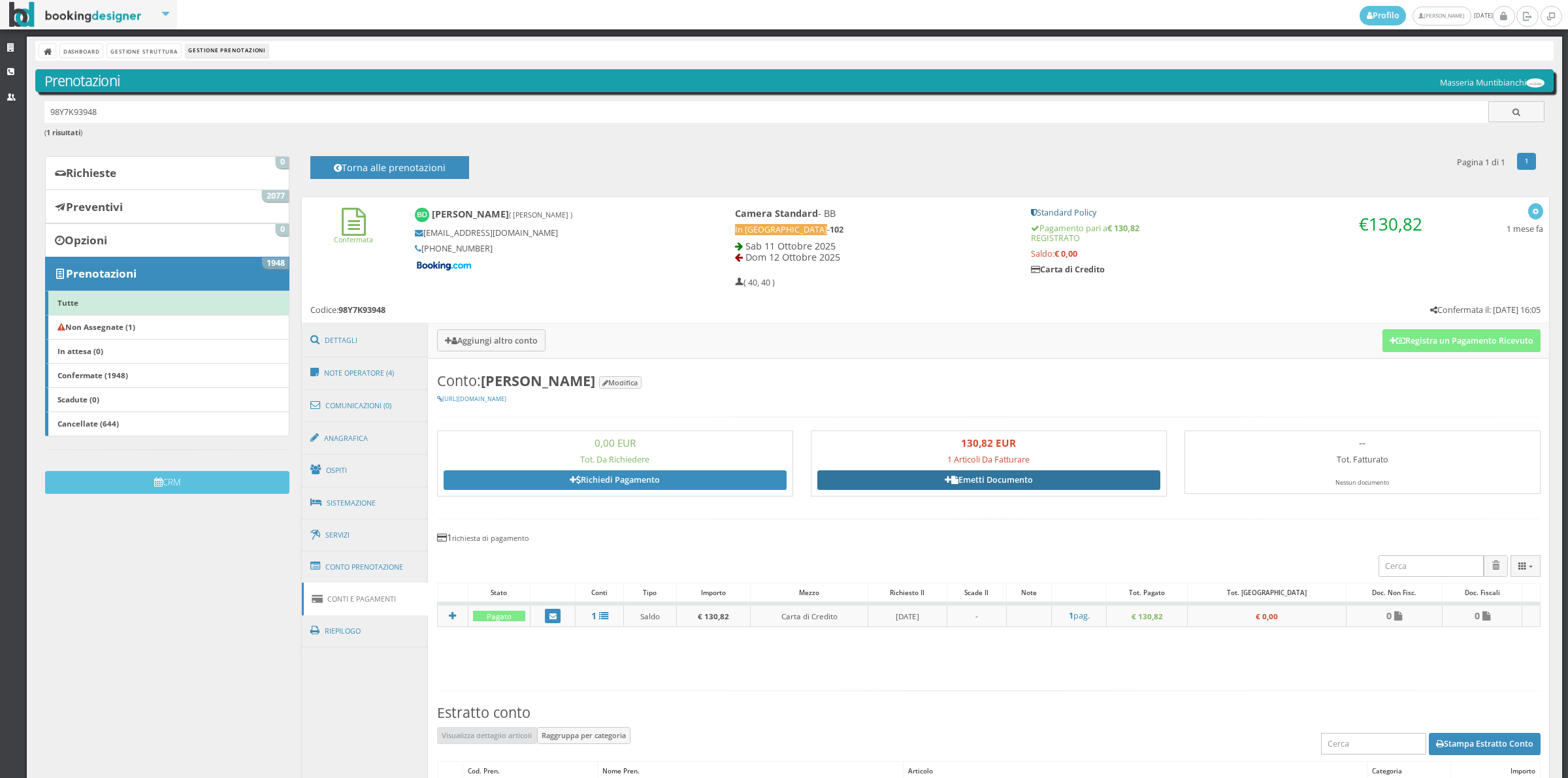
click at [1020, 485] on link "Emetti Documento" at bounding box center [989, 480] width 343 height 20
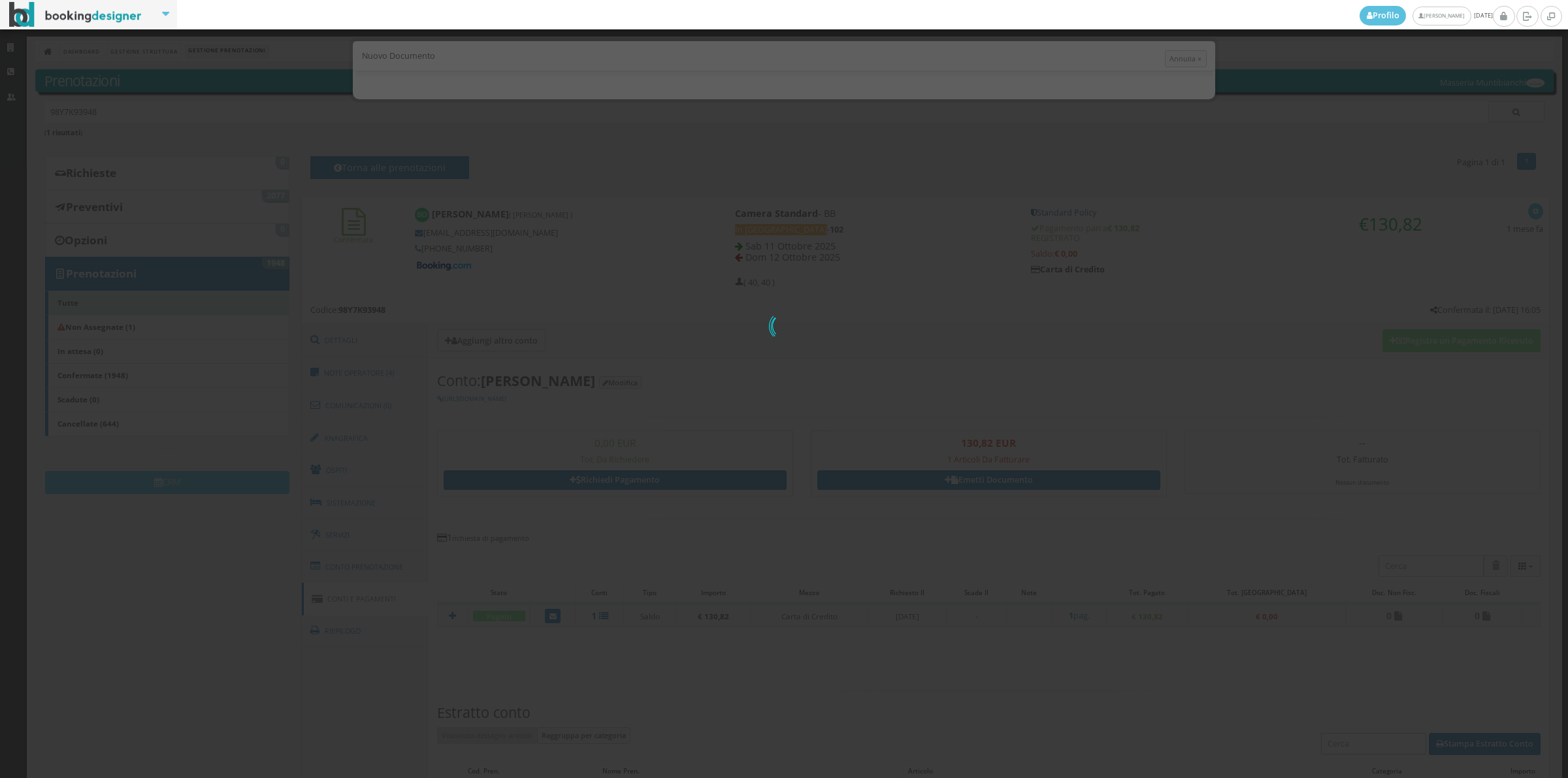
select select "FR"
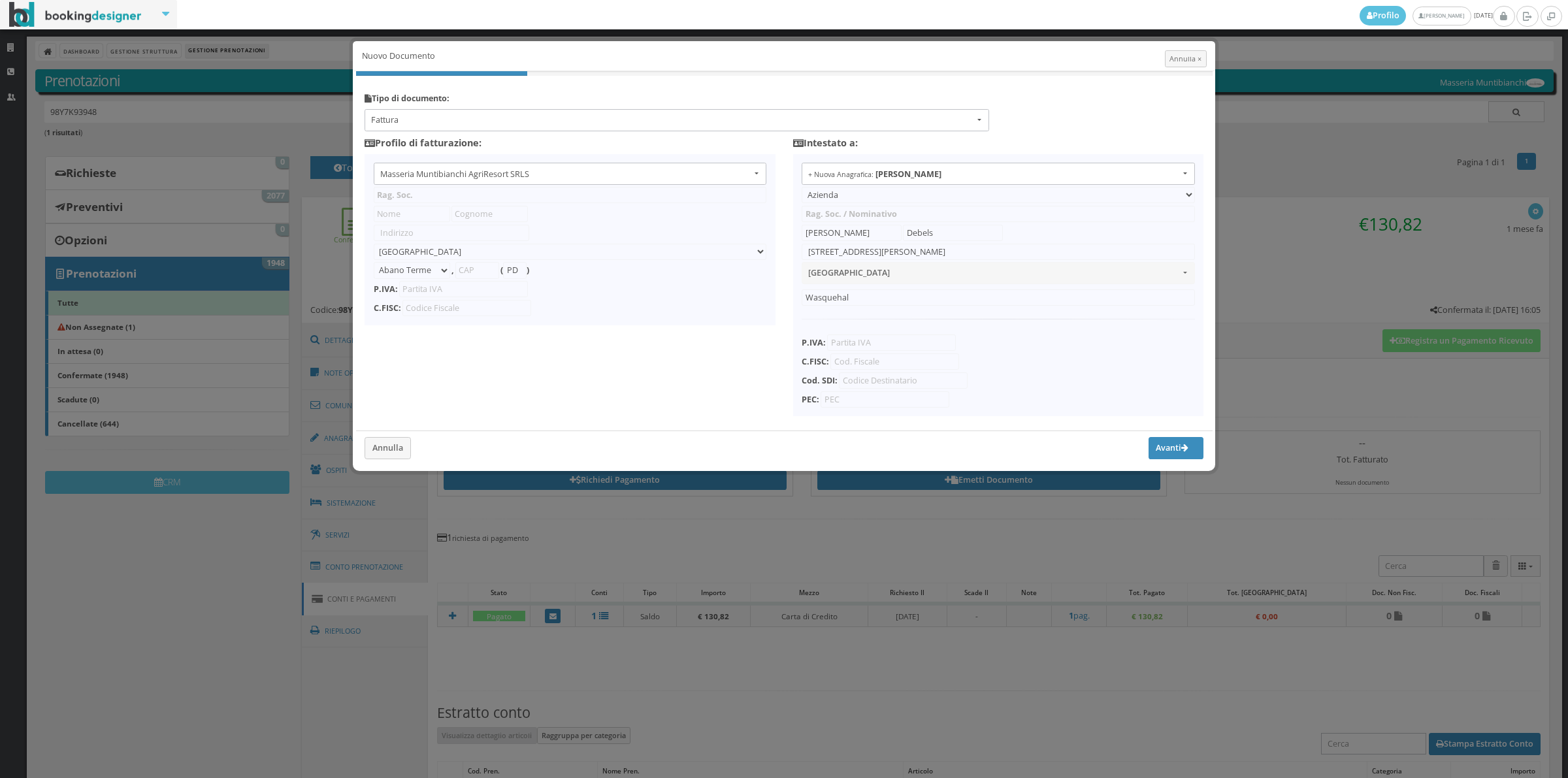
type input "Masseria Muntibianchi AgriResort SRLS"
type input "SP 277 Otranto-[GEOGRAPHIC_DATA]"
select select "Giurdignano"
type input "73020"
type input "LE"
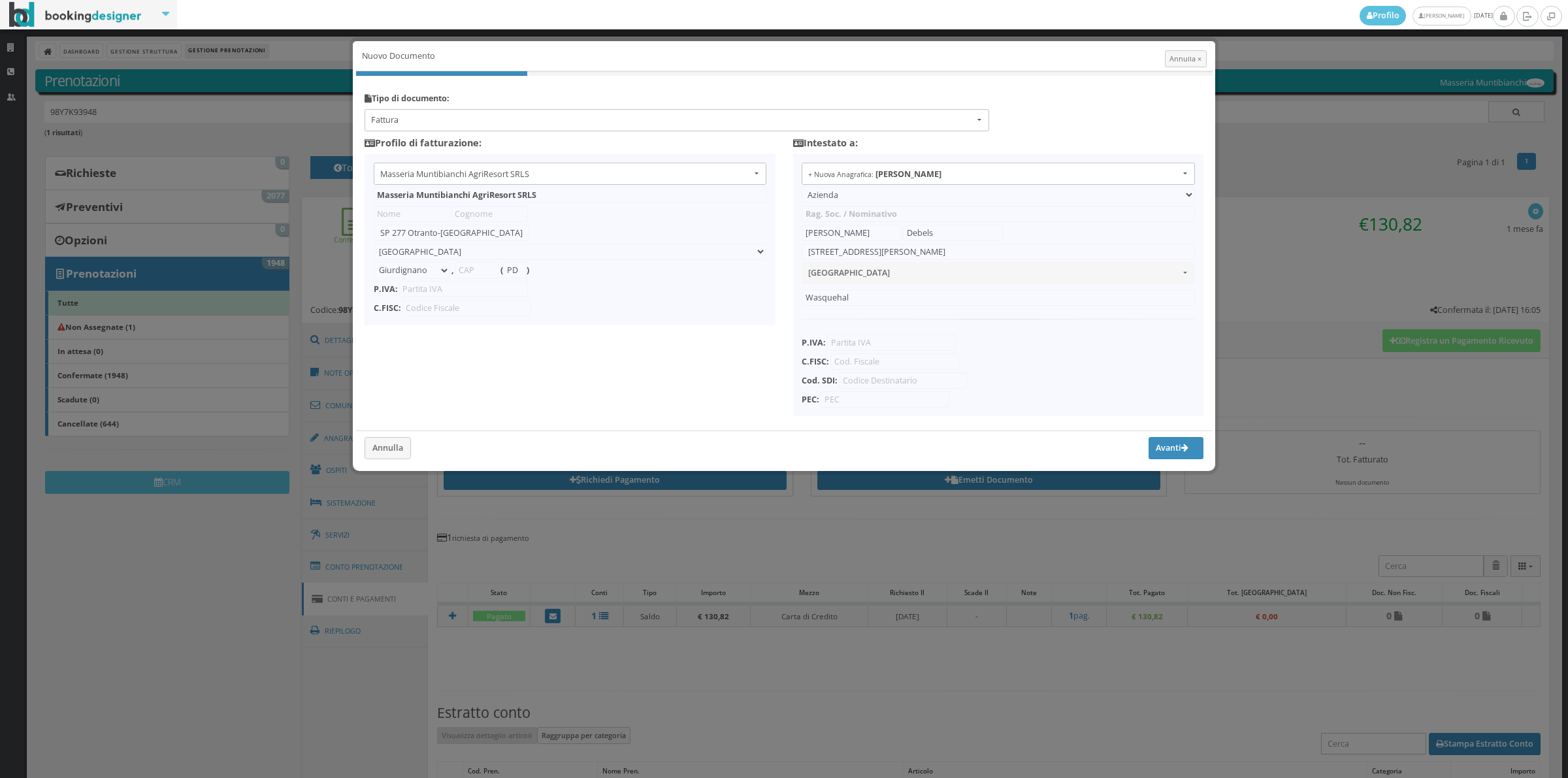
type input "05265030758"
click at [423, 126] on span "Fattura" at bounding box center [672, 120] width 603 height 12
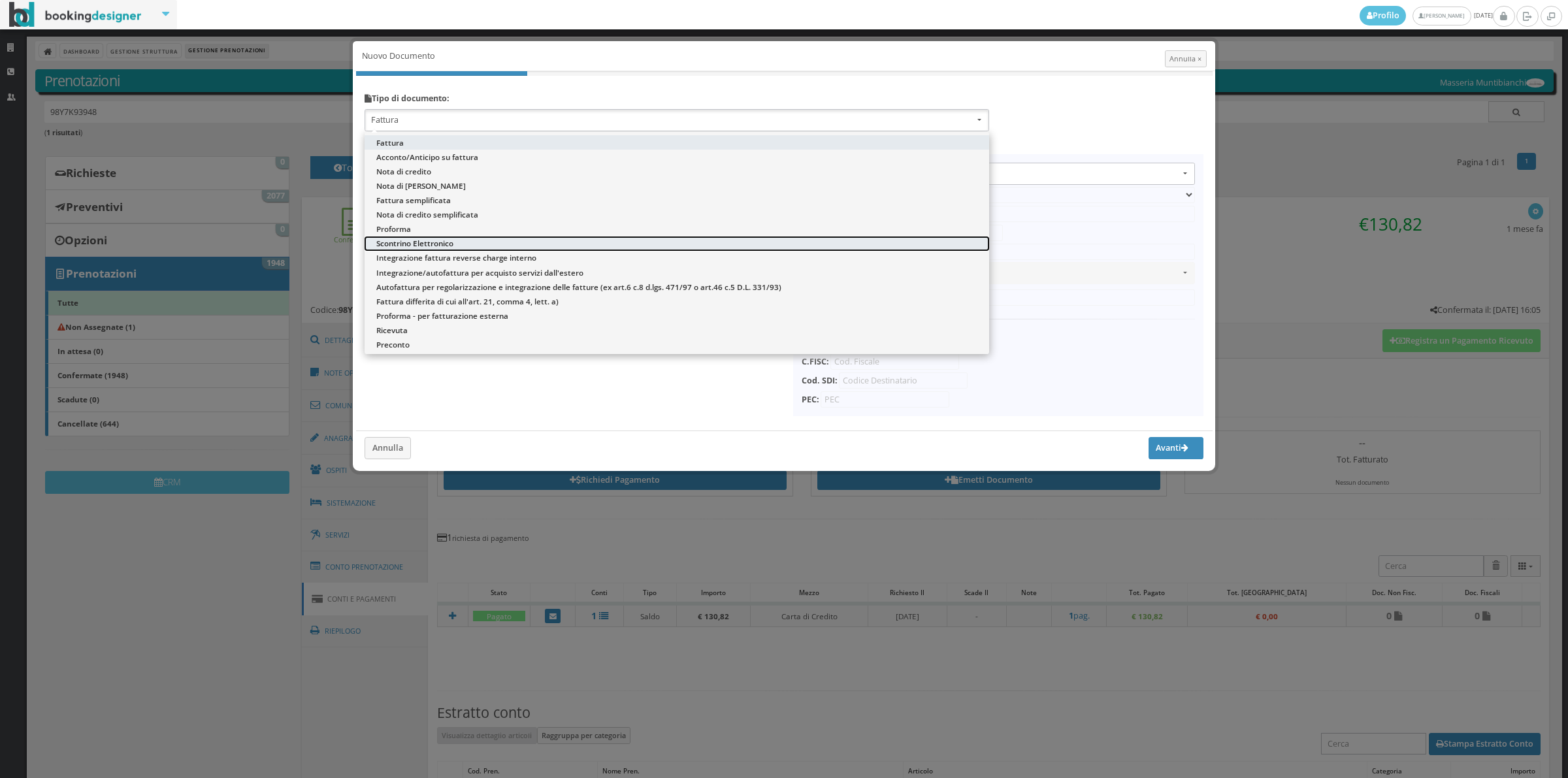
click at [405, 246] on span "Scontrino Elettronico" at bounding box center [415, 243] width 77 height 11
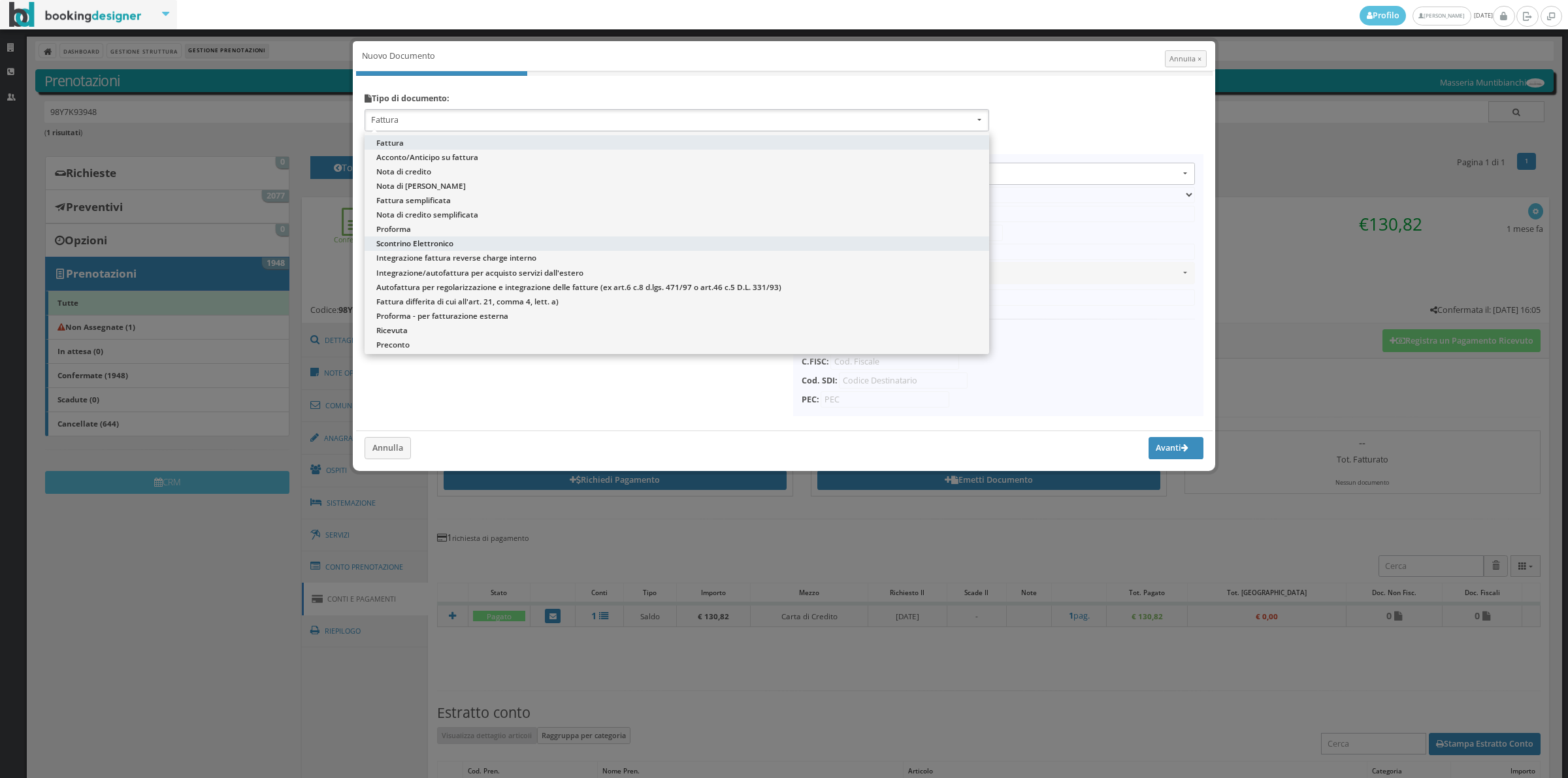
select select "ION02"
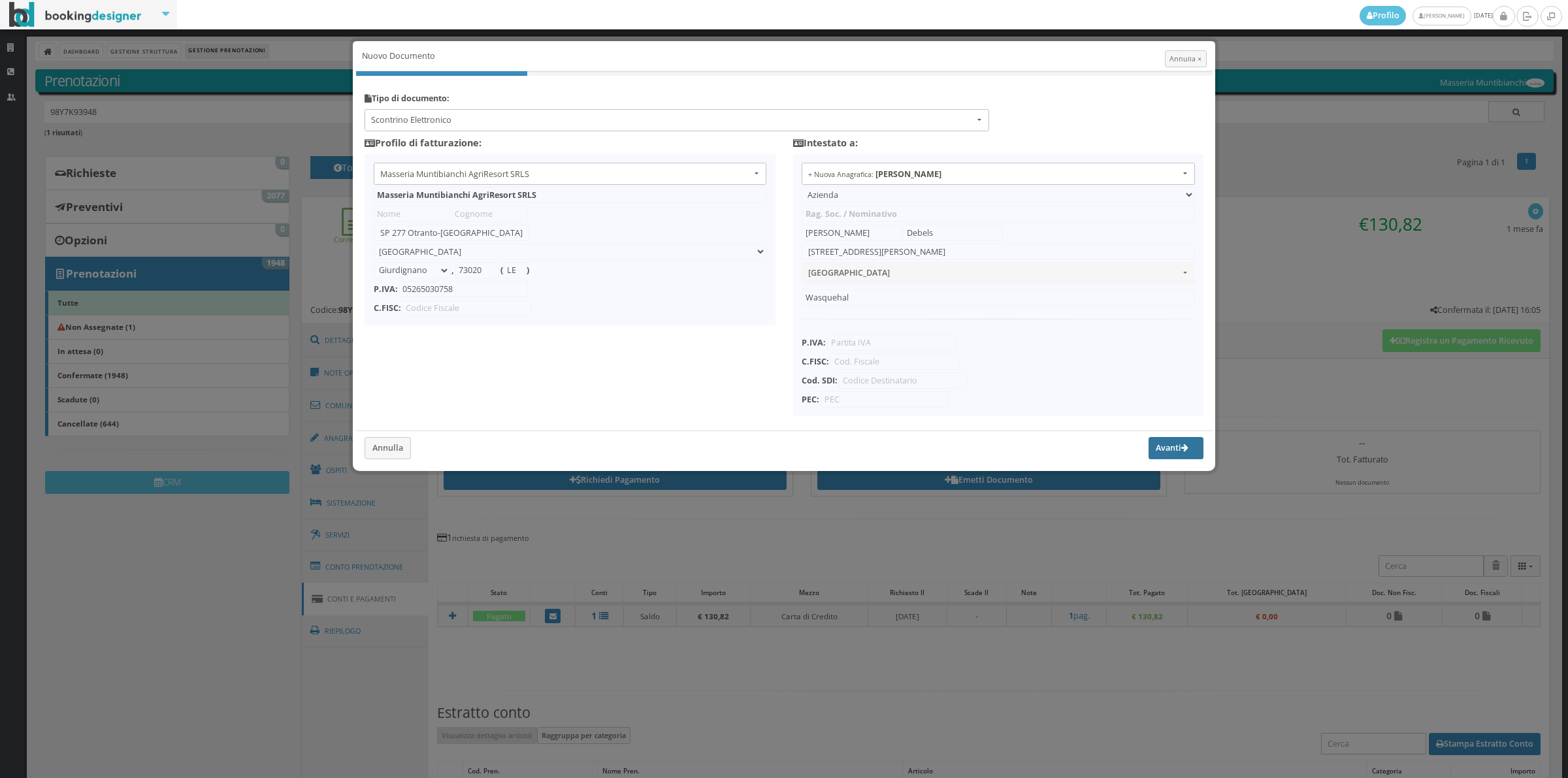
click at [1158, 451] on button "Avanti" at bounding box center [1176, 448] width 55 height 22
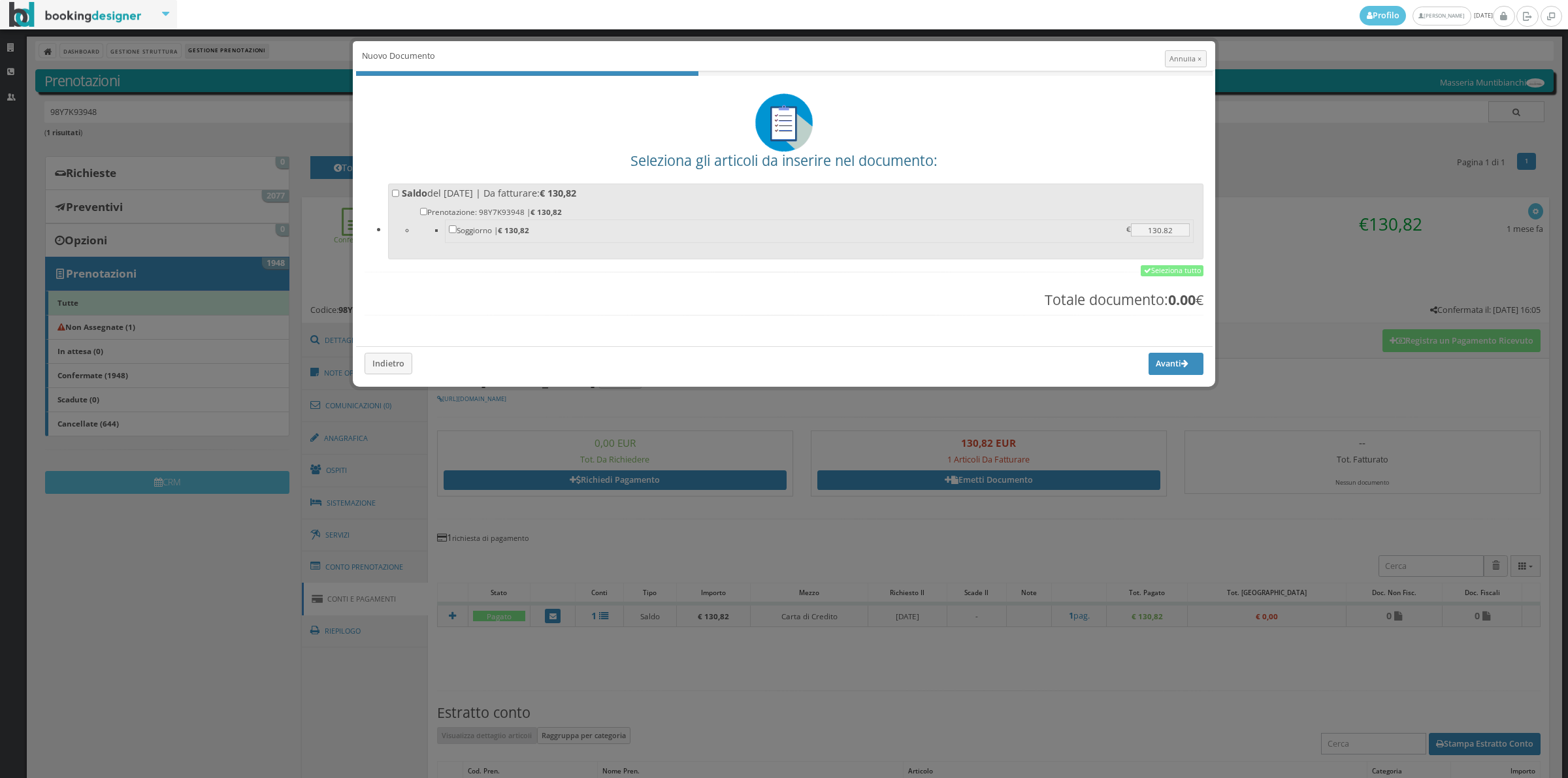
click at [576, 194] on b "€ 130,82" at bounding box center [557, 194] width 36 height 12
click at [400, 194] on input "Saldo del 11/10/2025 | Da fatturare: € 130,82 Prenotazione: 98Y7K93948 | € 130,…" at bounding box center [396, 193] width 8 height 8
checkbox input "true"
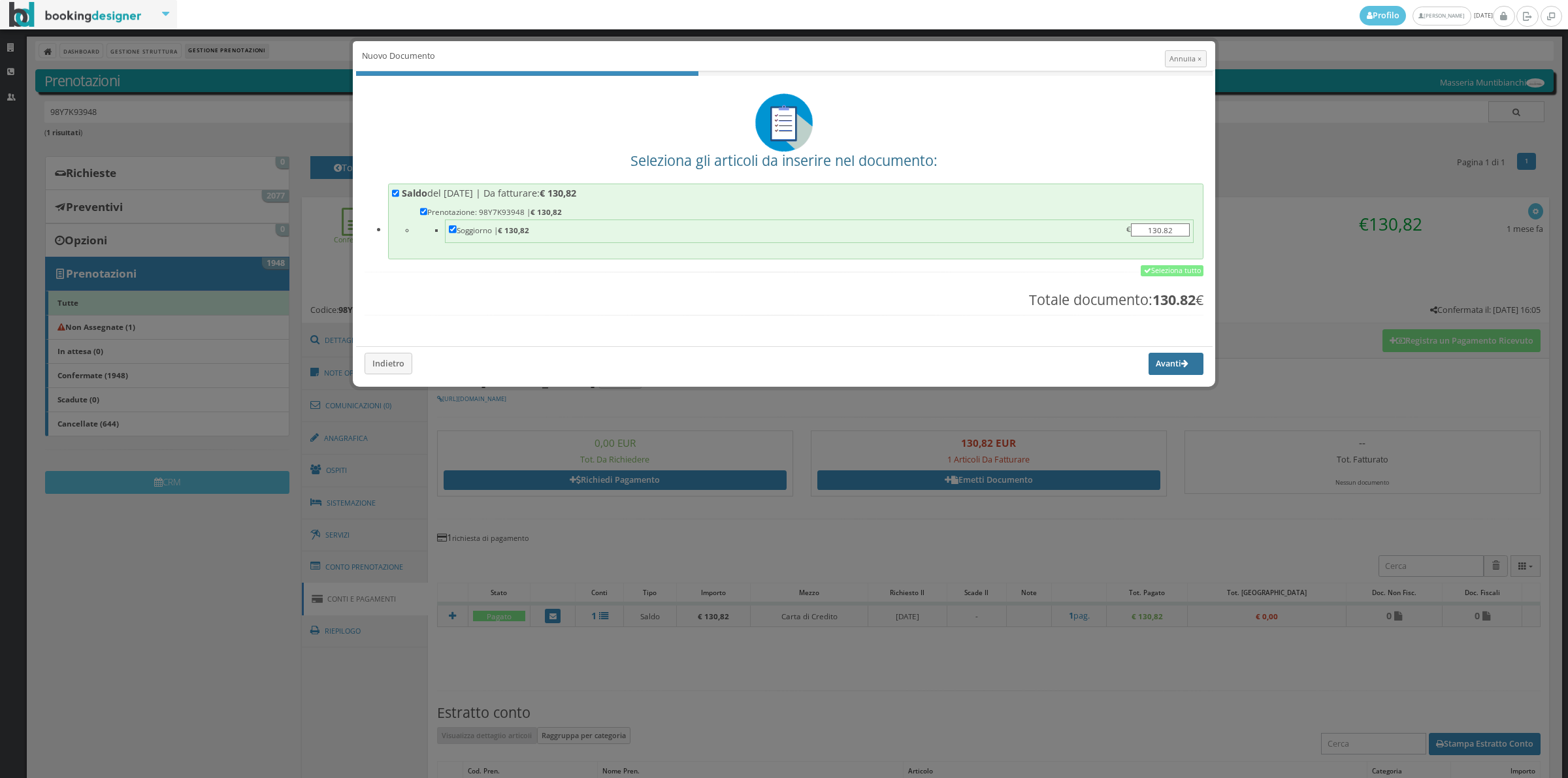
click at [1170, 367] on button "Avanti" at bounding box center [1176, 363] width 55 height 22
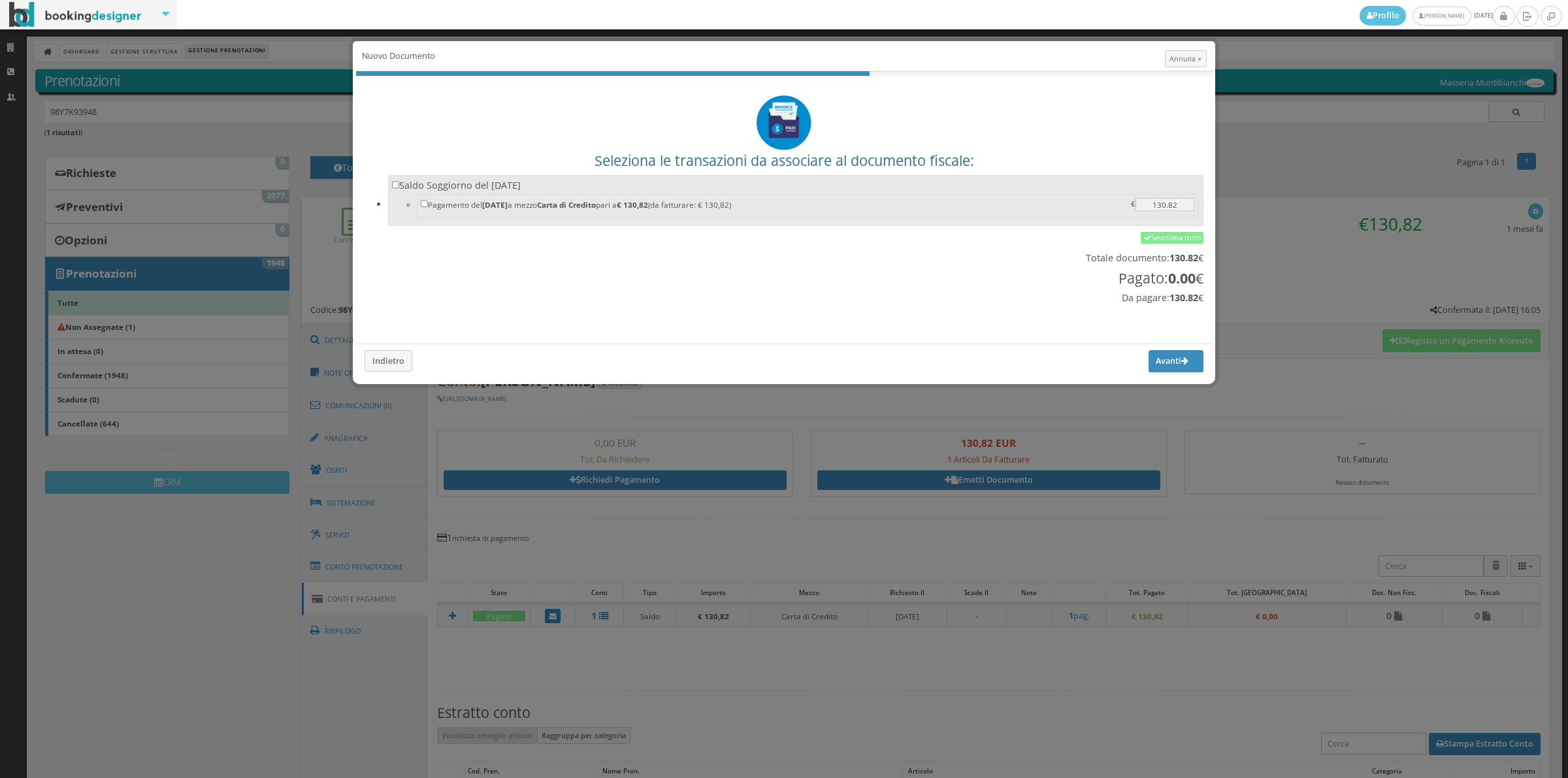
click at [562, 184] on label "Saldo Soggiorno del 11/10/2025 Pagamento del 11/10/2025 a mezzo Carta di Credit…" at bounding box center [796, 200] width 808 height 41
click at [400, 184] on input "Saldo Soggiorno del 11/10/2025 Pagamento del 11/10/2025 a mezzo Carta di Credit…" at bounding box center [396, 184] width 8 height 8
checkbox input "true"
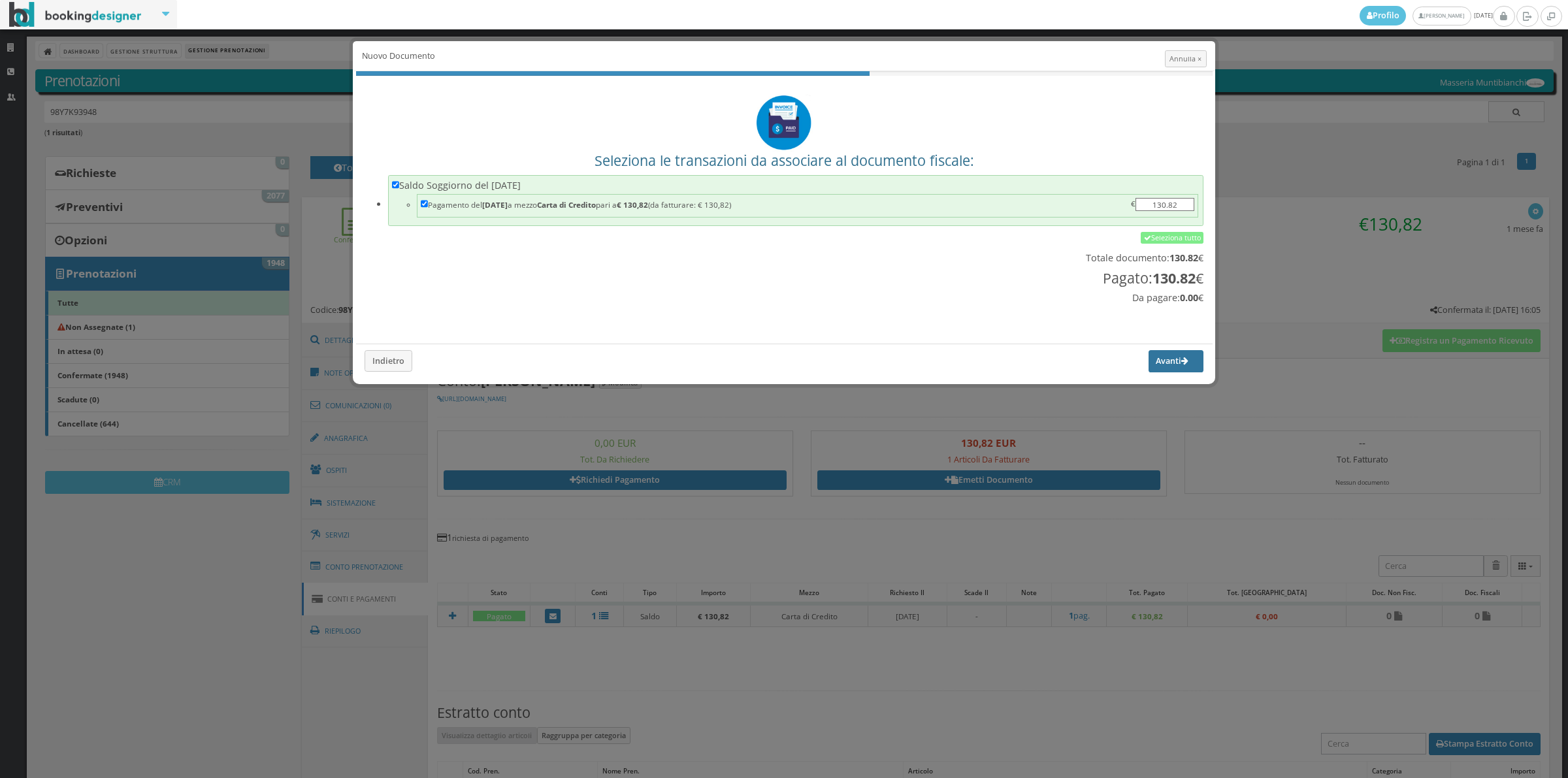
click at [1149, 360] on button "Avanti" at bounding box center [1176, 361] width 55 height 22
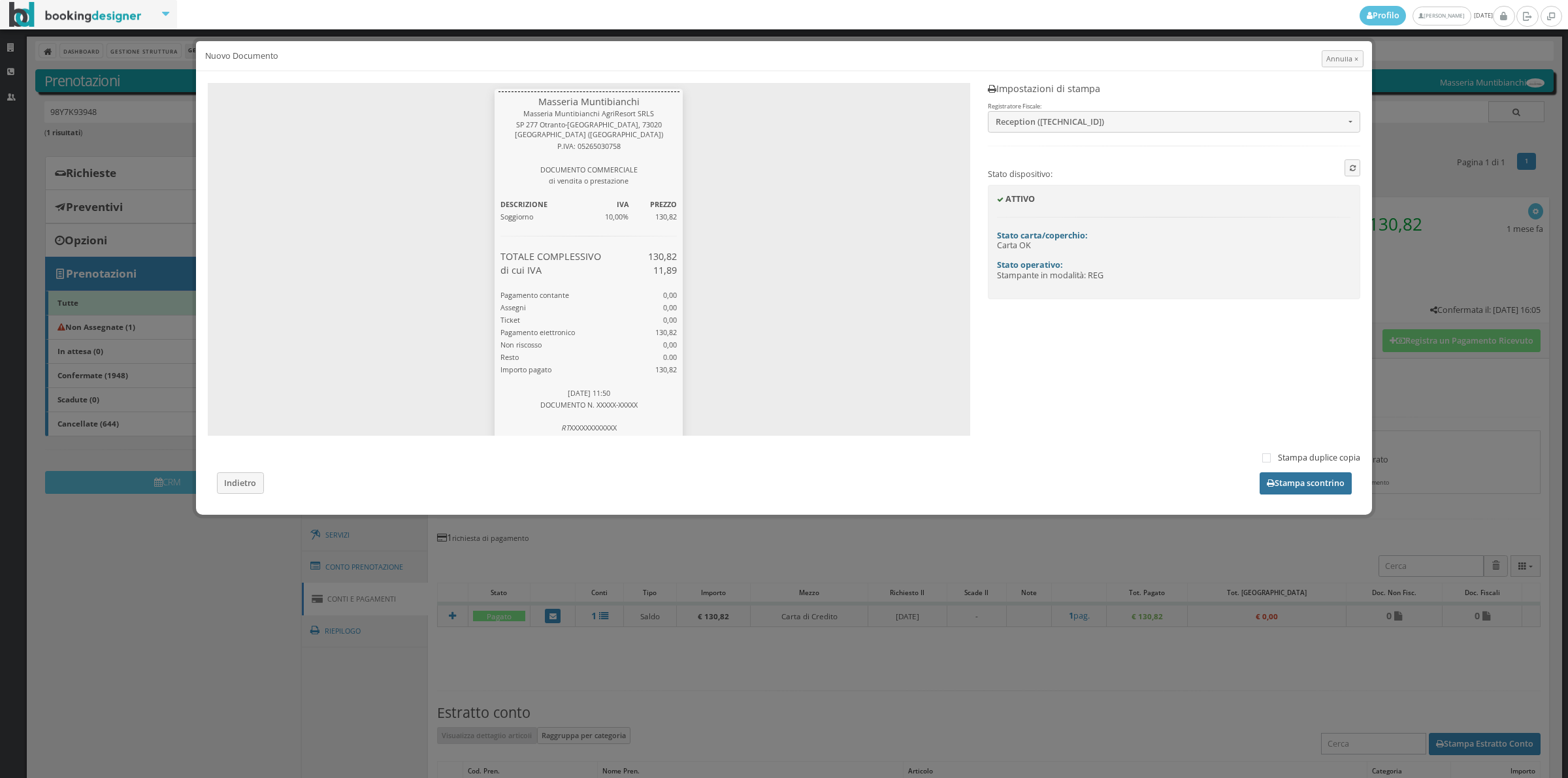
click at [1298, 488] on button "Stampa scontrino" at bounding box center [1306, 483] width 92 height 22
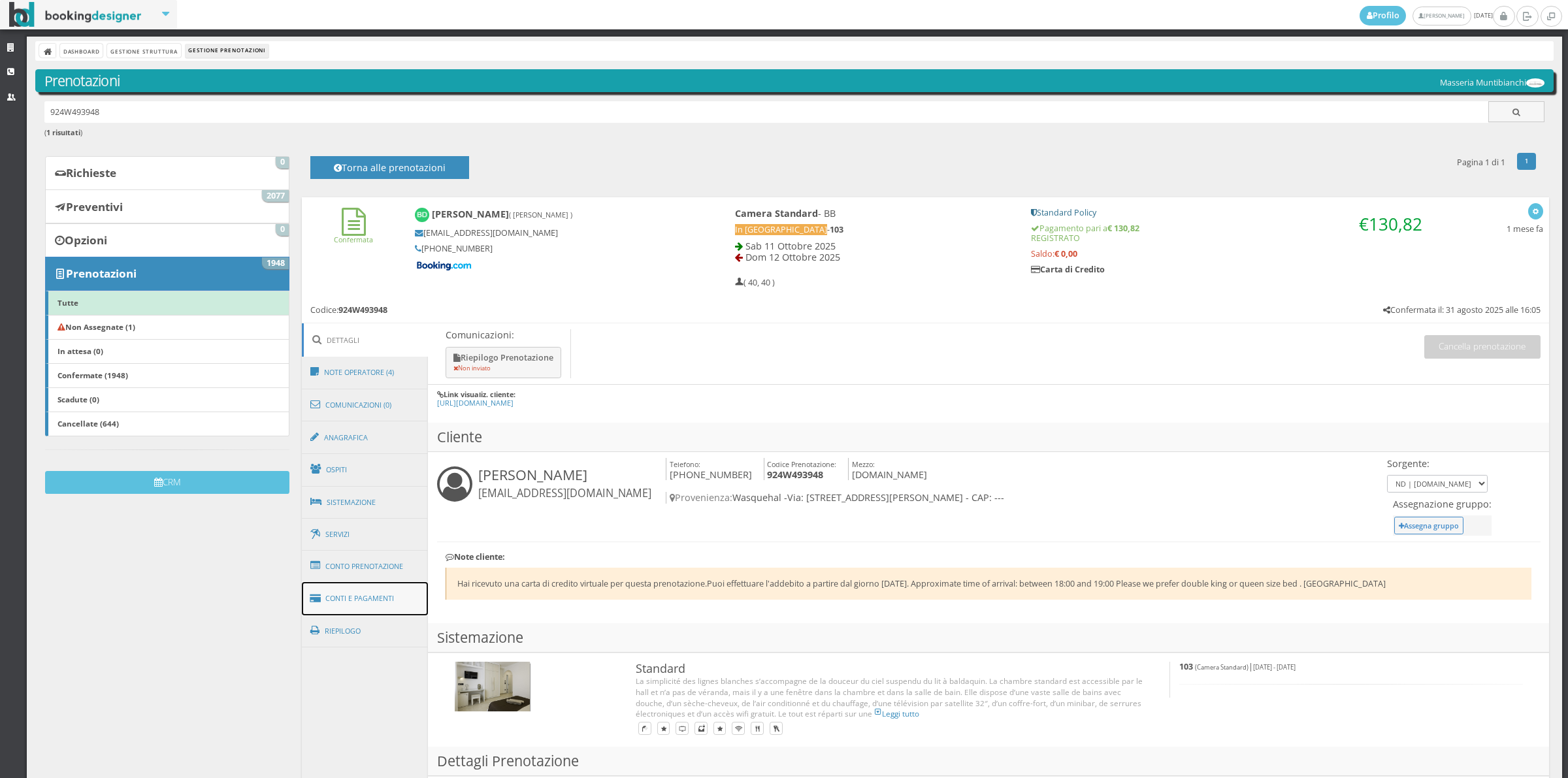
click at [397, 612] on link "Conti e Pagamenti" at bounding box center [365, 599] width 127 height 33
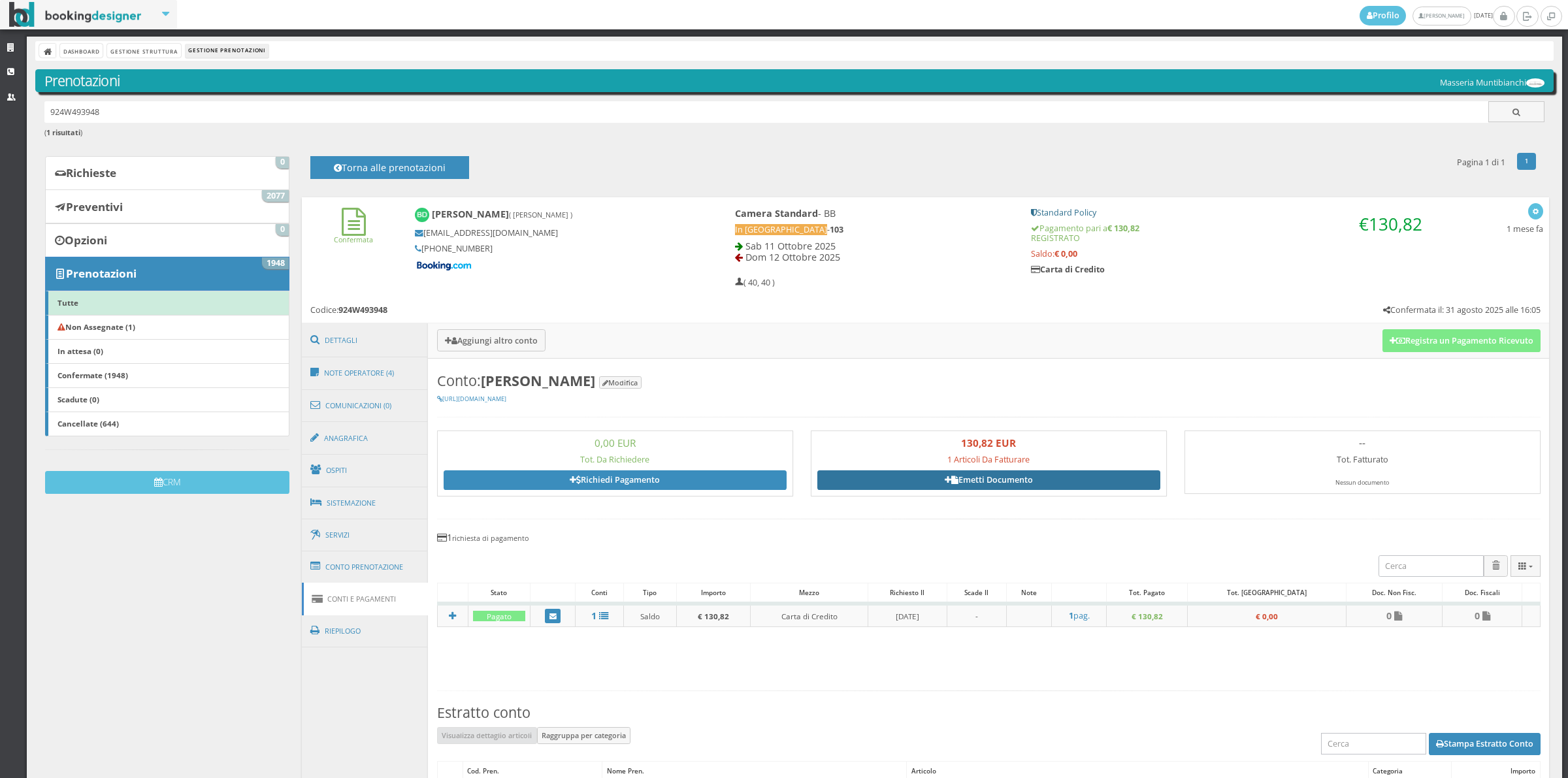
click at [984, 477] on link "Emetti Documento" at bounding box center [989, 480] width 343 height 20
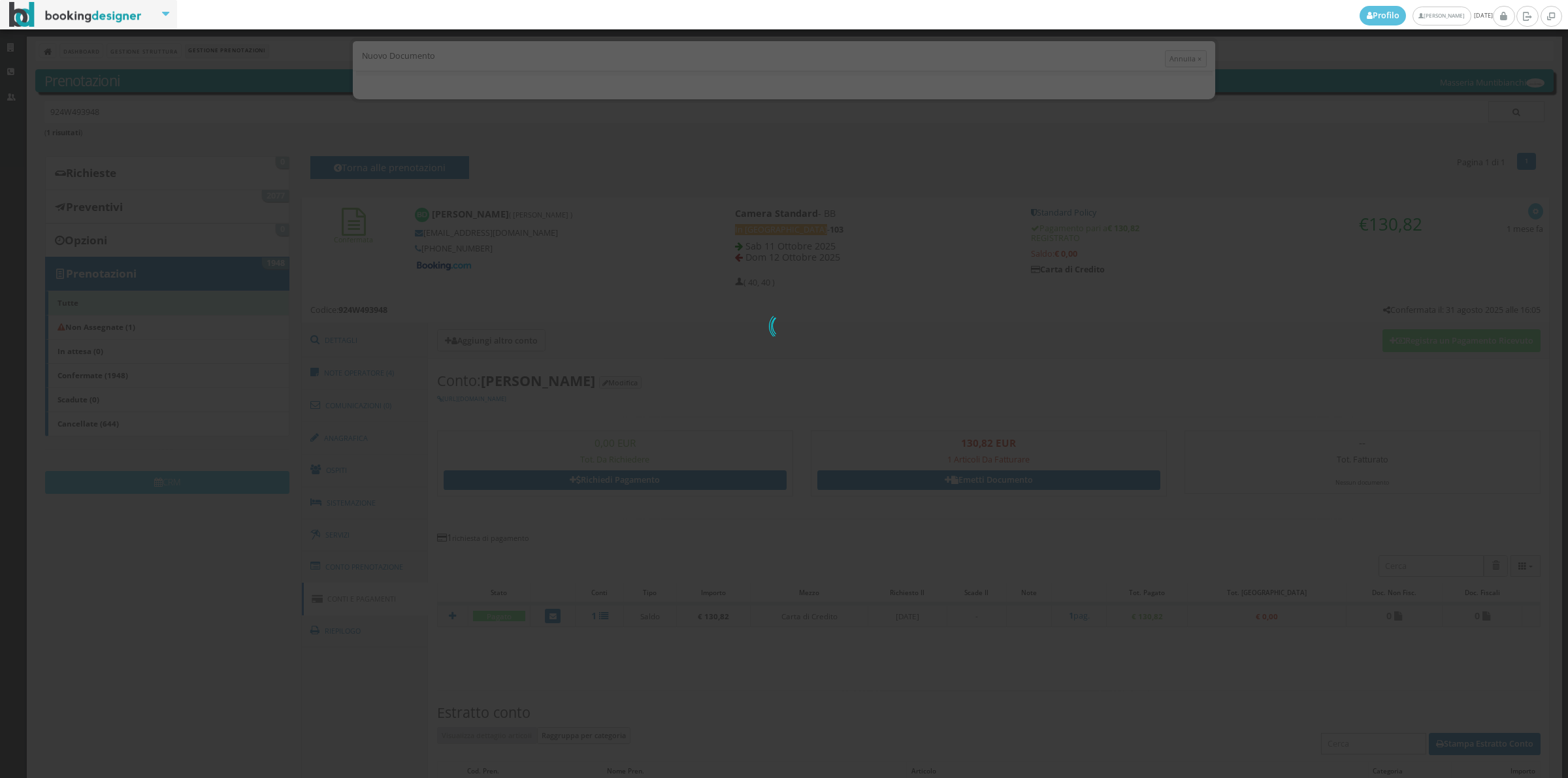
select select "FR"
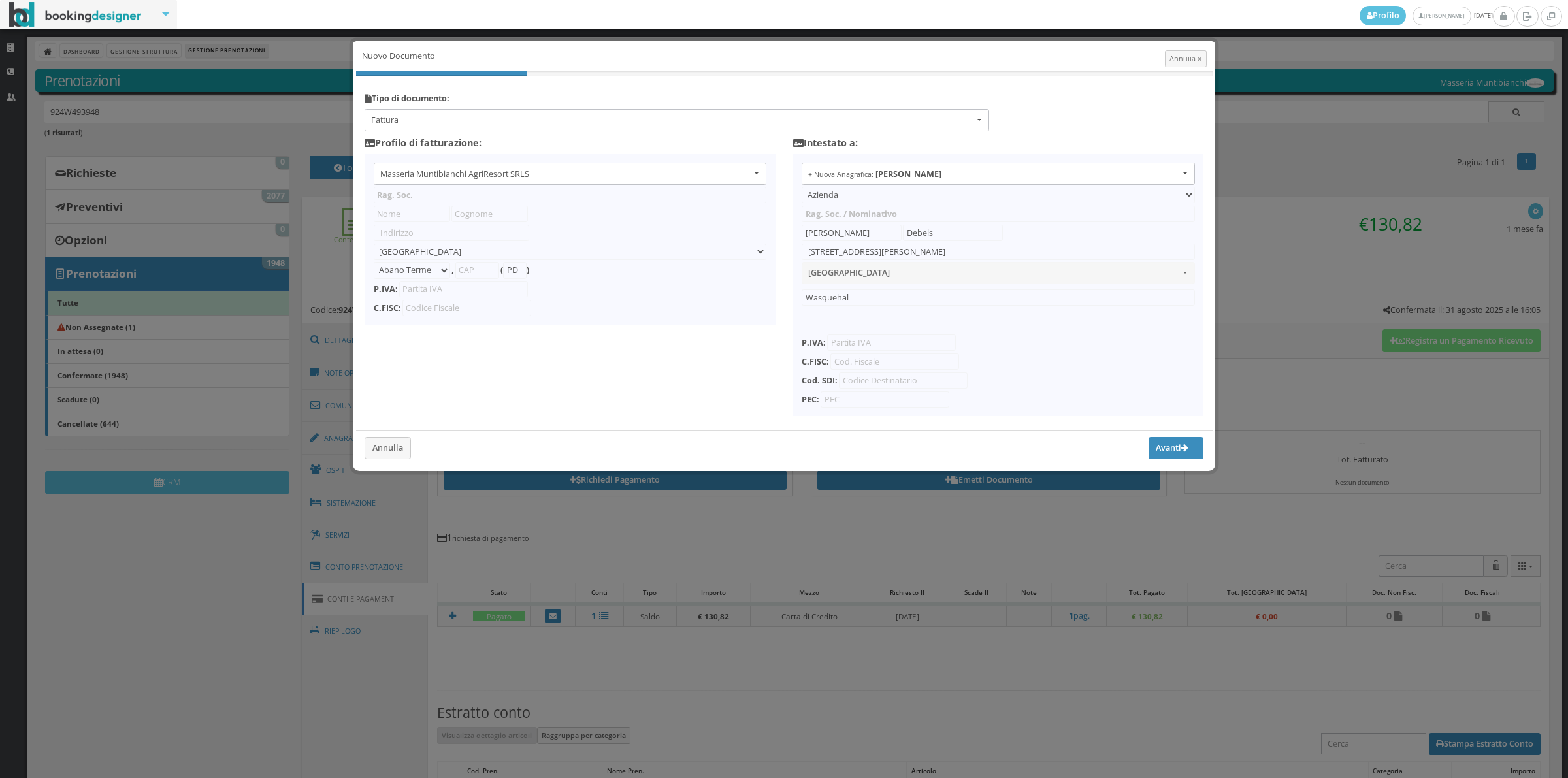
type input "Masseria Muntibianchi AgriResort SRLS"
type input "SP 277 Otranto-[GEOGRAPHIC_DATA]"
select select "Giurdignano"
type input "73020"
type input "LE"
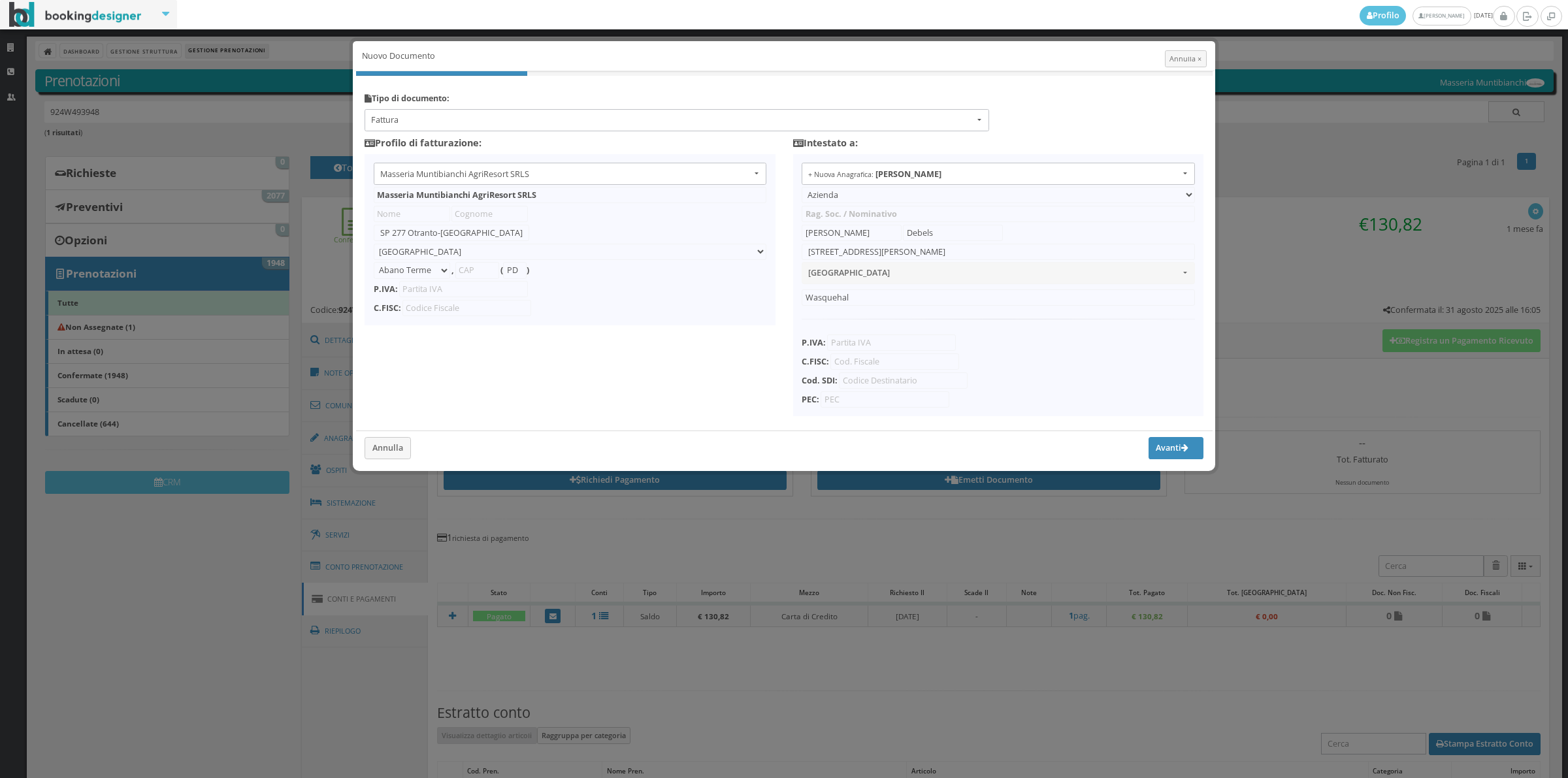
type input "05265030758"
click at [510, 114] on span "Fattura" at bounding box center [672, 120] width 603 height 12
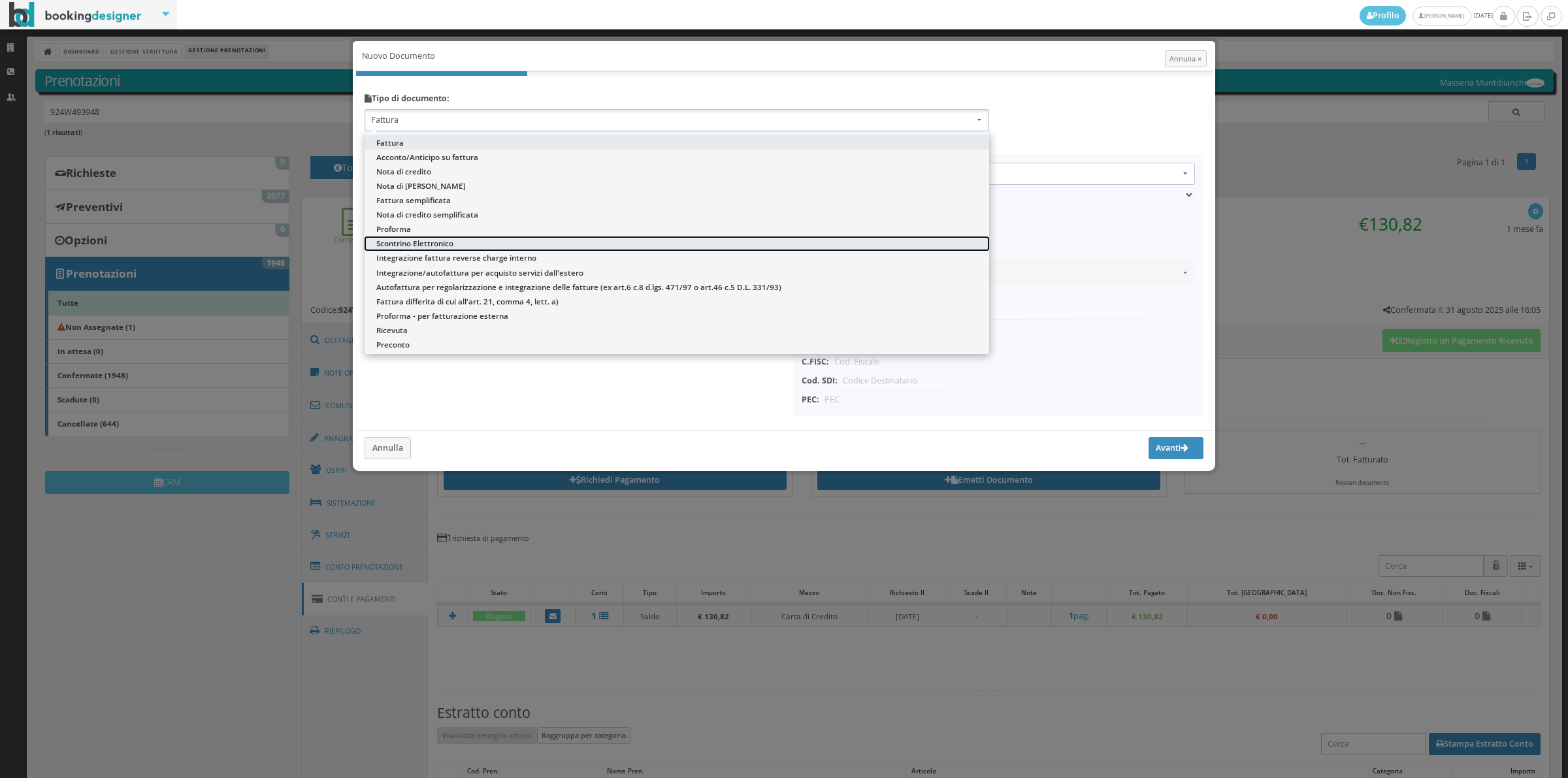
click at [454, 239] on link "Scontrino Elettronico" at bounding box center [677, 243] width 625 height 14
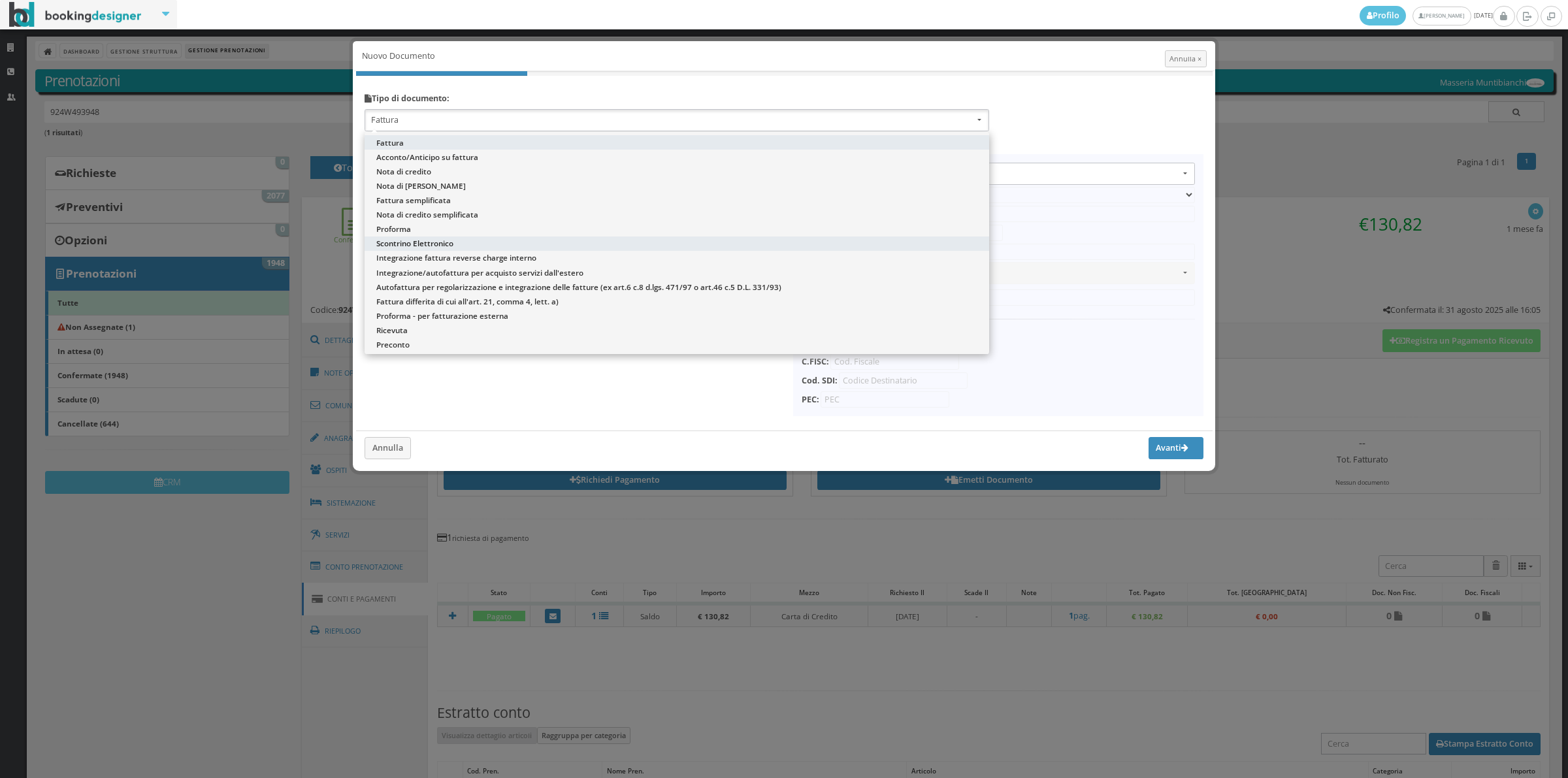
select select "ION02"
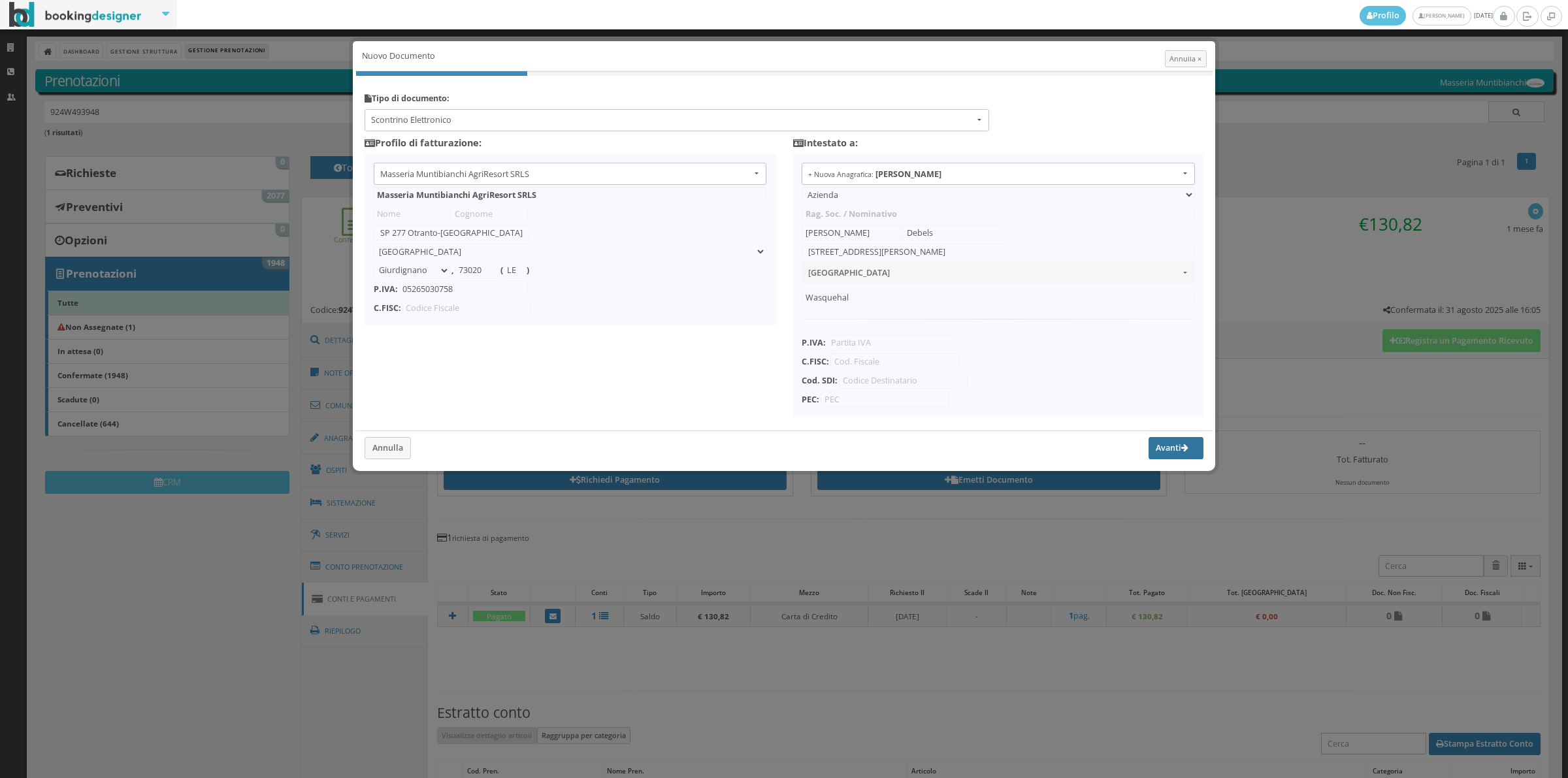
click at [1158, 448] on button "Avanti" at bounding box center [1176, 448] width 55 height 22
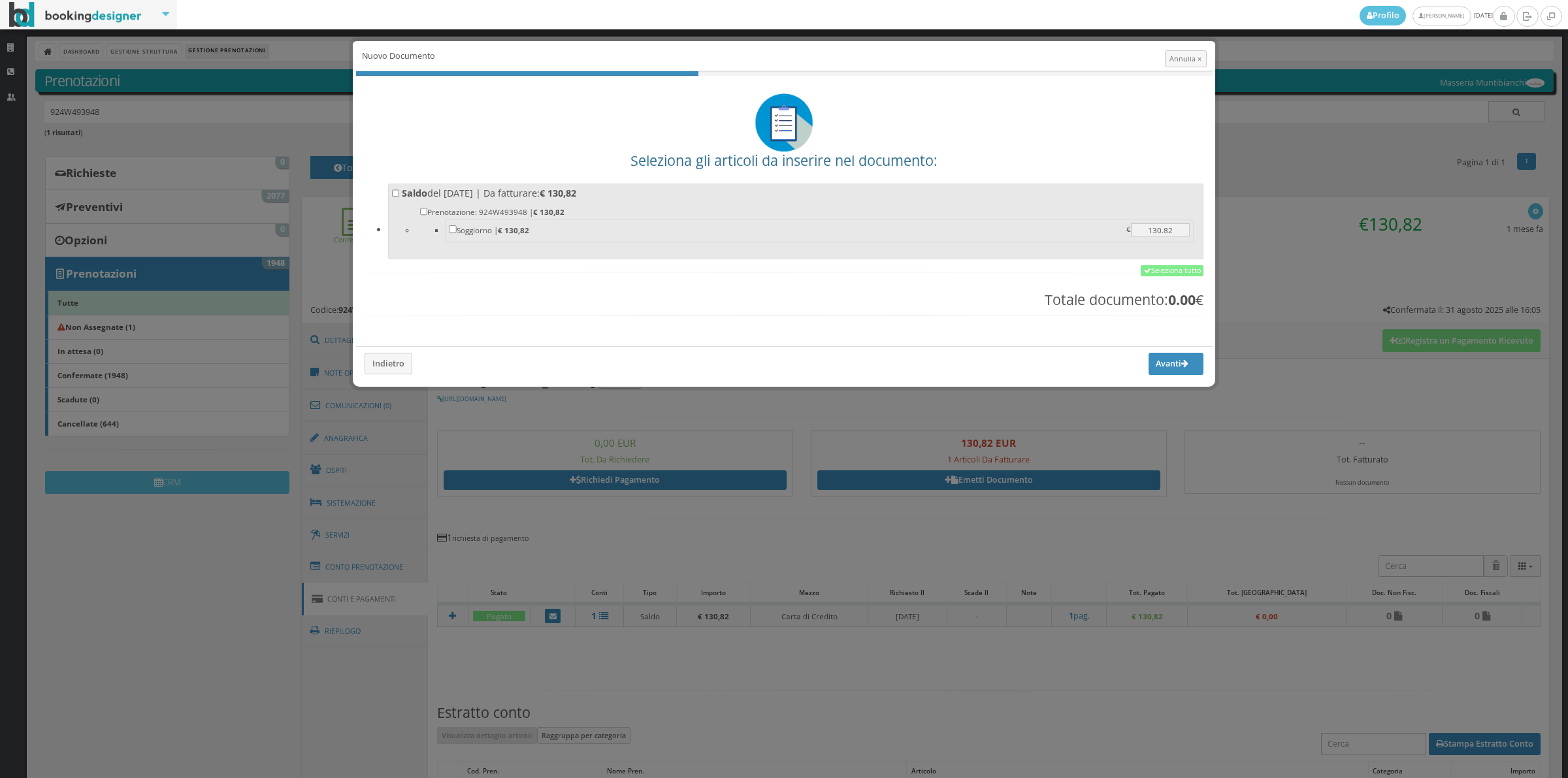
click at [576, 194] on b "€ 130,82" at bounding box center [557, 194] width 36 height 12
click at [400, 194] on input "Saldo del 11/10/2025 | Da fatturare: € 130,82 Prenotazione: 924W493948 | € 130,…" at bounding box center [396, 193] width 8 height 8
checkbox input "true"
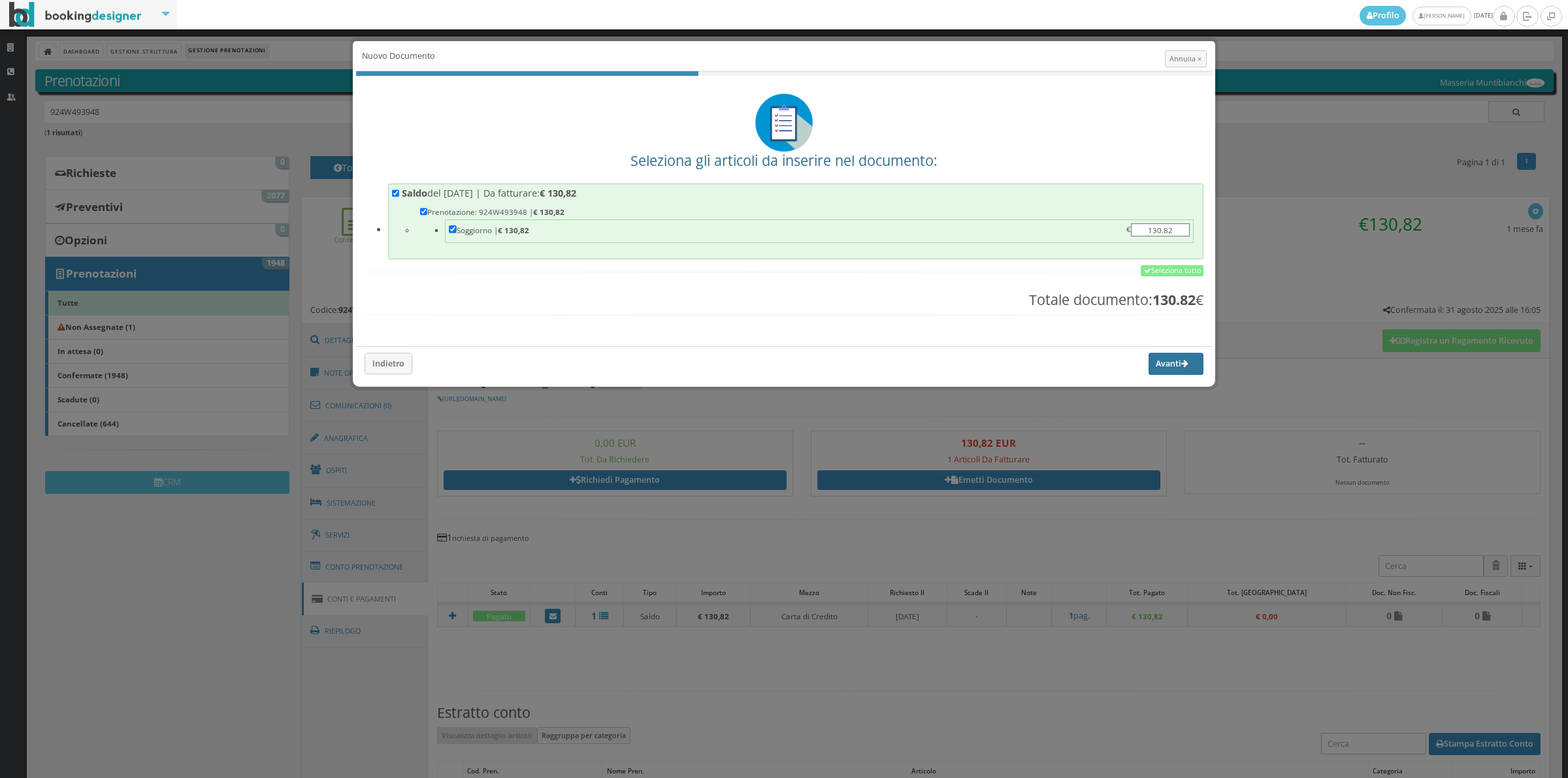
click at [1153, 364] on button "Avanti" at bounding box center [1176, 363] width 55 height 22
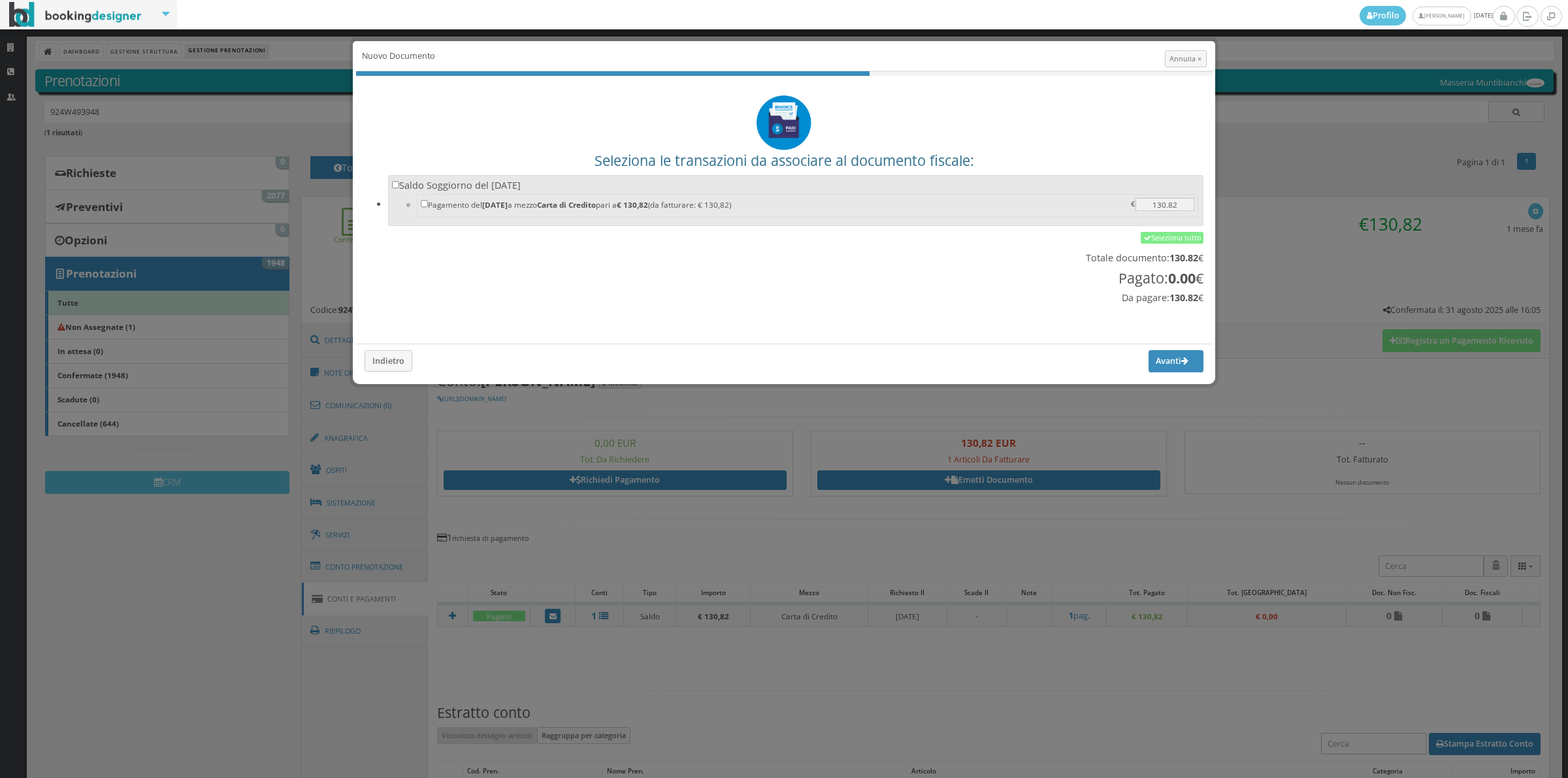
click at [605, 179] on label "Saldo Soggiorno del 11/10/2025 Pagamento del 11/10/2025 a mezzo Carta di Credit…" at bounding box center [796, 200] width 808 height 41
click at [400, 181] on input "Saldo Soggiorno del 11/10/2025 Pagamento del 11/10/2025 a mezzo Carta di Credit…" at bounding box center [396, 184] width 8 height 8
checkbox input "true"
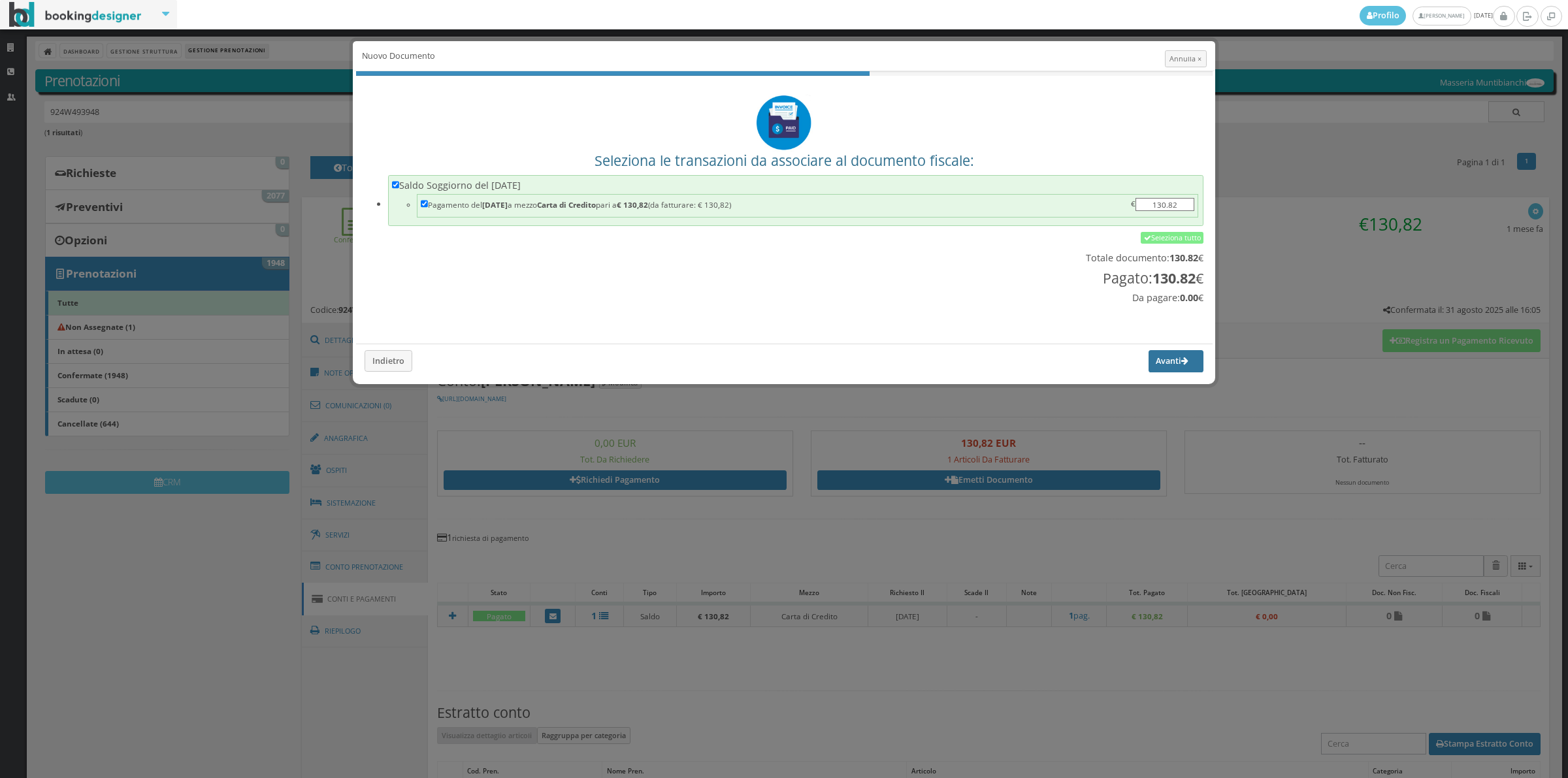
click at [1158, 364] on button "Avanti" at bounding box center [1176, 361] width 55 height 22
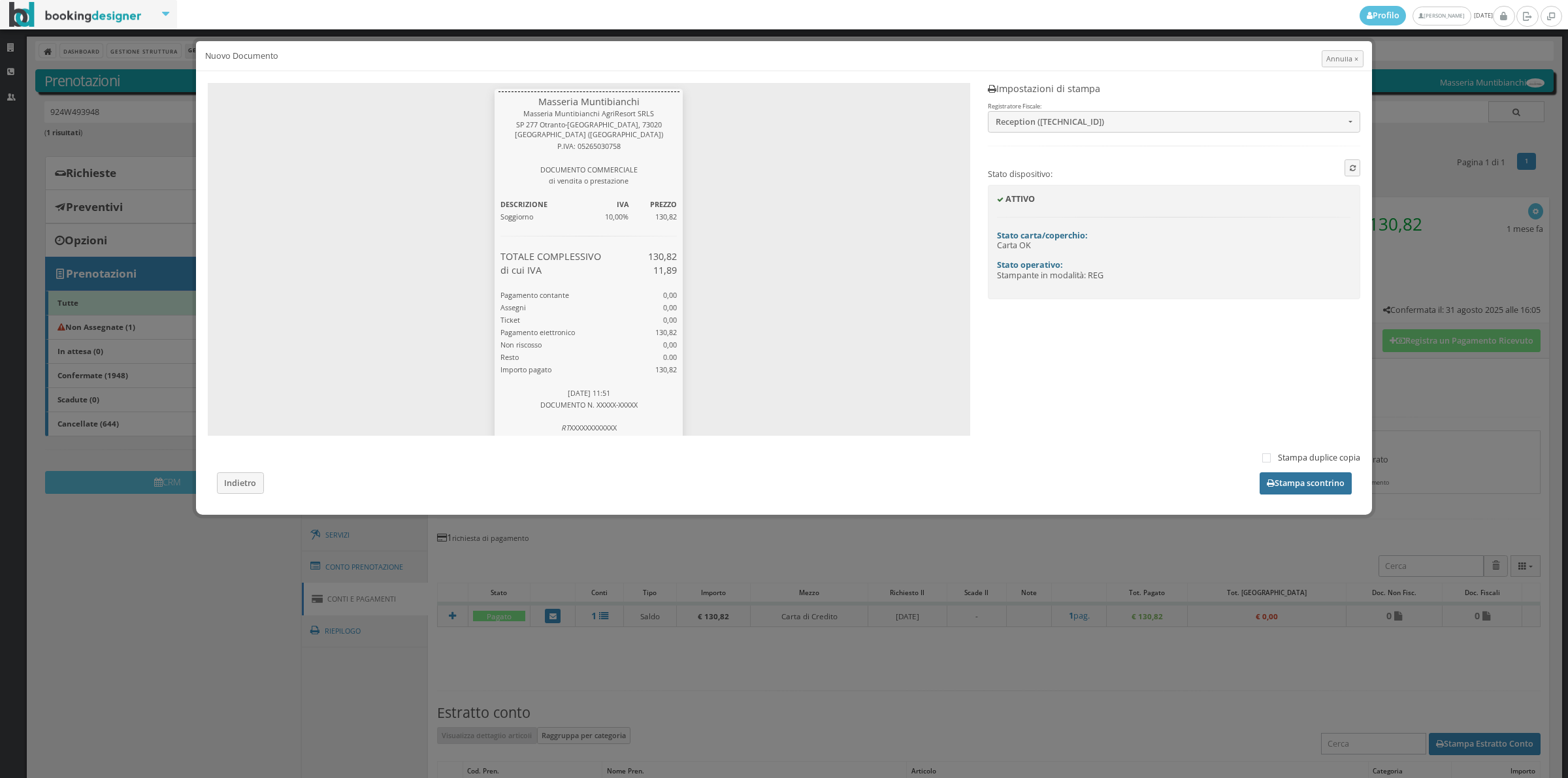
click at [1311, 488] on button "Stampa scontrino" at bounding box center [1306, 483] width 92 height 22
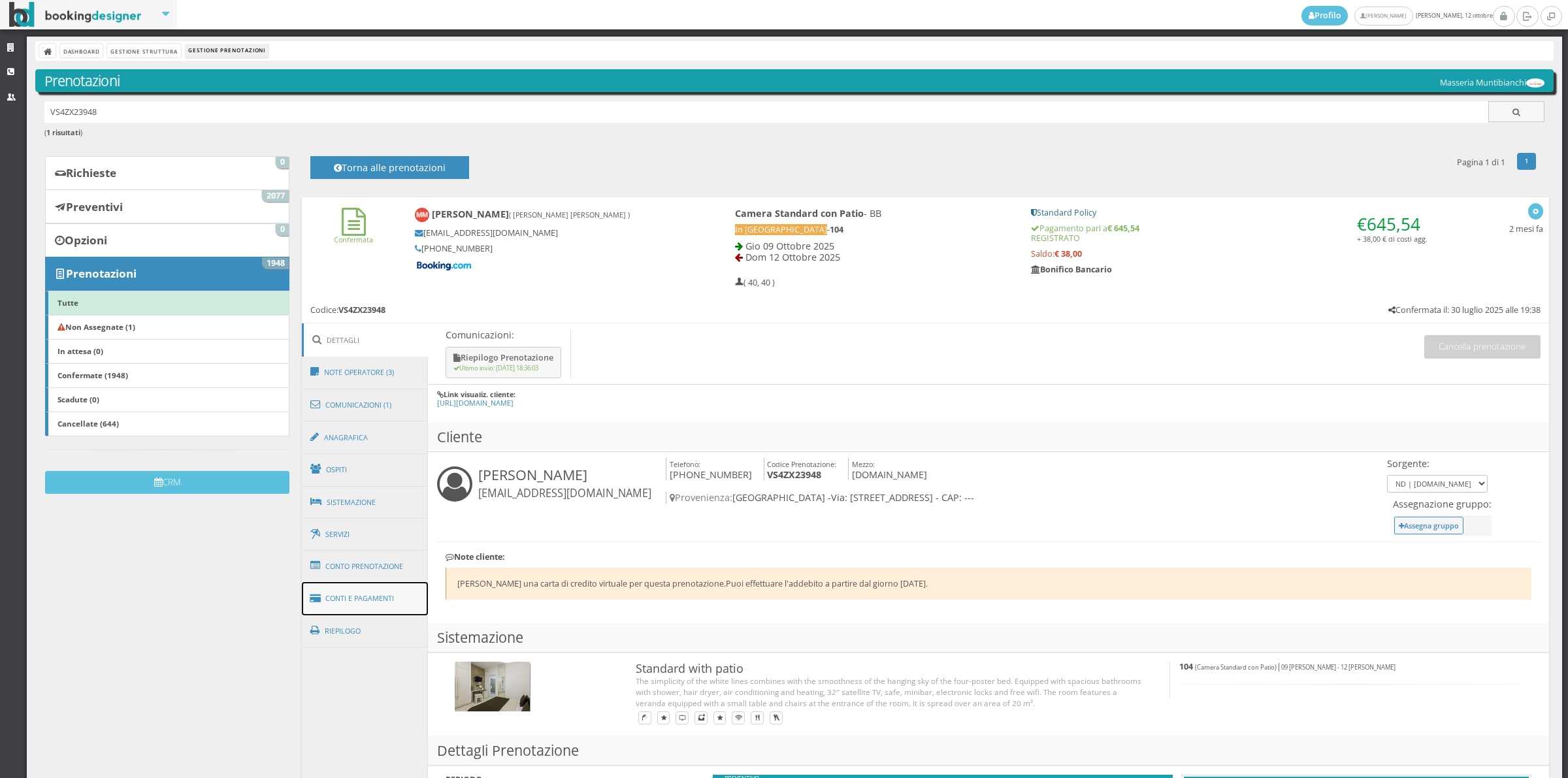
click at [372, 592] on link "Conti e Pagamenti" at bounding box center [365, 599] width 127 height 33
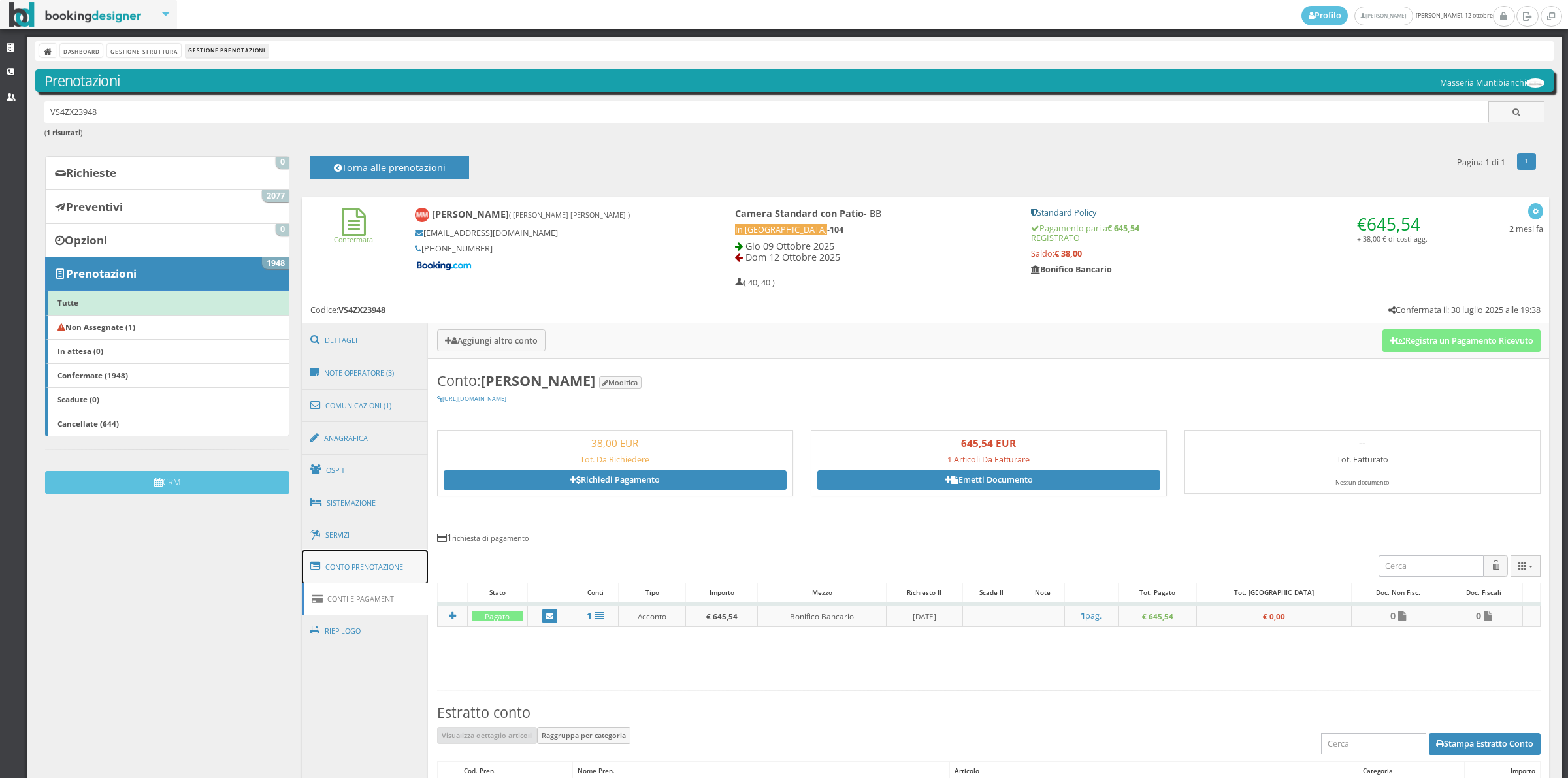
click at [362, 568] on link "Conto Prenotazione" at bounding box center [365, 566] width 127 height 34
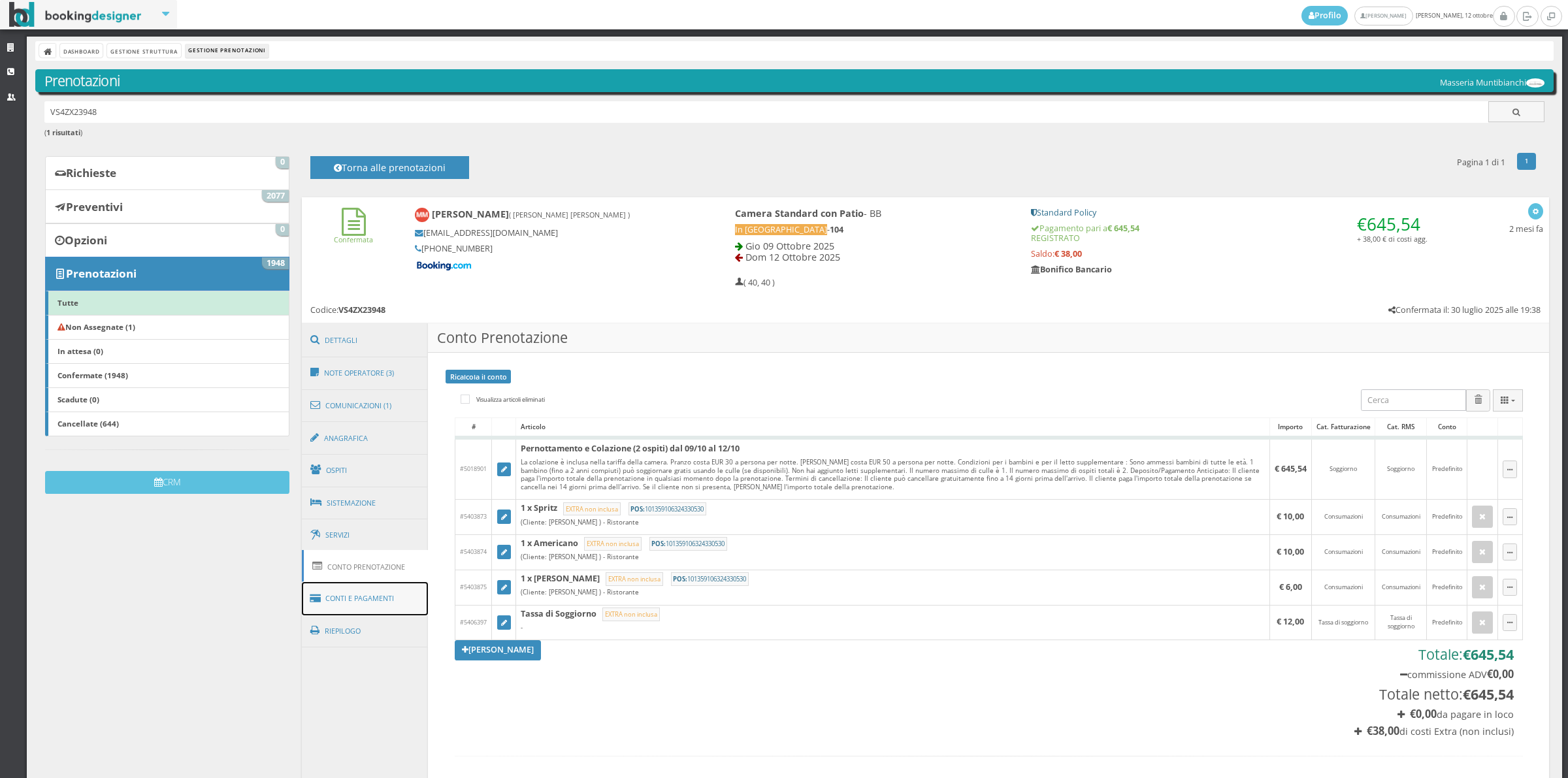
click at [362, 600] on link "Conti e Pagamenti" at bounding box center [365, 599] width 127 height 33
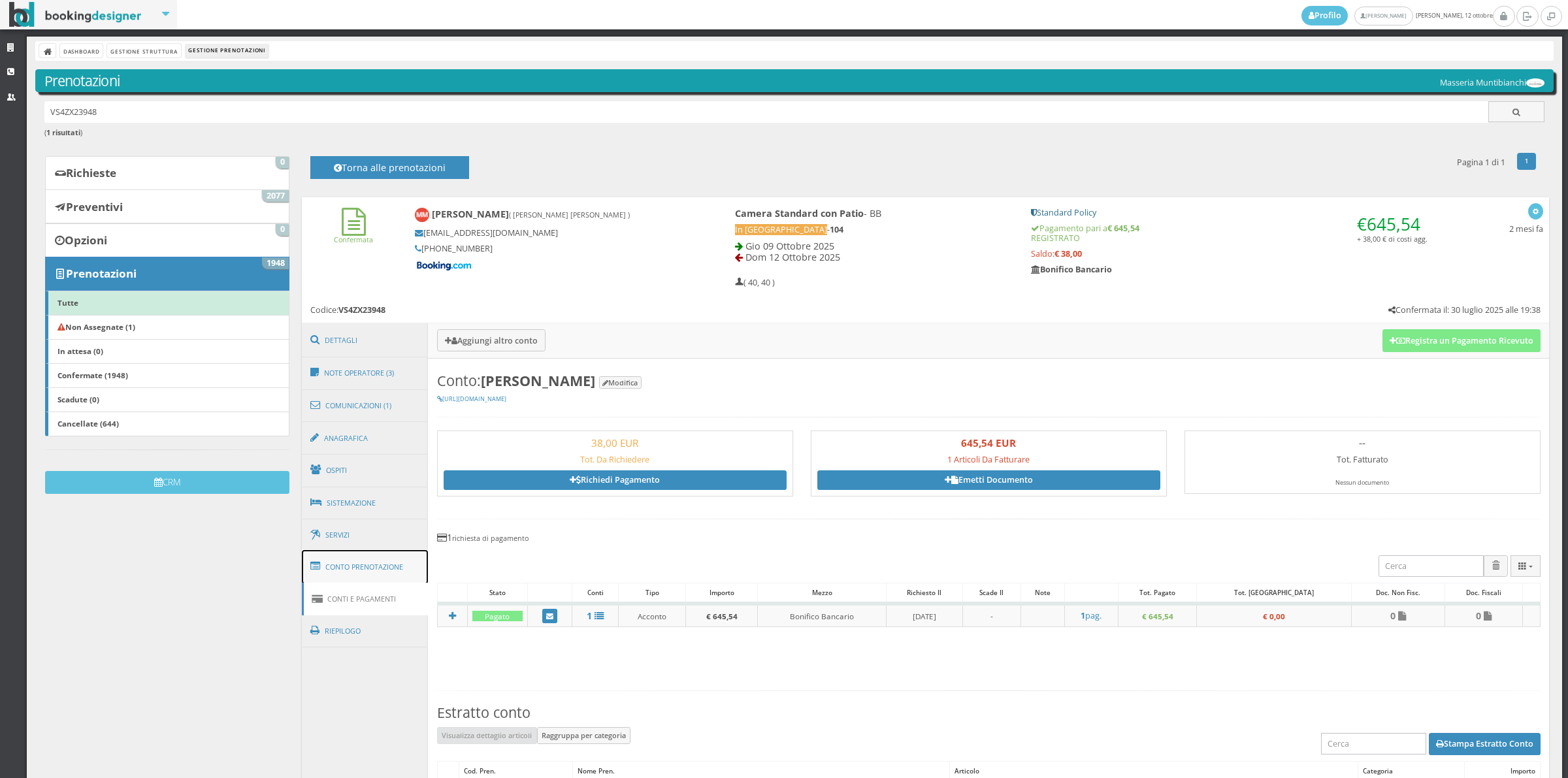
click at [360, 568] on link "Conto Prenotazione" at bounding box center [365, 566] width 127 height 34
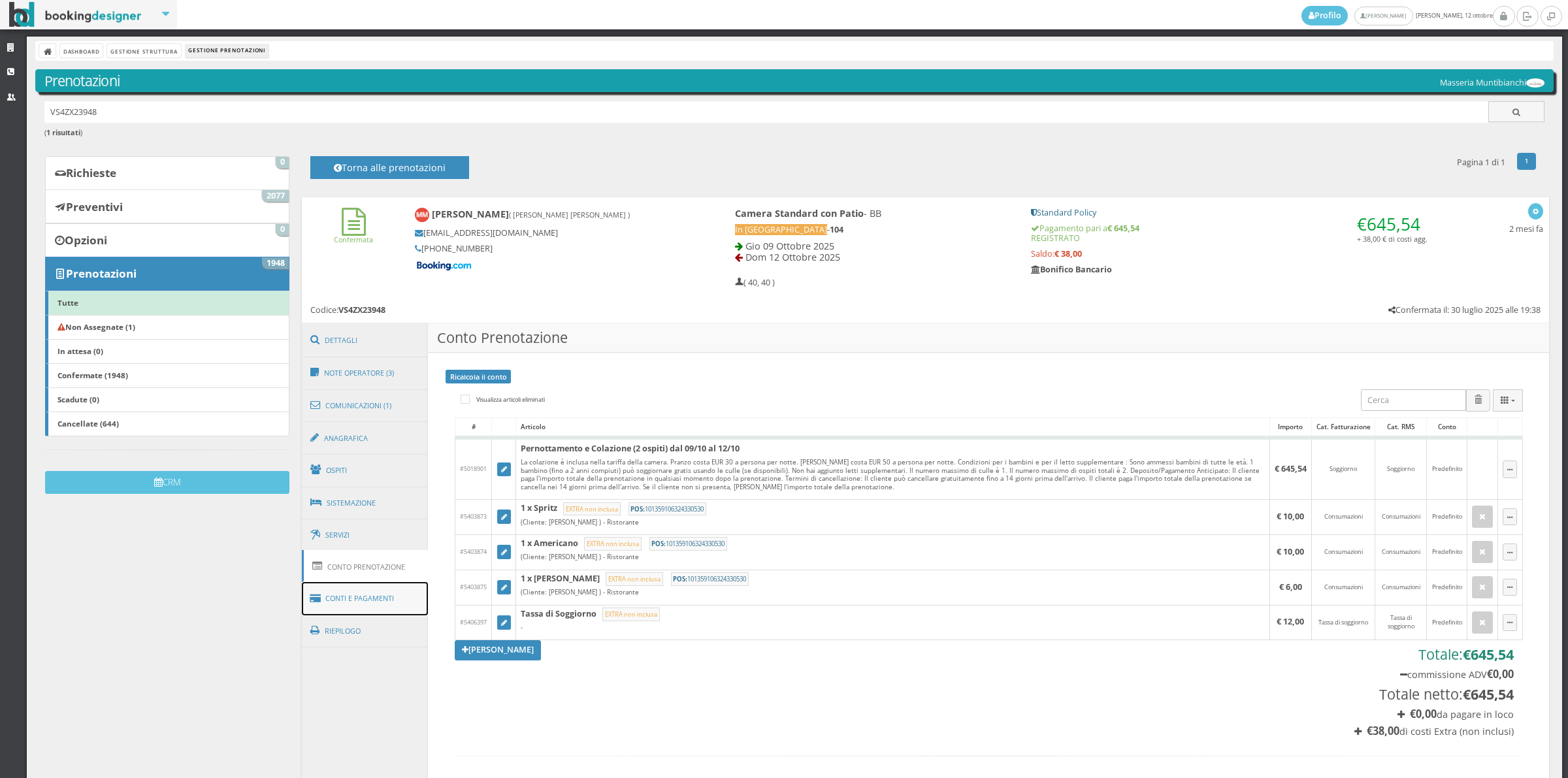
click at [353, 596] on link "Conti e Pagamenti" at bounding box center [365, 599] width 127 height 33
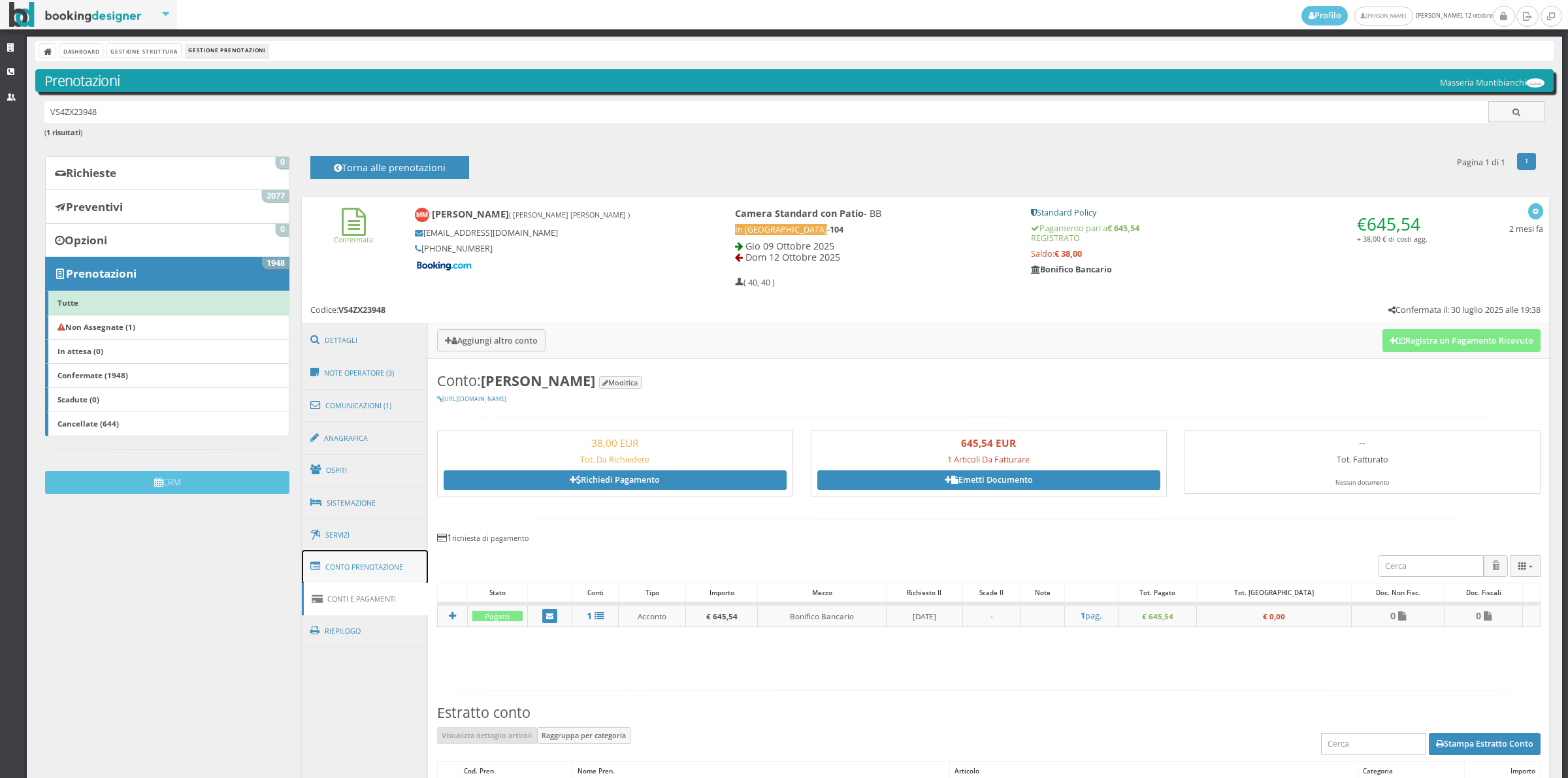
click at [380, 582] on link "Conto Prenotazione" at bounding box center [365, 566] width 127 height 34
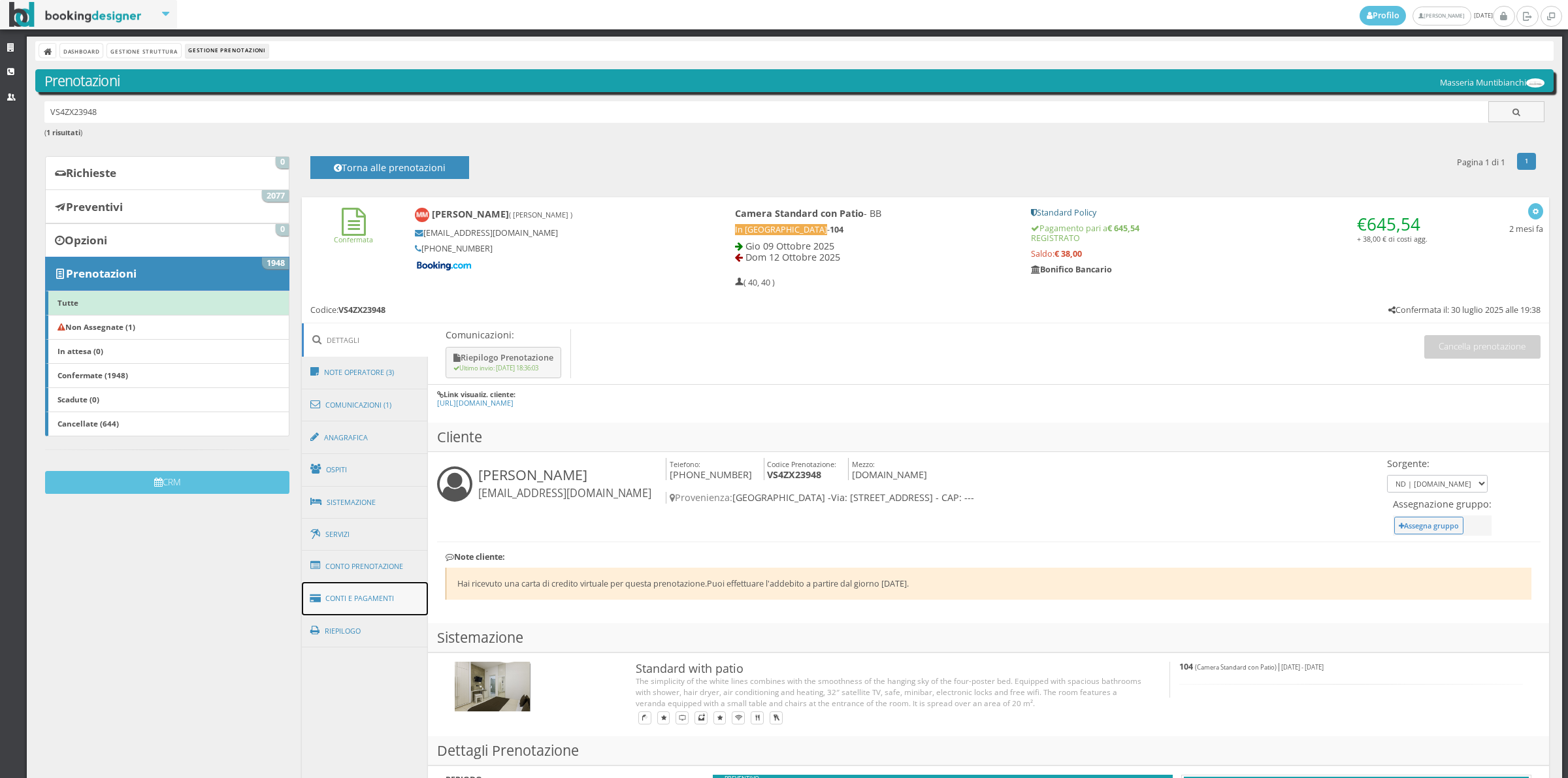
click at [383, 612] on link "Conti e Pagamenti" at bounding box center [365, 599] width 127 height 33
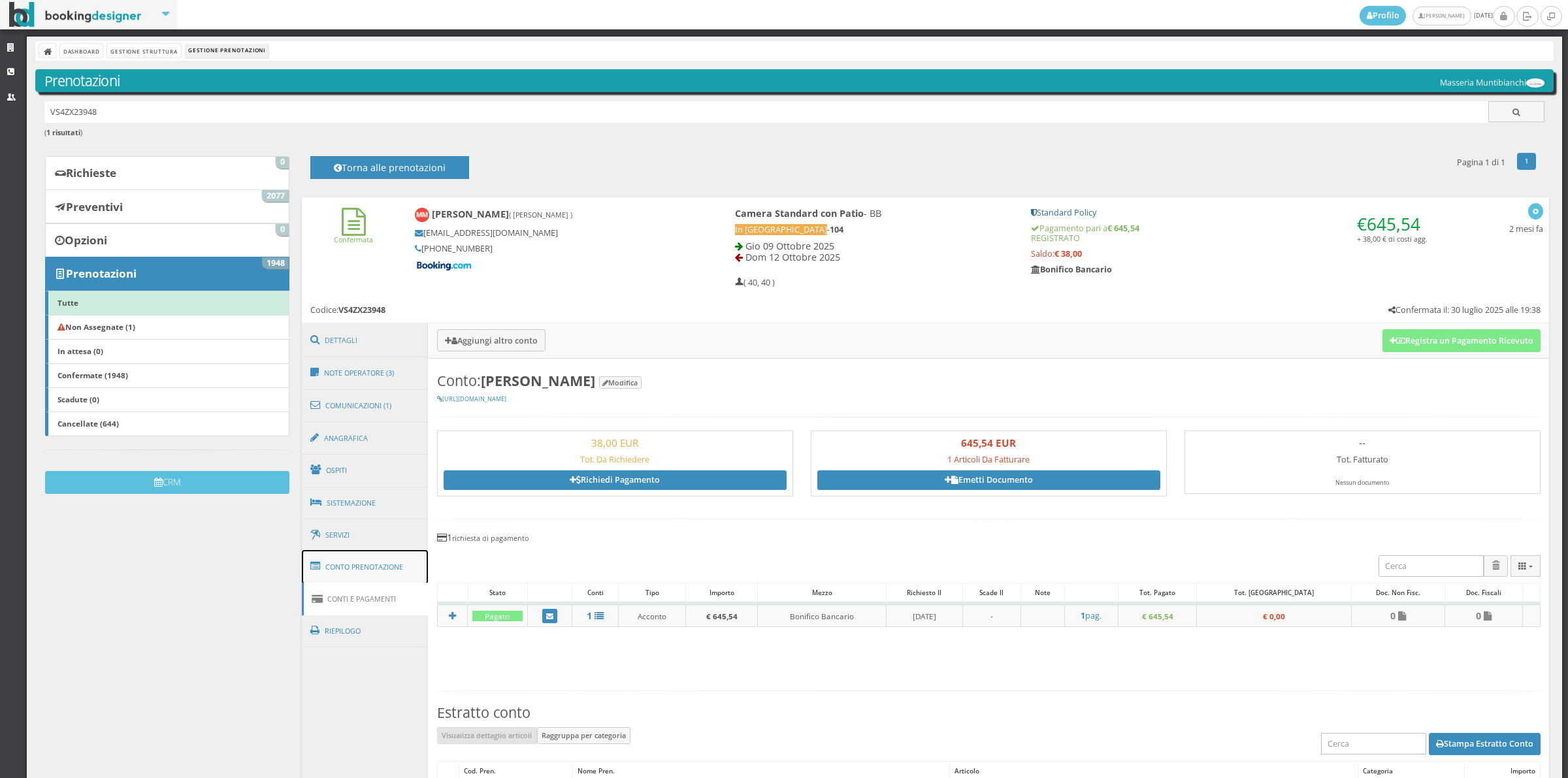
click at [380, 582] on link "Conto Prenotazione" at bounding box center [365, 566] width 127 height 34
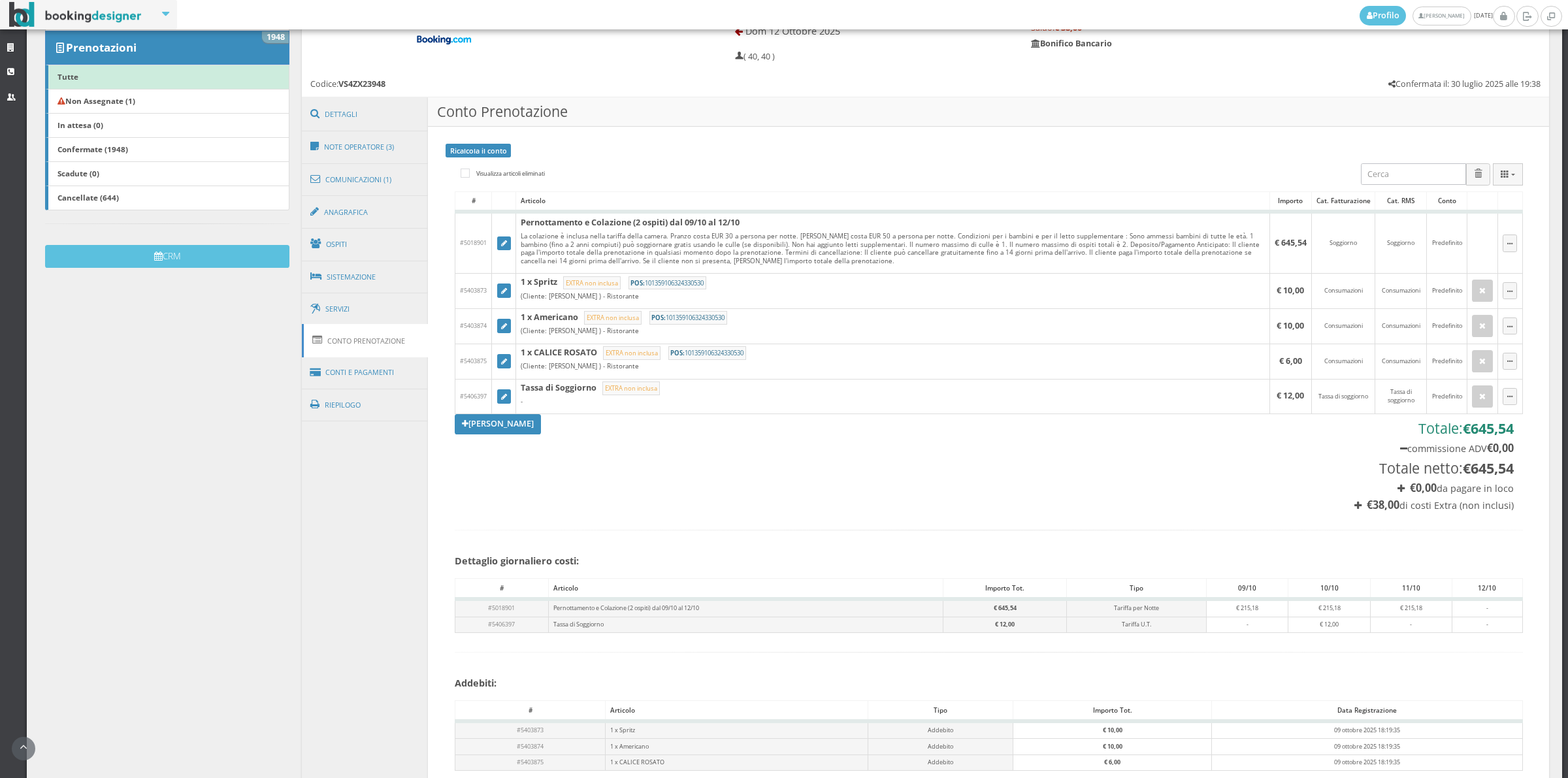
scroll to position [271, 0]
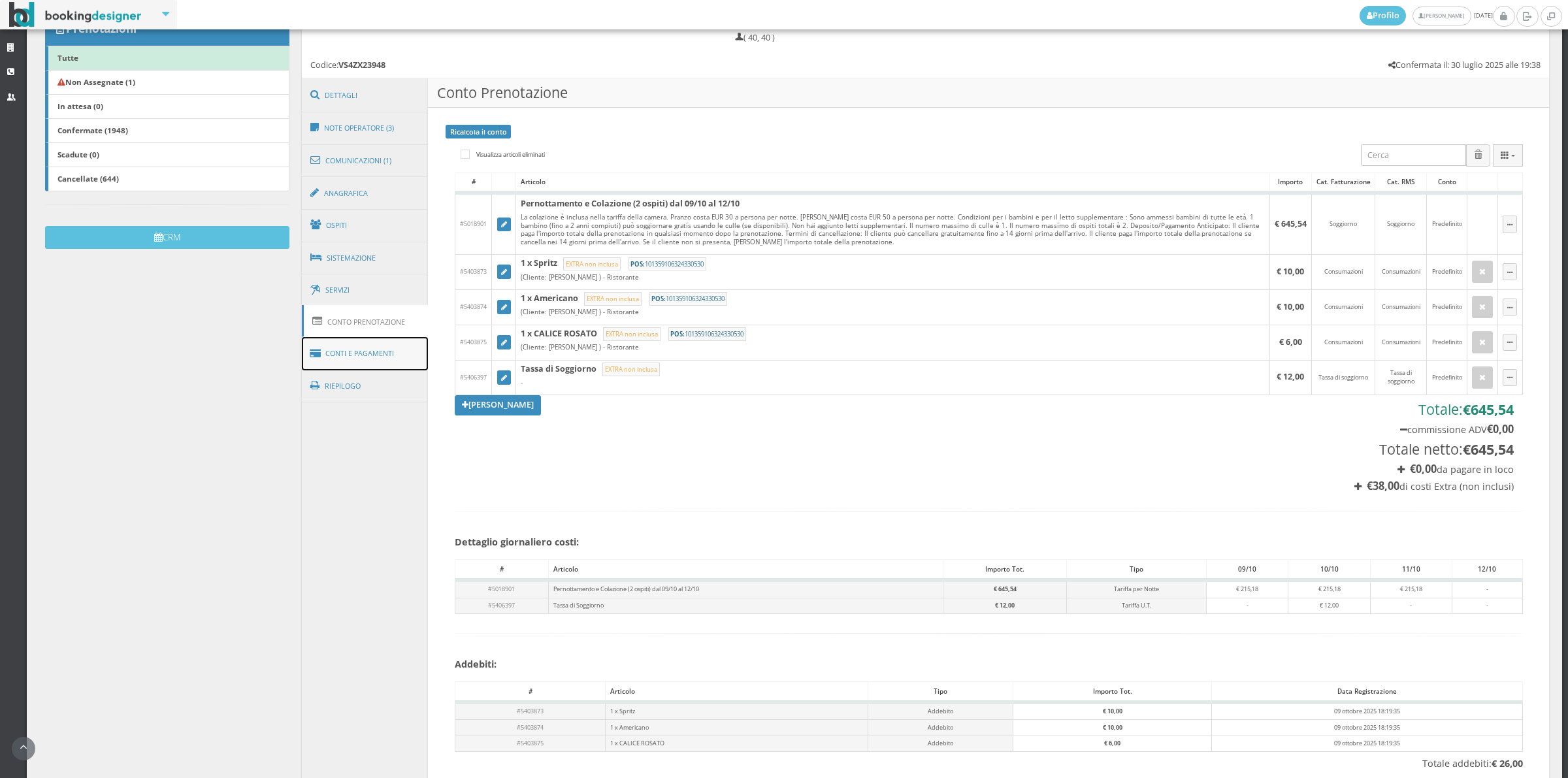
click at [368, 344] on link "Conti e Pagamenti" at bounding box center [365, 354] width 127 height 33
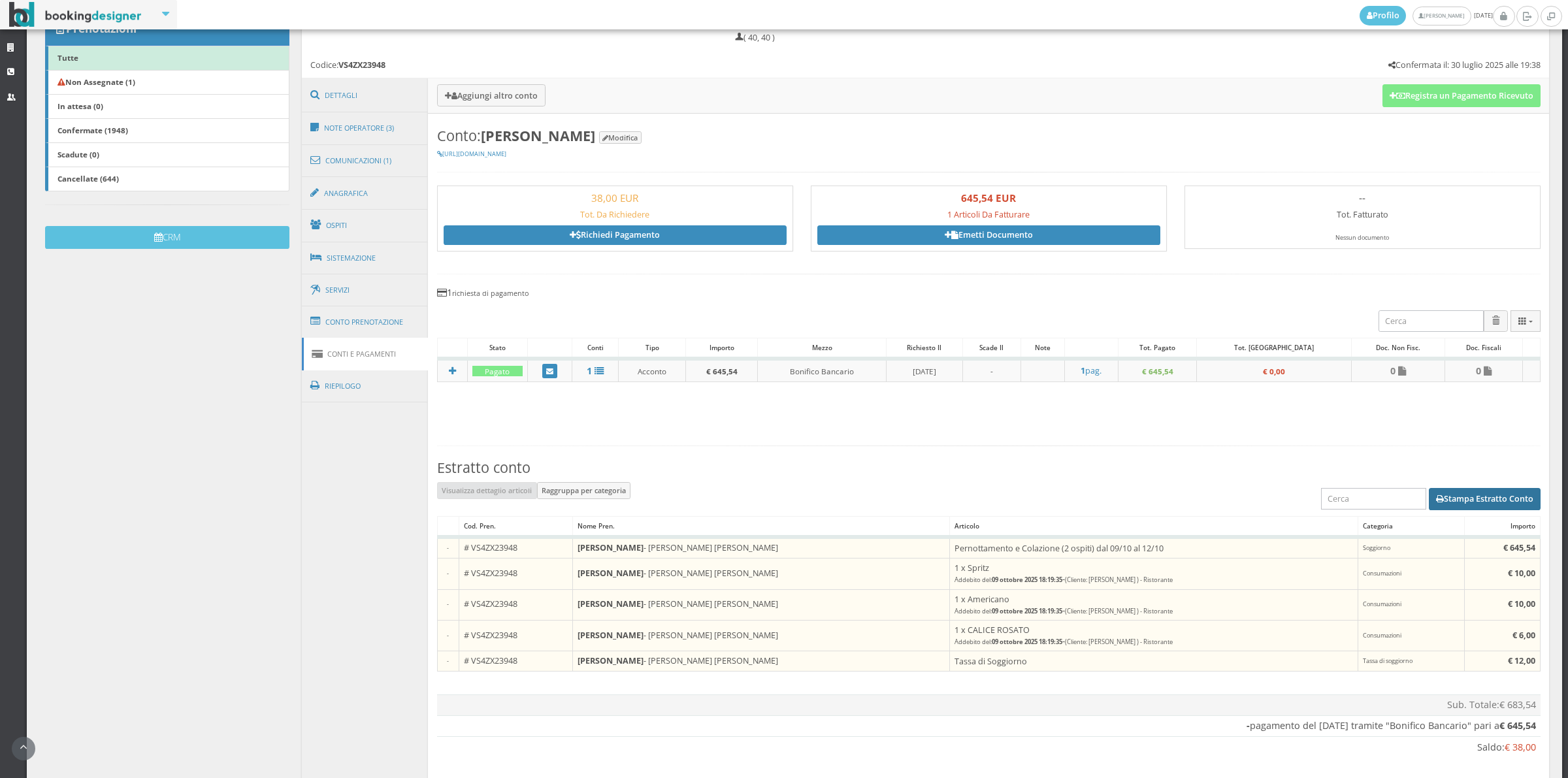
click at [1451, 505] on button "Stampa Estratto Conto" at bounding box center [1485, 498] width 112 height 22
click at [663, 239] on link "Richiedi Pagamento" at bounding box center [614, 235] width 343 height 20
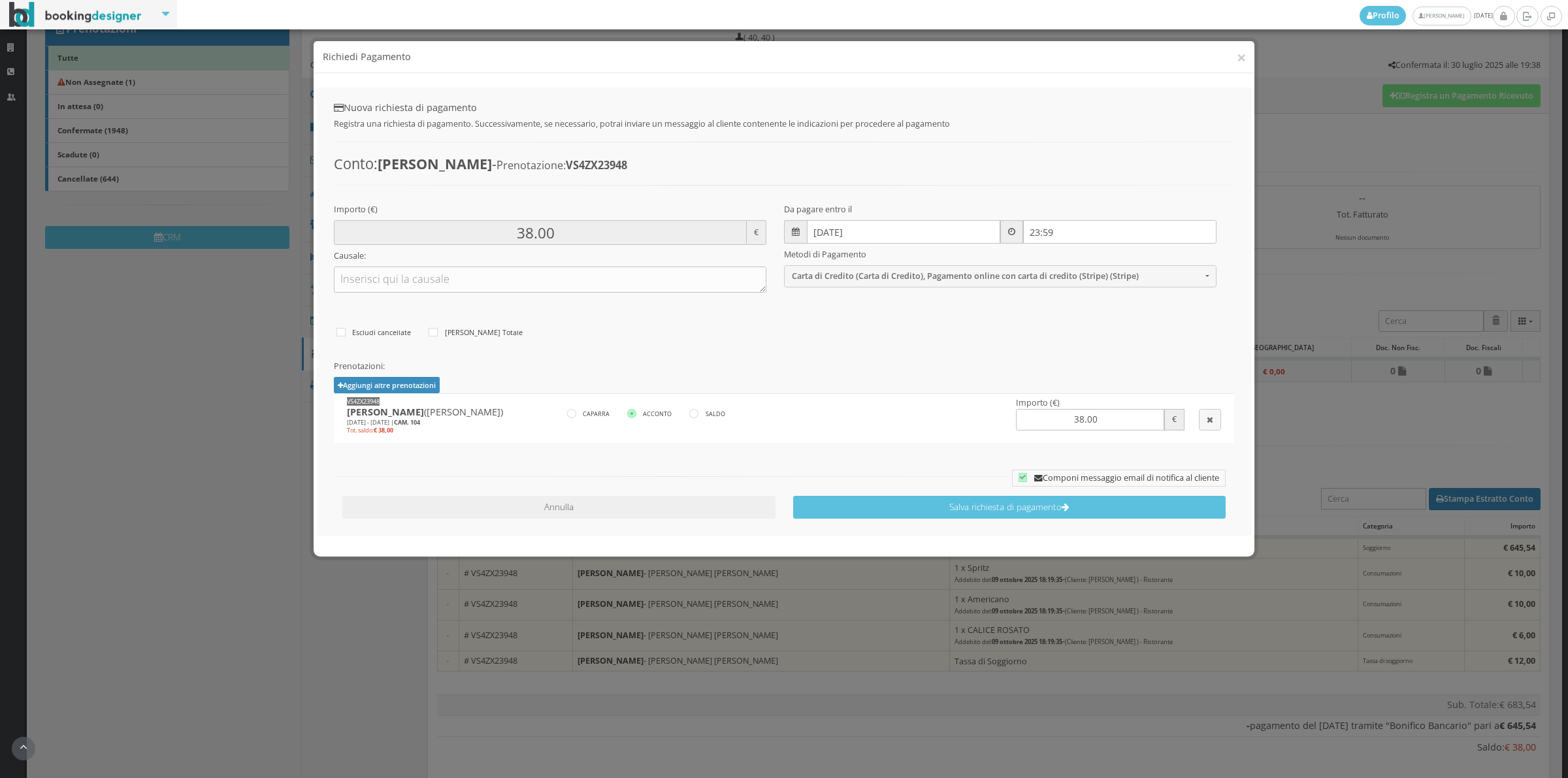
scroll to position [2, 0]
click at [623, 516] on button "Annulla" at bounding box center [559, 507] width 433 height 23
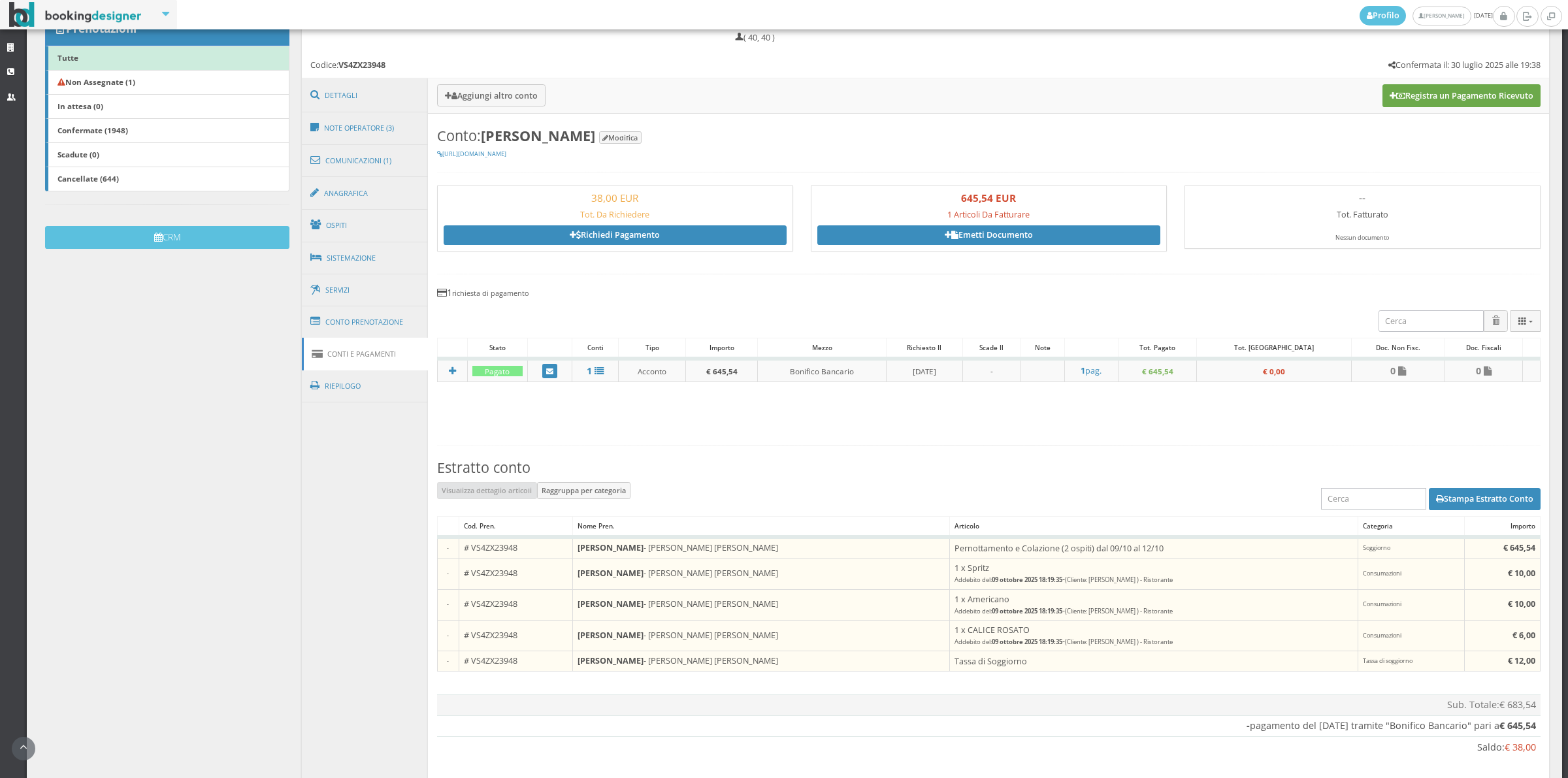
click at [1451, 95] on button "Registra un Pagamento Ricevuto" at bounding box center [1461, 95] width 158 height 22
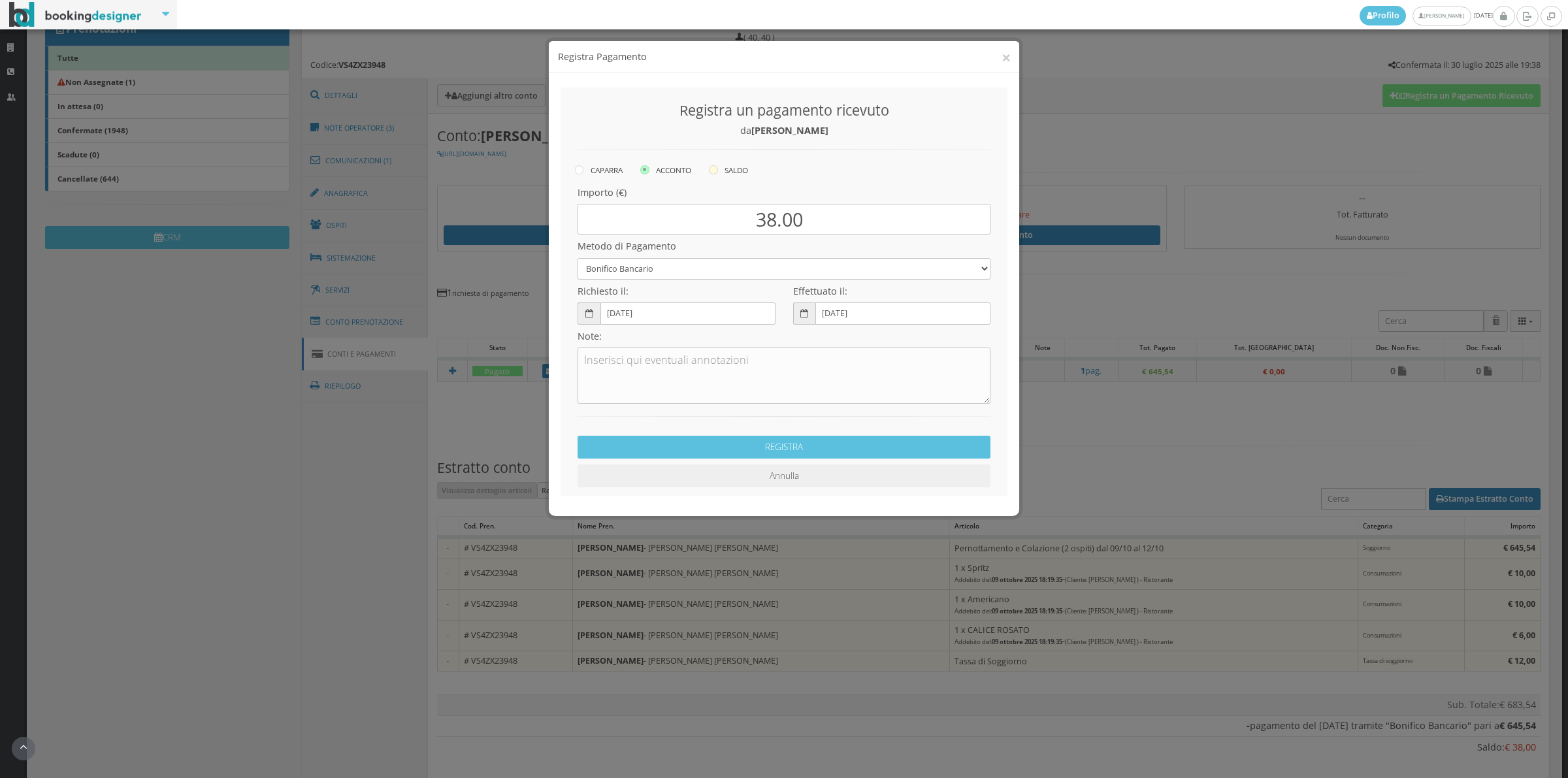
click at [738, 167] on label "SALDO" at bounding box center [728, 169] width 39 height 16
radio input "true"
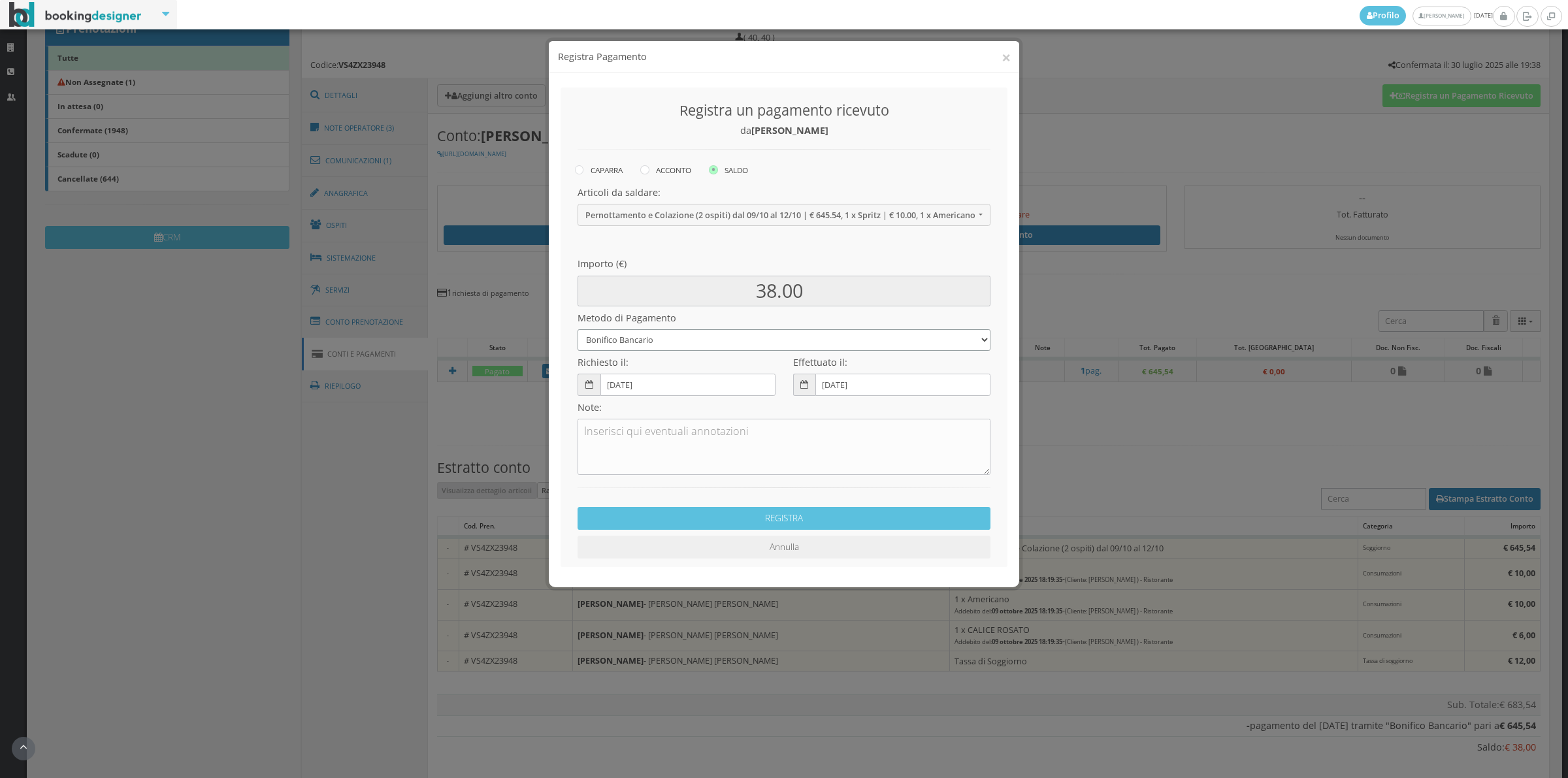
drag, startPoint x: 660, startPoint y: 342, endPoint x: 658, endPoint y: 349, distance: 7.3
click at [660, 342] on select "Bonifico Bancario Carta di Credito Contanti Assegno Bancario Assegno Circolare …" at bounding box center [784, 339] width 413 height 22
select select "2589"
click at [578, 329] on select "Bonifico Bancario Carta di Credito Contanti Assegno Bancario Assegno Circolare …" at bounding box center [784, 339] width 413 height 22
click at [688, 514] on button "REGISTRA" at bounding box center [784, 518] width 413 height 23
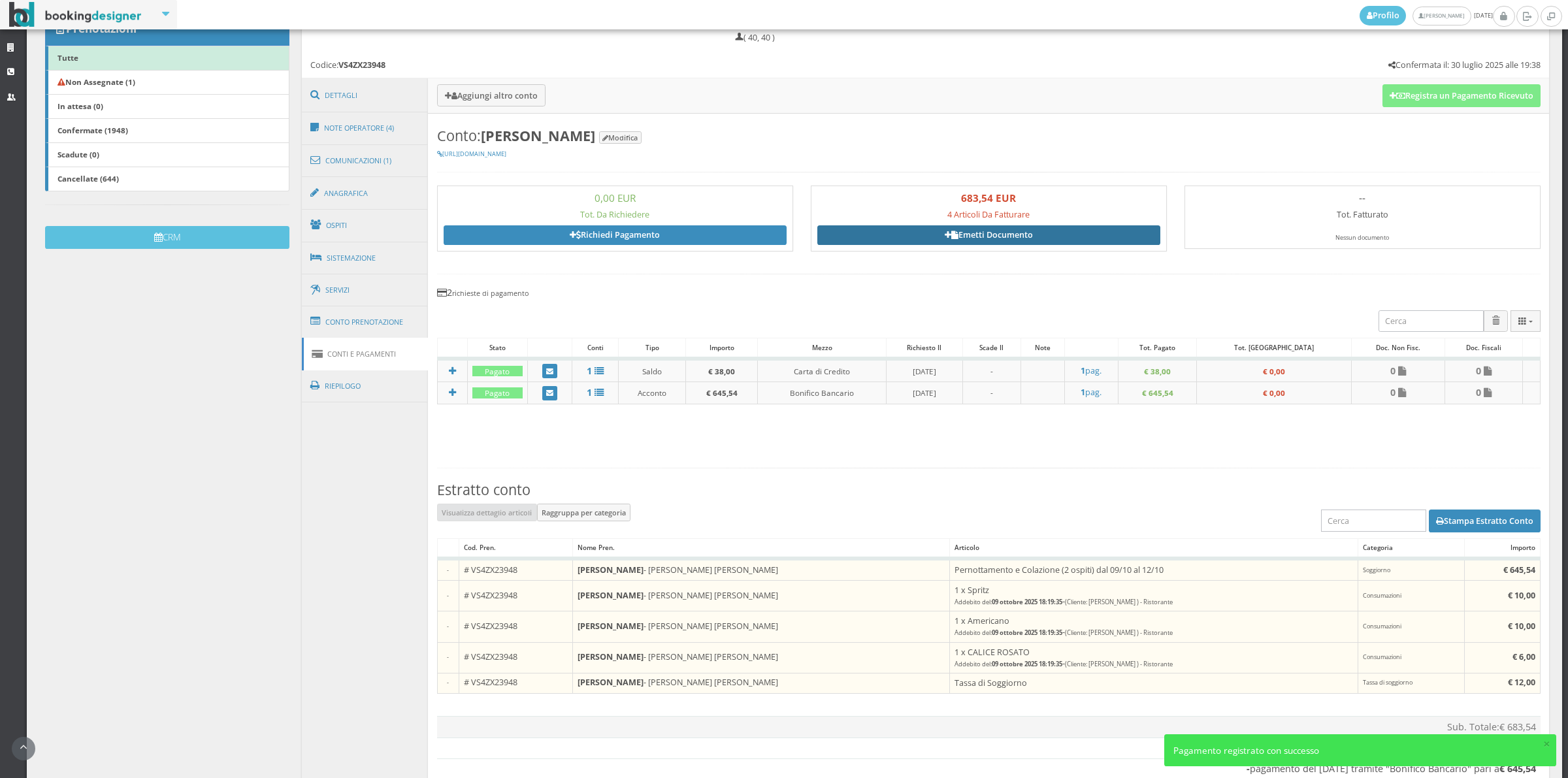
click at [988, 237] on link "Emetti Documento" at bounding box center [989, 235] width 343 height 20
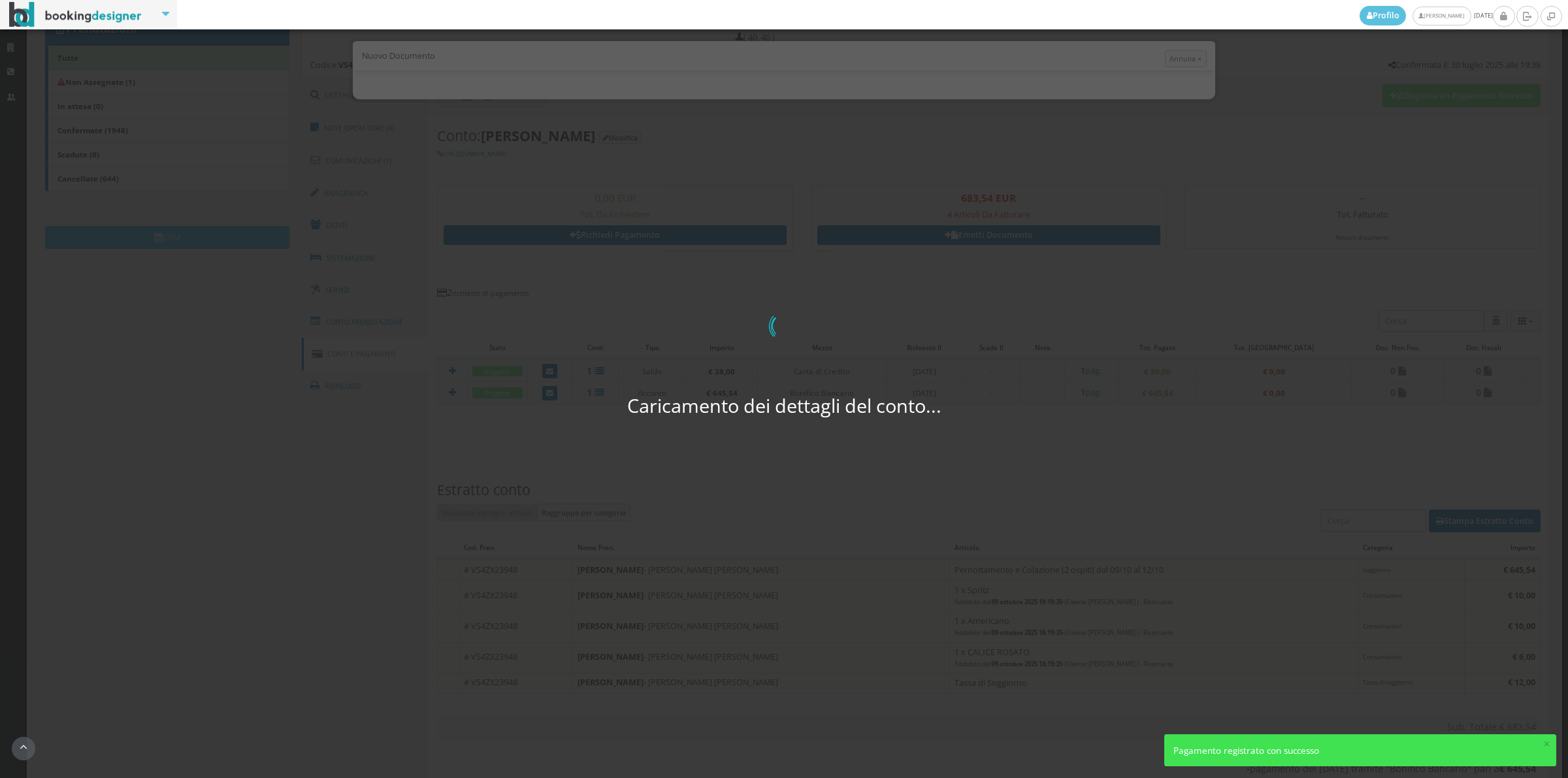
select select "US"
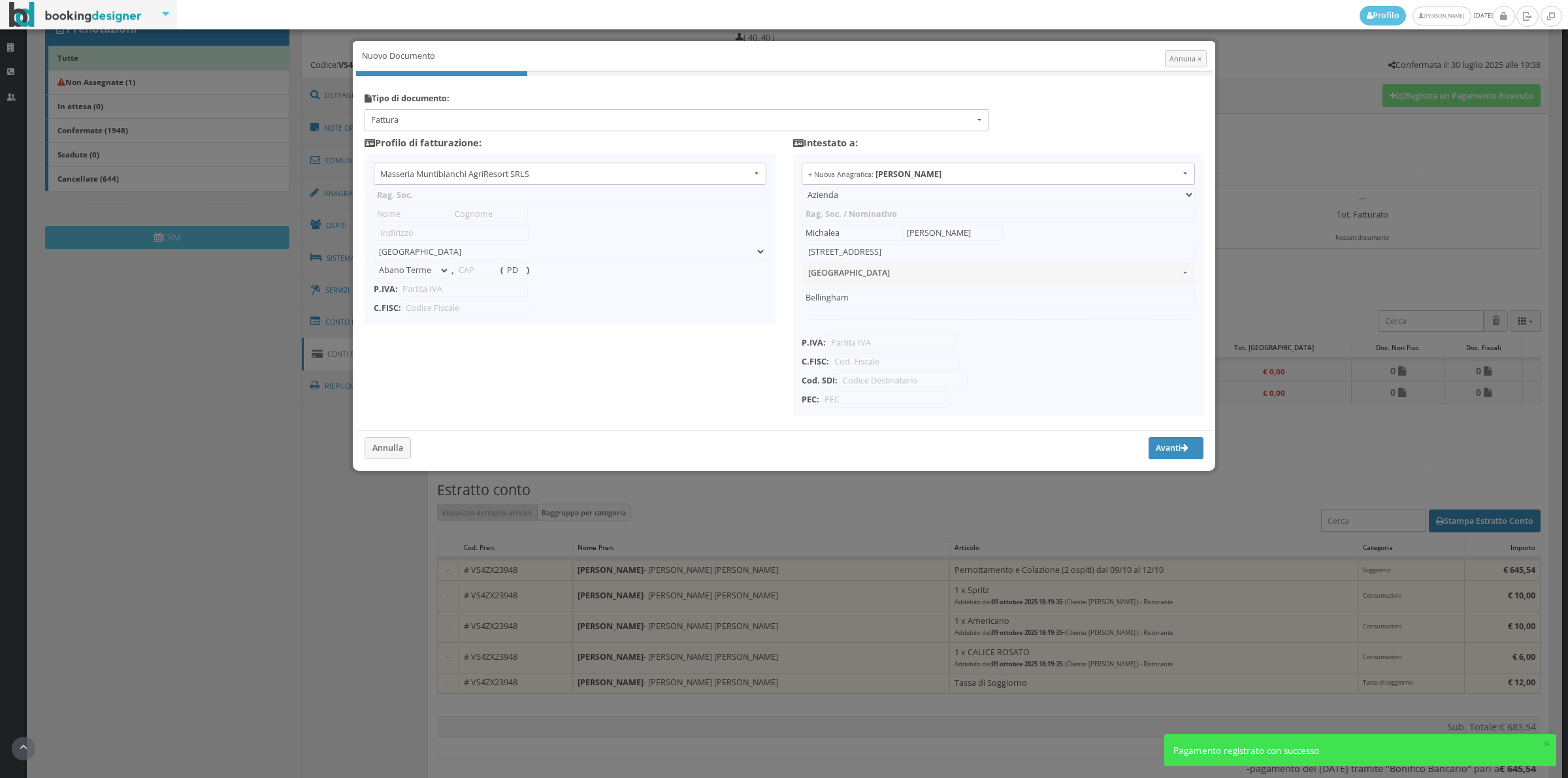
type input "Masseria Muntibianchi AgriResort SRLS"
type input "SP 277 Otranto-[GEOGRAPHIC_DATA]"
select select "Giurdignano"
type input "73020"
type input "LE"
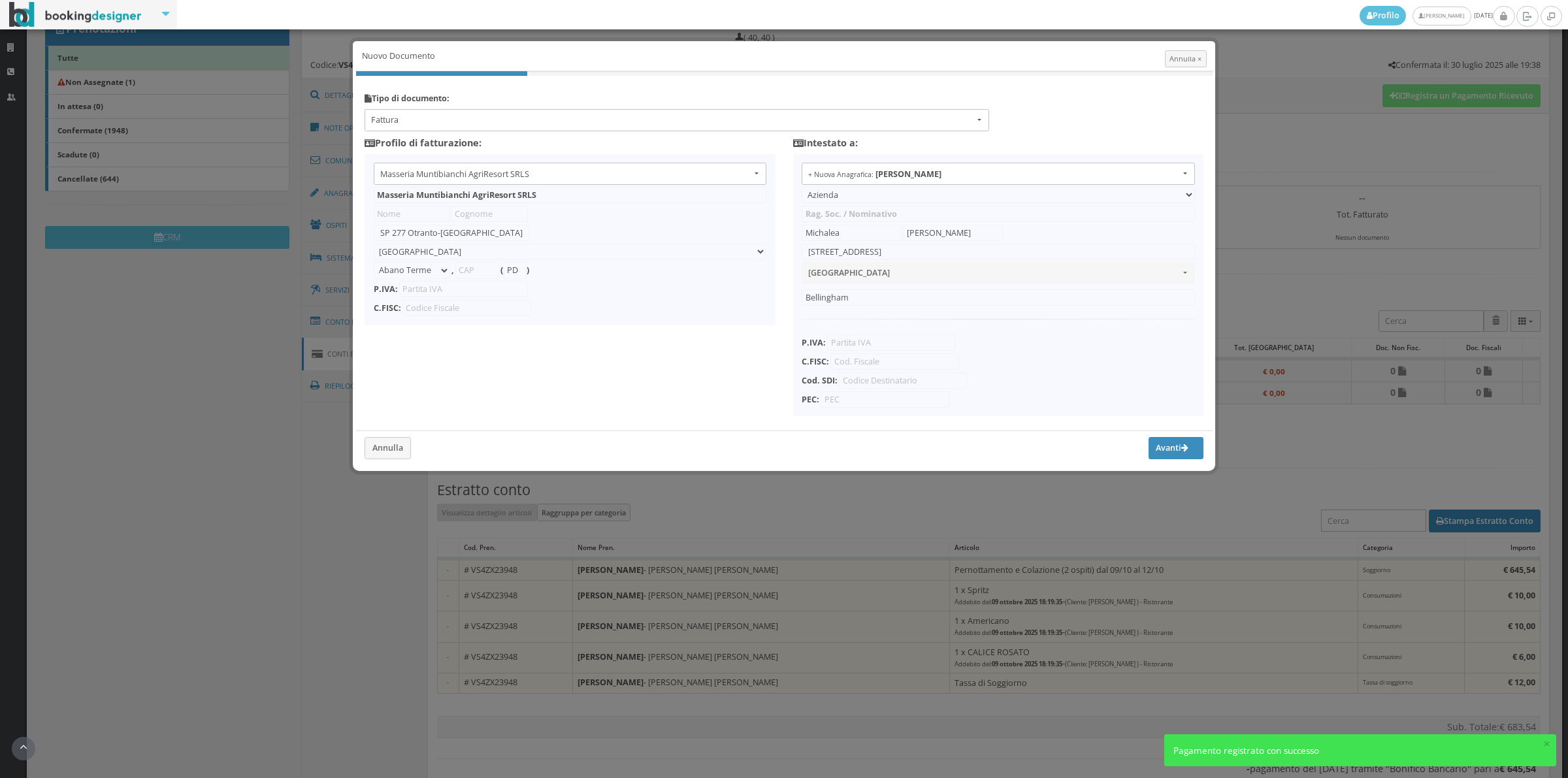
type input "05265030758"
click at [419, 119] on span "Fattura" at bounding box center [672, 120] width 603 height 12
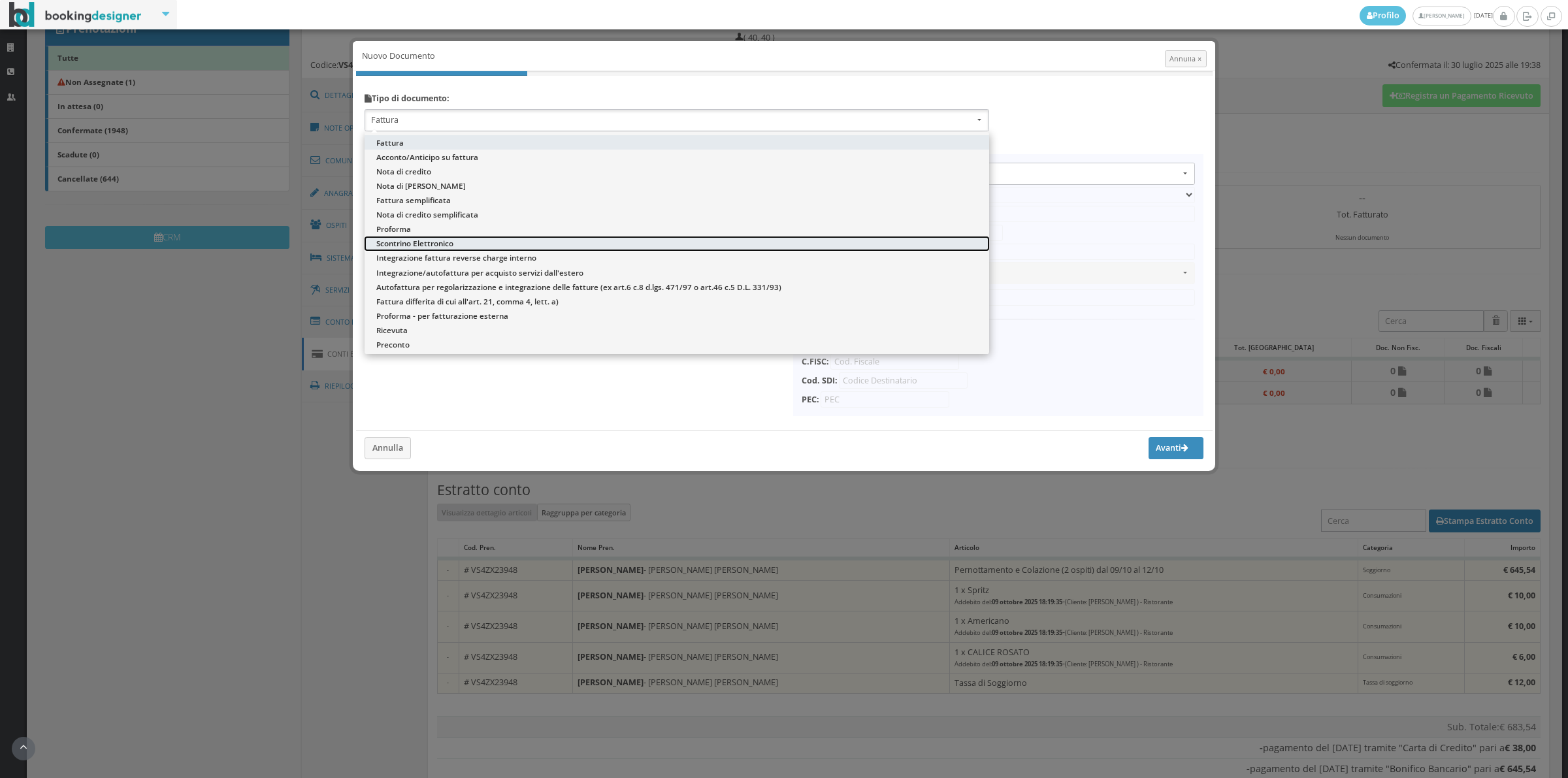
click at [399, 246] on span "Scontrino Elettronico" at bounding box center [415, 243] width 77 height 11
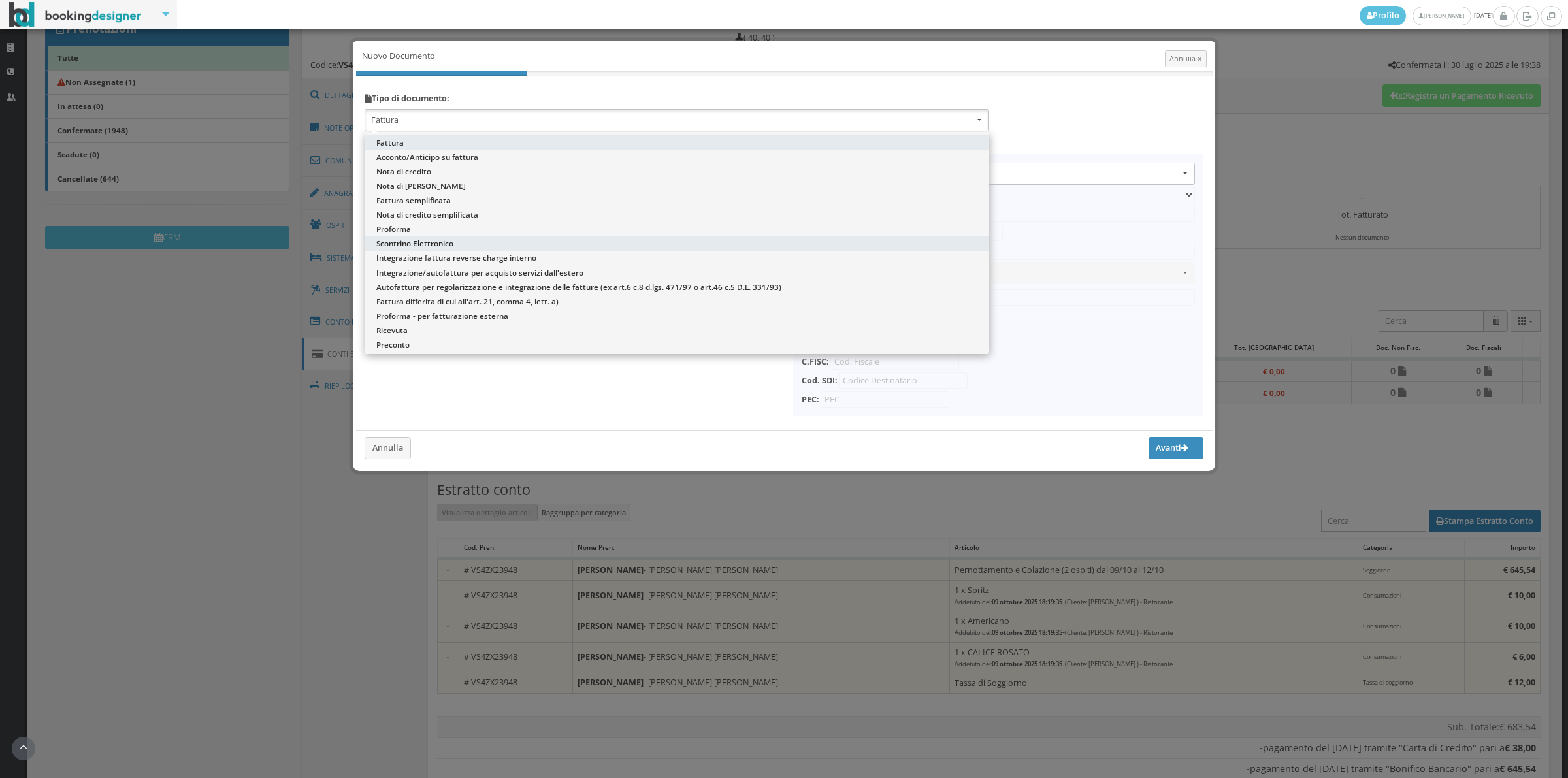
select select "ION02"
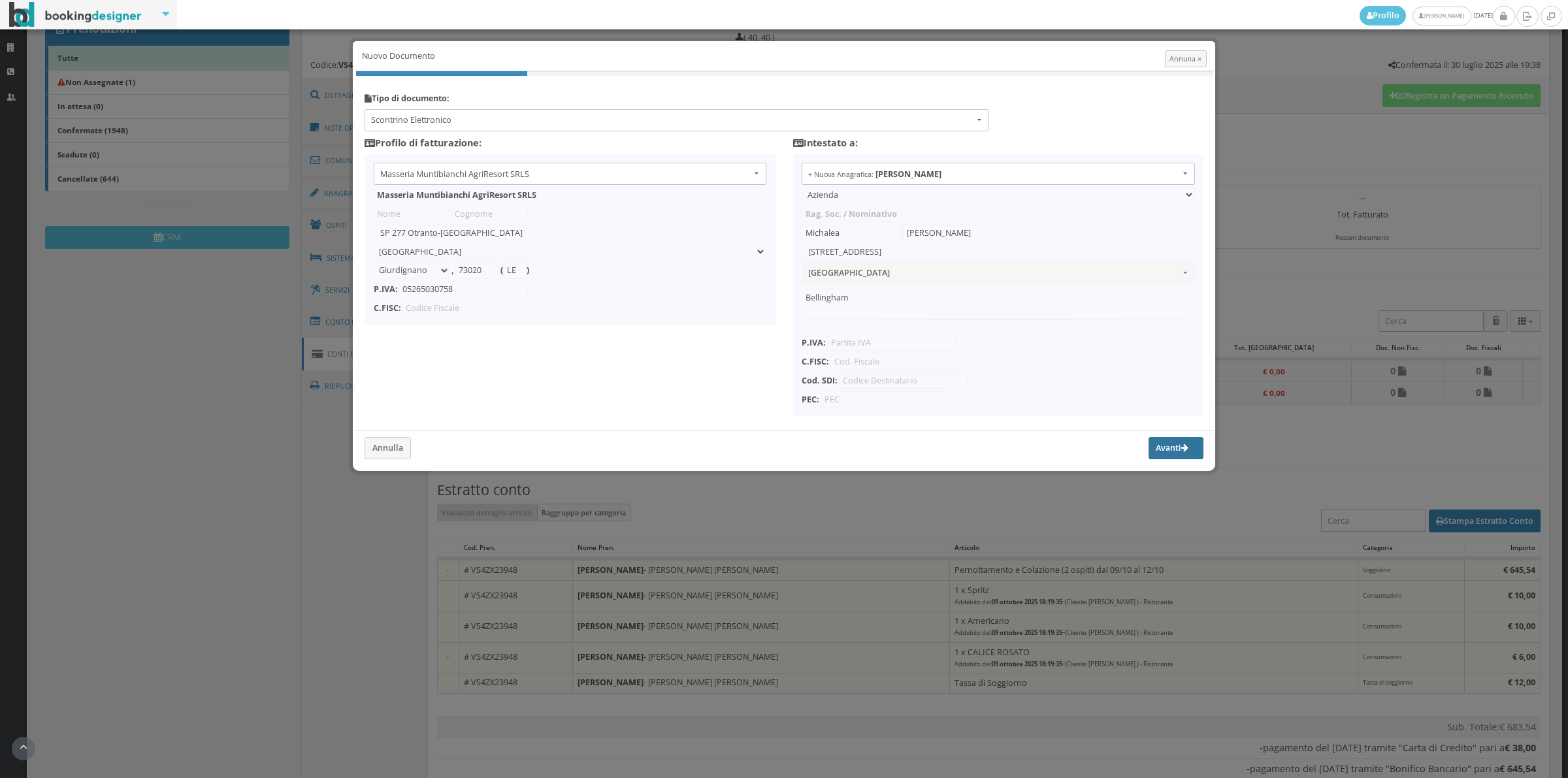
click at [1149, 454] on button "Avanti" at bounding box center [1176, 448] width 55 height 22
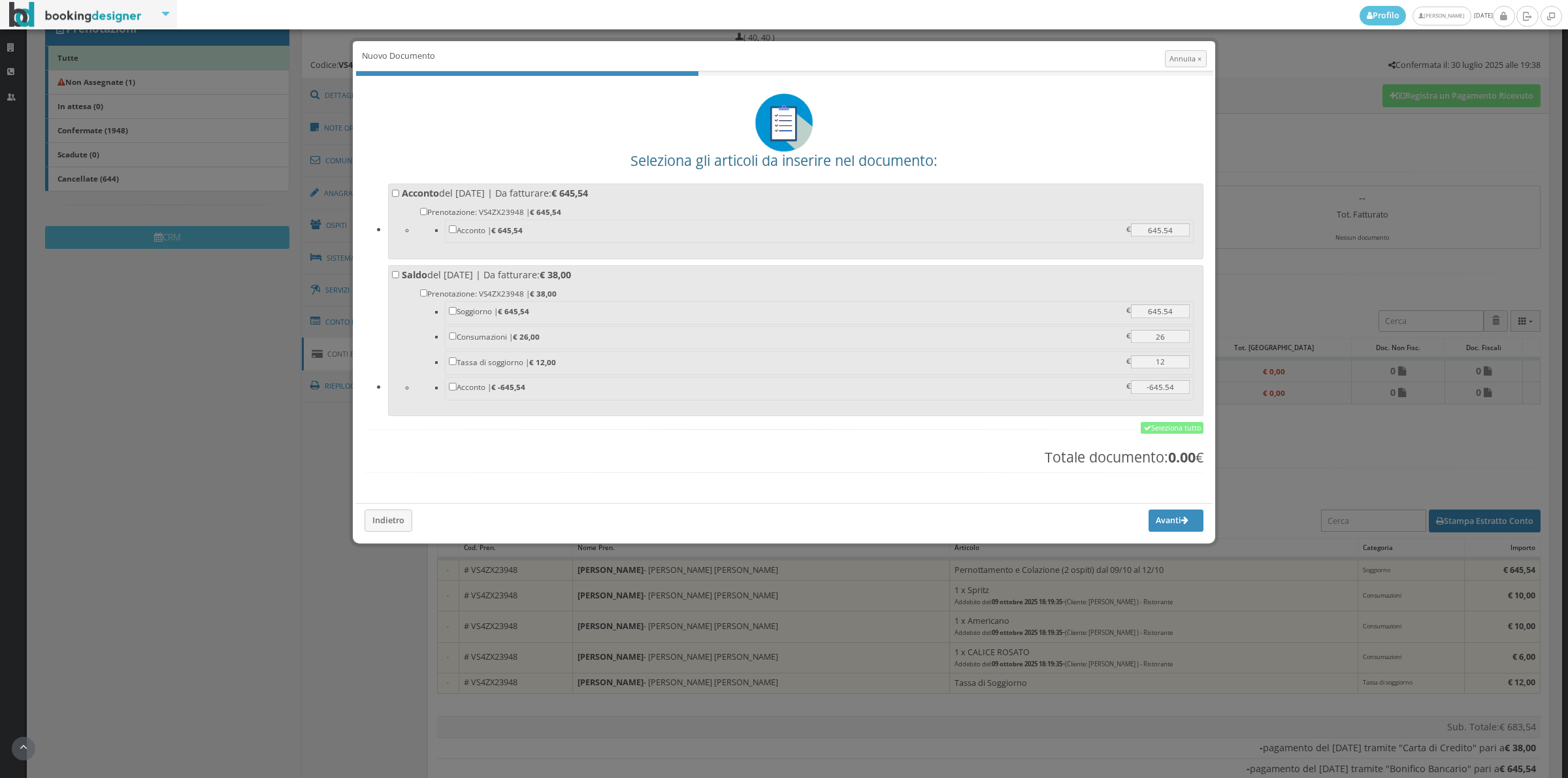
click at [503, 191] on label "Acconto del [DATE] | Da fatturare: € 645,54 Prenotazione: VS4ZX23948 | € 645,54…" at bounding box center [796, 219] width 808 height 65
click at [400, 191] on input "Acconto del [DATE] | Da fatturare: € 645,54 Prenotazione: VS4ZX23948 | € 645,54…" at bounding box center [396, 193] width 8 height 8
checkbox input "true"
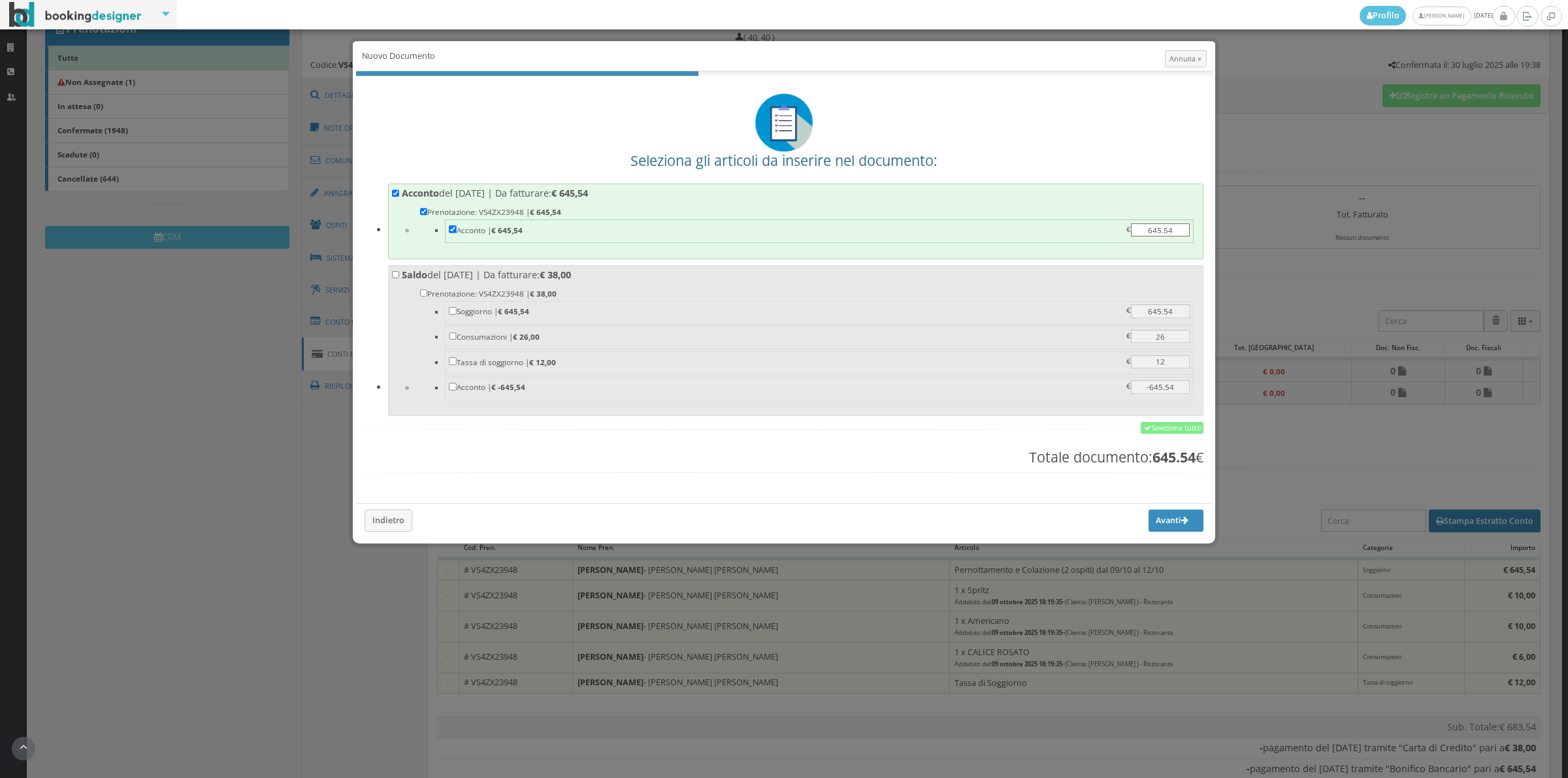
click at [538, 274] on label "Saldo del [DATE] | Da fatturare: € 38,00 Prenotazione: VS4ZX23948 | € 38,00 [GE…" at bounding box center [796, 339] width 808 height 141
click at [400, 274] on input "Saldo del [DATE] | Da fatturare: € 38,00 Prenotazione: VS4ZX23948 | € 38,00 [GE…" at bounding box center [396, 274] width 8 height 8
checkbox input "true"
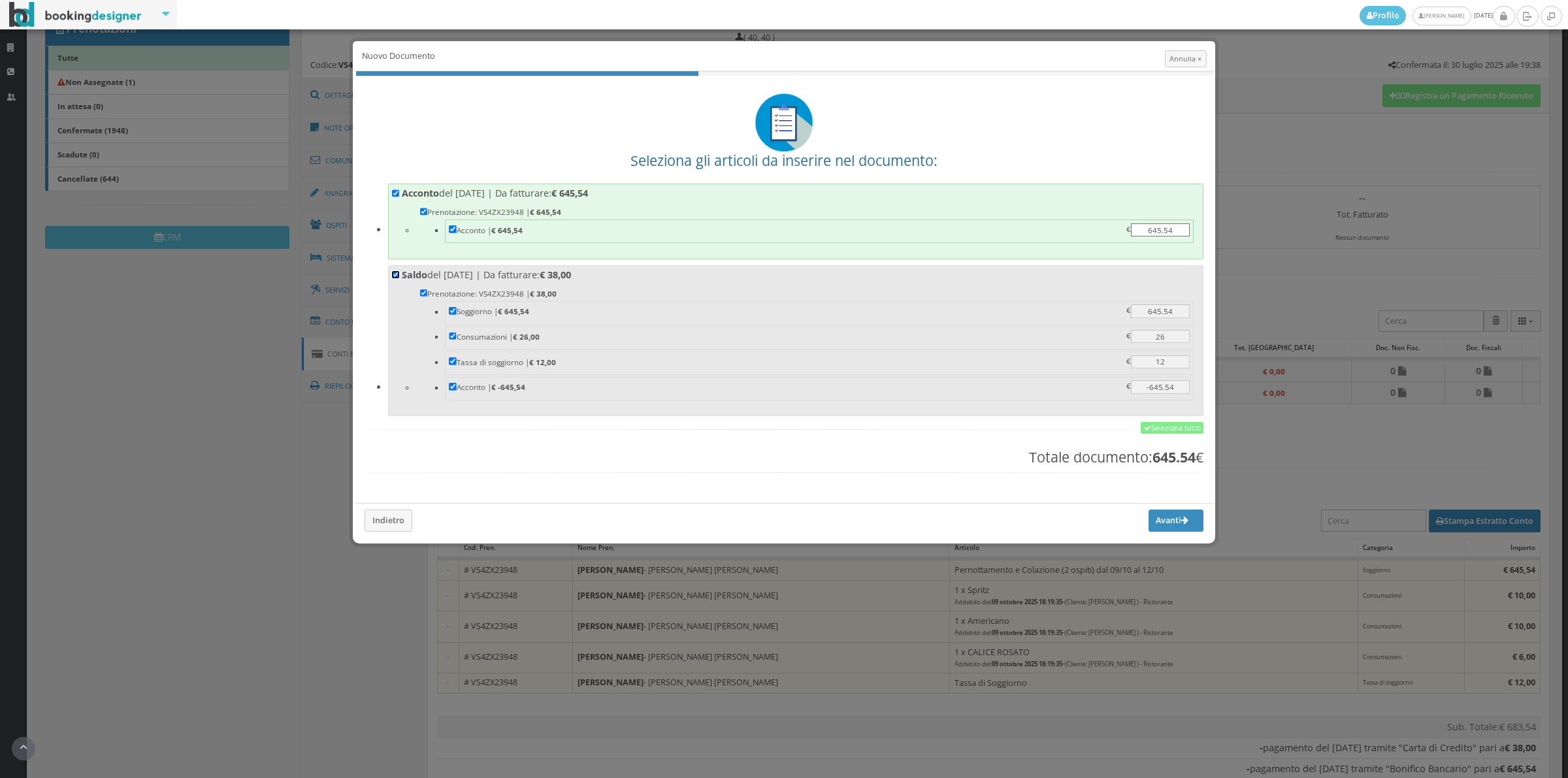
checkbox input "true"
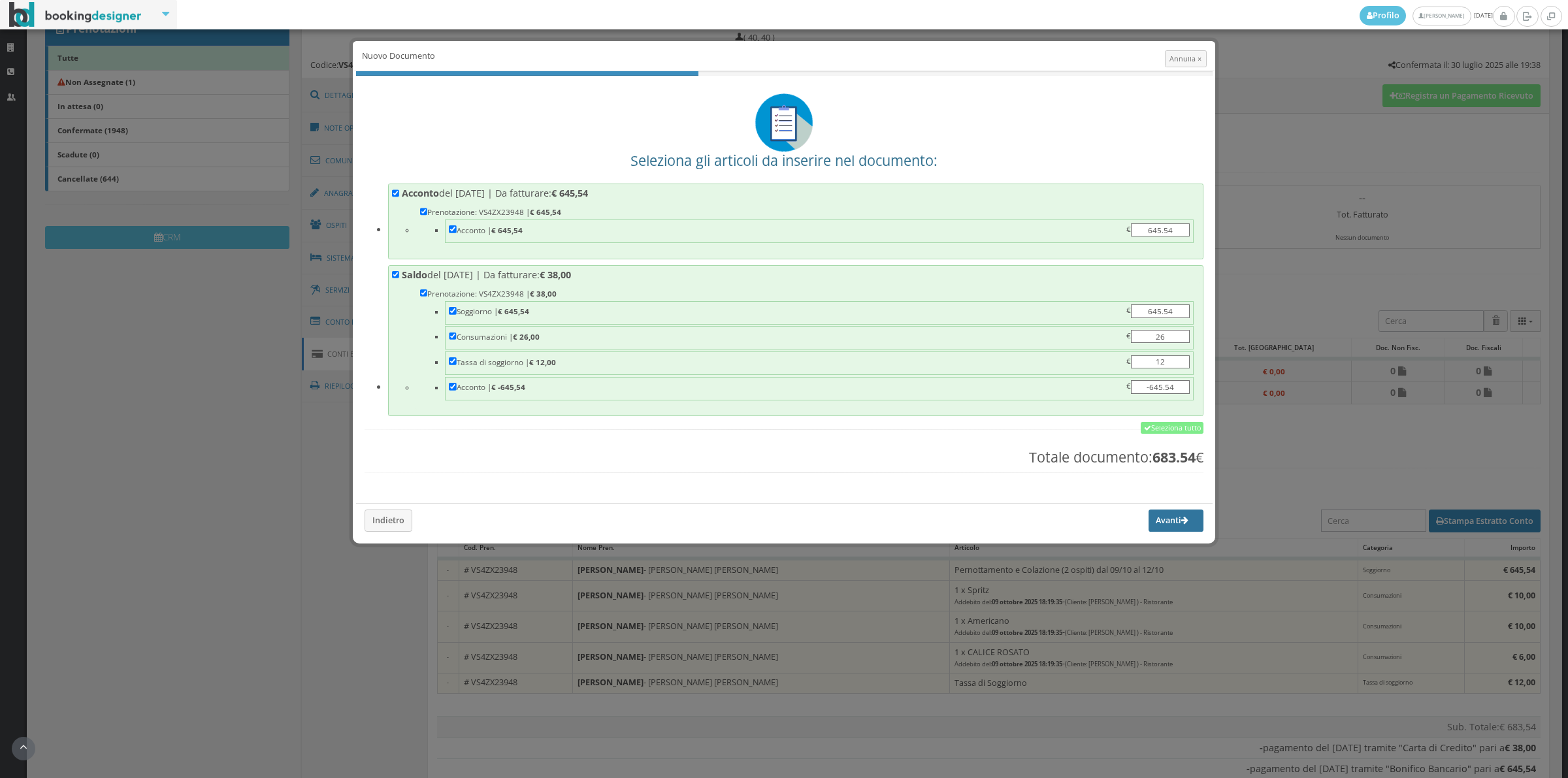
click at [1149, 523] on button "Avanti" at bounding box center [1176, 520] width 55 height 22
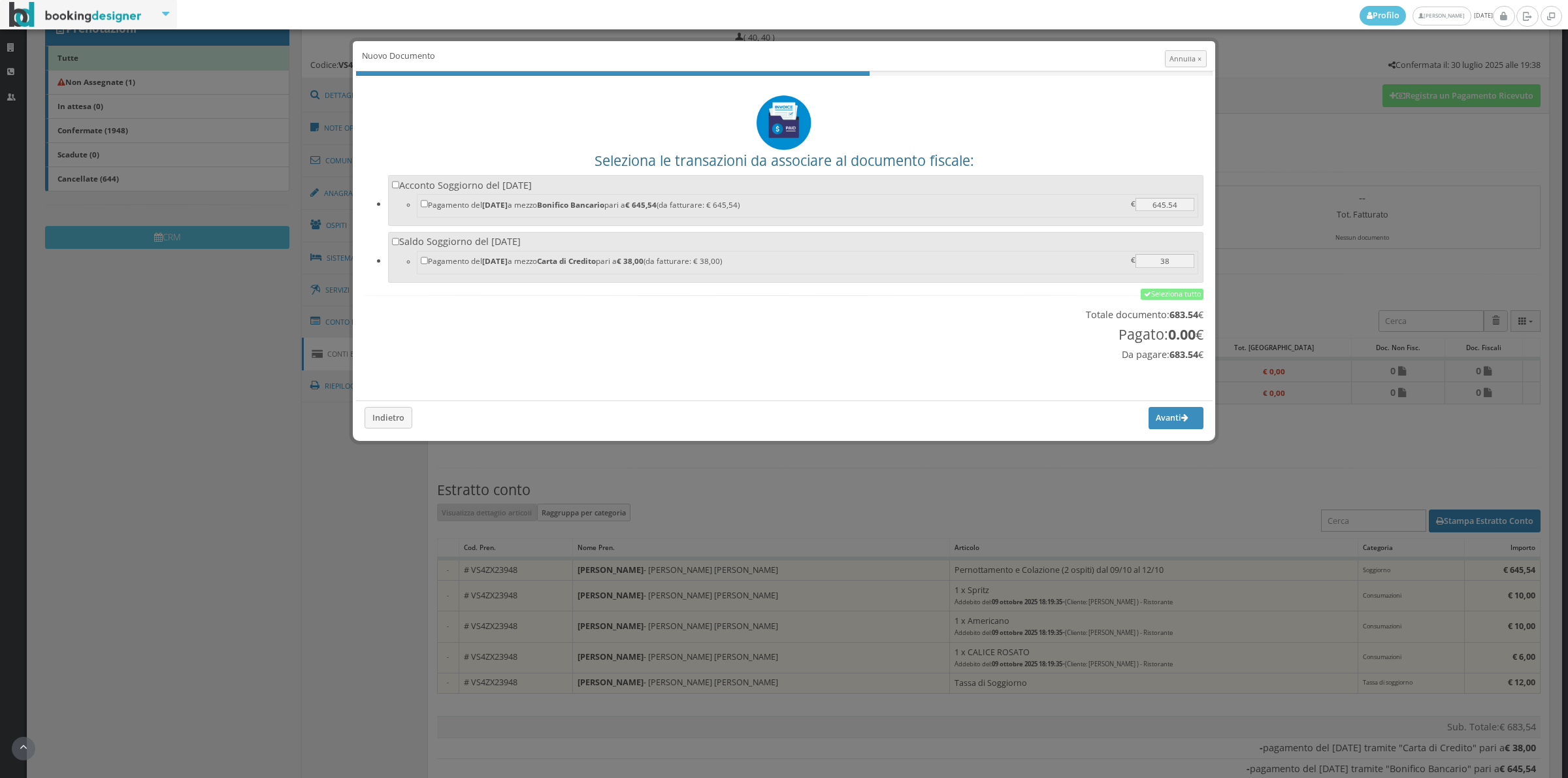
click at [515, 176] on li "Acconto Soggiorno del [DATE] Pagamento del [DATE] a mezzo Bonifico Bancario par…" at bounding box center [796, 200] width 815 height 51
click at [515, 188] on label "Acconto Soggiorno del [DATE] Pagamento del [DATE] a mezzo Bonifico Bancario par…" at bounding box center [796, 200] width 808 height 41
click at [400, 188] on input "Acconto Soggiorno del [DATE] Pagamento del [DATE] a mezzo Bonifico Bancario par…" at bounding box center [396, 184] width 8 height 8
checkbox input "true"
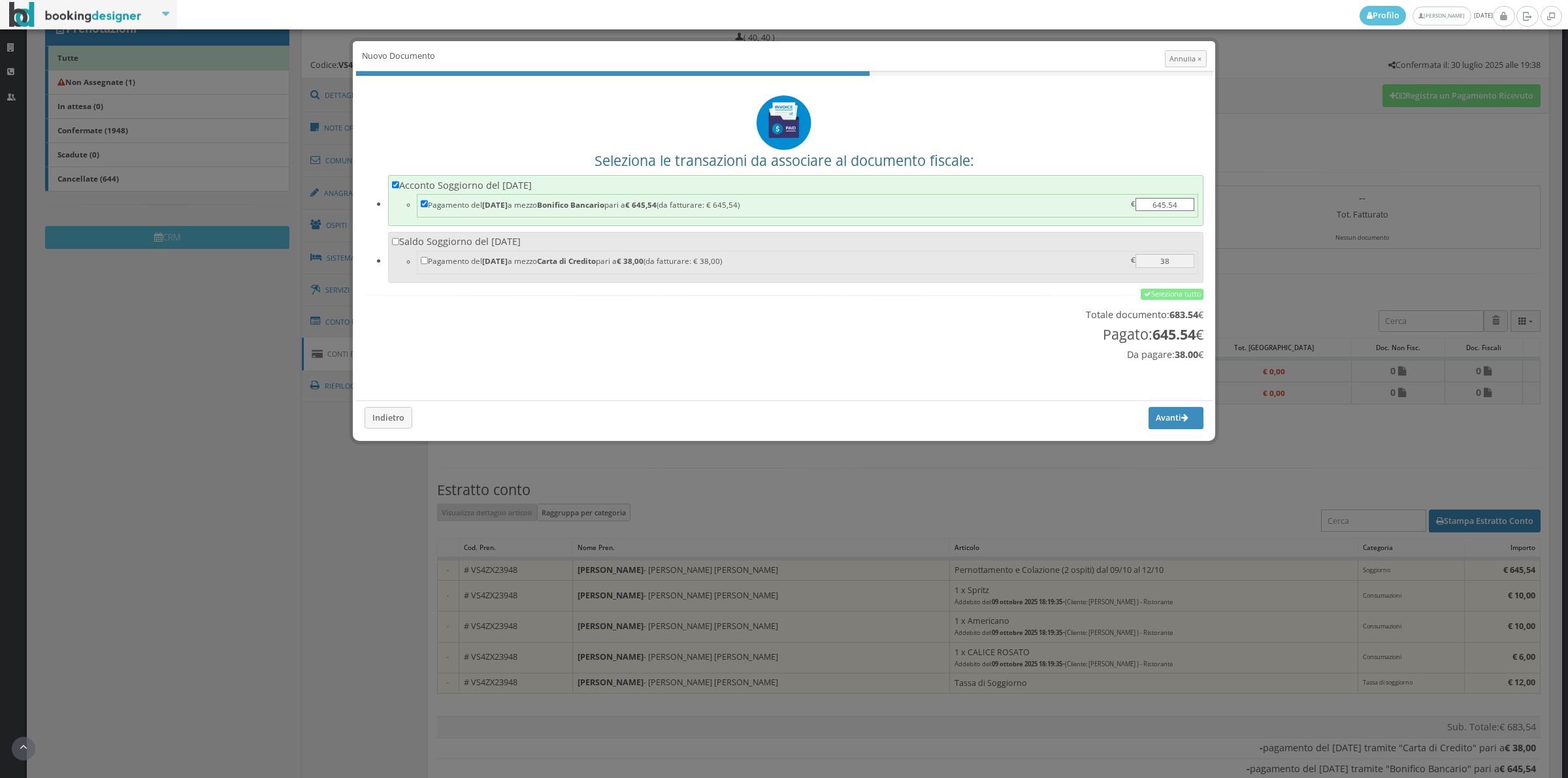
click at [515, 245] on label "Saldo Soggiorno del [DATE] Pagamento del [DATE] a mezzo Carta di Credito pari a…" at bounding box center [796, 256] width 808 height 41
click at [400, 245] on input "Saldo Soggiorno del [DATE] Pagamento del [DATE] a mezzo Carta di Credito pari a…" at bounding box center [396, 241] width 8 height 8
checkbox input "true"
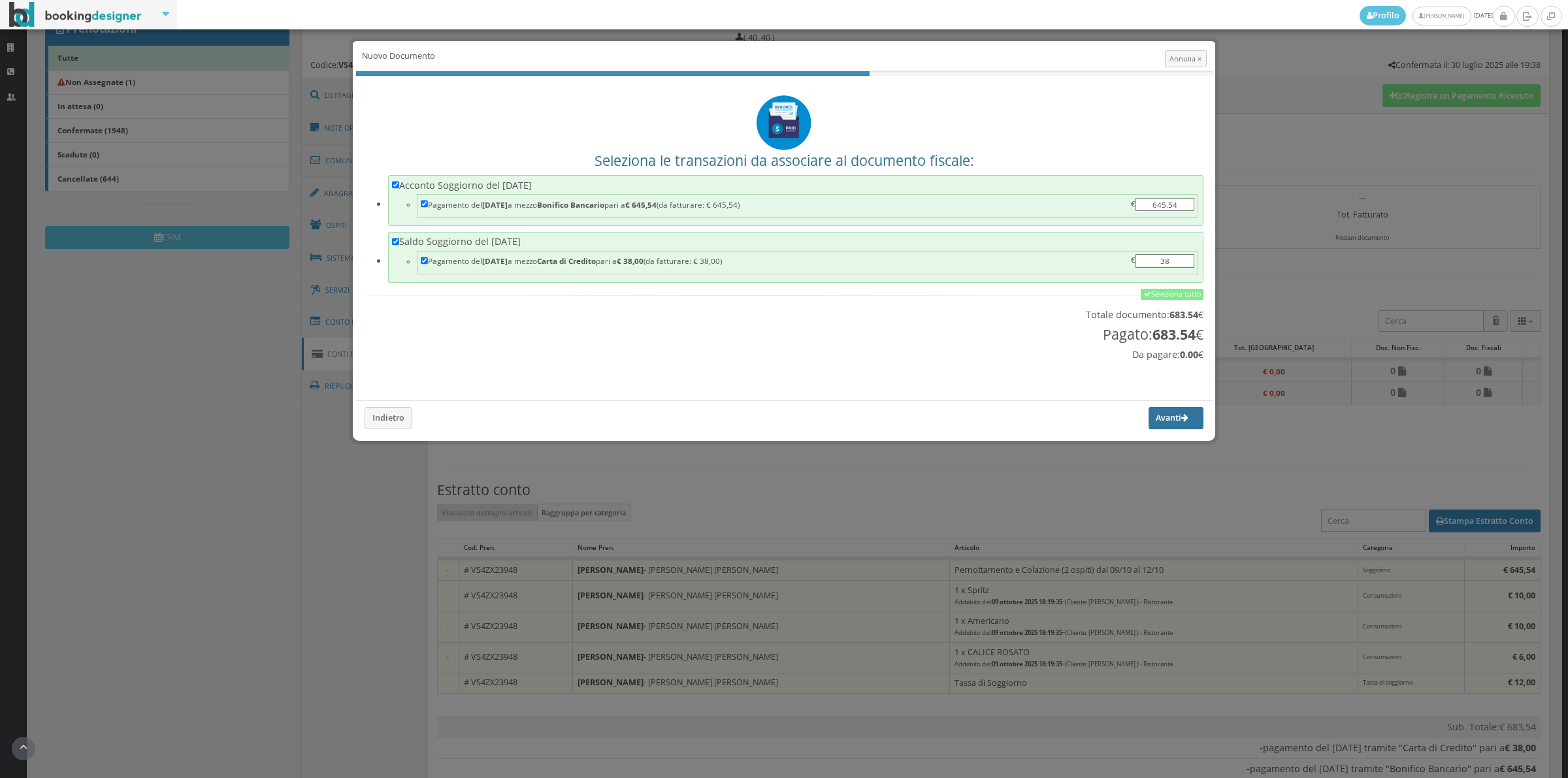
click at [1153, 429] on button "Avanti" at bounding box center [1176, 417] width 55 height 22
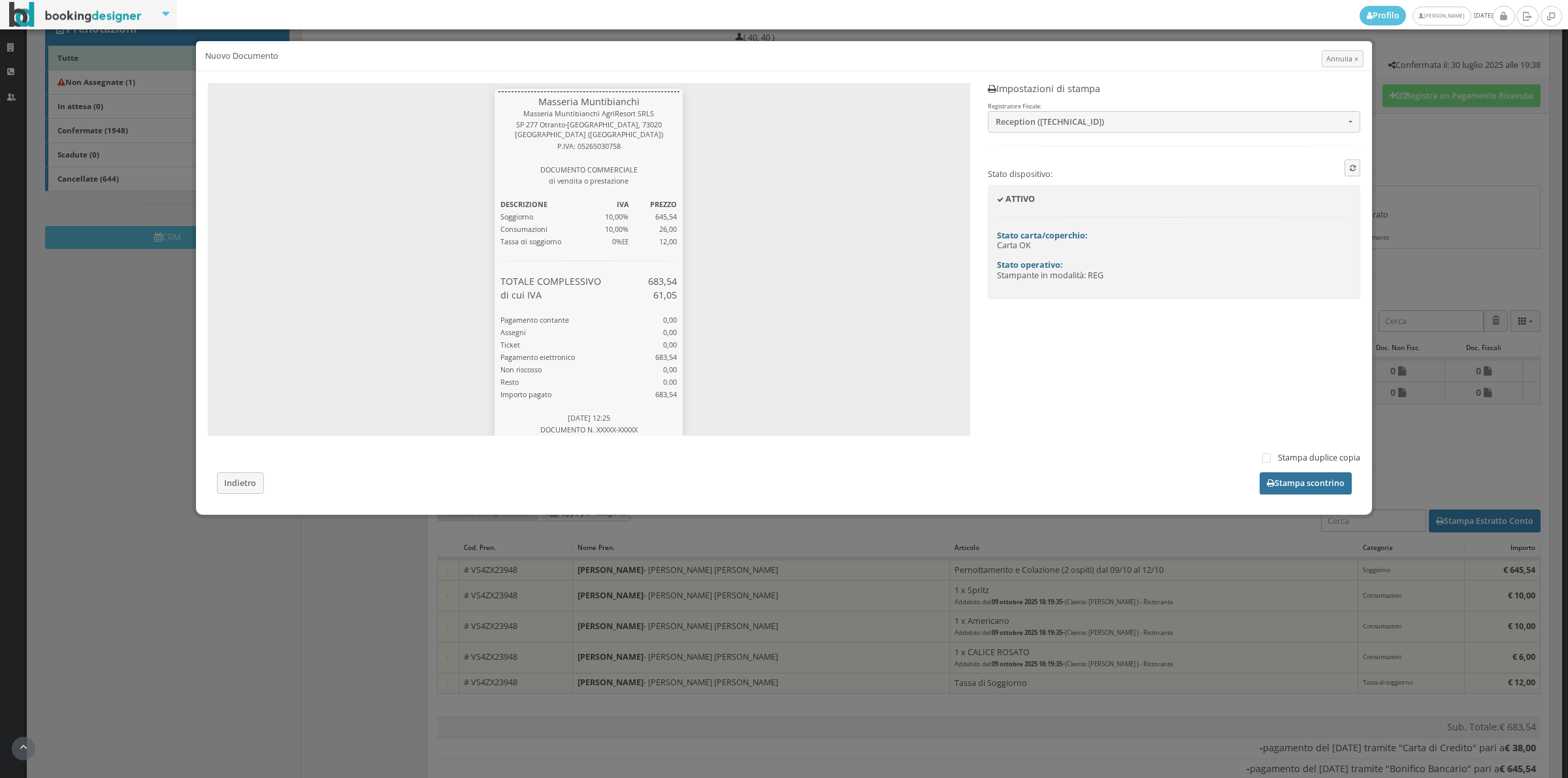
click at [1305, 485] on button "Stampa scontrino" at bounding box center [1306, 483] width 92 height 22
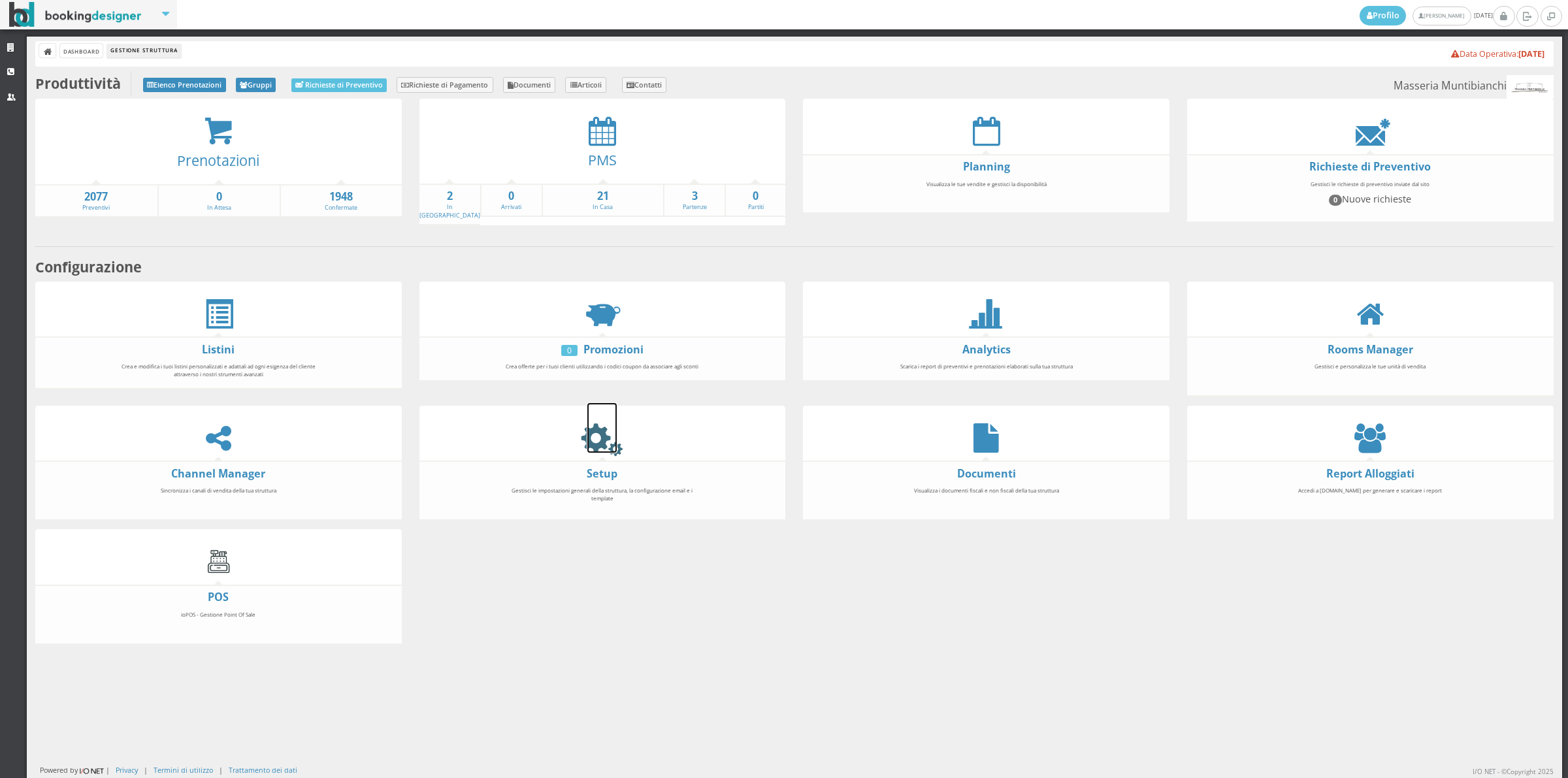
click at [595, 435] on icon at bounding box center [602, 438] width 29 height 29
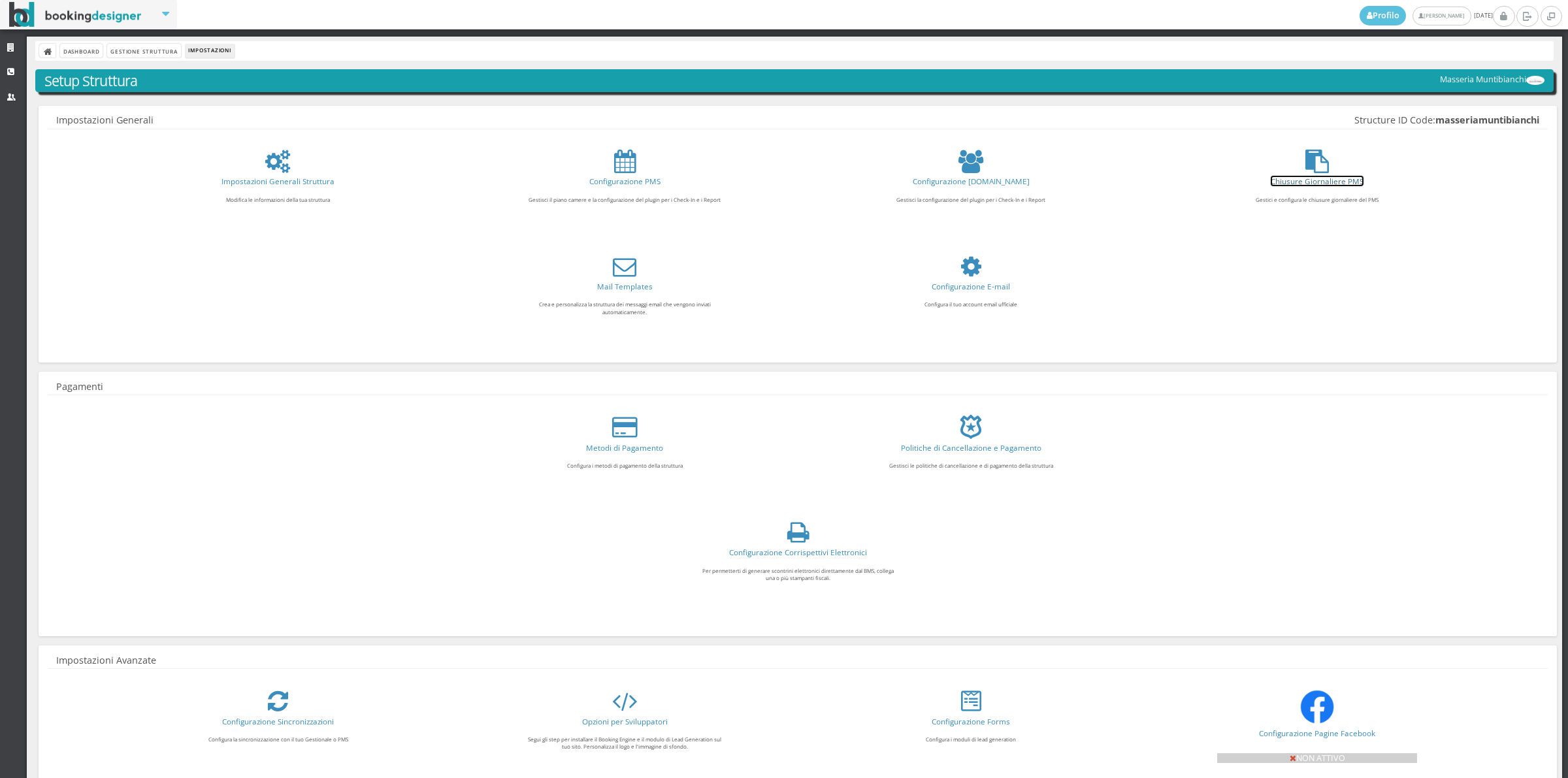
click at [1318, 184] on link "Chiusure Giornaliere PMS" at bounding box center [1317, 181] width 93 height 11
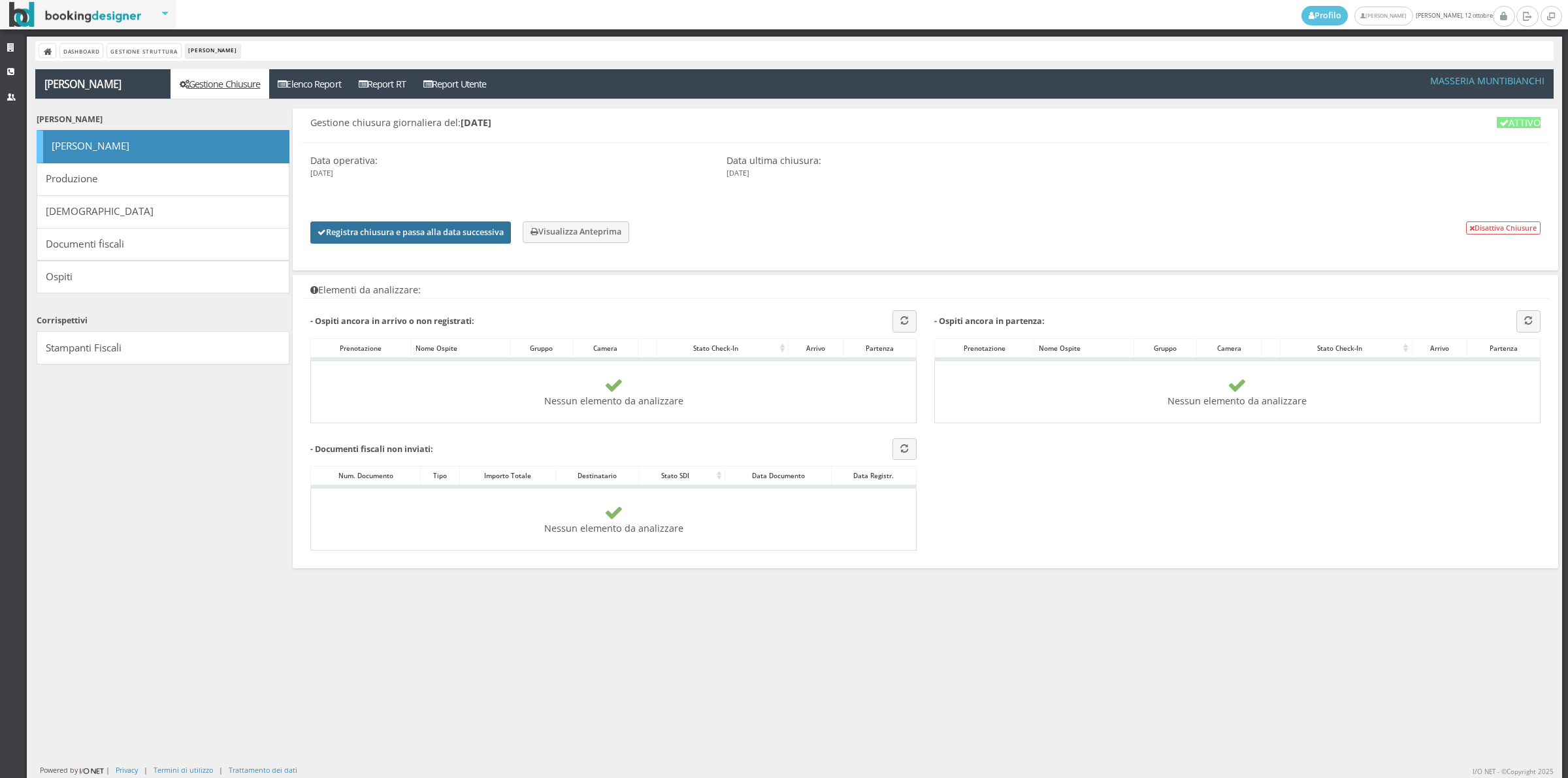
click at [371, 234] on button "Registra chiusura e passa alla data successiva" at bounding box center [410, 232] width 200 height 22
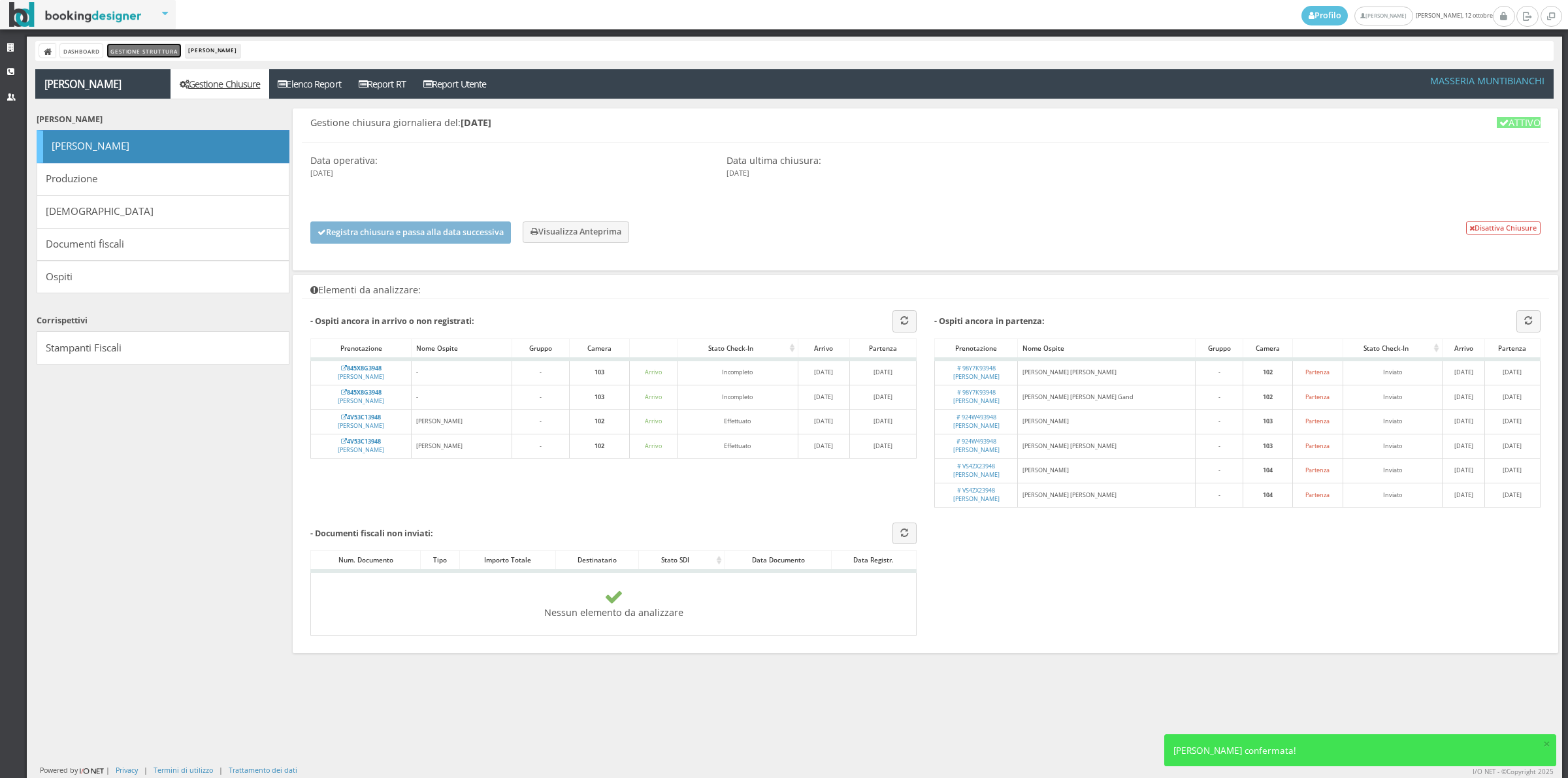
click at [167, 52] on link "Gestione Struttura" at bounding box center [144, 51] width 73 height 14
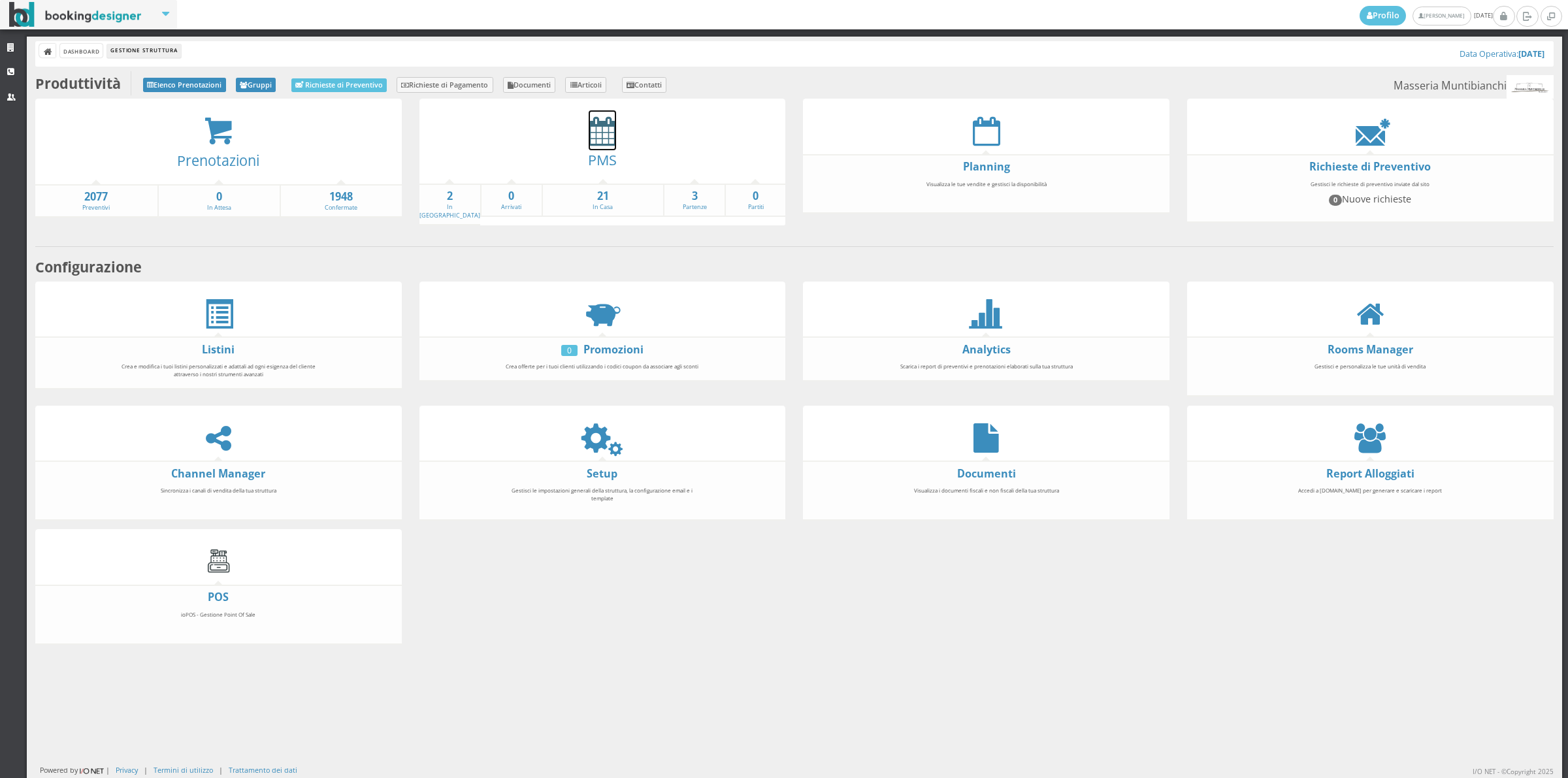
click at [591, 125] on icon at bounding box center [602, 131] width 27 height 29
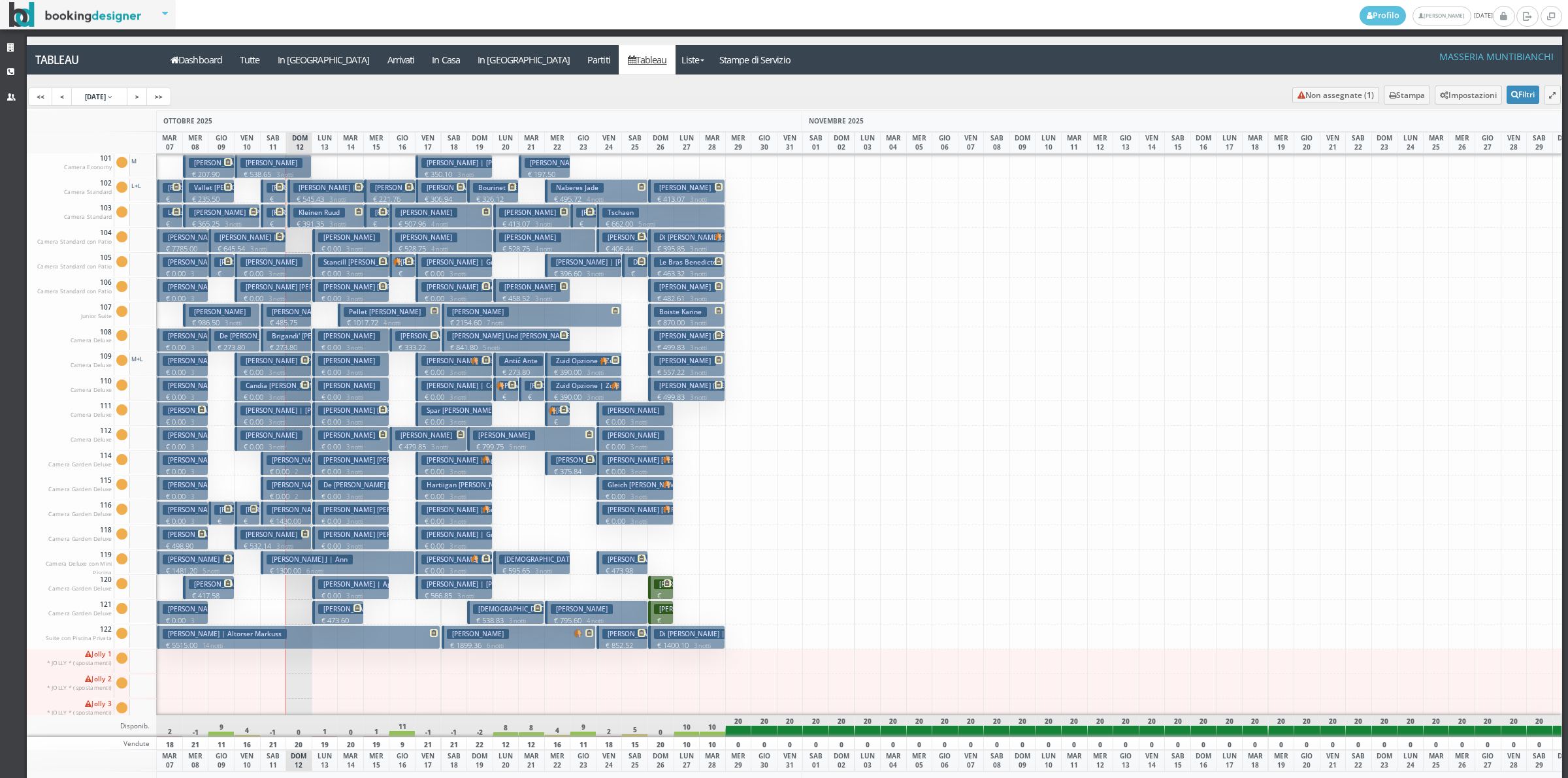
click at [317, 184] on h3 "[PERSON_NAME] | [PERSON_NAME]" at bounding box center [354, 188] width 122 height 10
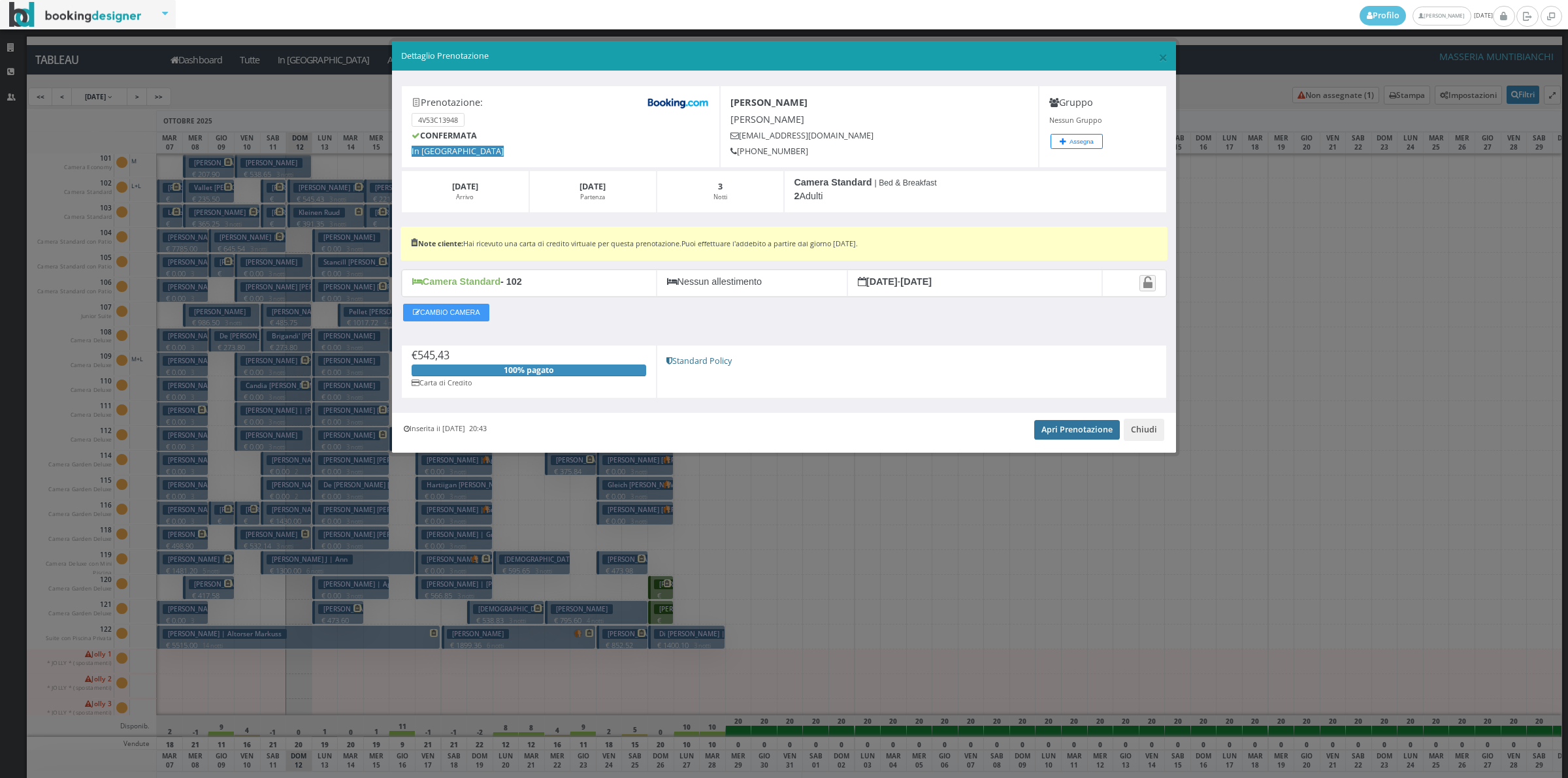
click at [1083, 429] on link "Apri Prenotazione" at bounding box center [1076, 429] width 85 height 20
click at [1131, 425] on button "Chiudi" at bounding box center [1144, 429] width 41 height 22
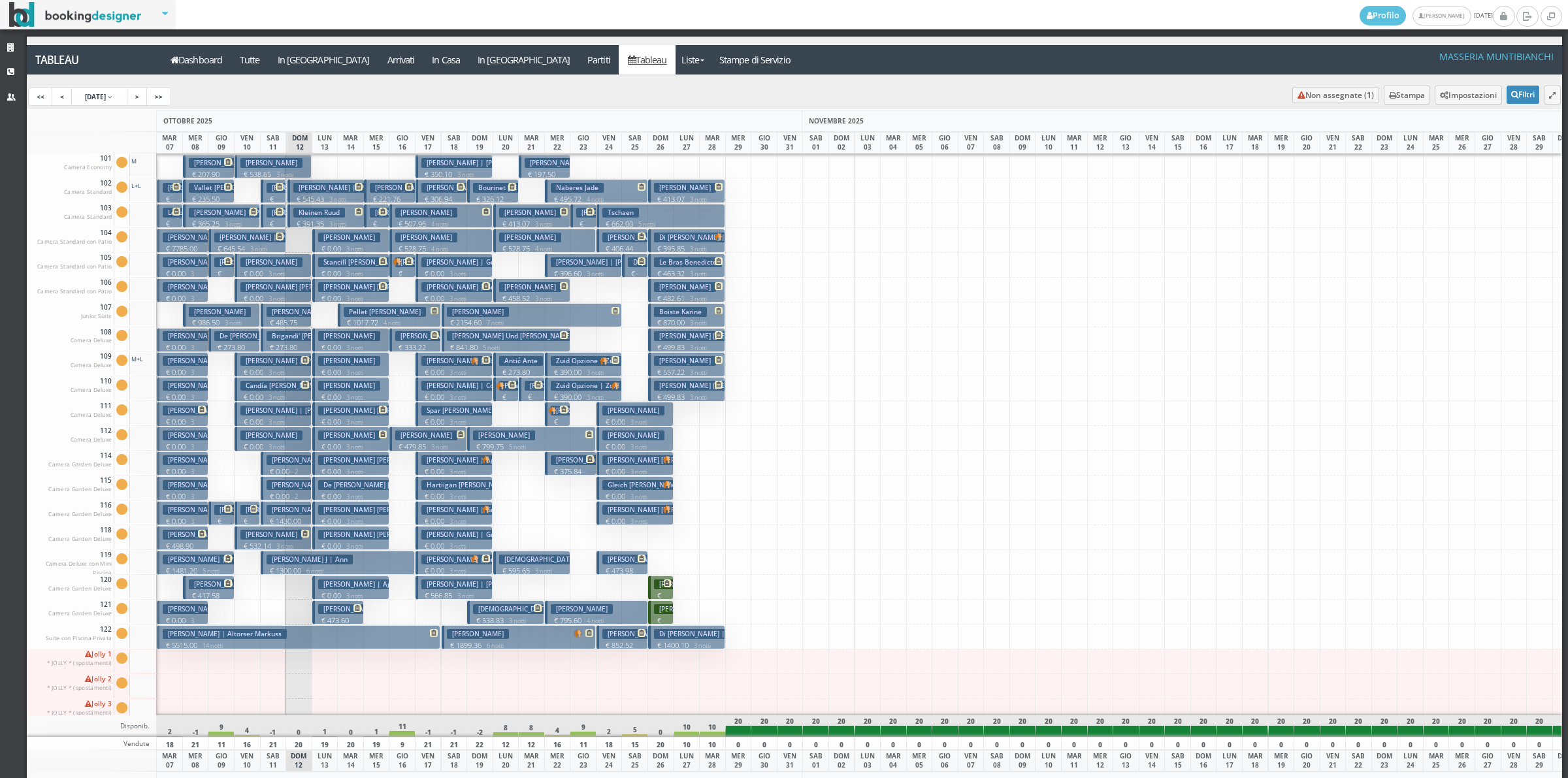
click at [292, 518] on p "€ 1430.00 2 notti" at bounding box center [287, 525] width 42 height 20
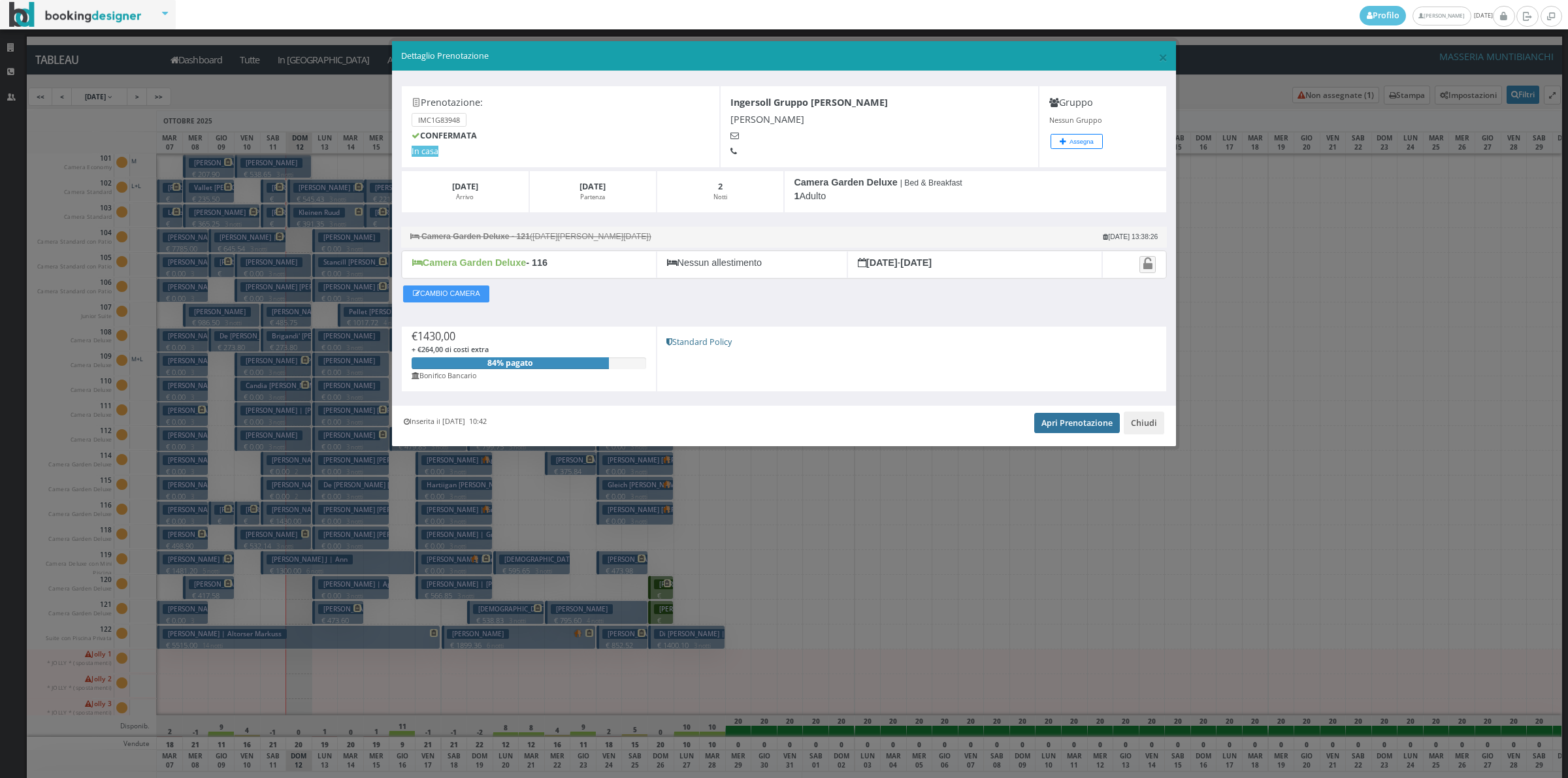
click at [1093, 429] on link "Apri Prenotazione" at bounding box center [1076, 423] width 85 height 20
click at [1135, 425] on button "Chiudi" at bounding box center [1144, 422] width 41 height 22
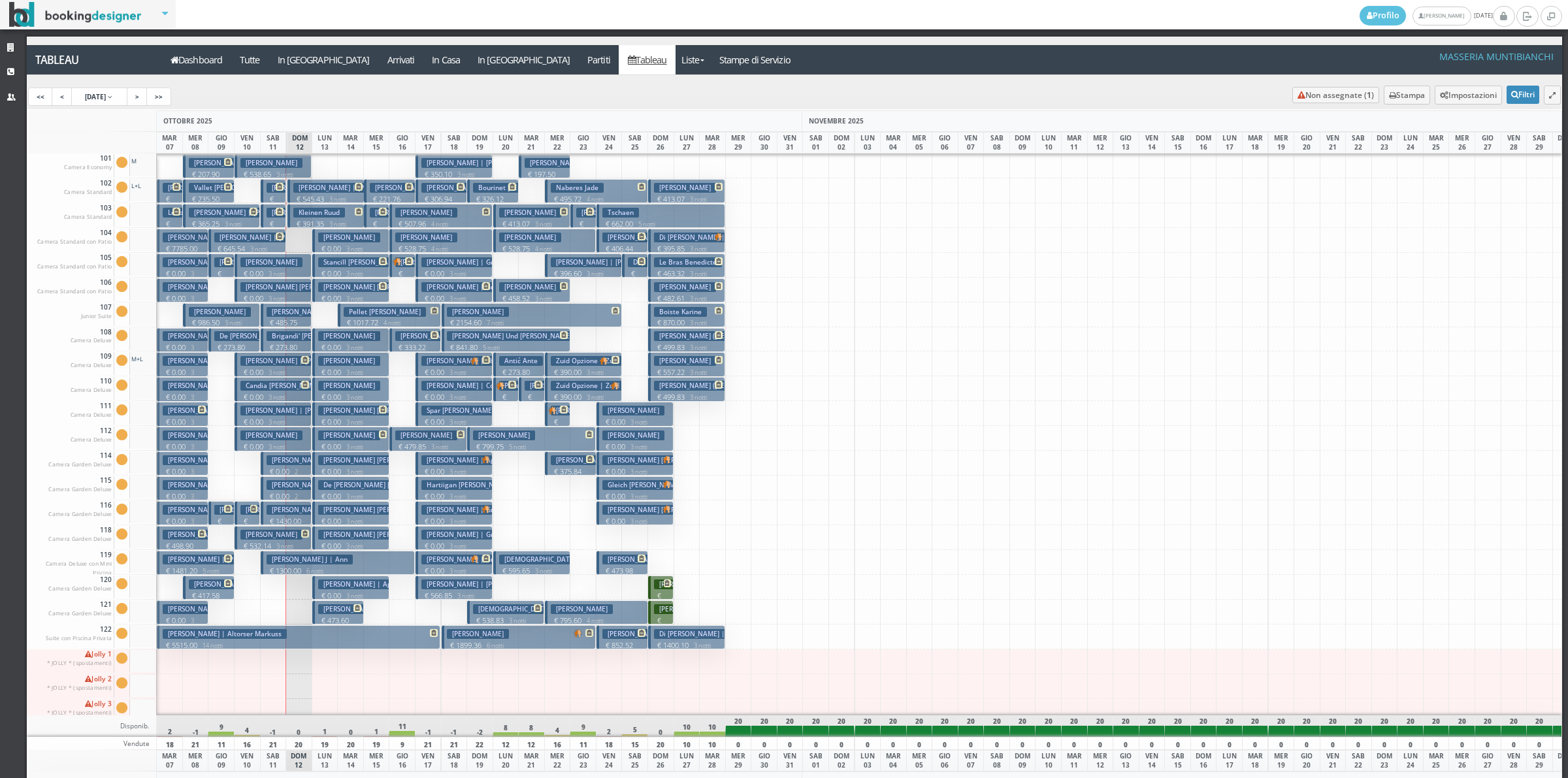
click at [307, 567] on small "6 notti" at bounding box center [312, 571] width 22 height 8
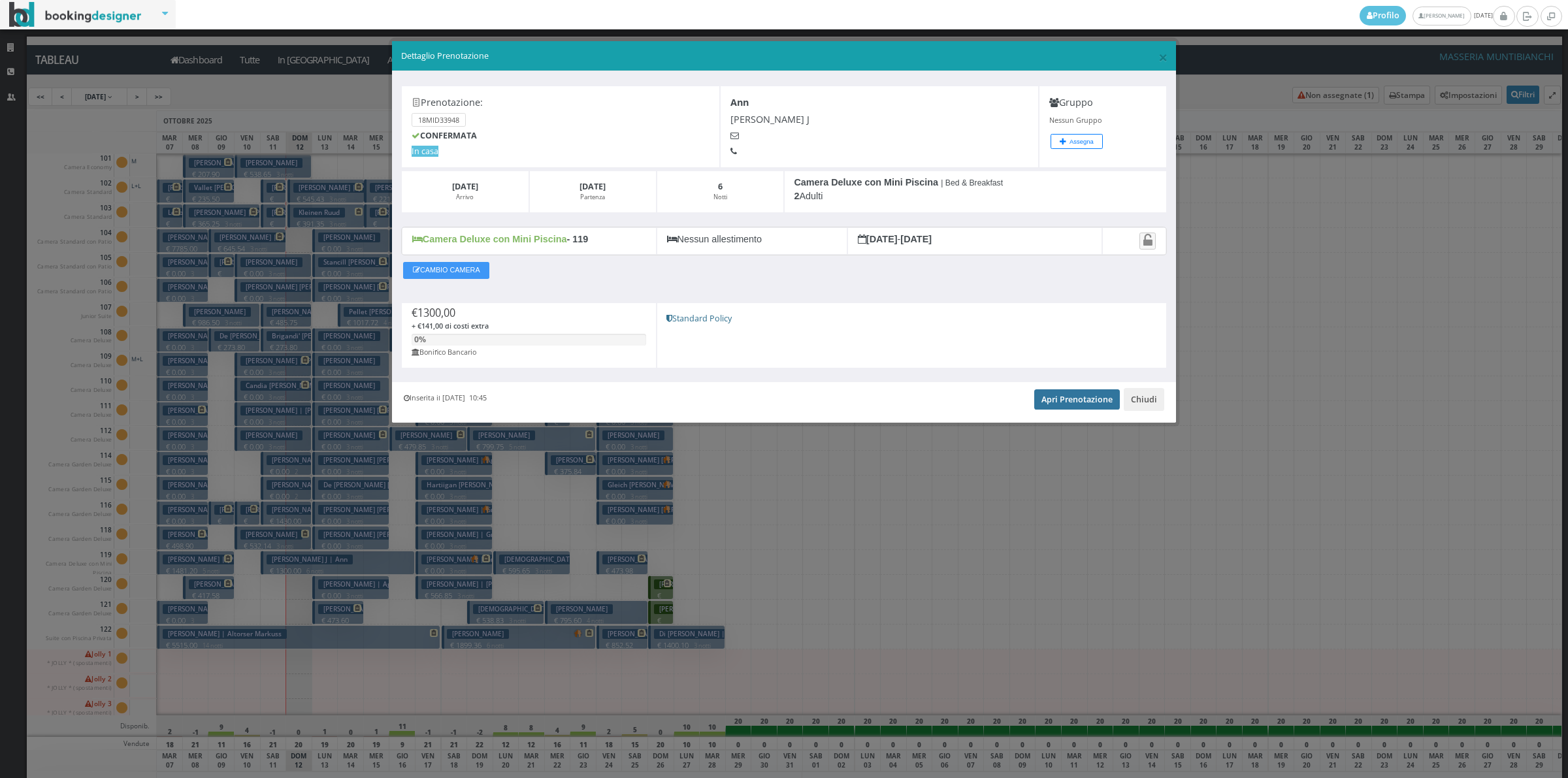
click at [1076, 405] on link "Apri Prenotazione" at bounding box center [1076, 399] width 85 height 20
click at [1130, 403] on button "Chiudi" at bounding box center [1144, 398] width 41 height 22
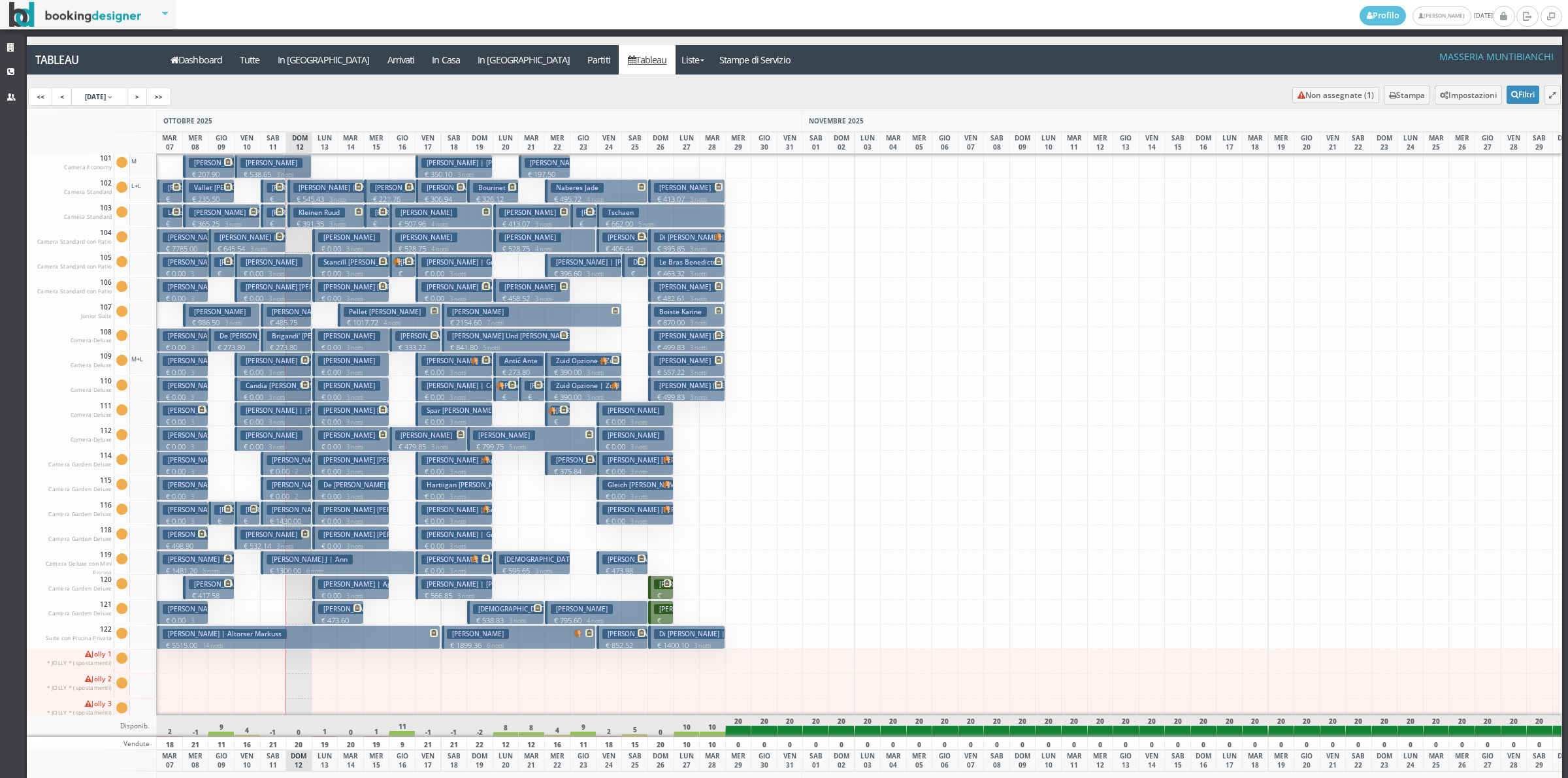
click at [263, 538] on h3 "[PERSON_NAME]" at bounding box center [272, 535] width 62 height 10
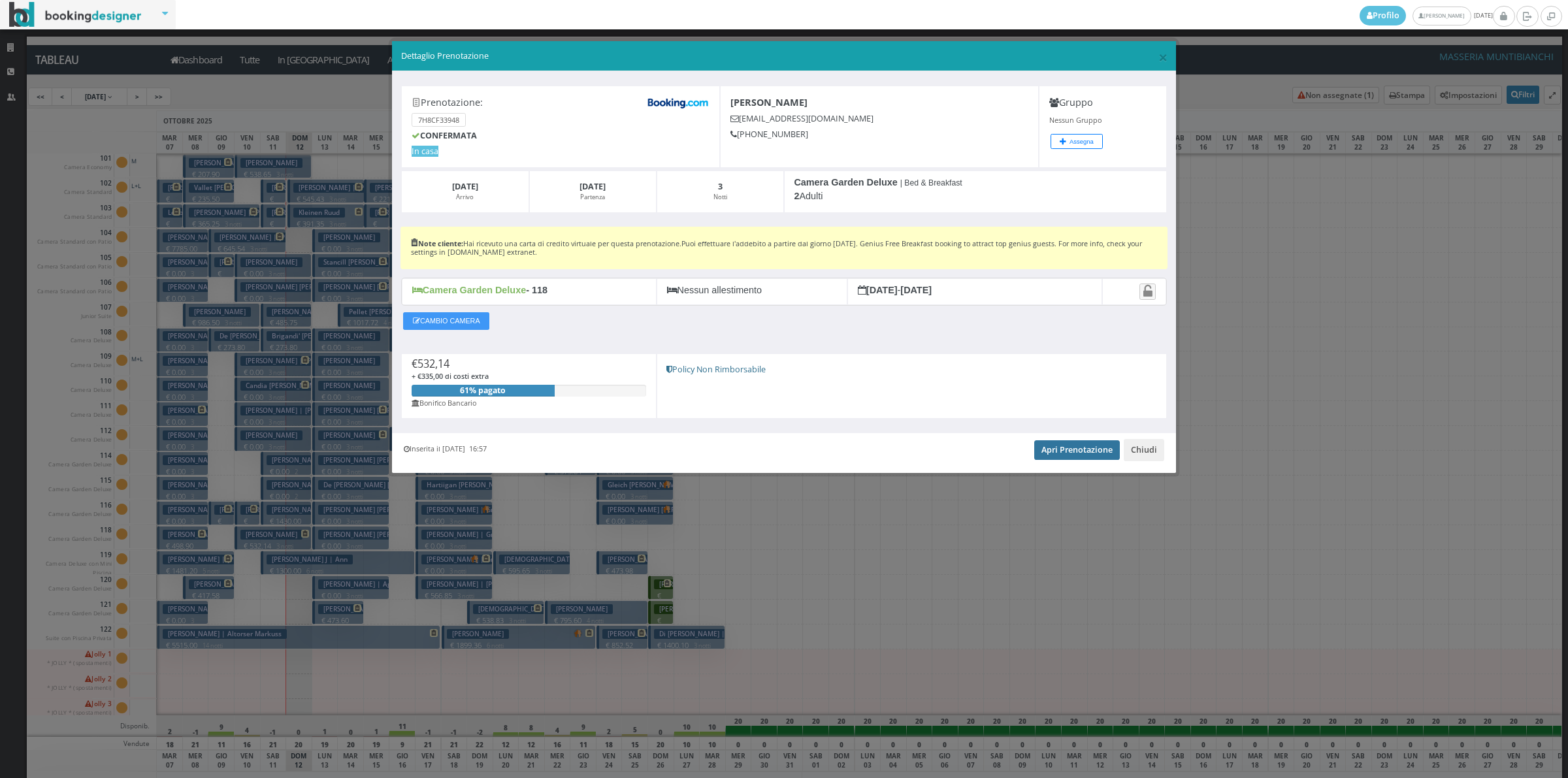
click at [1109, 454] on link "Apri Prenotazione" at bounding box center [1076, 450] width 85 height 20
click at [1150, 455] on button "Chiudi" at bounding box center [1144, 449] width 41 height 22
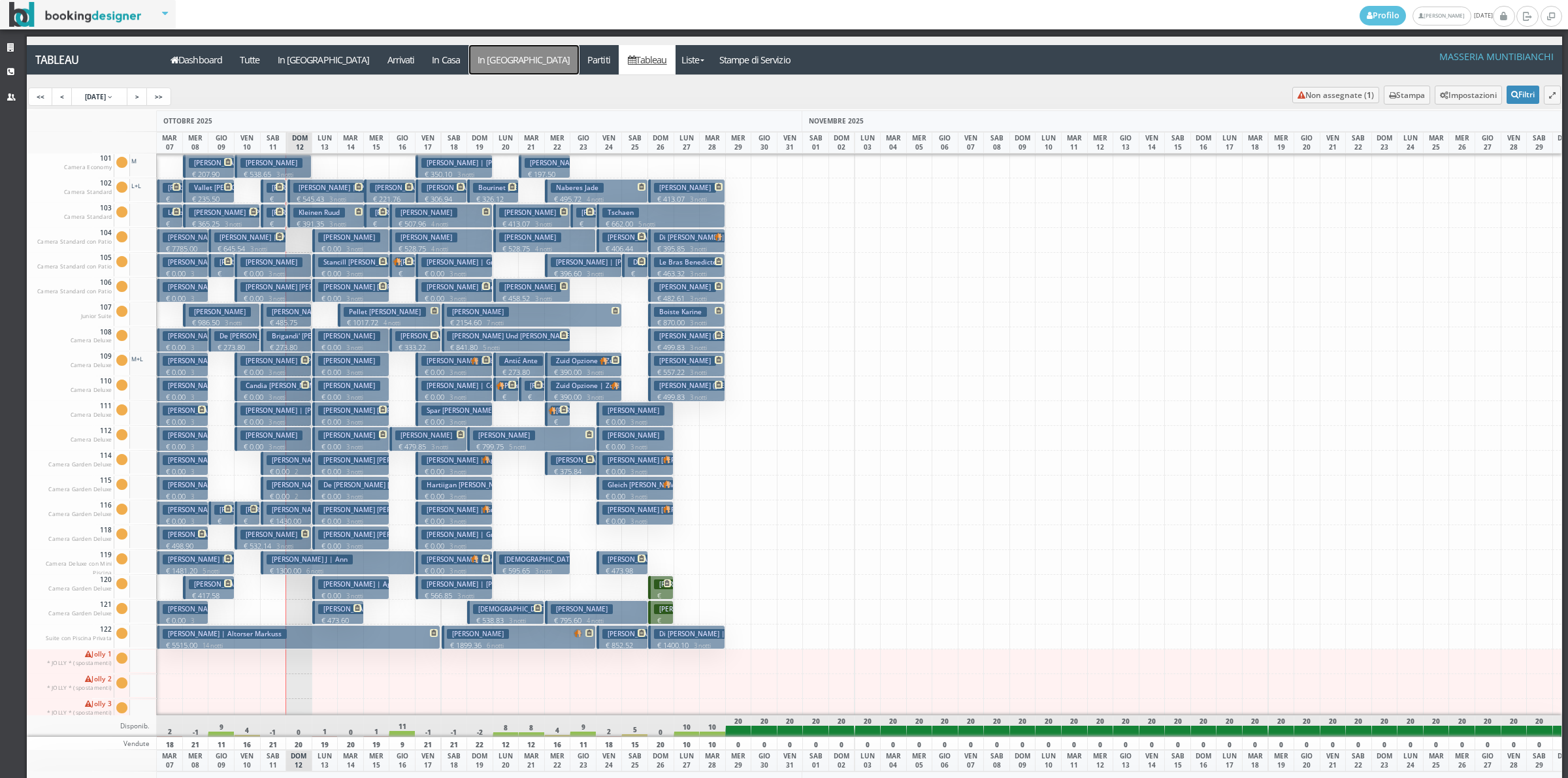
click at [469, 70] on a=pms-departure-reservations"] "In [GEOGRAPHIC_DATA]" at bounding box center [523, 60] width 110 height 29
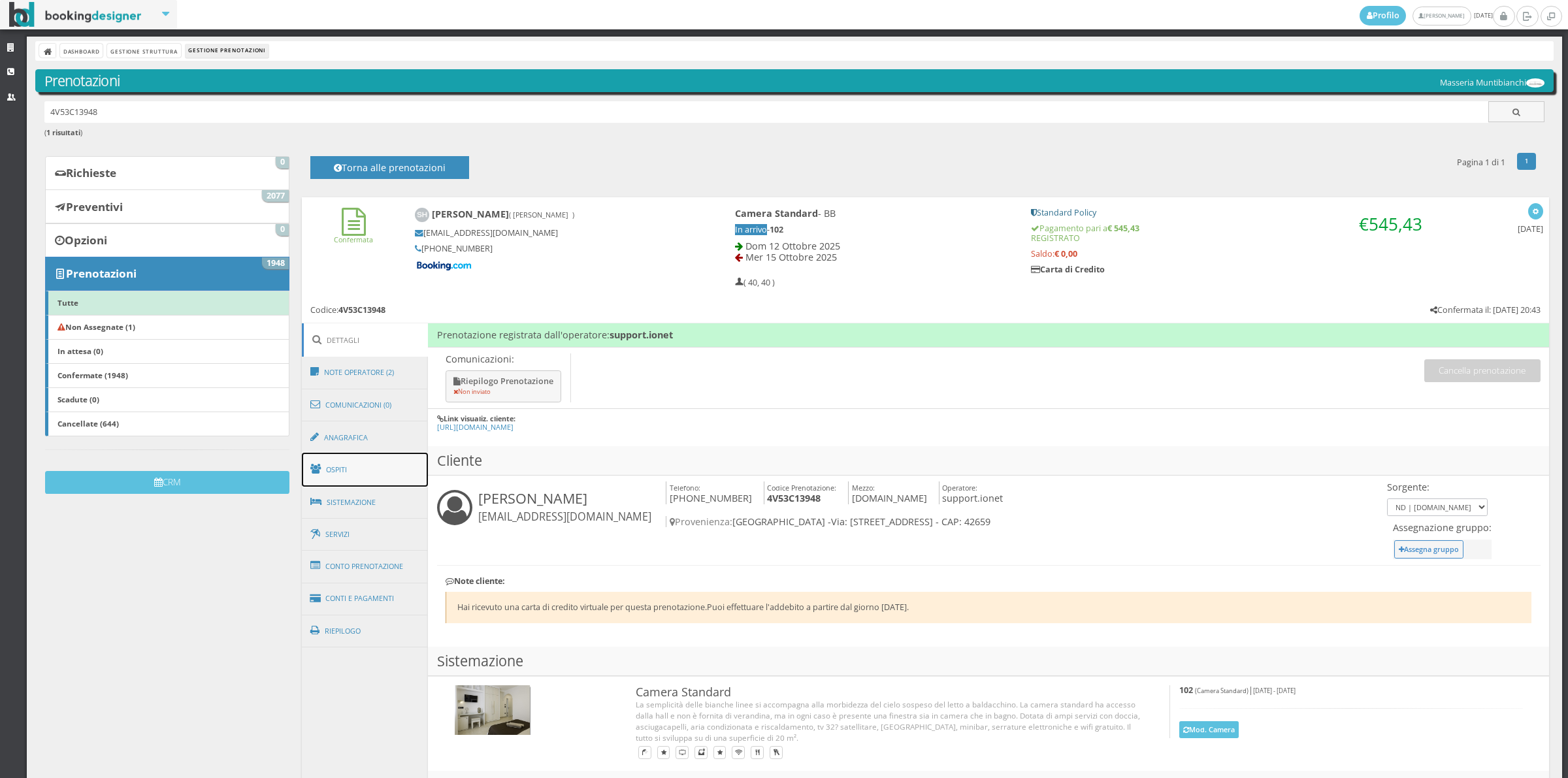
click at [366, 477] on link "Ospiti" at bounding box center [365, 470] width 127 height 34
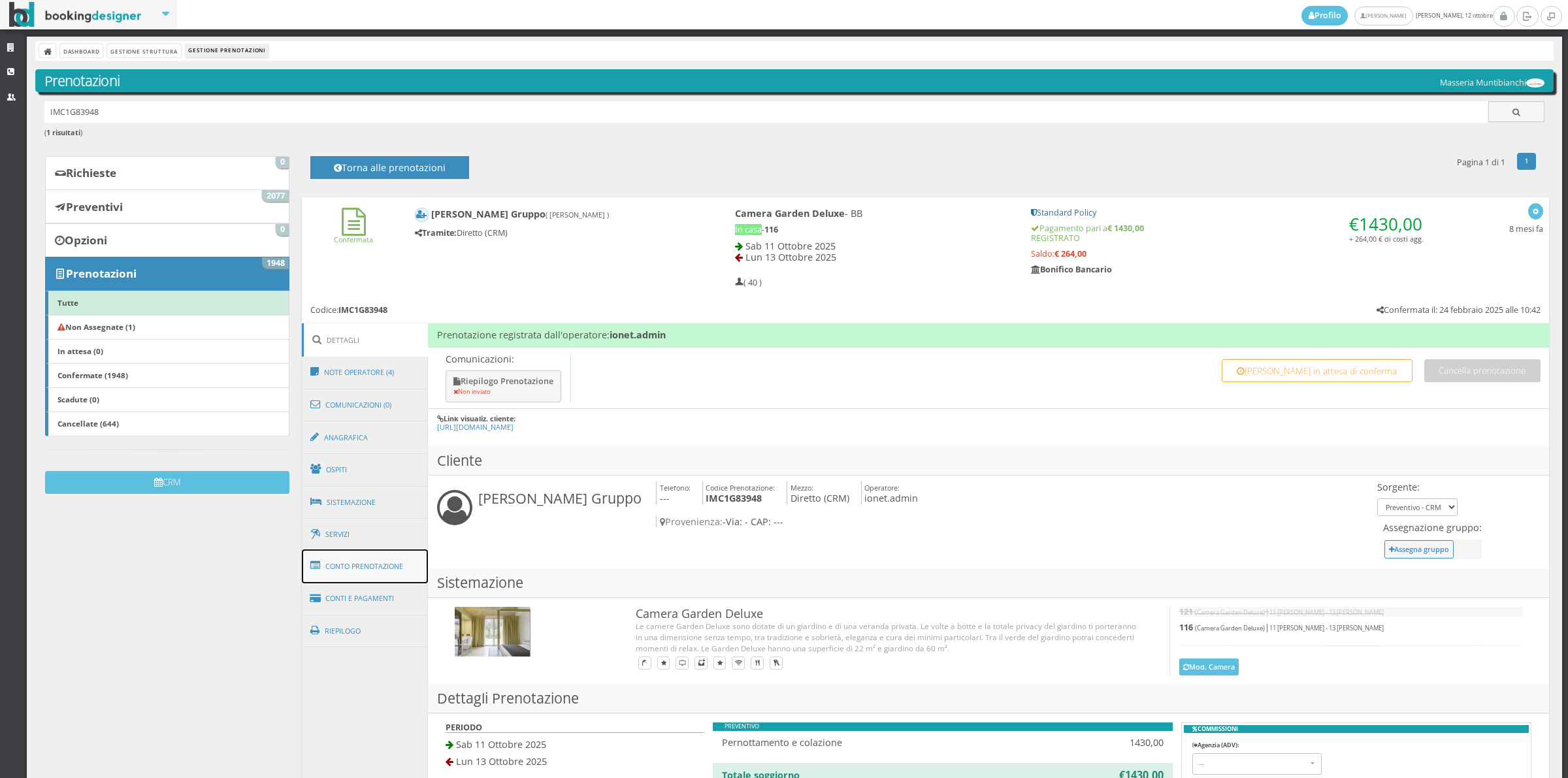
click at [359, 572] on link "Conto Prenotazione" at bounding box center [365, 566] width 127 height 34
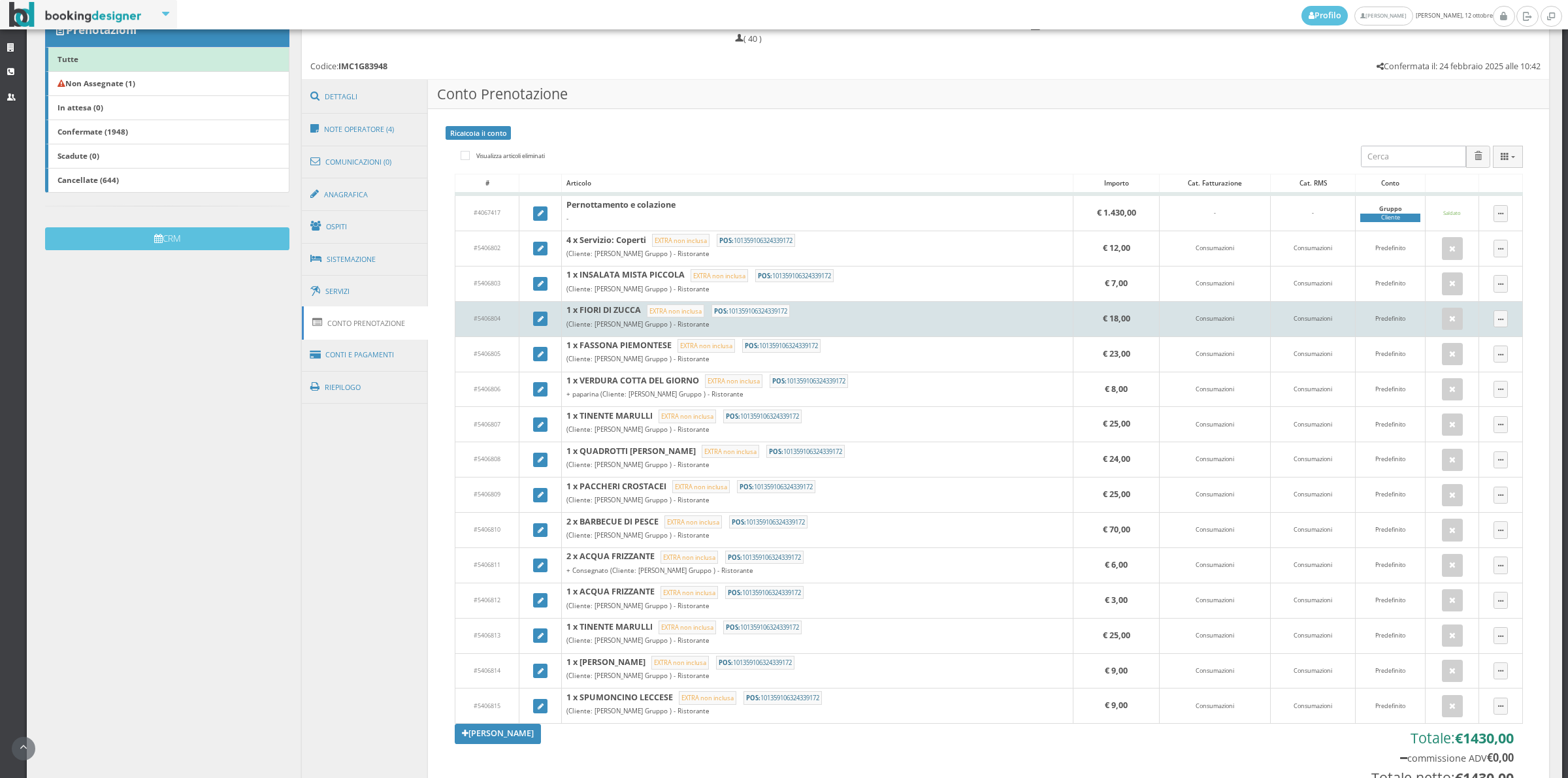
scroll to position [271, 0]
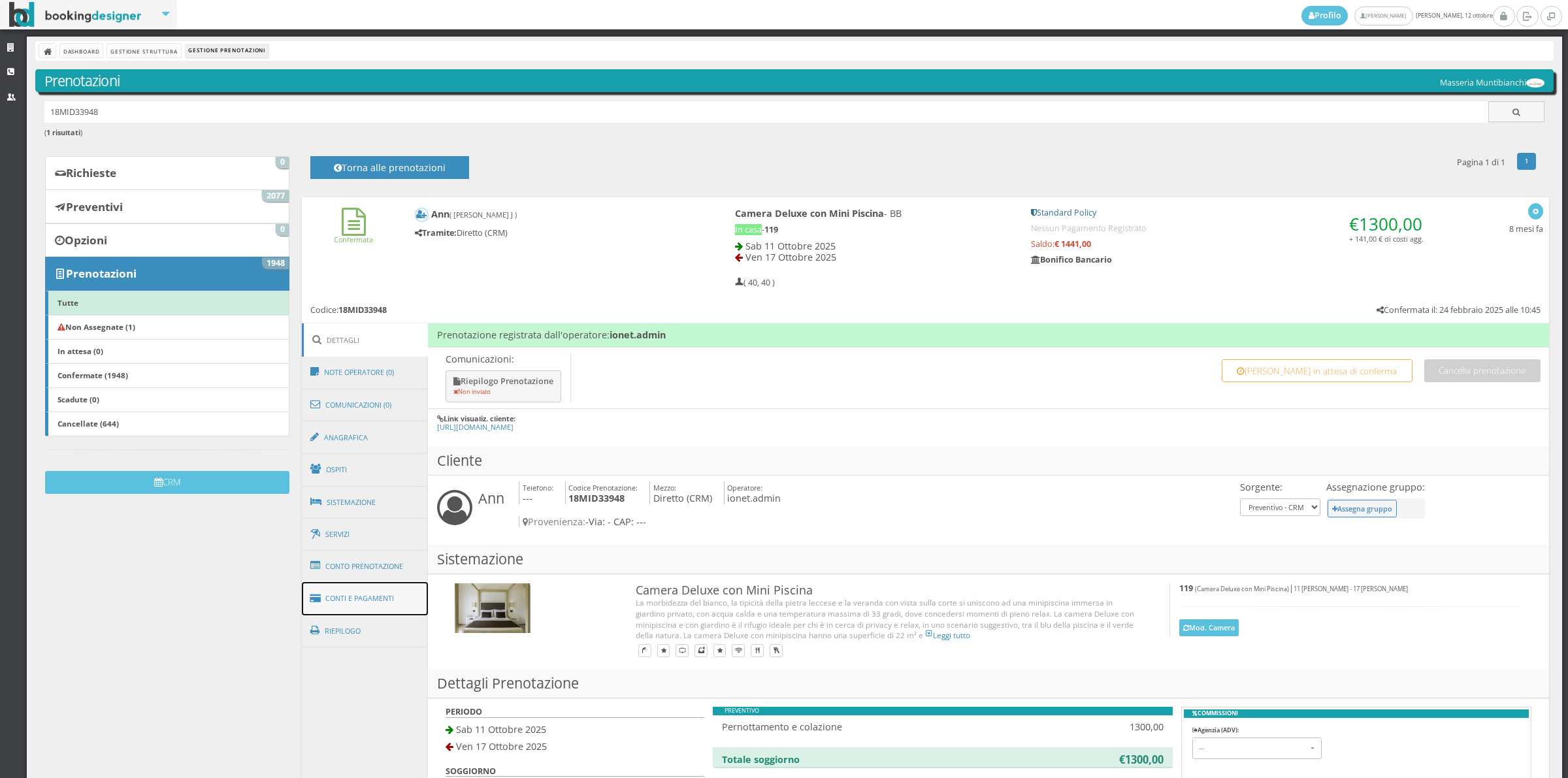
click at [346, 591] on link "Conti e Pagamenti" at bounding box center [365, 599] width 127 height 33
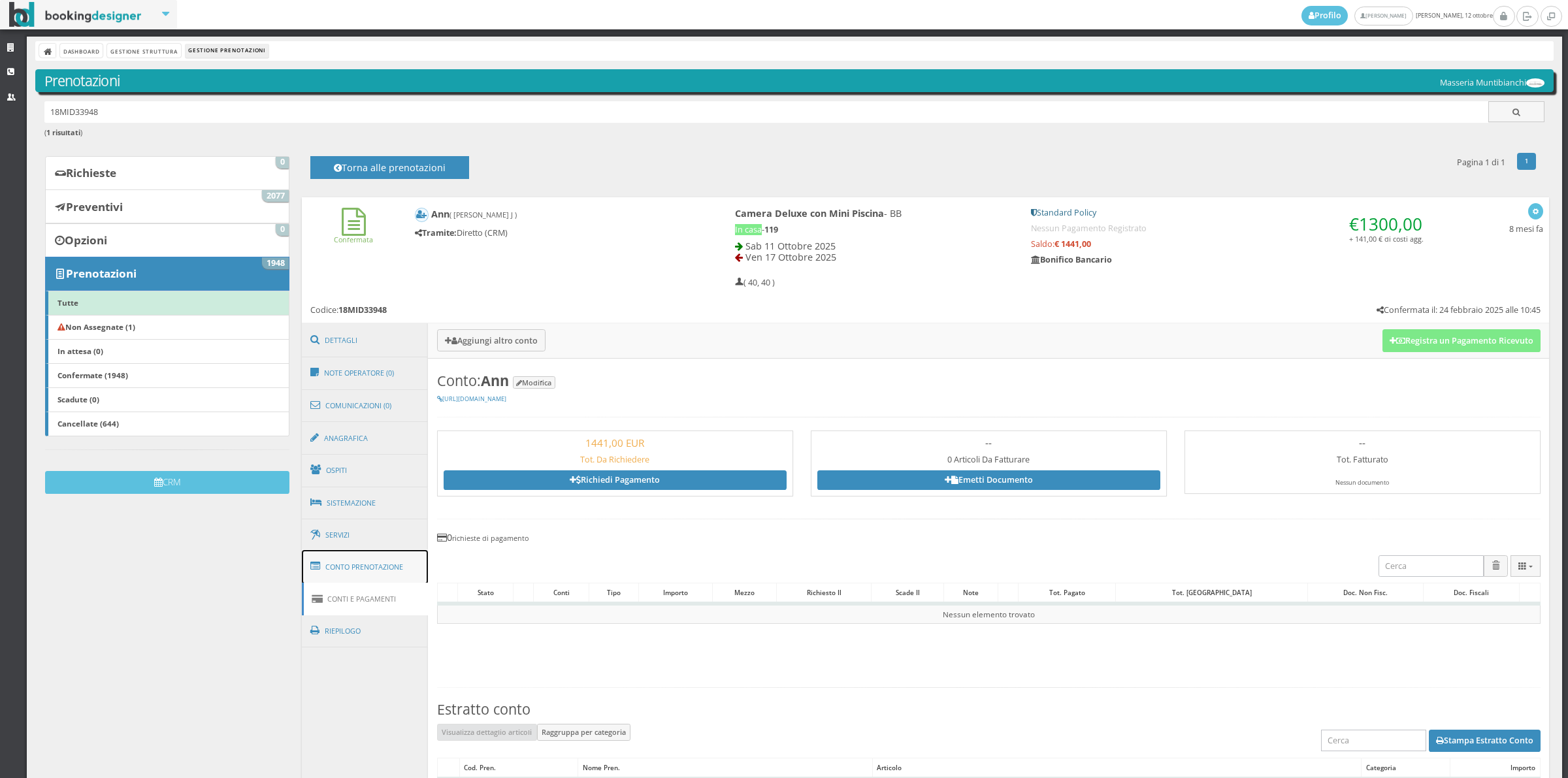
click at [352, 566] on link "Conto Prenotazione" at bounding box center [365, 566] width 127 height 34
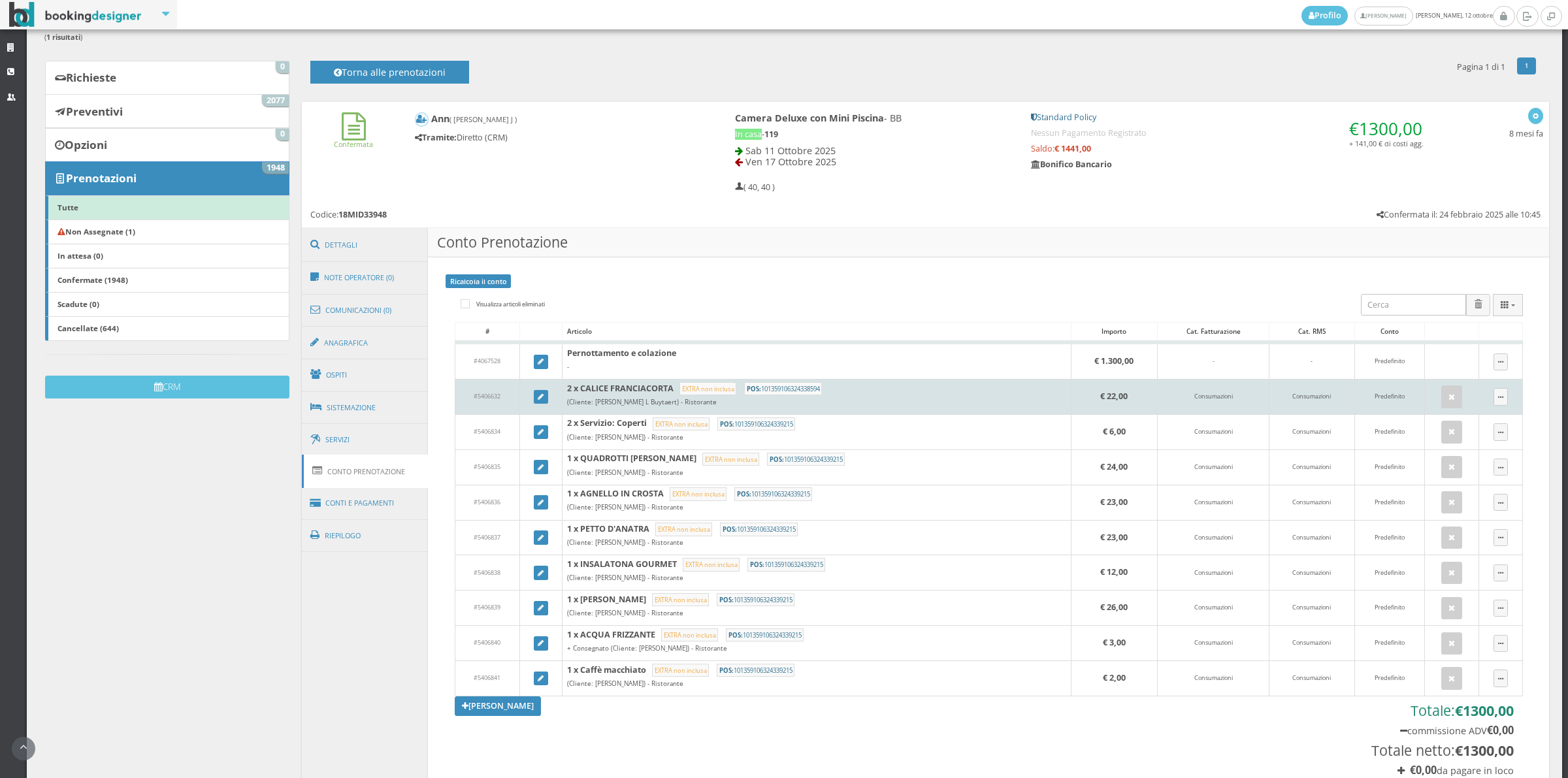
scroll to position [181, 0]
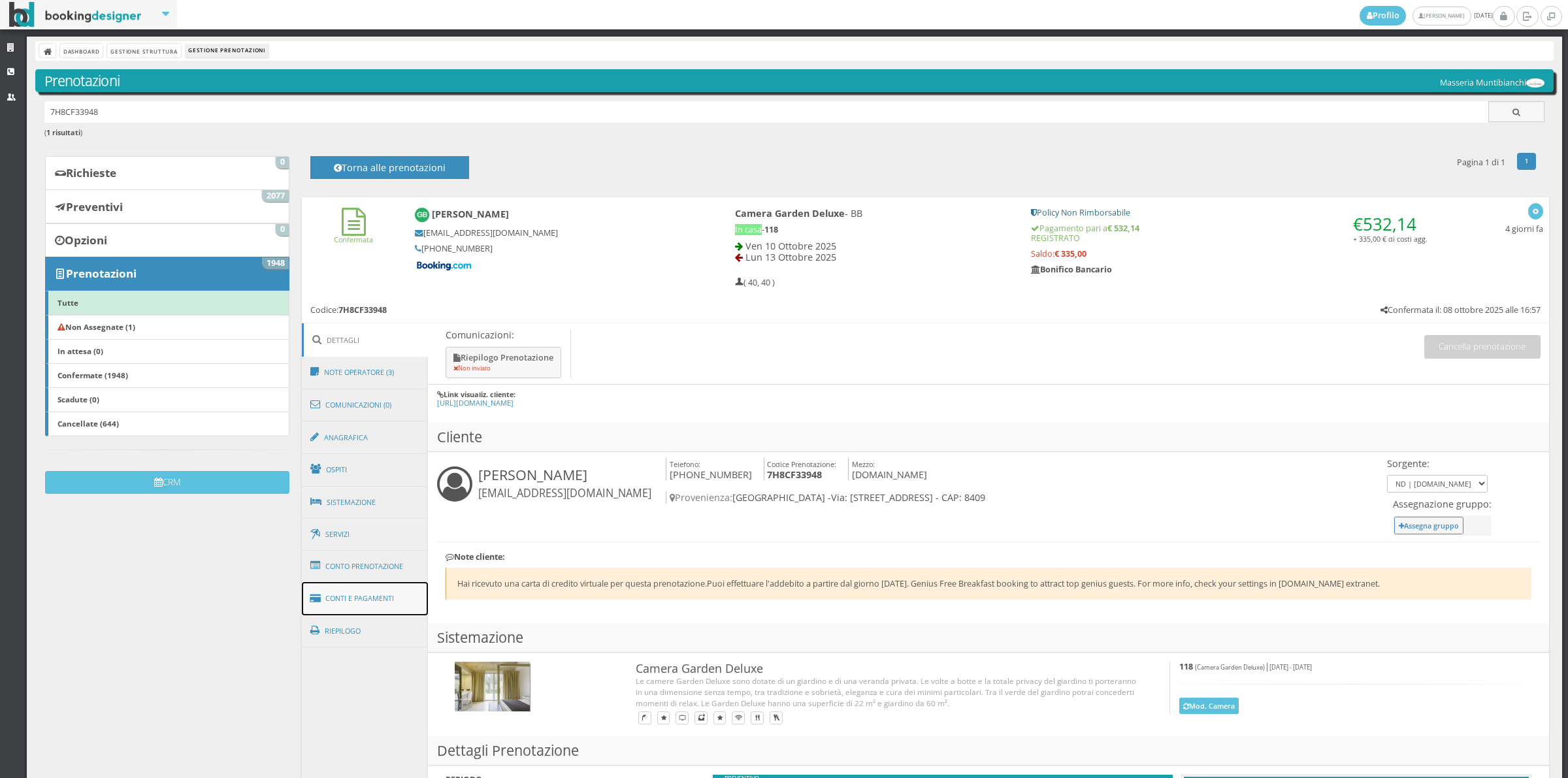
click at [367, 600] on link "Conti e Pagamenti" at bounding box center [365, 599] width 127 height 33
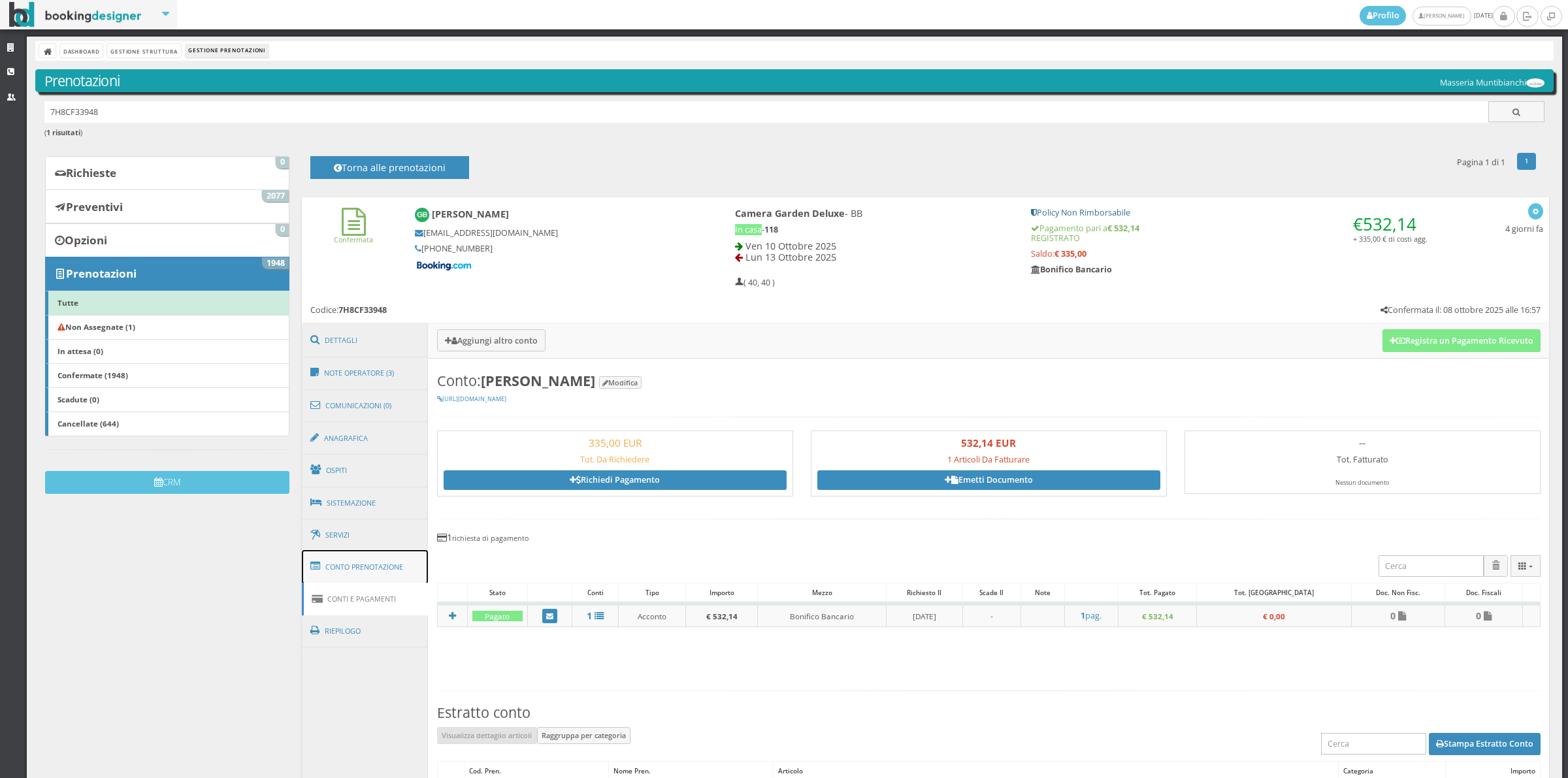
click at [367, 573] on link "Conto Prenotazione" at bounding box center [365, 566] width 127 height 34
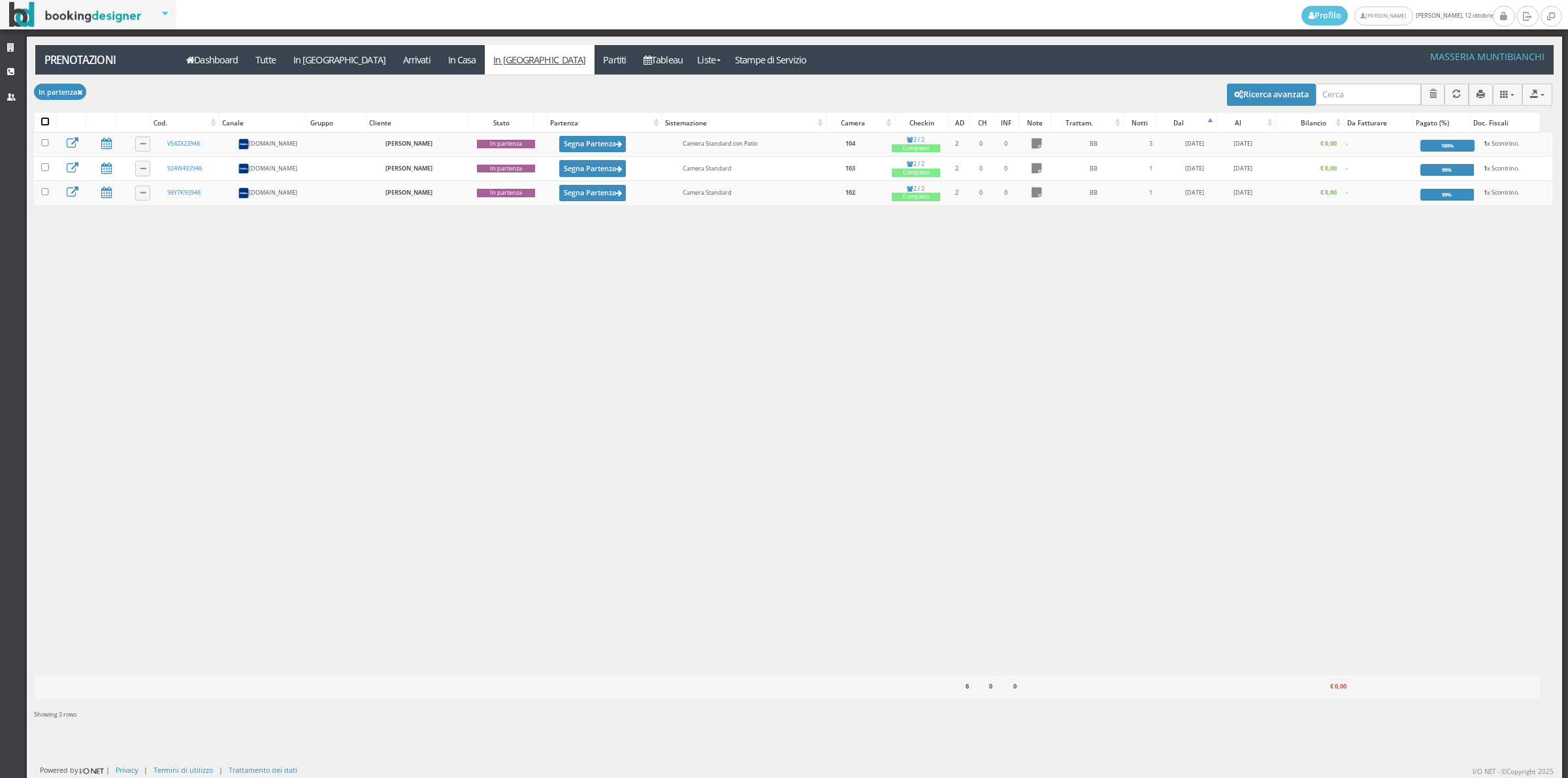
click at [42, 119] on input "checkbox" at bounding box center [45, 121] width 8 height 8
checkbox input "true"
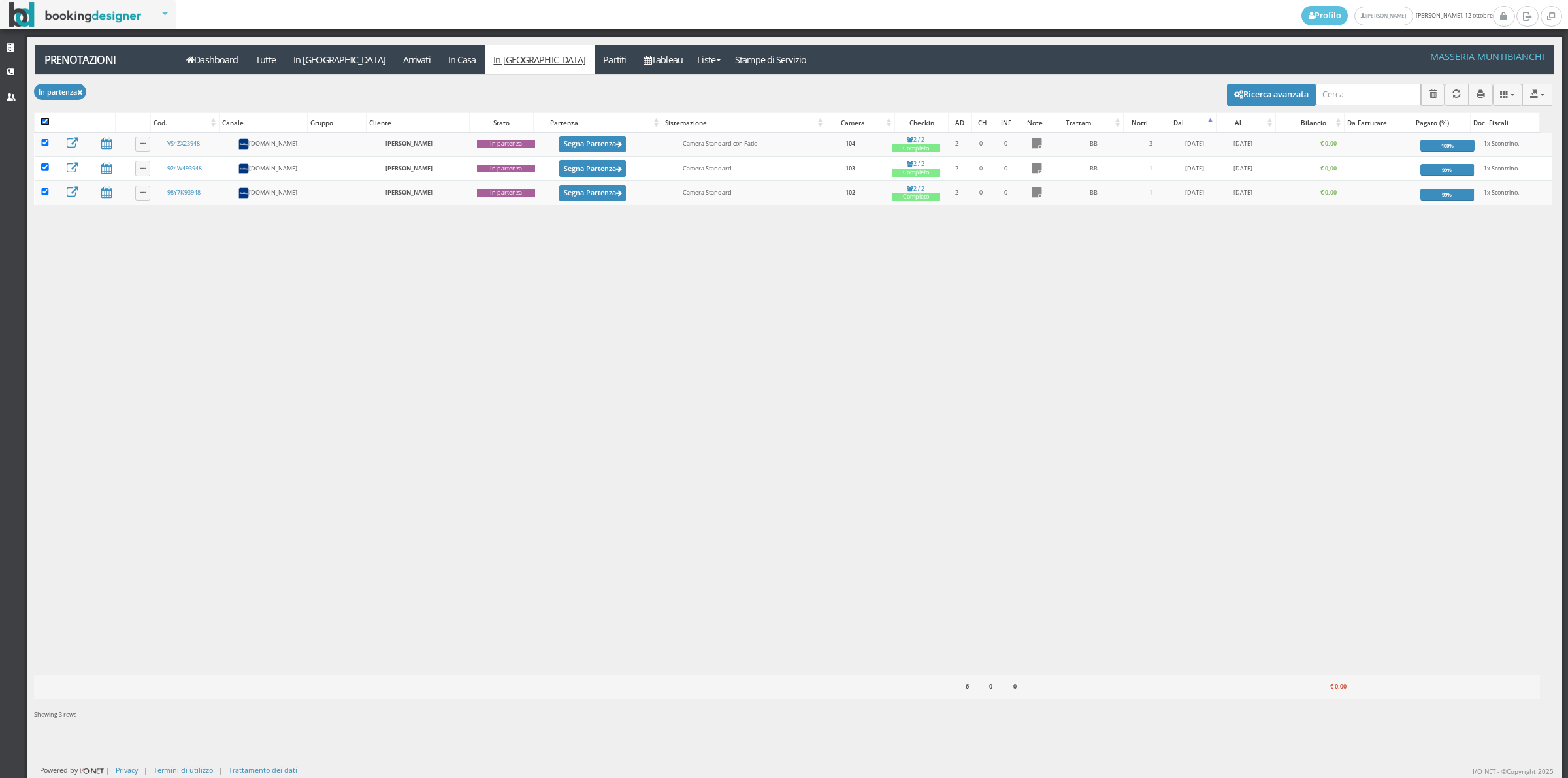
checkbox input "true"
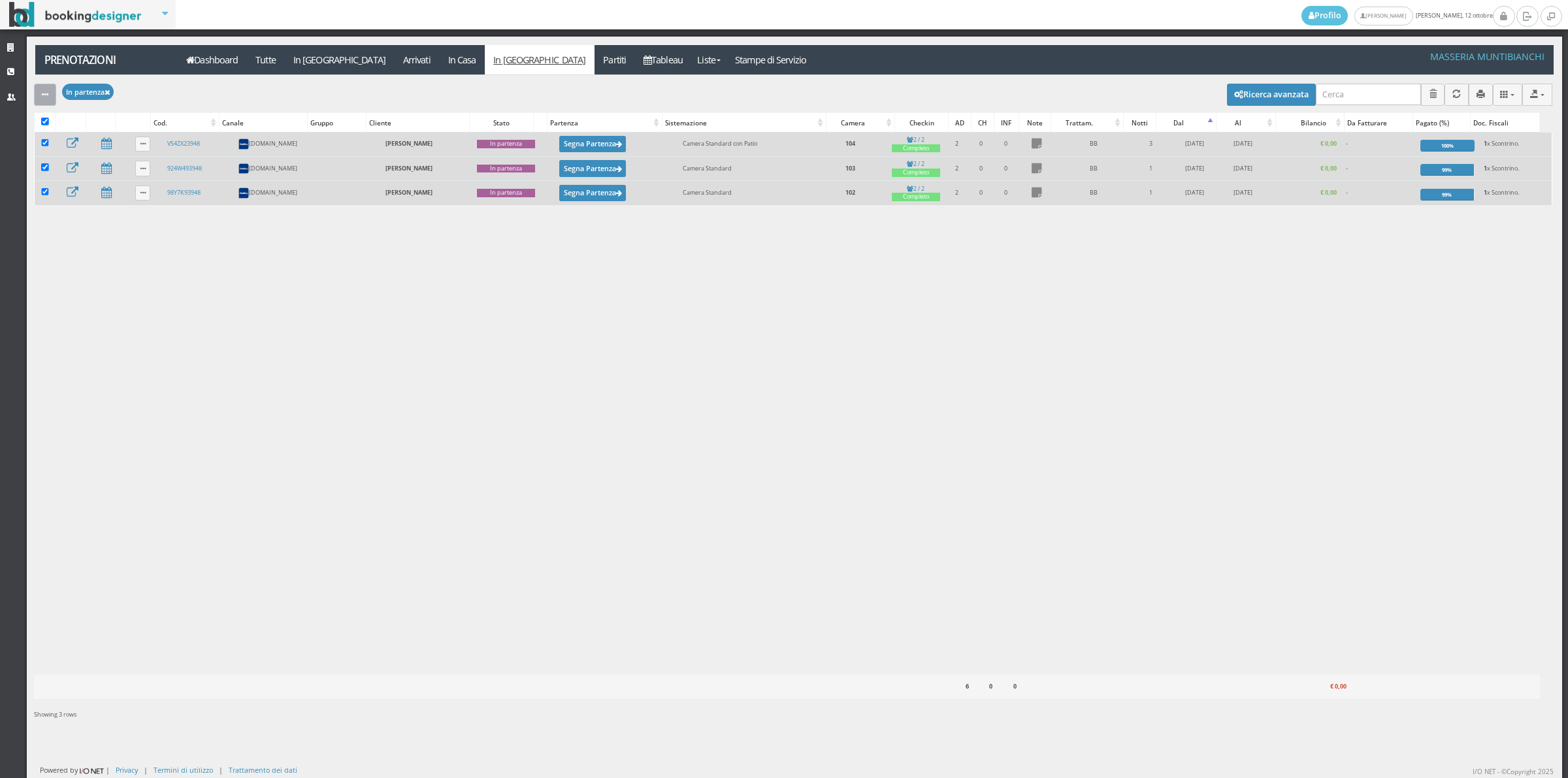
click at [45, 95] on icon "button" at bounding box center [45, 95] width 7 height 8
click at [74, 183] on link "Segna come "Partito"" at bounding box center [90, 190] width 112 height 14
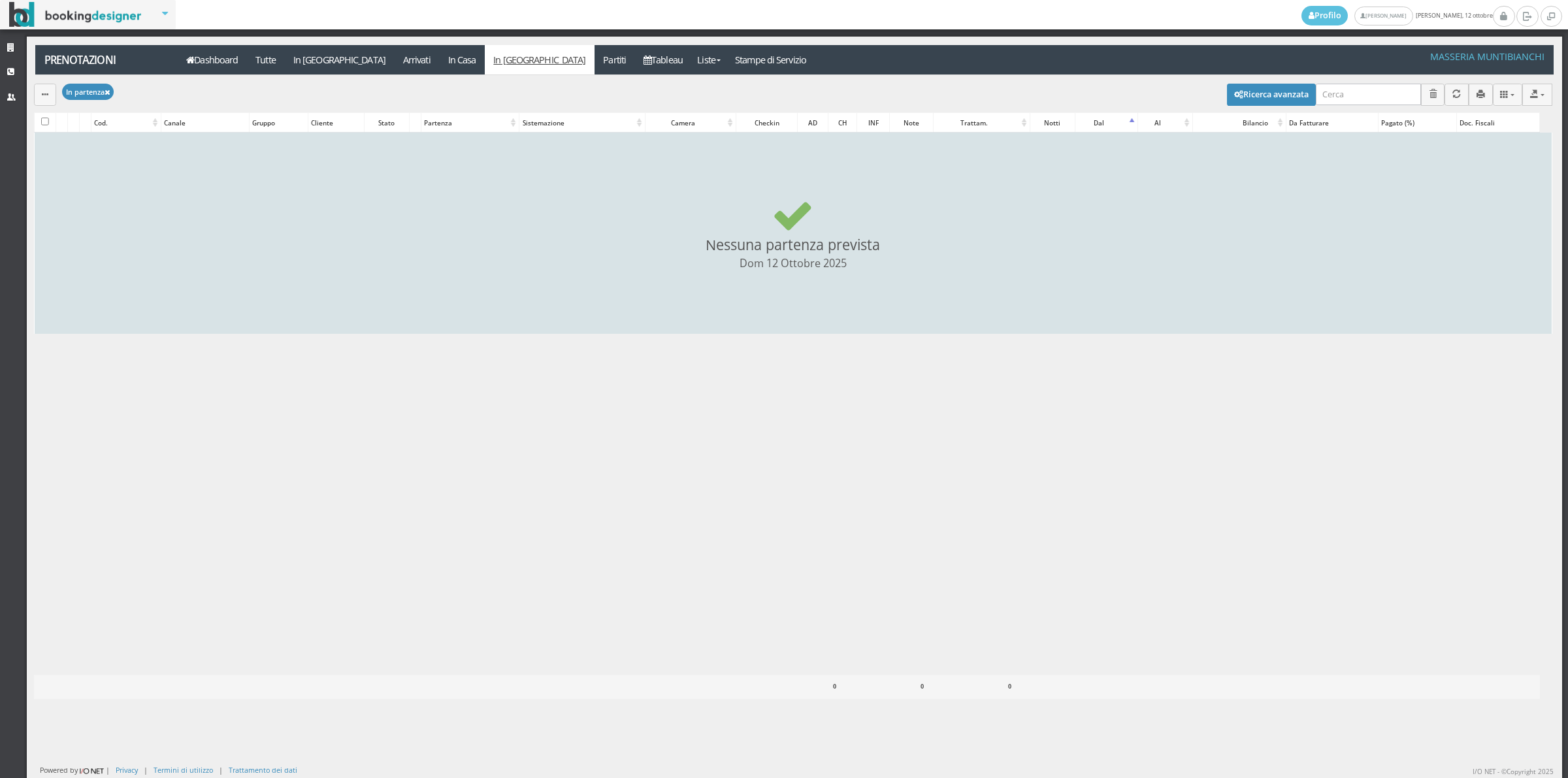
checkbox input "false"
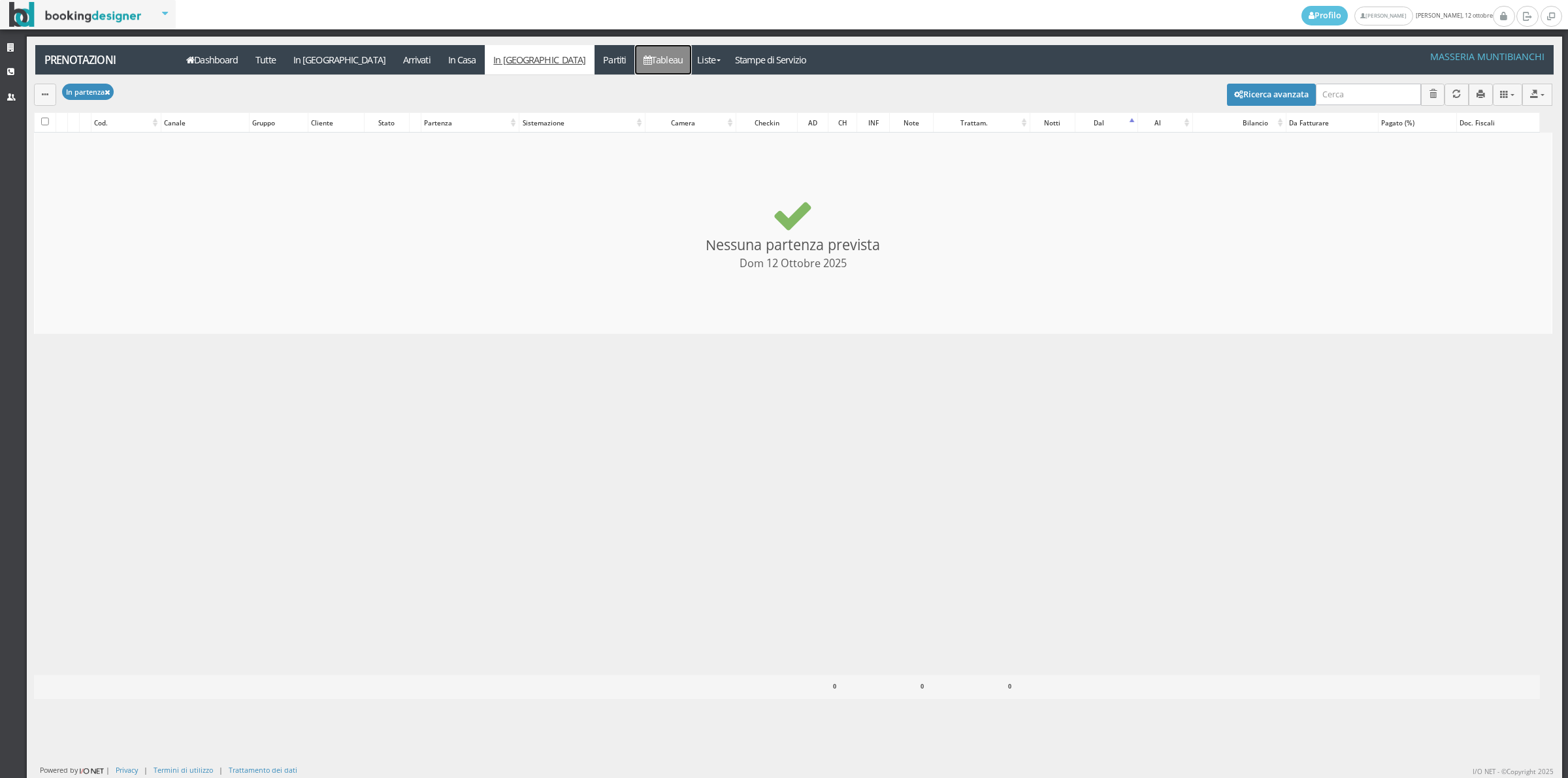
click at [635, 48] on link "Tableau" at bounding box center [663, 60] width 57 height 29
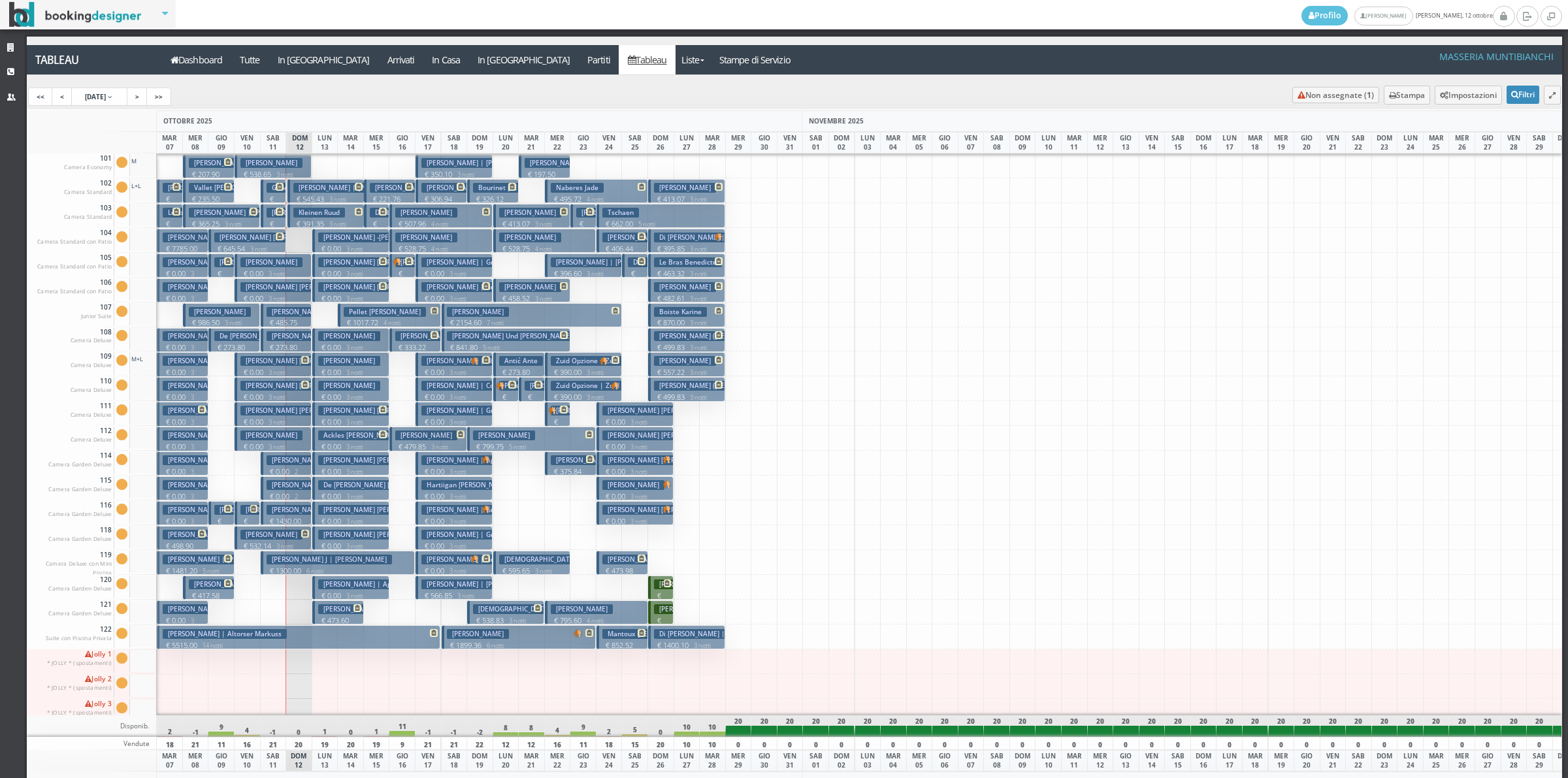
click at [302, 203] on p "€ 545.43 3 notti" at bounding box center [327, 200] width 67 height 11
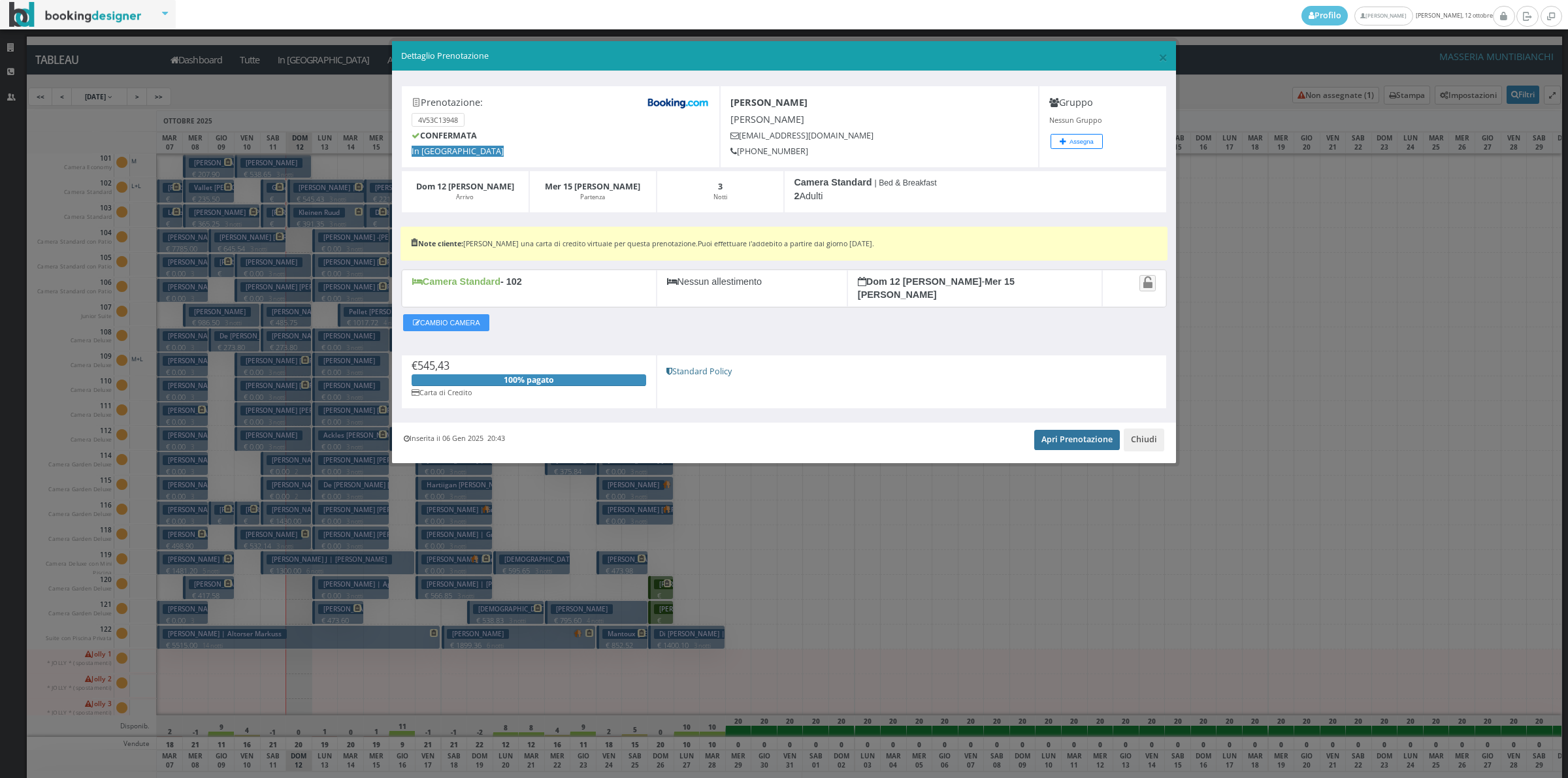
click at [1056, 436] on link "Apri Prenotazione" at bounding box center [1076, 439] width 85 height 20
click at [1149, 429] on button "Chiudi" at bounding box center [1144, 439] width 41 height 22
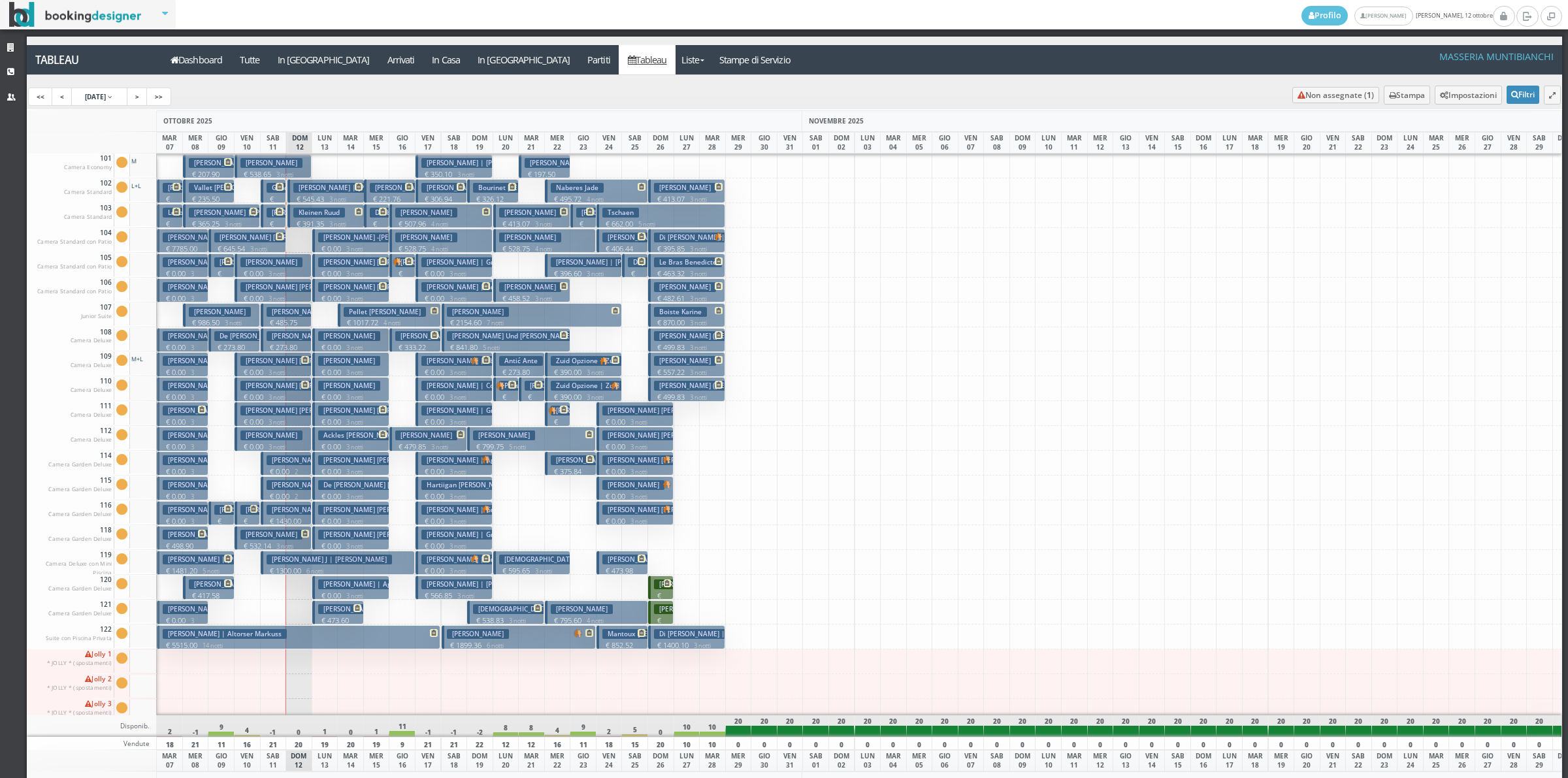
click at [324, 220] on p "€ 391.35 3 notti" at bounding box center [327, 224] width 67 height 11
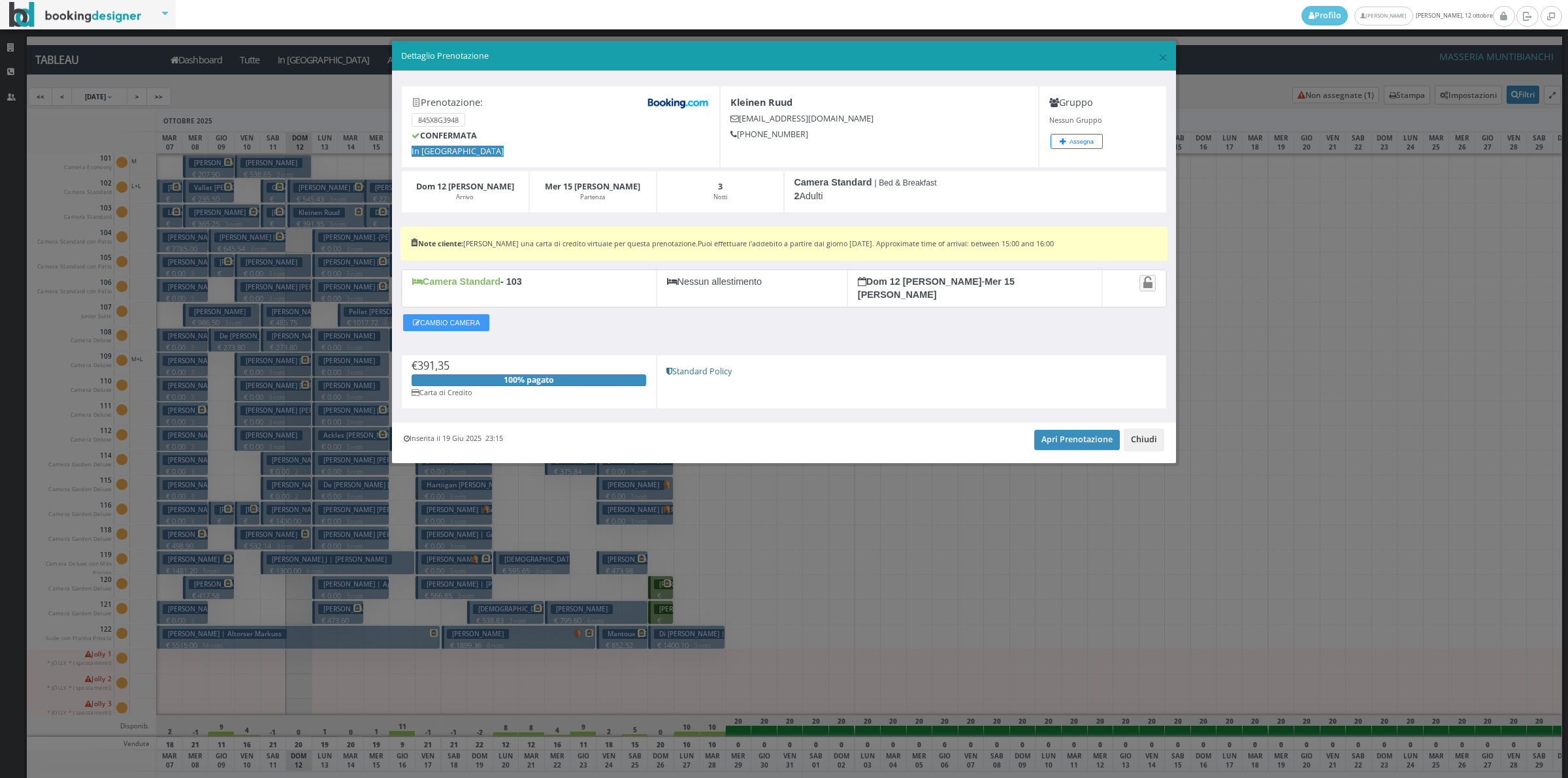
click at [1153, 429] on button "Chiudi" at bounding box center [1144, 439] width 41 height 22
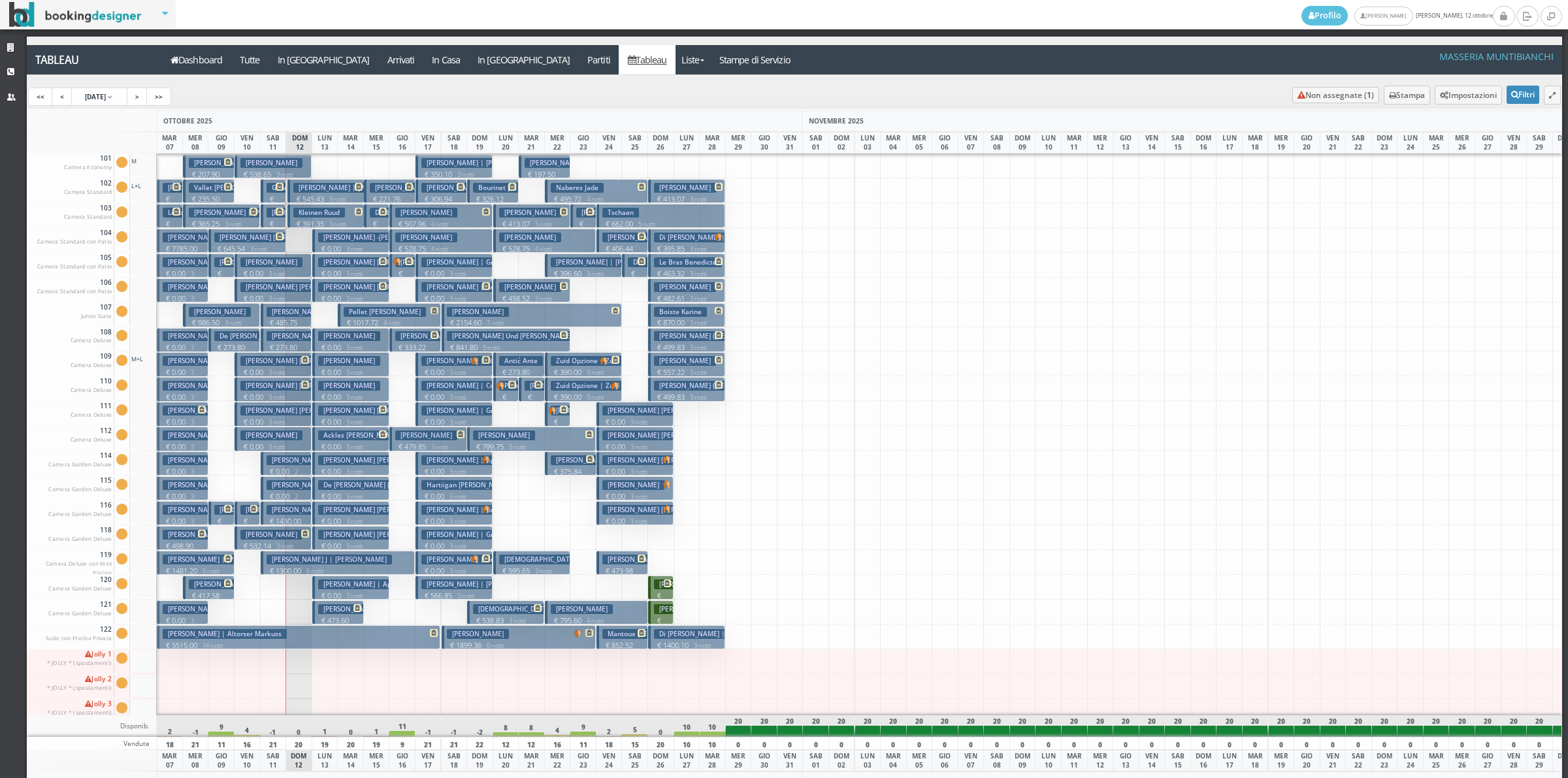
click at [300, 188] on h3 "Susanne Häußler | Häußler Susanne" at bounding box center [354, 188] width 122 height 10
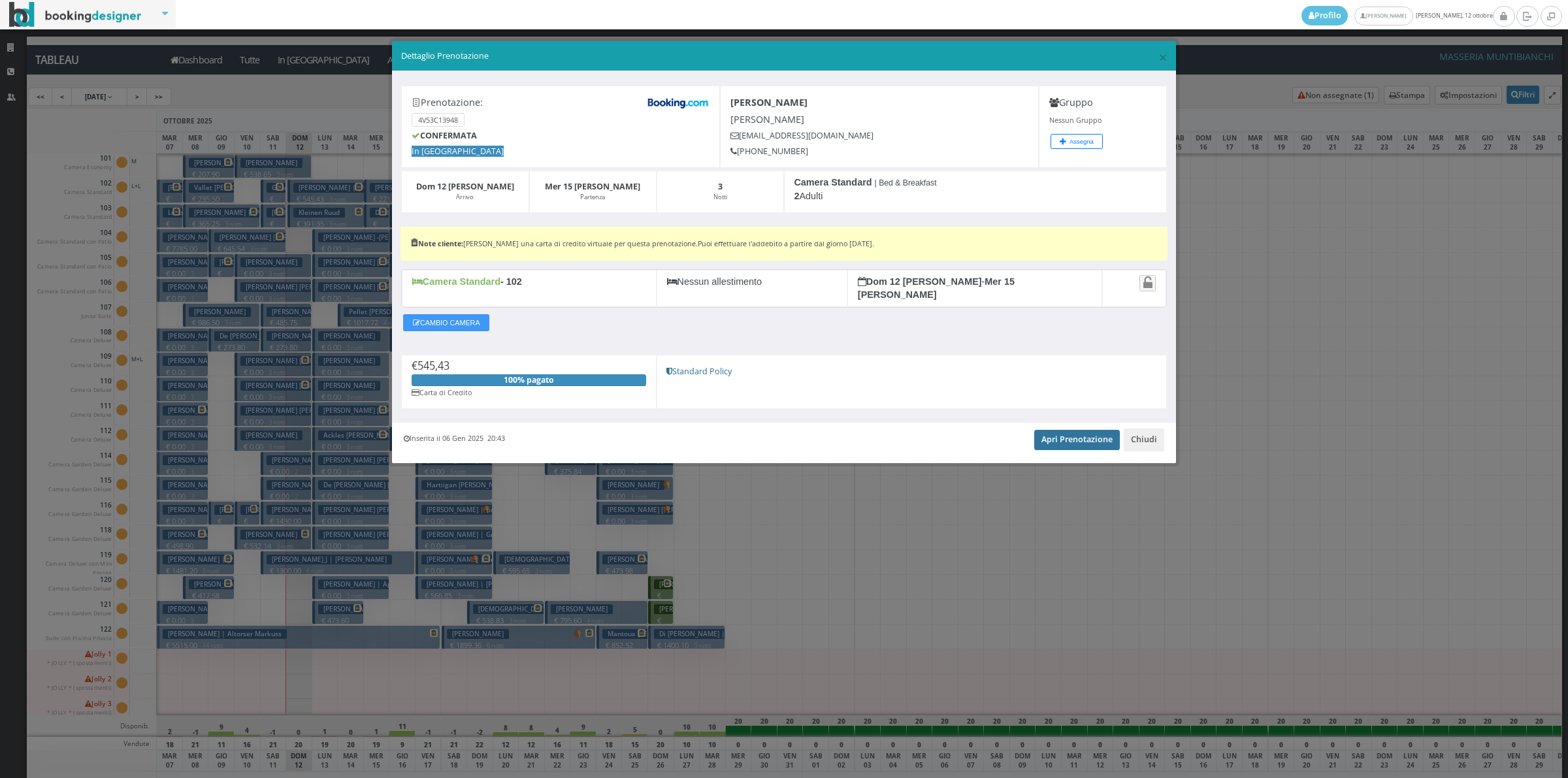
click at [1096, 439] on link "Apri Prenotazione" at bounding box center [1076, 439] width 85 height 20
click at [1150, 433] on button "Chiudi" at bounding box center [1144, 439] width 41 height 22
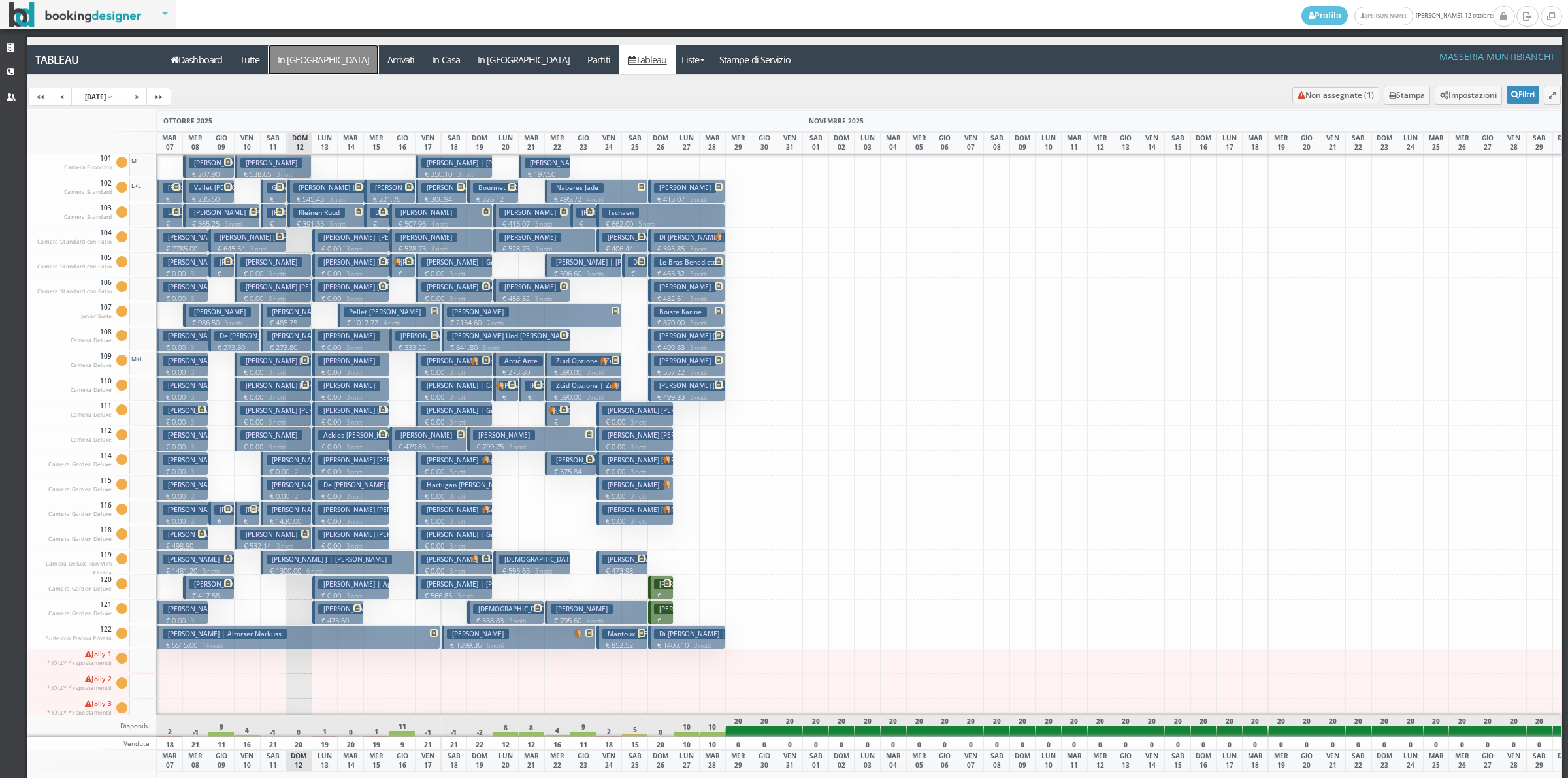
click at [285, 57] on a=pms-arrival-reservations"] "In [GEOGRAPHIC_DATA]" at bounding box center [323, 60] width 110 height 29
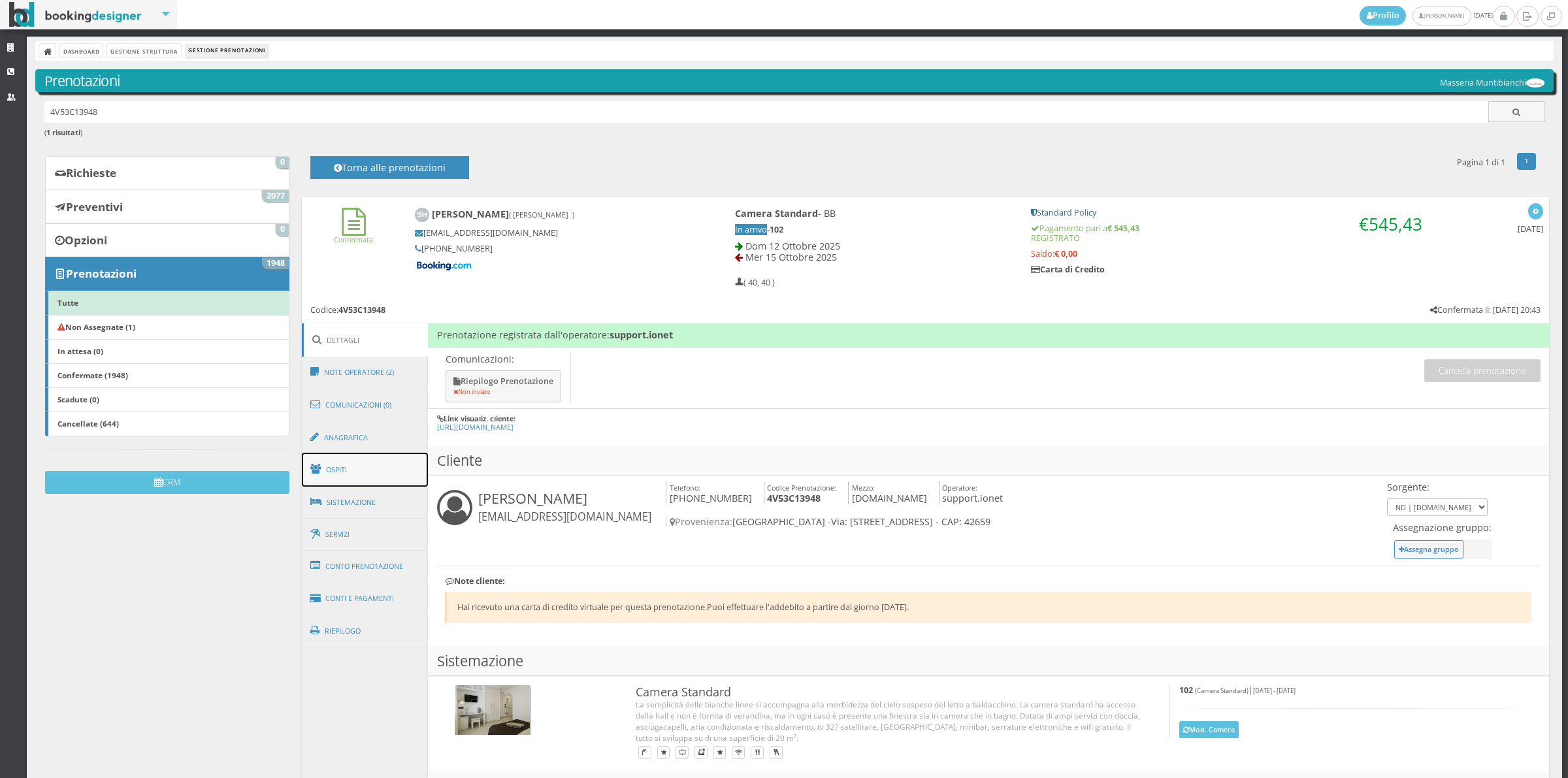
click at [355, 476] on link "Ospiti" at bounding box center [365, 470] width 127 height 34
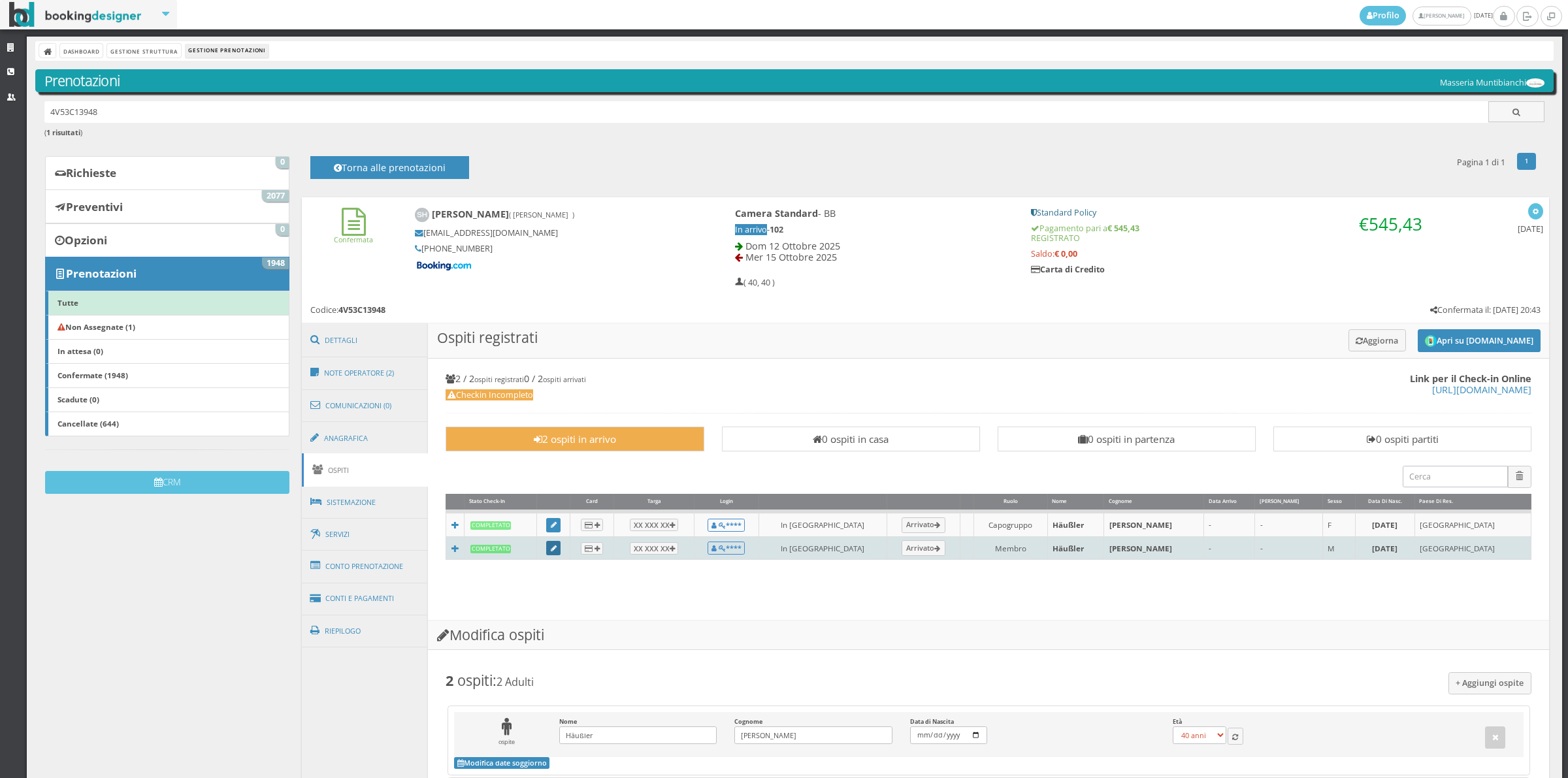
click at [557, 550] on icon at bounding box center [554, 549] width 6 height 8
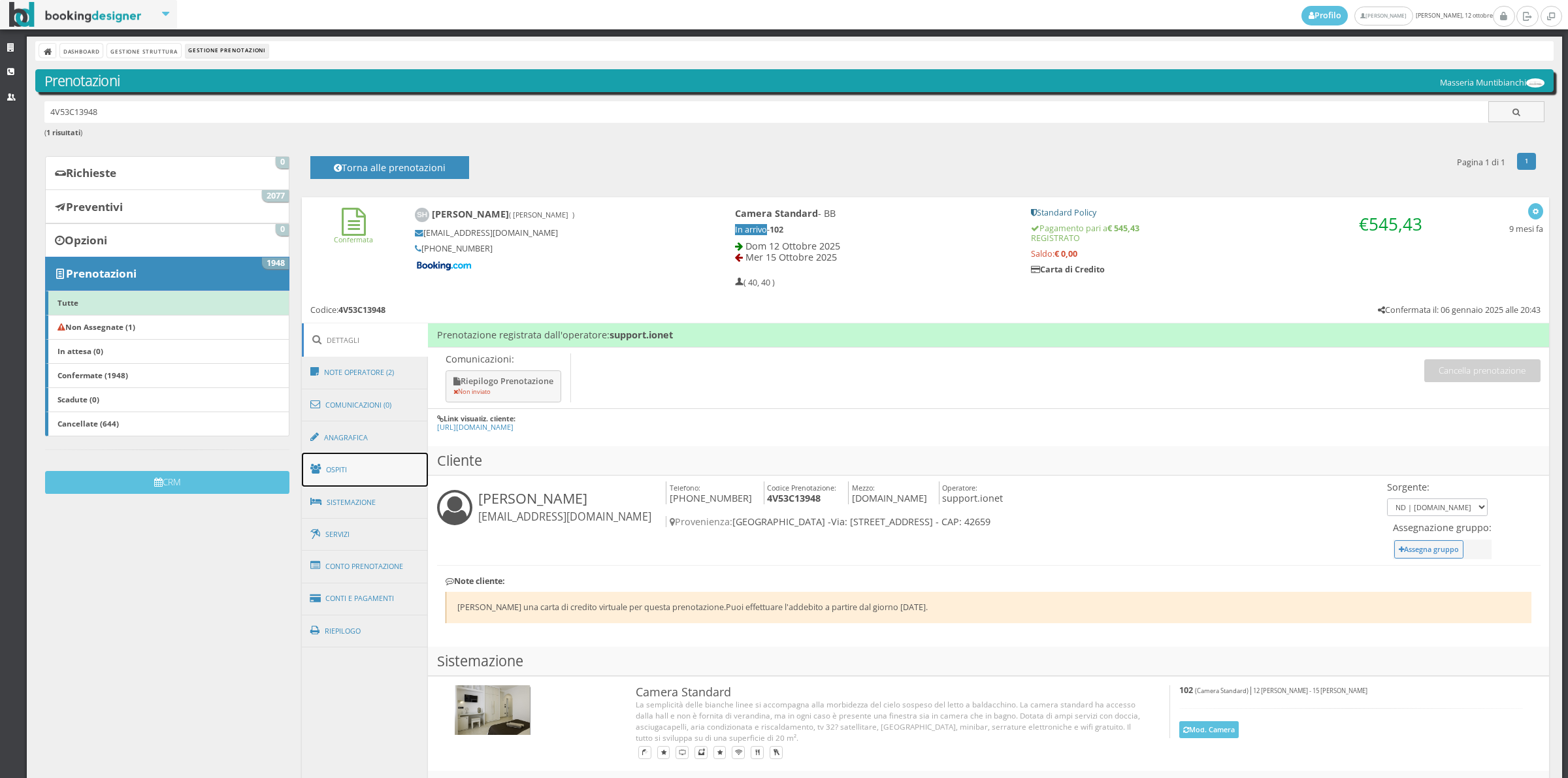
click at [347, 475] on link "Ospiti" at bounding box center [365, 470] width 127 height 34
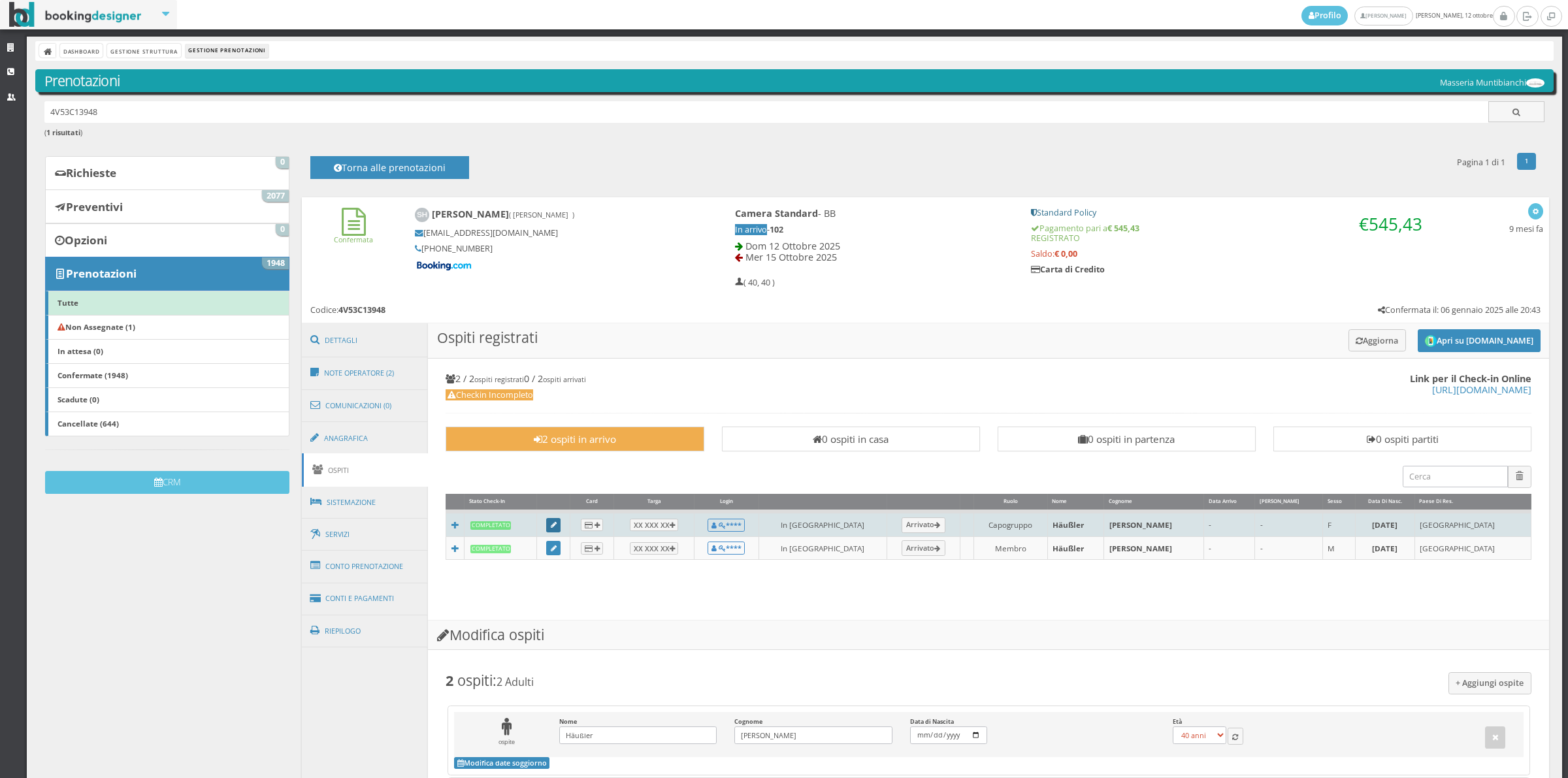
click at [560, 523] on link at bounding box center [553, 525] width 14 height 14
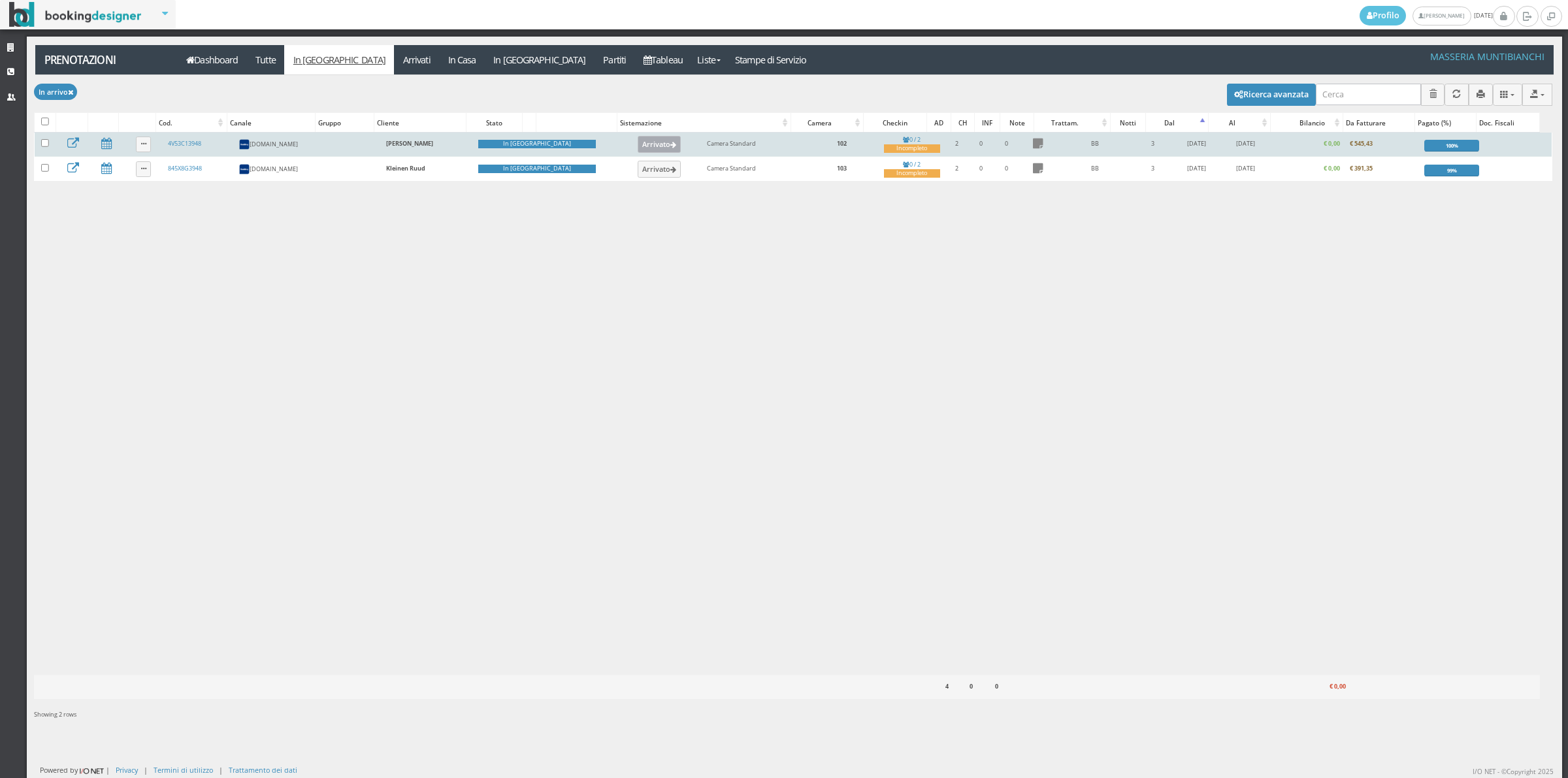
click at [638, 144] on button "Arrivato" at bounding box center [660, 144] width 44 height 17
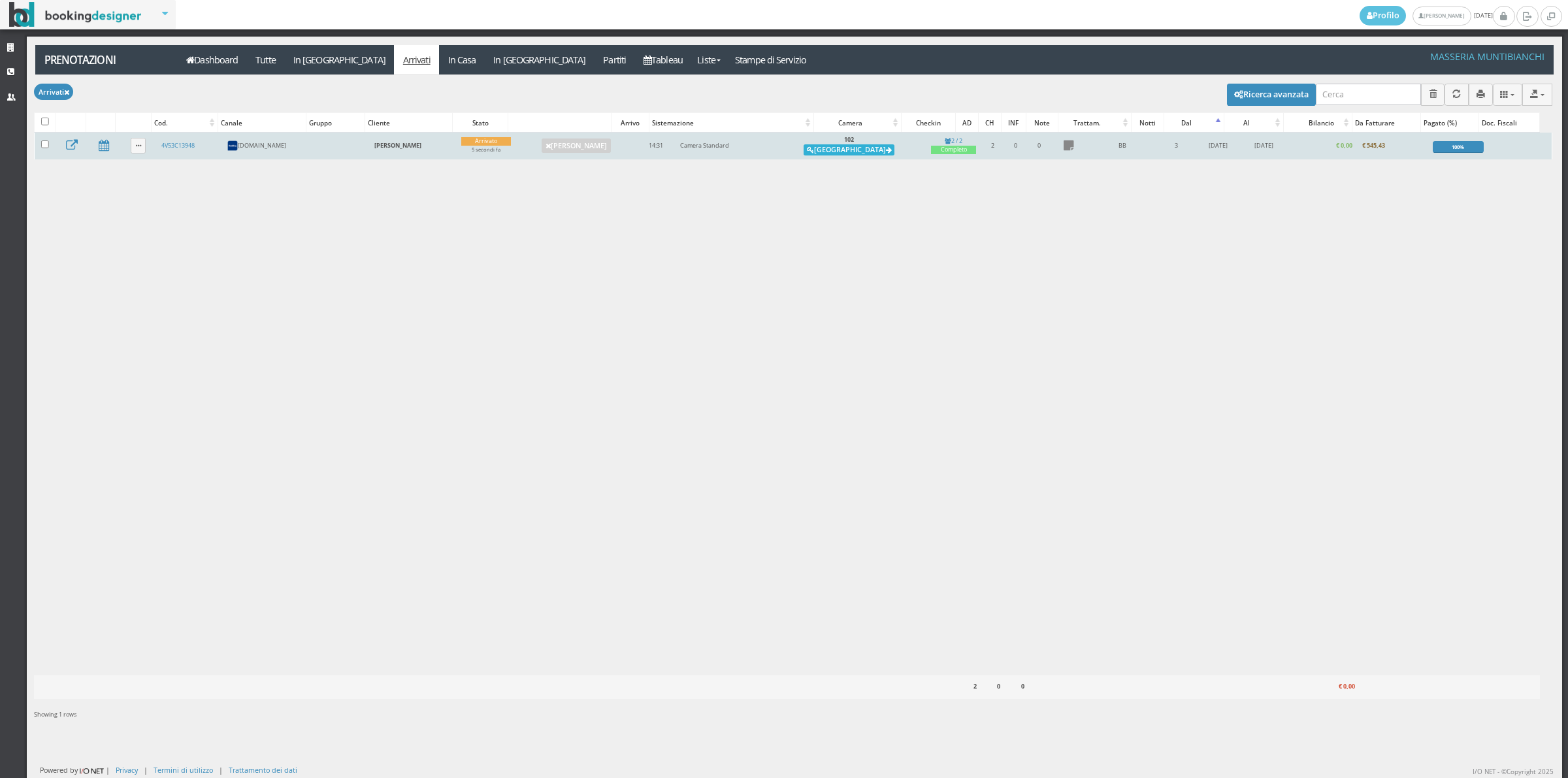
click at [852, 156] on button "[GEOGRAPHIC_DATA]" at bounding box center [849, 150] width 91 height 12
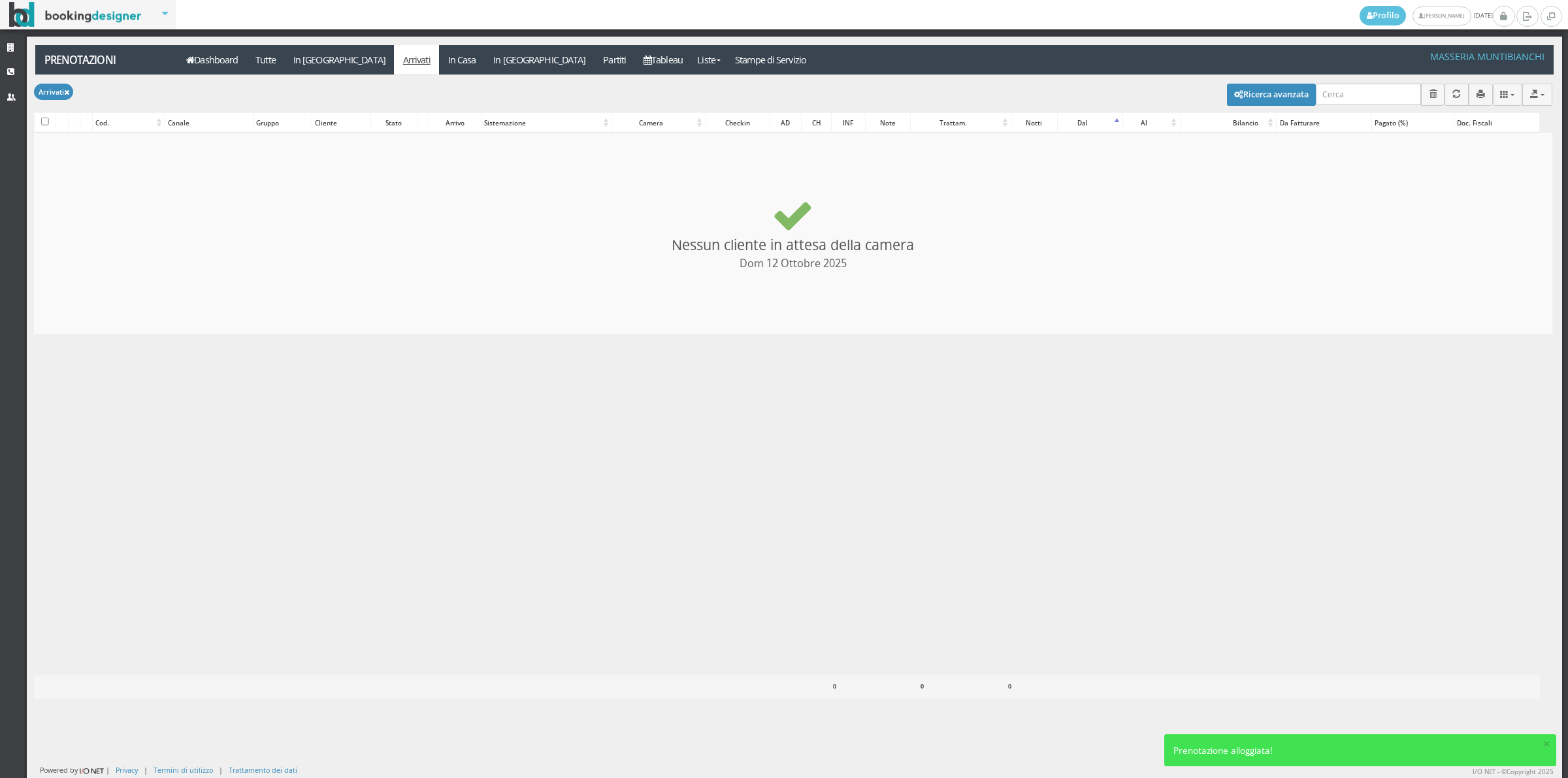
checkbox input "false"
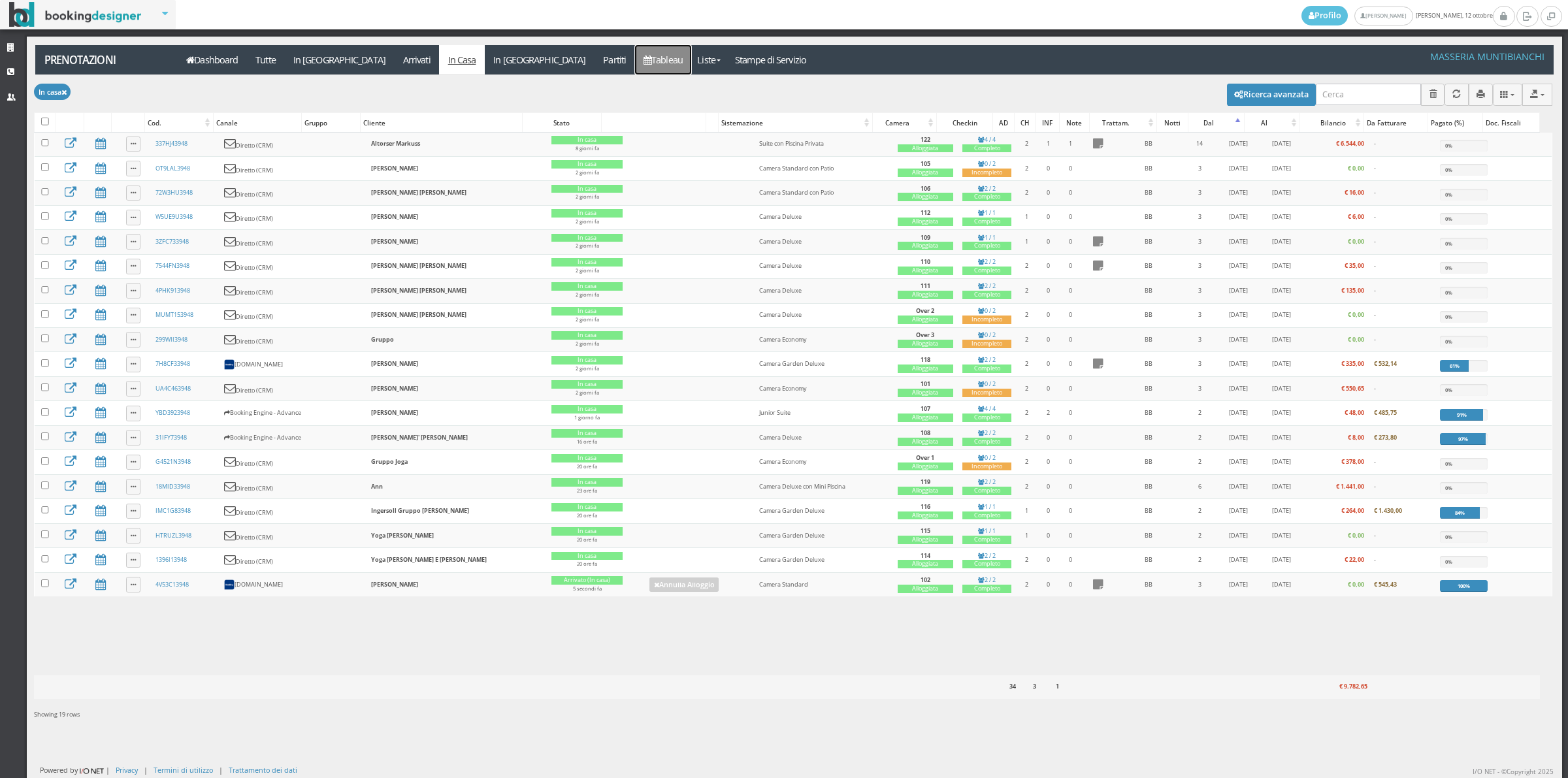
click at [635, 52] on link "Tableau" at bounding box center [663, 60] width 57 height 29
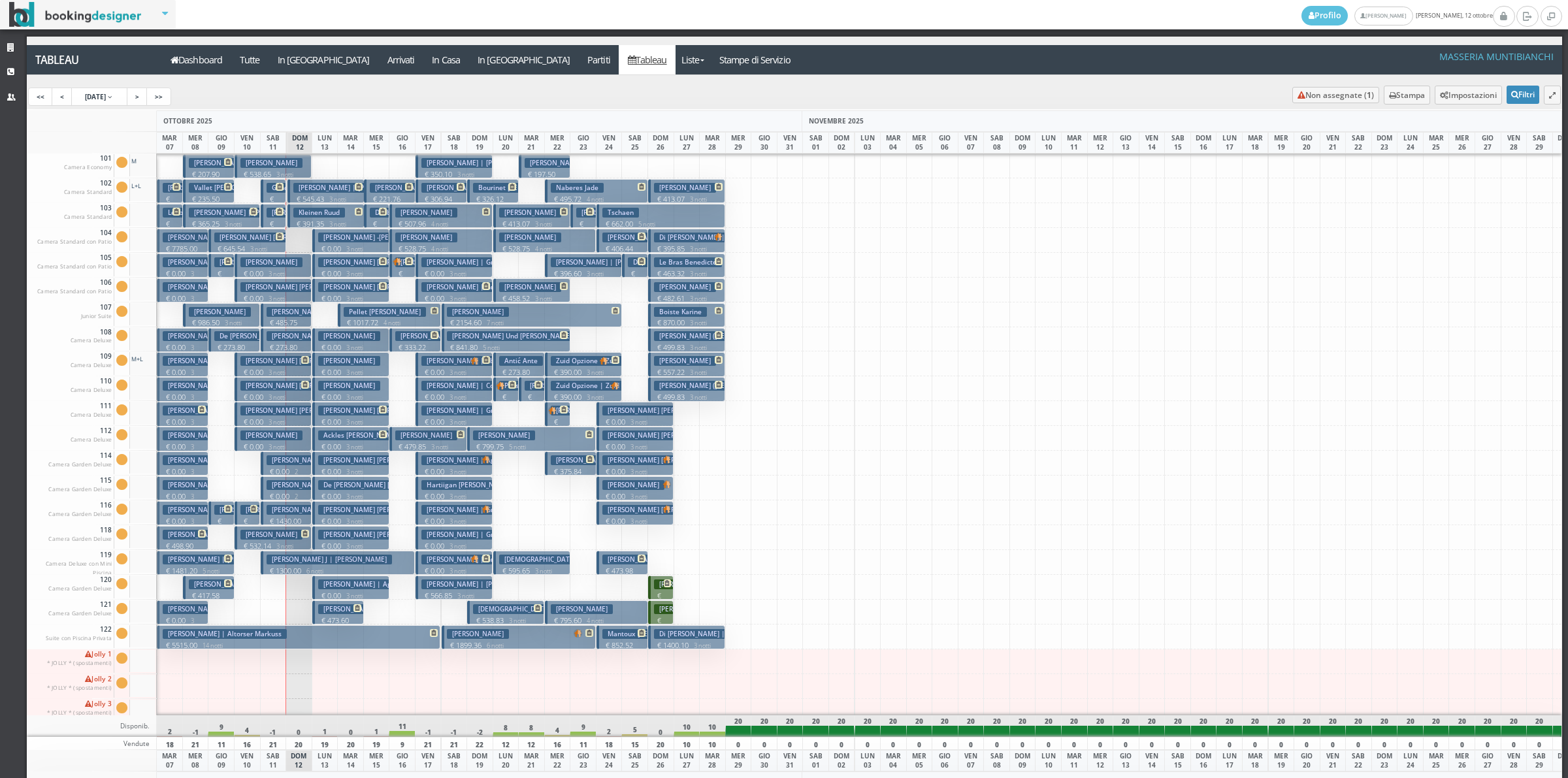
click at [259, 547] on p "€ 532.14 3 notti" at bounding box center [274, 546] width 67 height 11
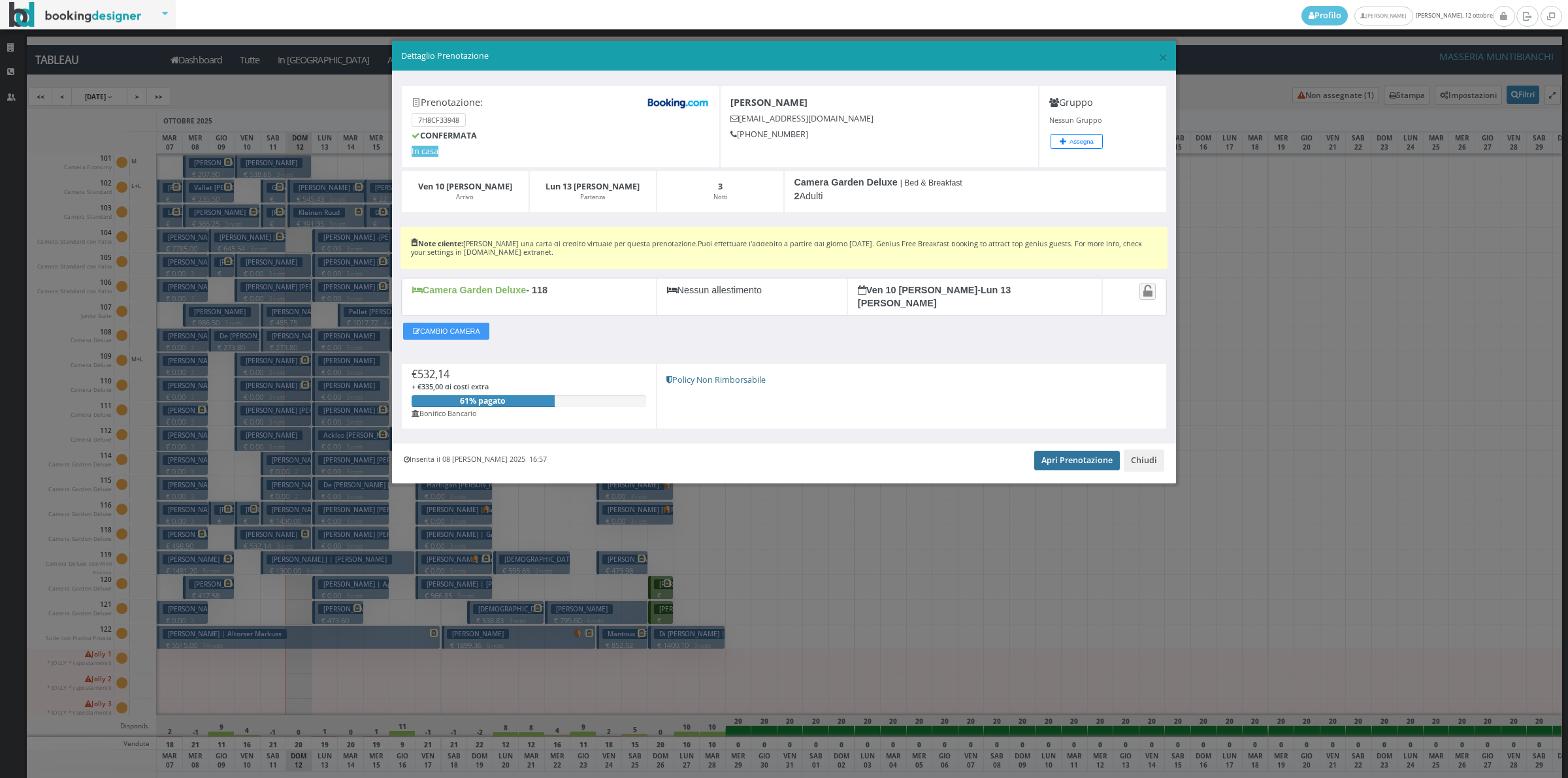
click at [1102, 454] on link "Apri Prenotazione" at bounding box center [1076, 460] width 85 height 20
click at [1157, 459] on button "Chiudi" at bounding box center [1144, 460] width 41 height 22
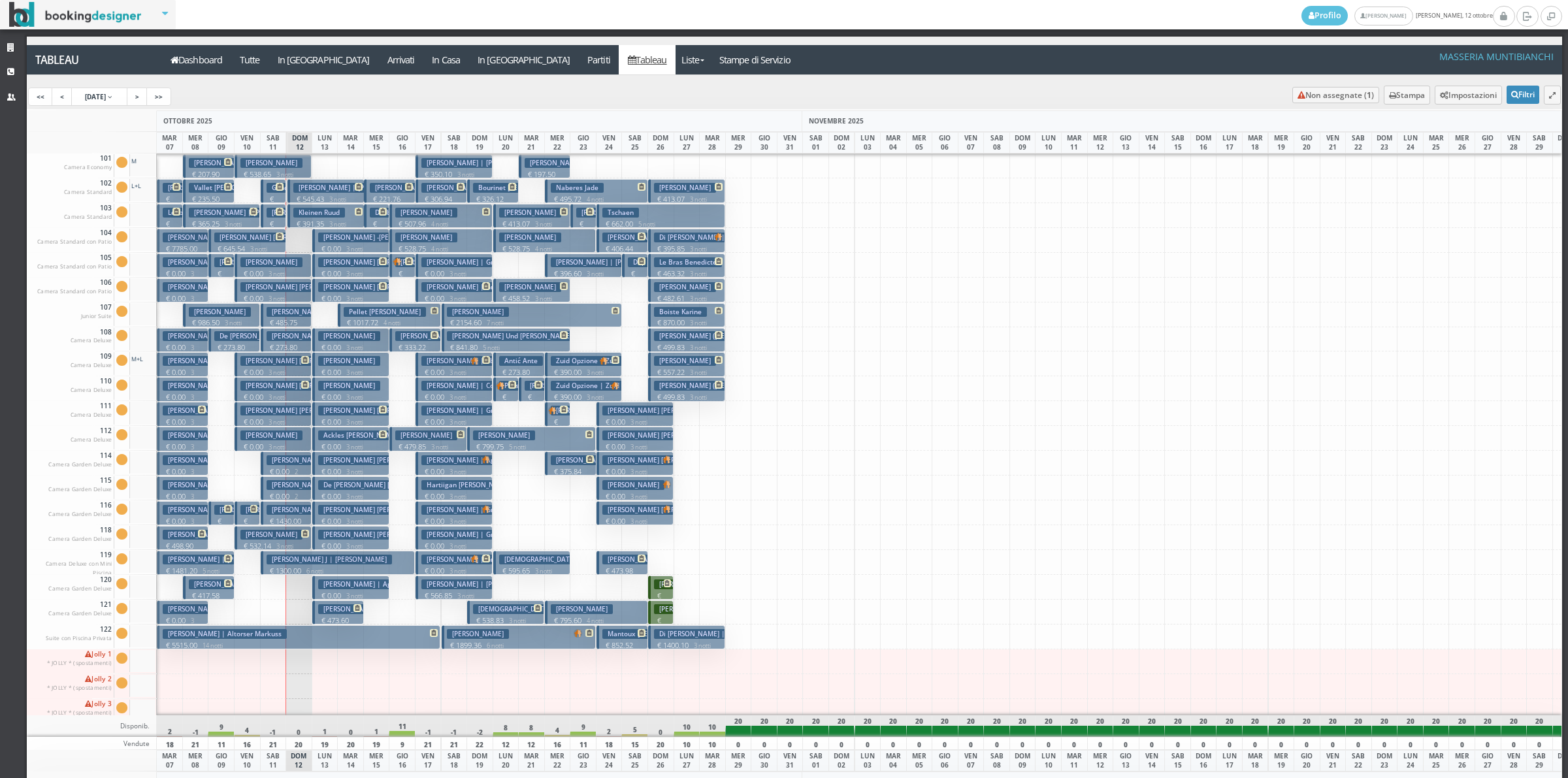
click at [256, 539] on h3 "Balduzzi Gianluca" at bounding box center [272, 535] width 62 height 10
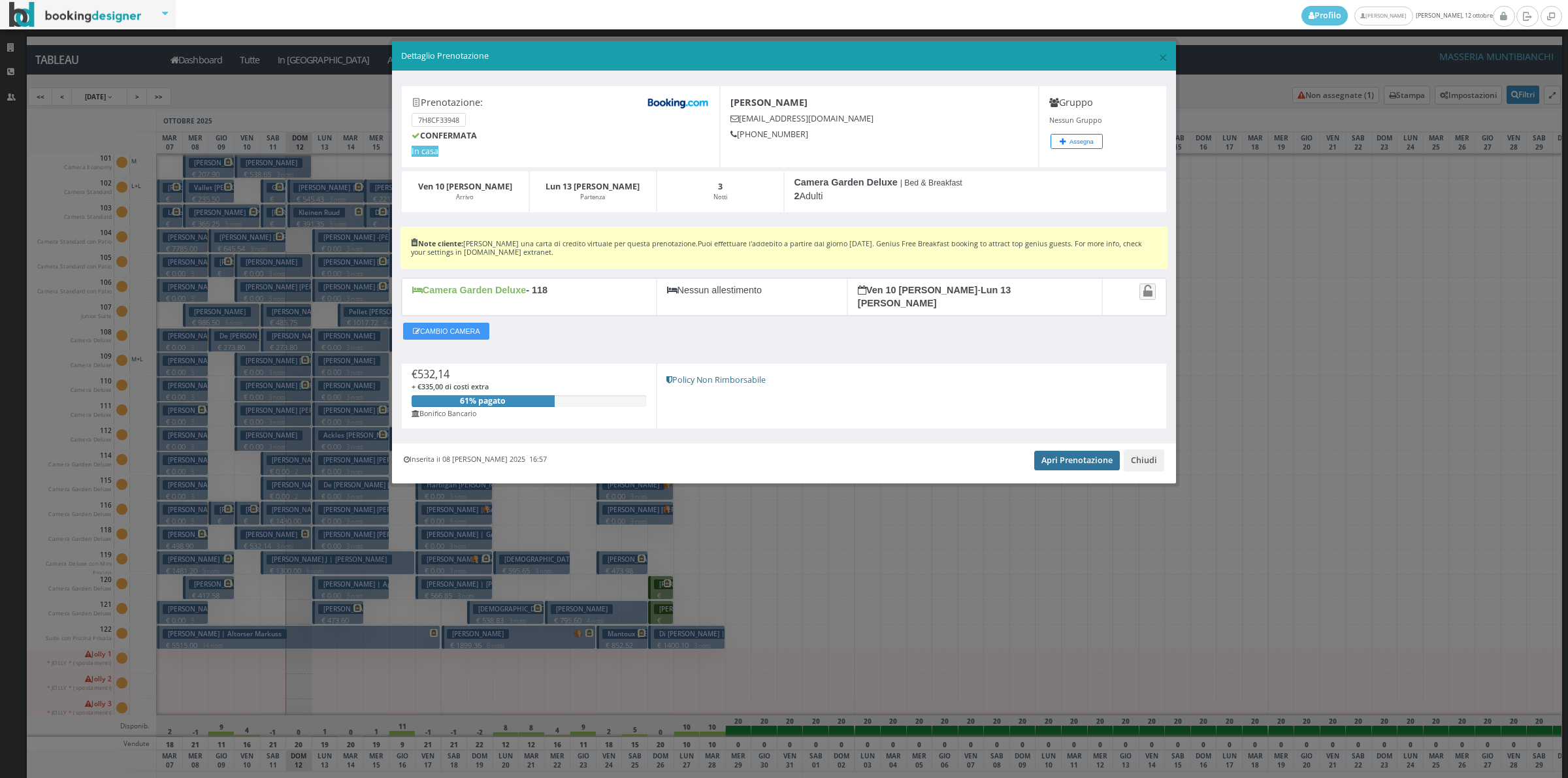
click at [1080, 454] on link "Apri Prenotazione" at bounding box center [1076, 460] width 85 height 20
click at [1135, 457] on button "Chiudi" at bounding box center [1144, 460] width 41 height 22
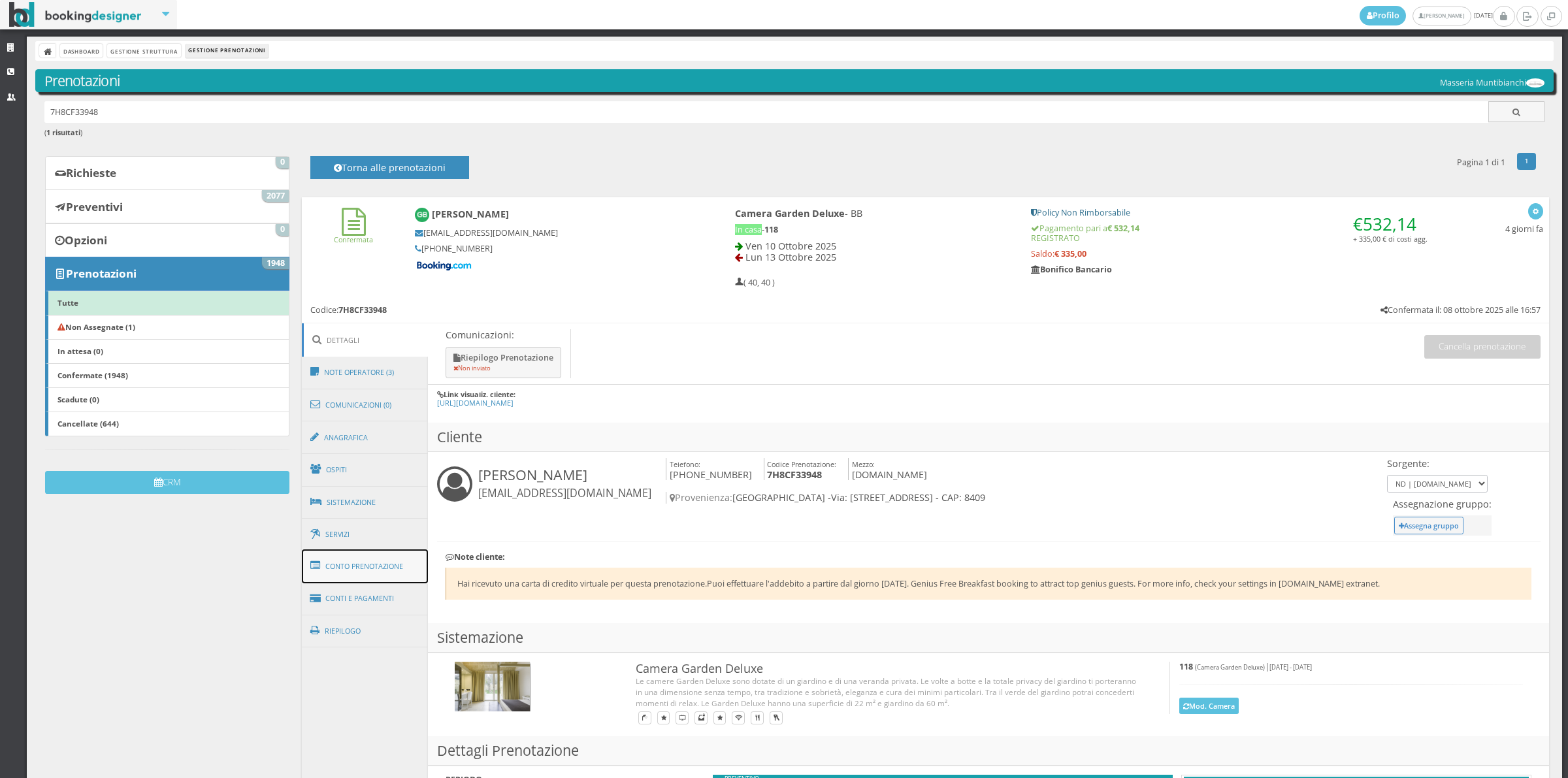
click at [356, 566] on link "Conto Prenotazione" at bounding box center [365, 566] width 127 height 34
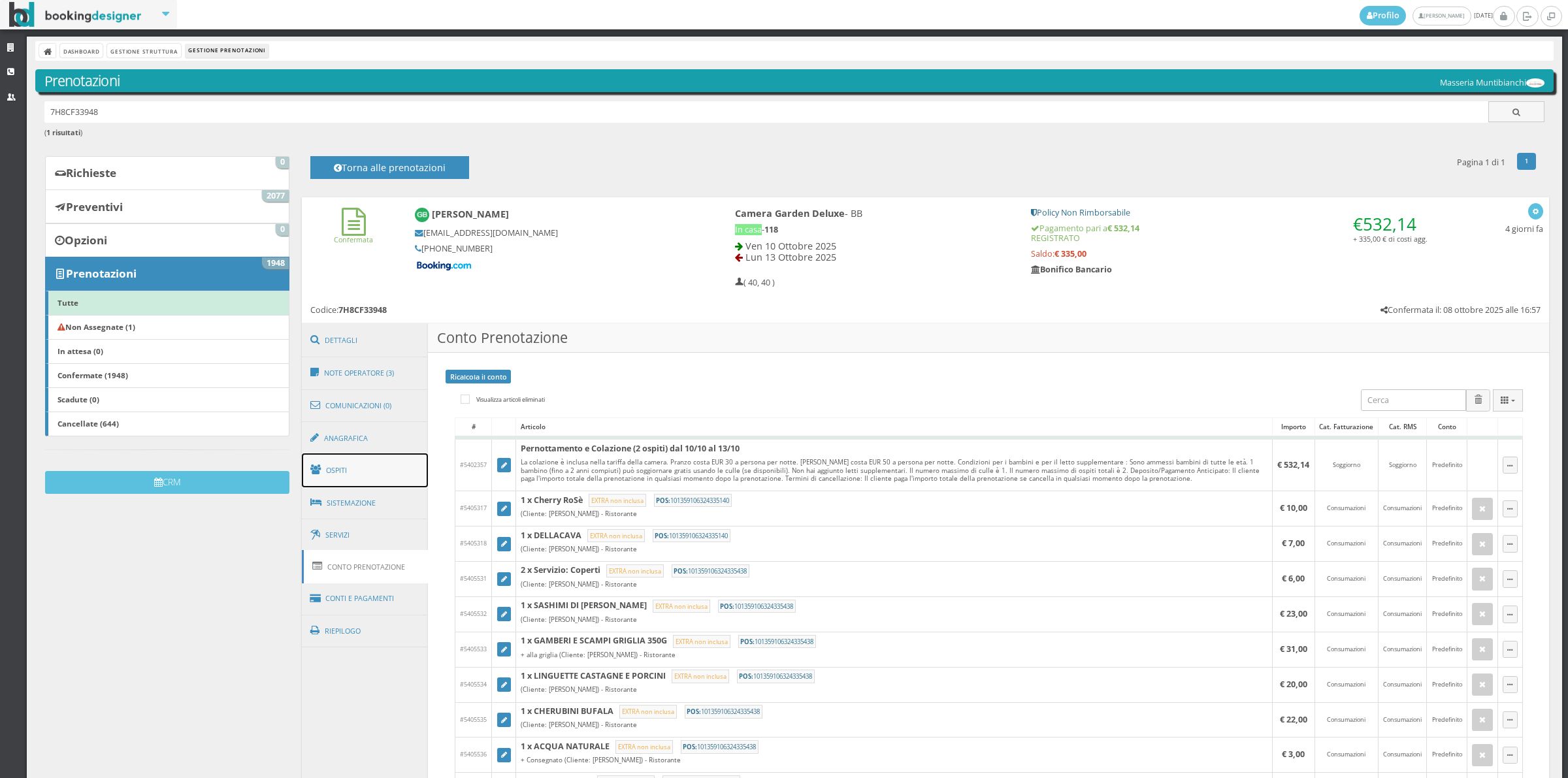
click at [368, 478] on link "Ospiti" at bounding box center [365, 470] width 127 height 34
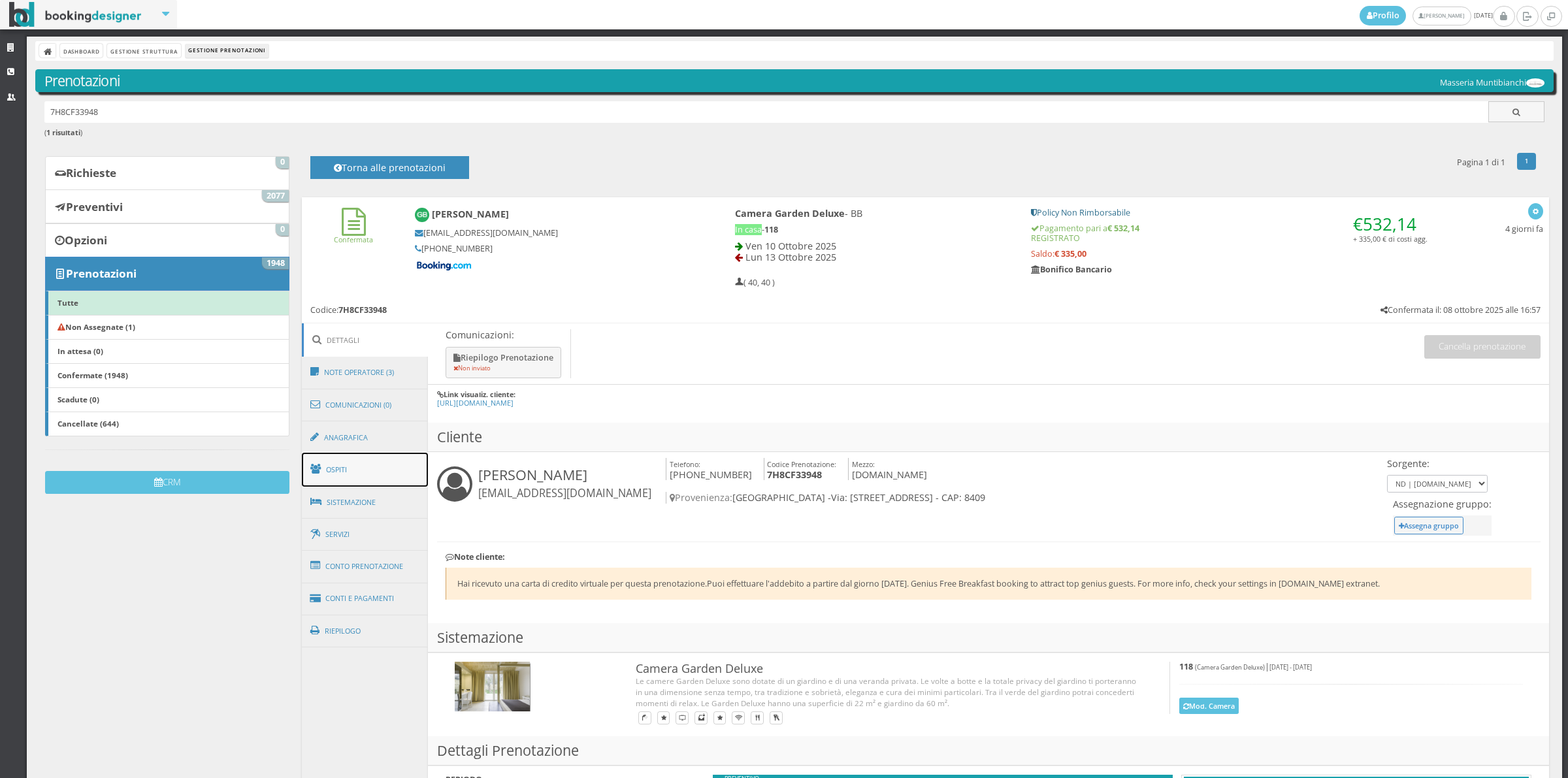
click at [347, 477] on link "Ospiti" at bounding box center [365, 470] width 127 height 34
